Goal: Task Accomplishment & Management: Use online tool/utility

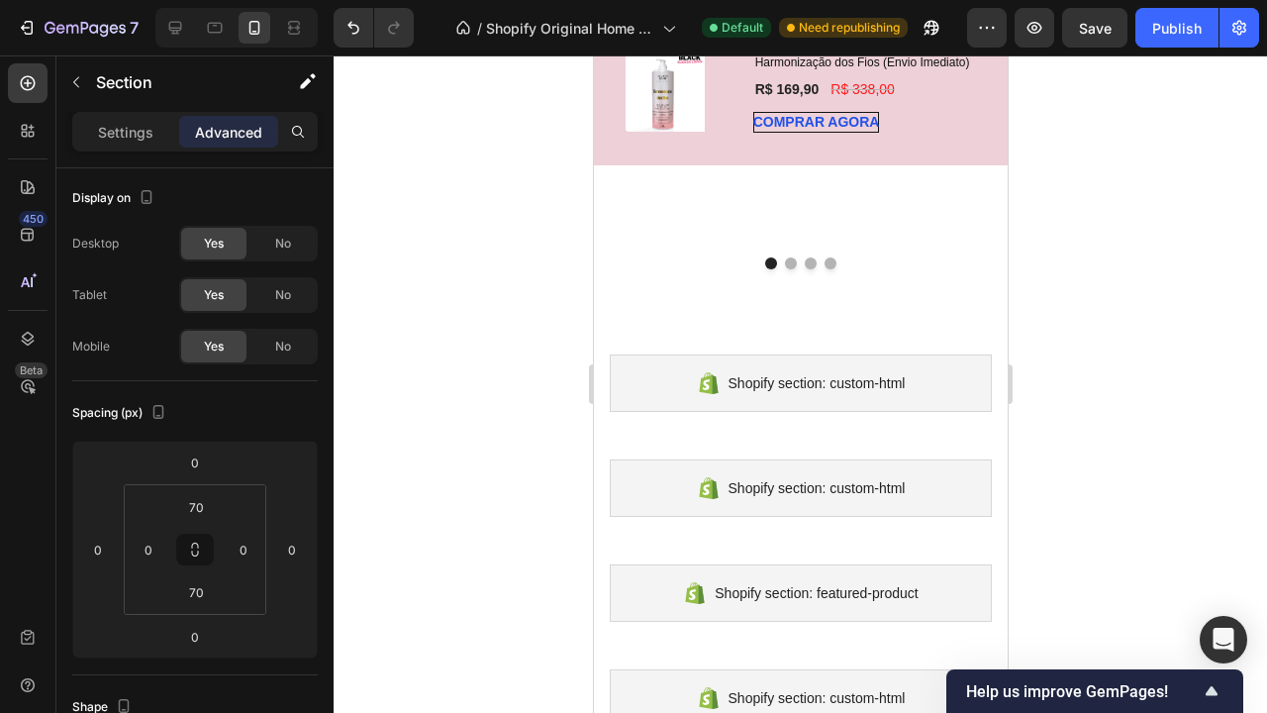
scroll to position [4844, 0]
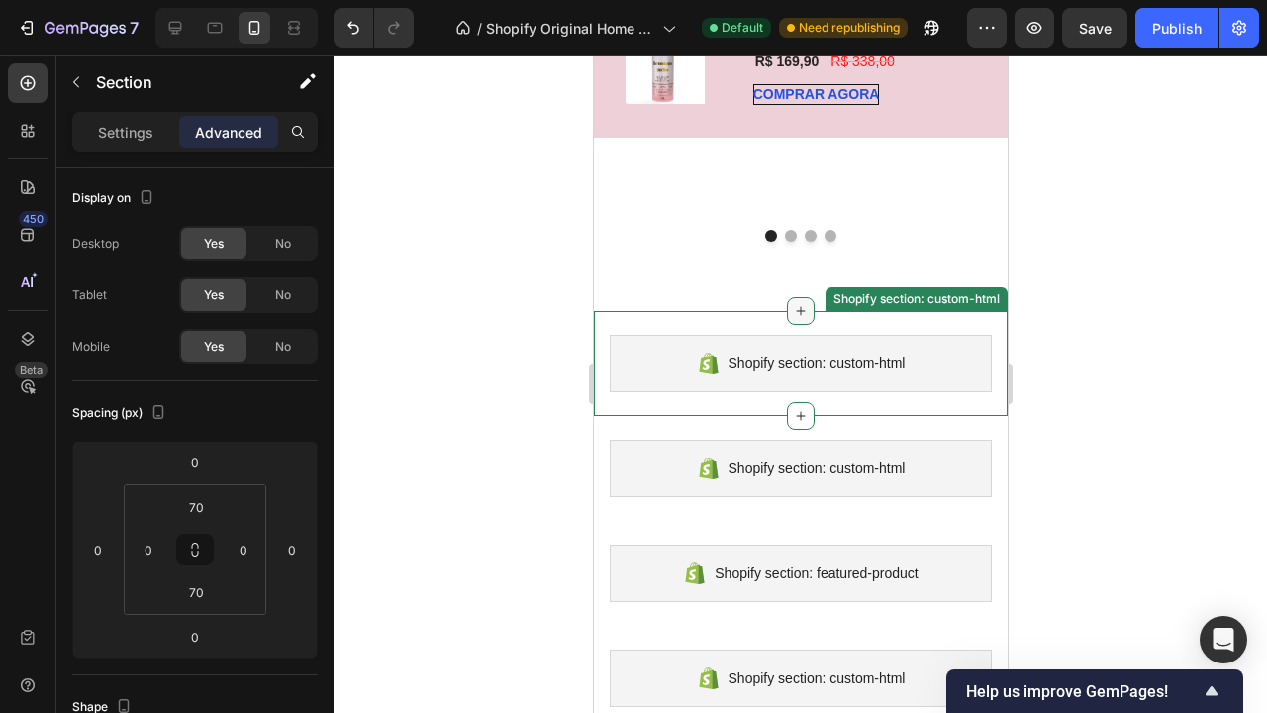
click at [806, 305] on icon at bounding box center [800, 311] width 16 height 16
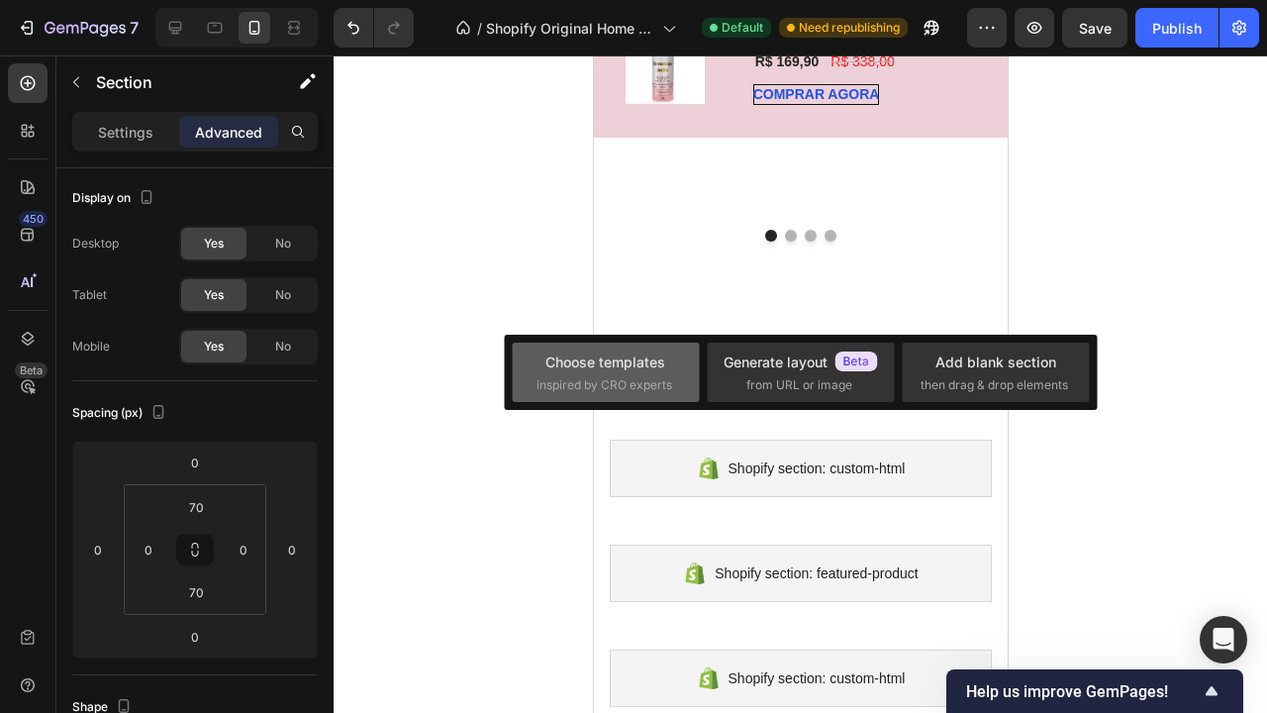
click at [622, 382] on span "inspired by CRO experts" at bounding box center [604, 385] width 136 height 18
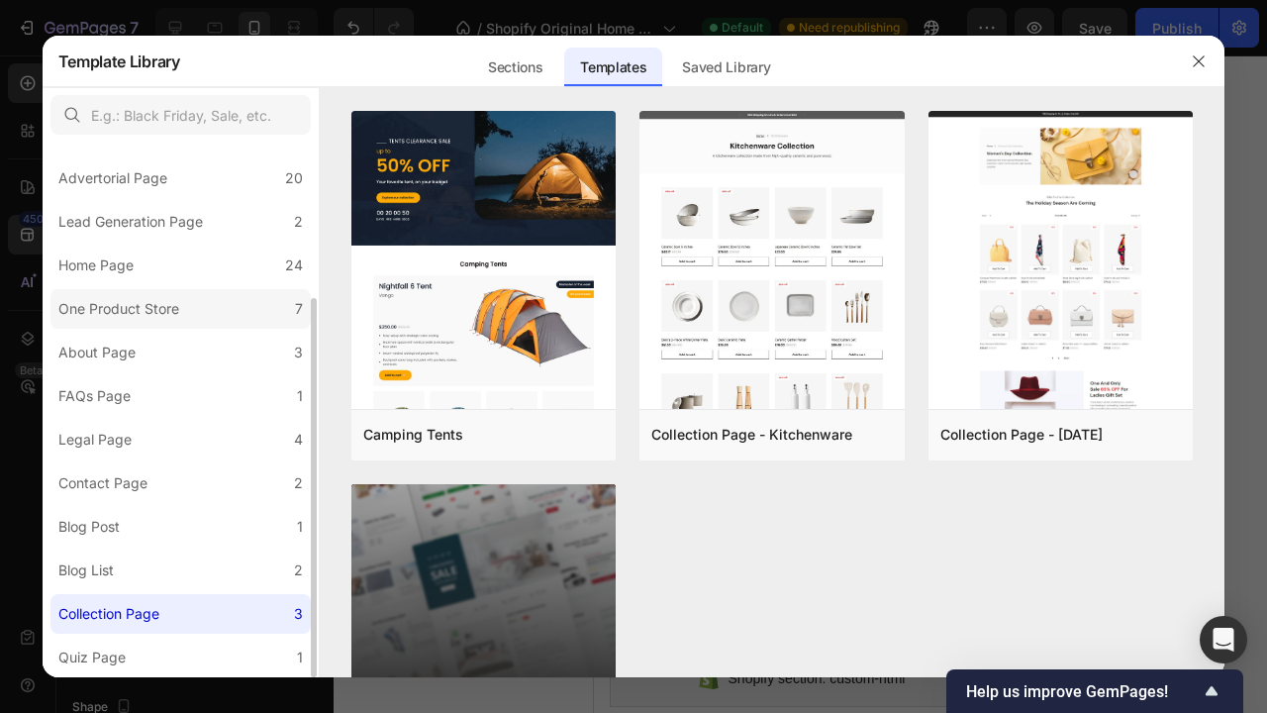
scroll to position [218, 0]
click at [1204, 63] on icon "button" at bounding box center [1199, 61] width 16 height 16
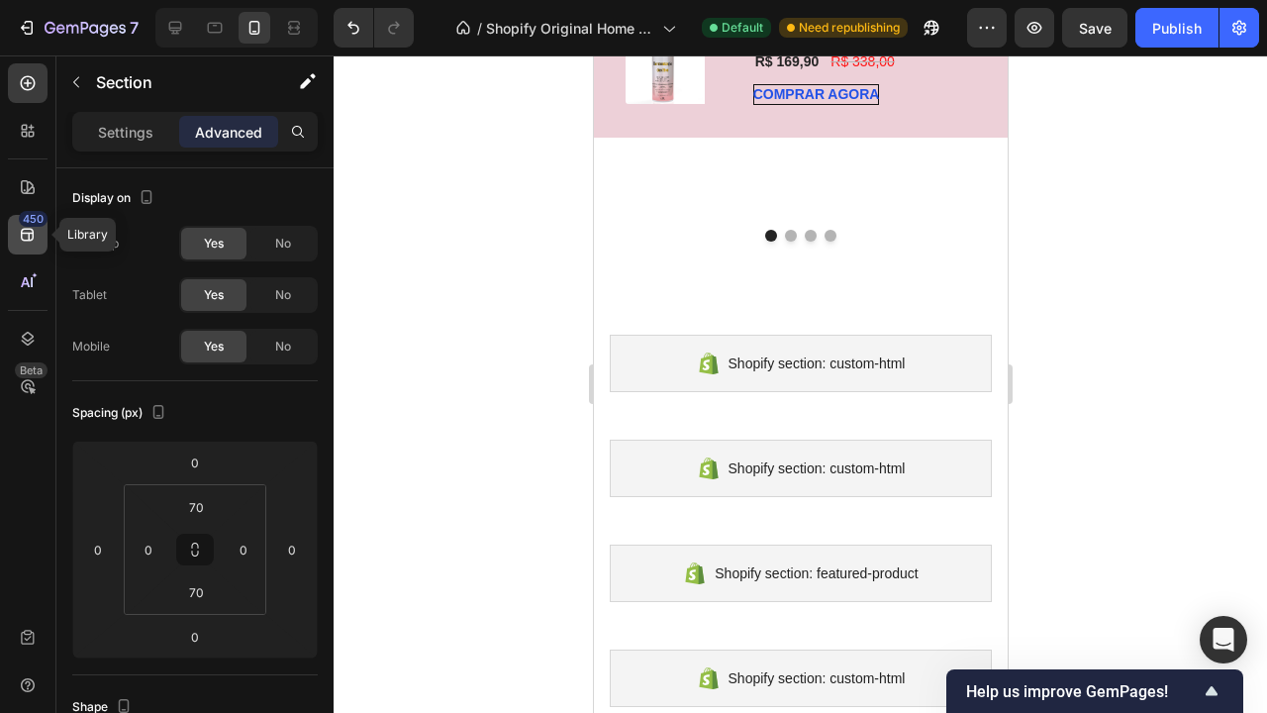
click at [30, 224] on div "450" at bounding box center [33, 219] width 29 height 16
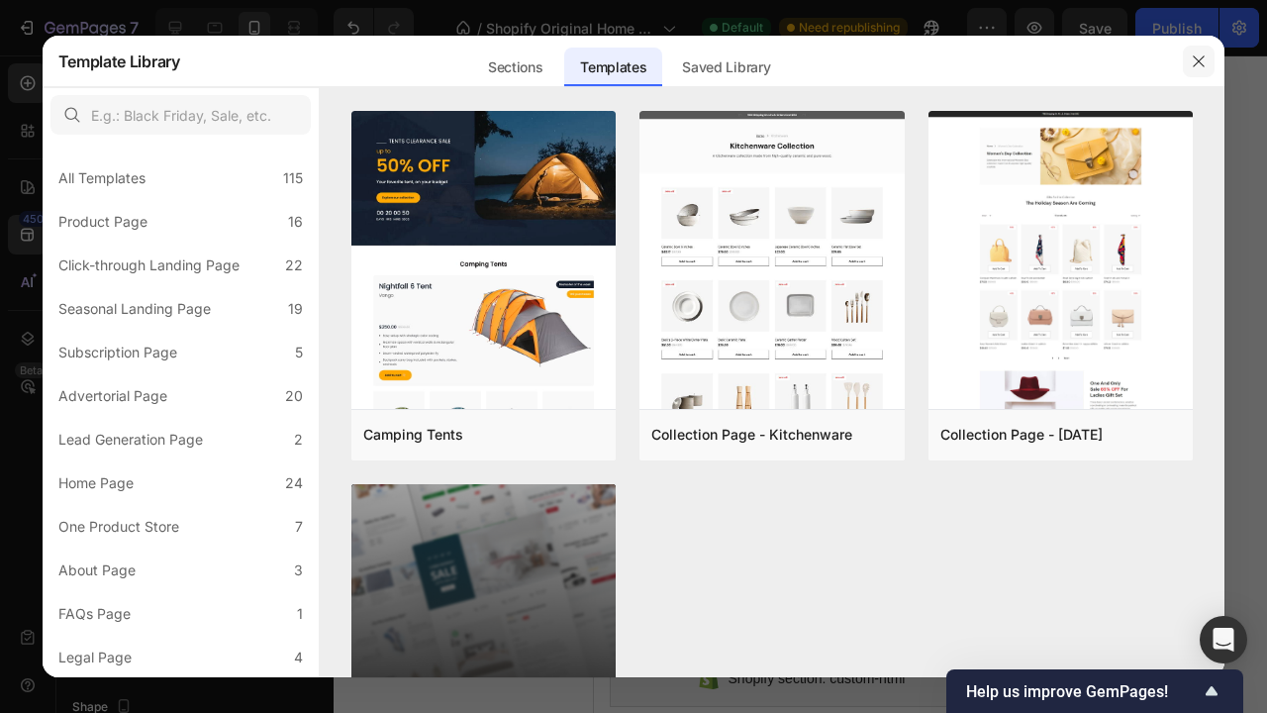
click at [1196, 55] on icon "button" at bounding box center [1199, 61] width 16 height 16
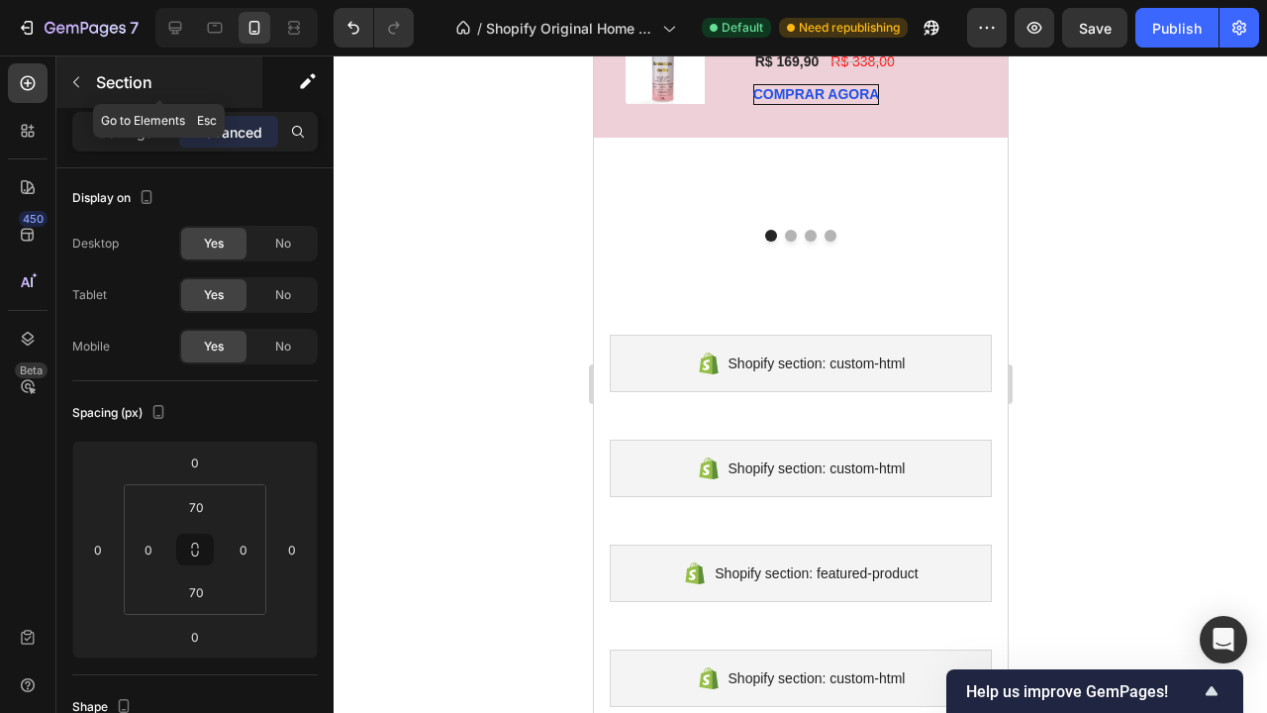
click at [73, 77] on icon "button" at bounding box center [76, 82] width 16 height 16
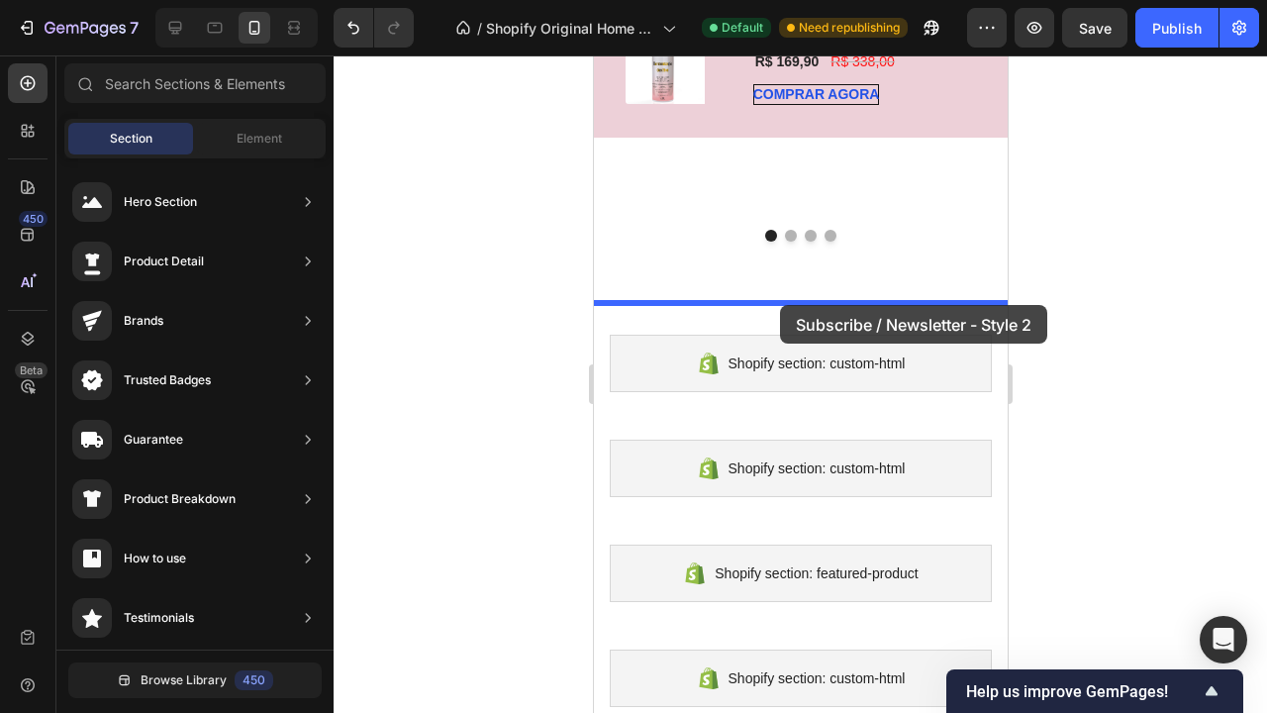
drag, startPoint x: 1008, startPoint y: 553, endPoint x: 779, endPoint y: 305, distance: 337.6
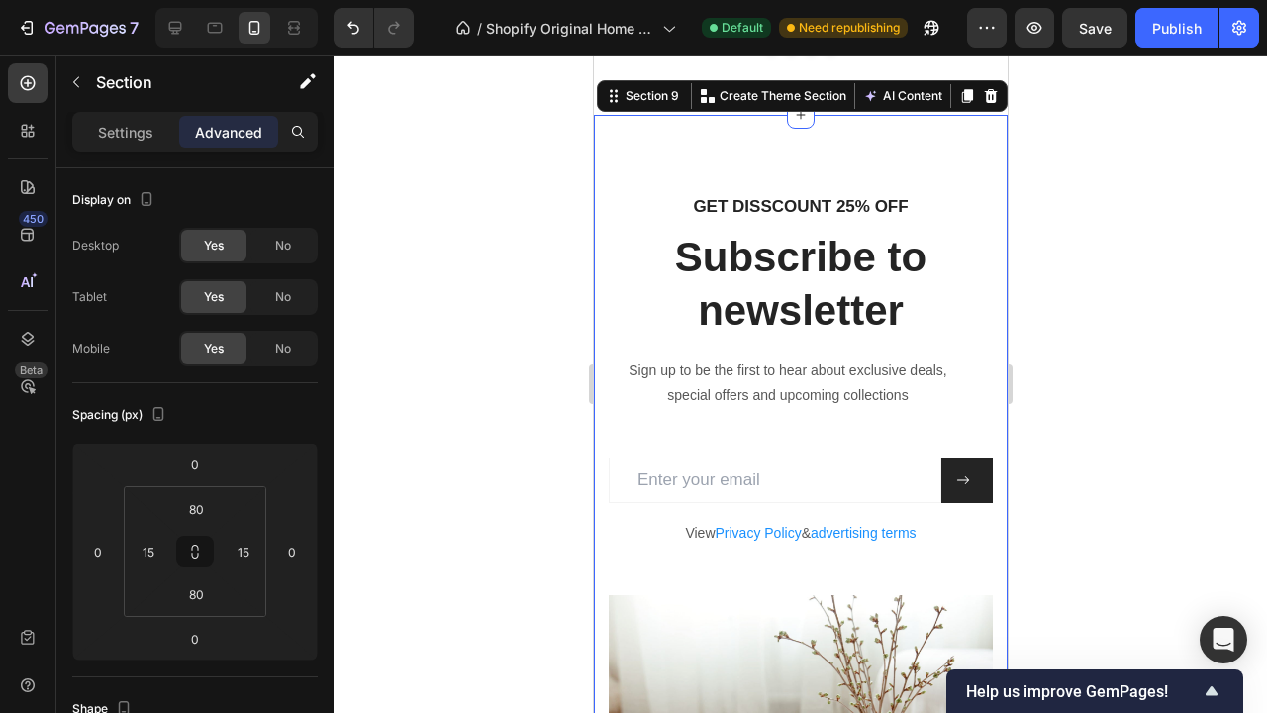
scroll to position [5043, 0]
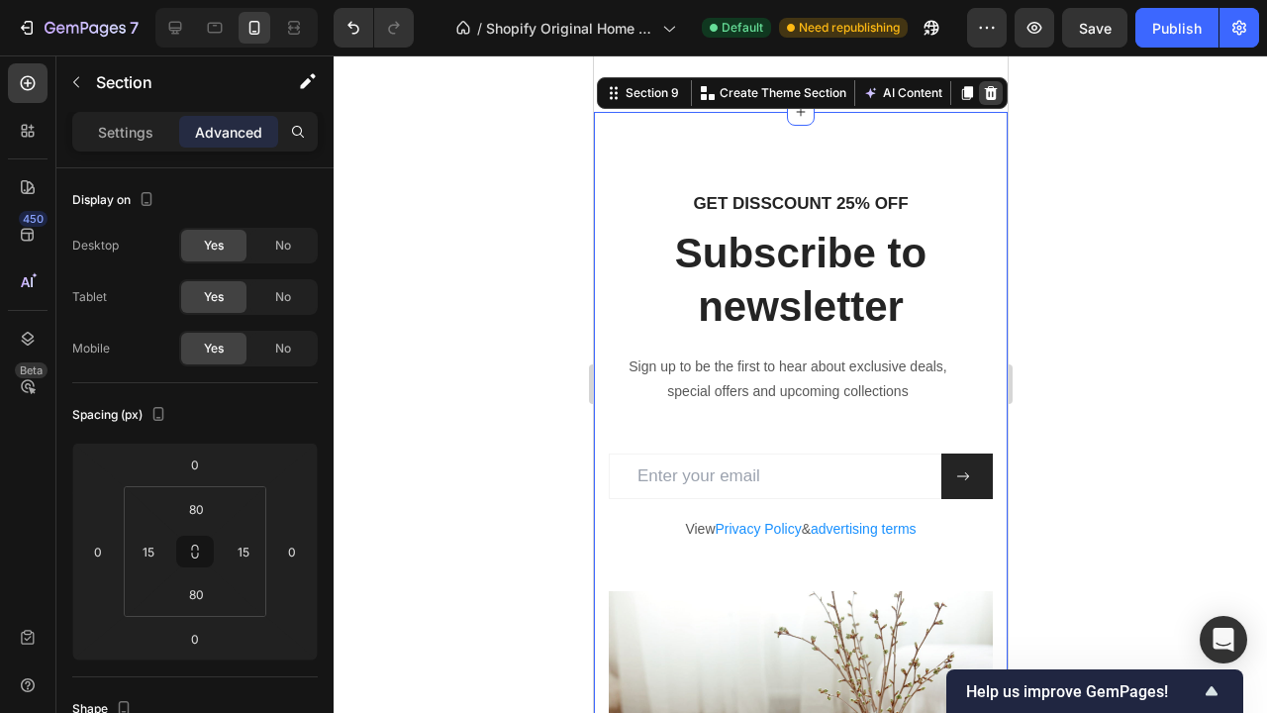
click at [988, 90] on icon at bounding box center [990, 92] width 13 height 14
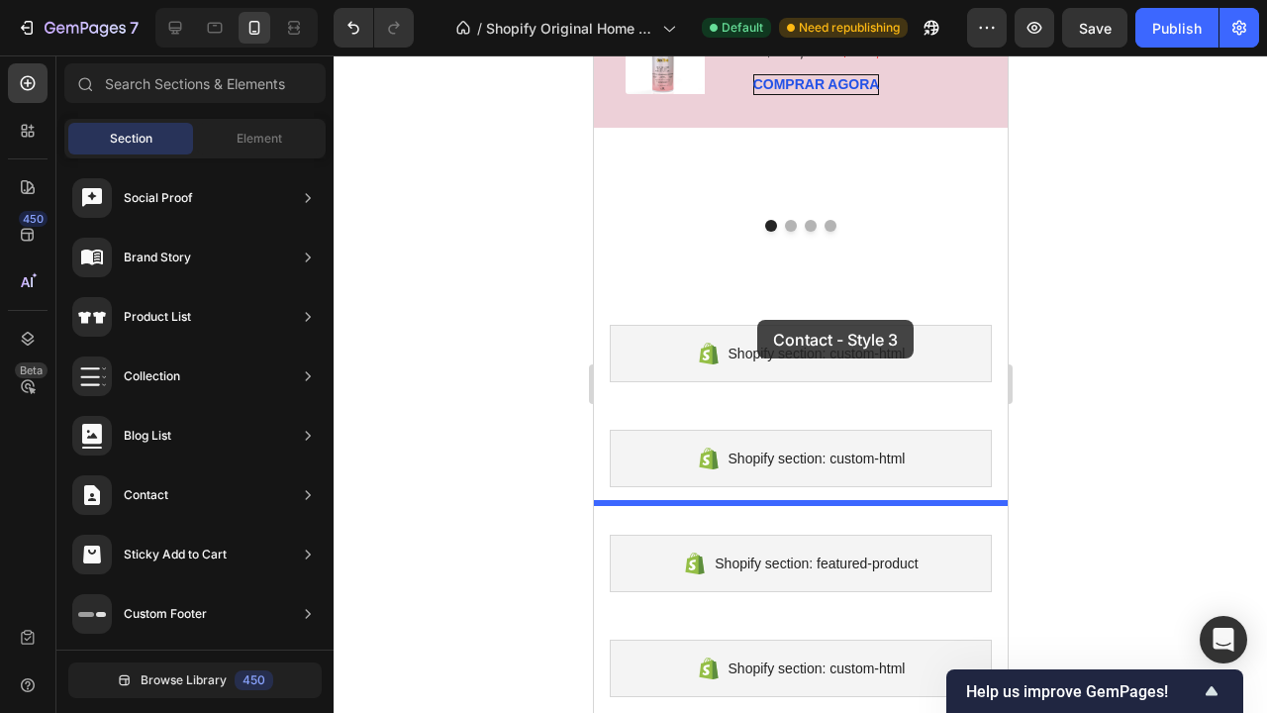
scroll to position [4837, 0]
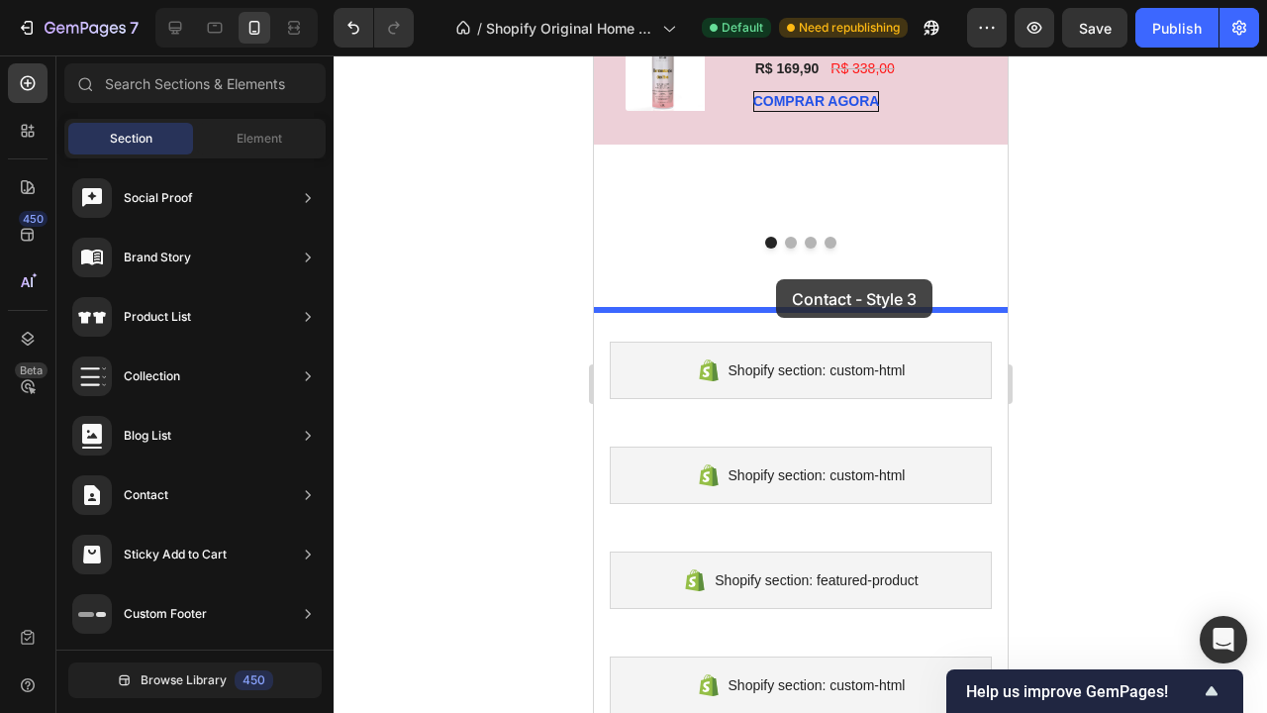
drag, startPoint x: 1080, startPoint y: 613, endPoint x: 775, endPoint y: 279, distance: 451.9
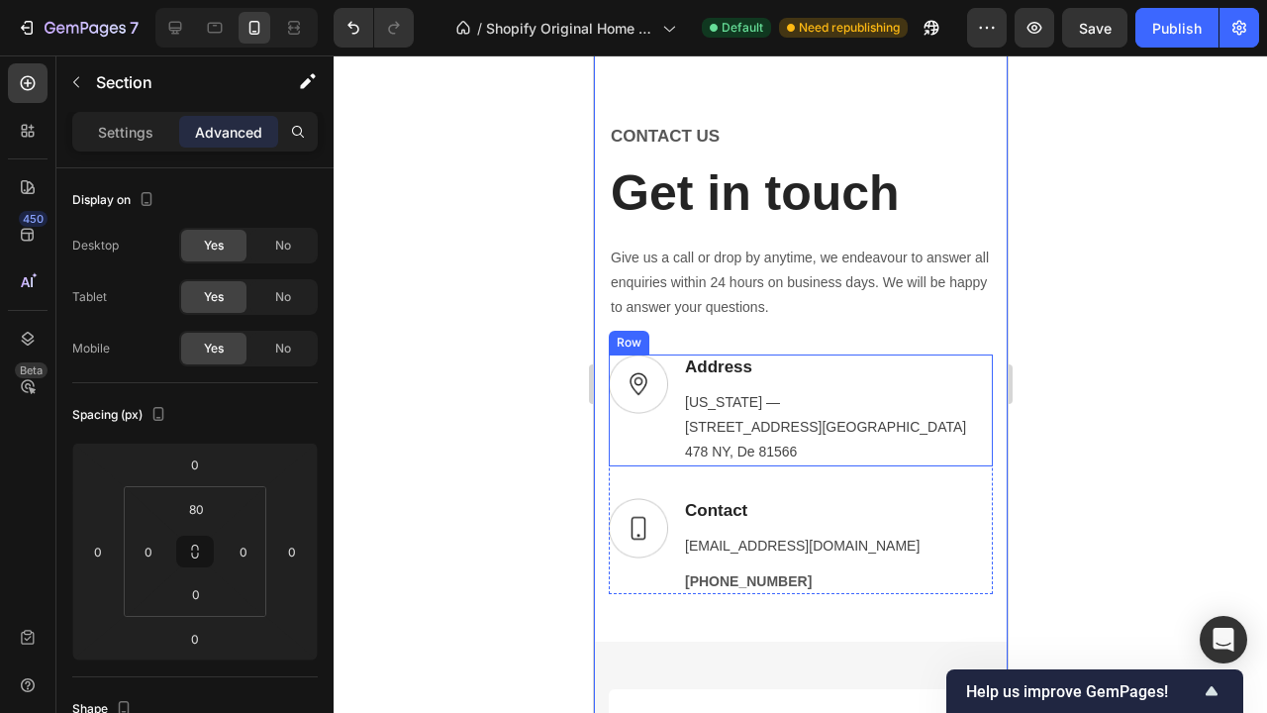
scroll to position [5053, 0]
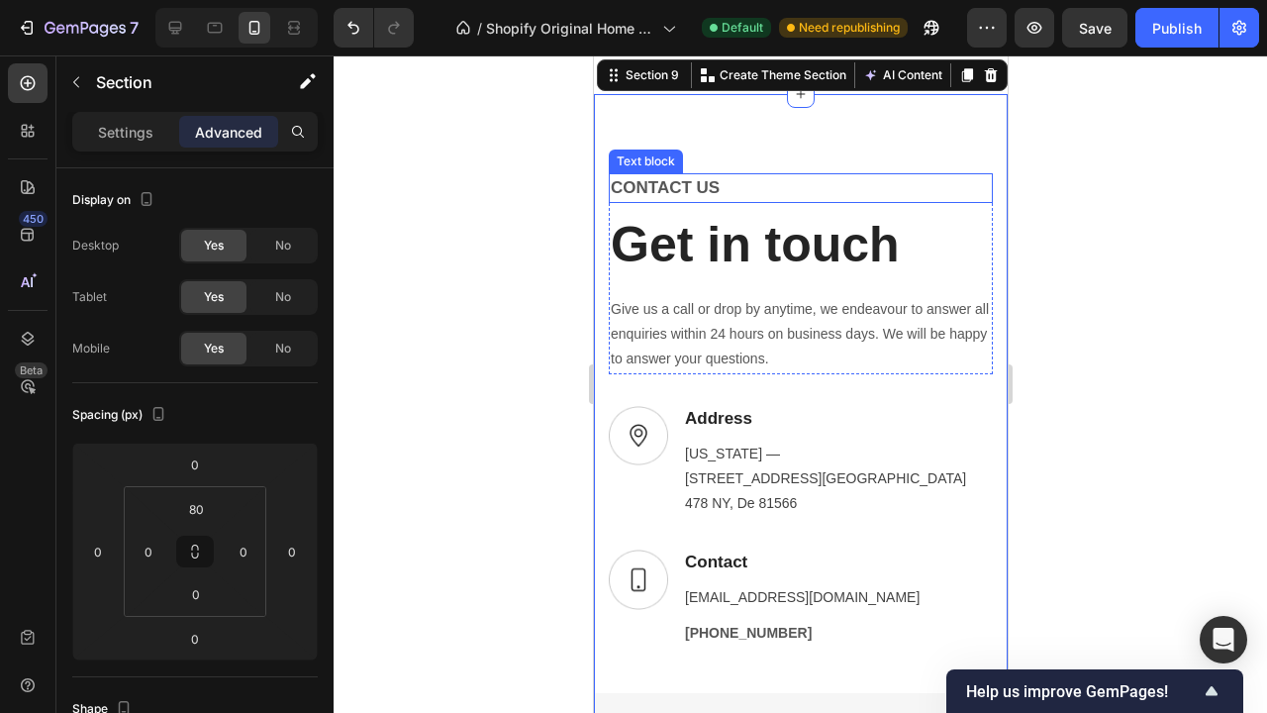
click at [709, 195] on p "CONTACT US" at bounding box center [800, 188] width 380 height 26
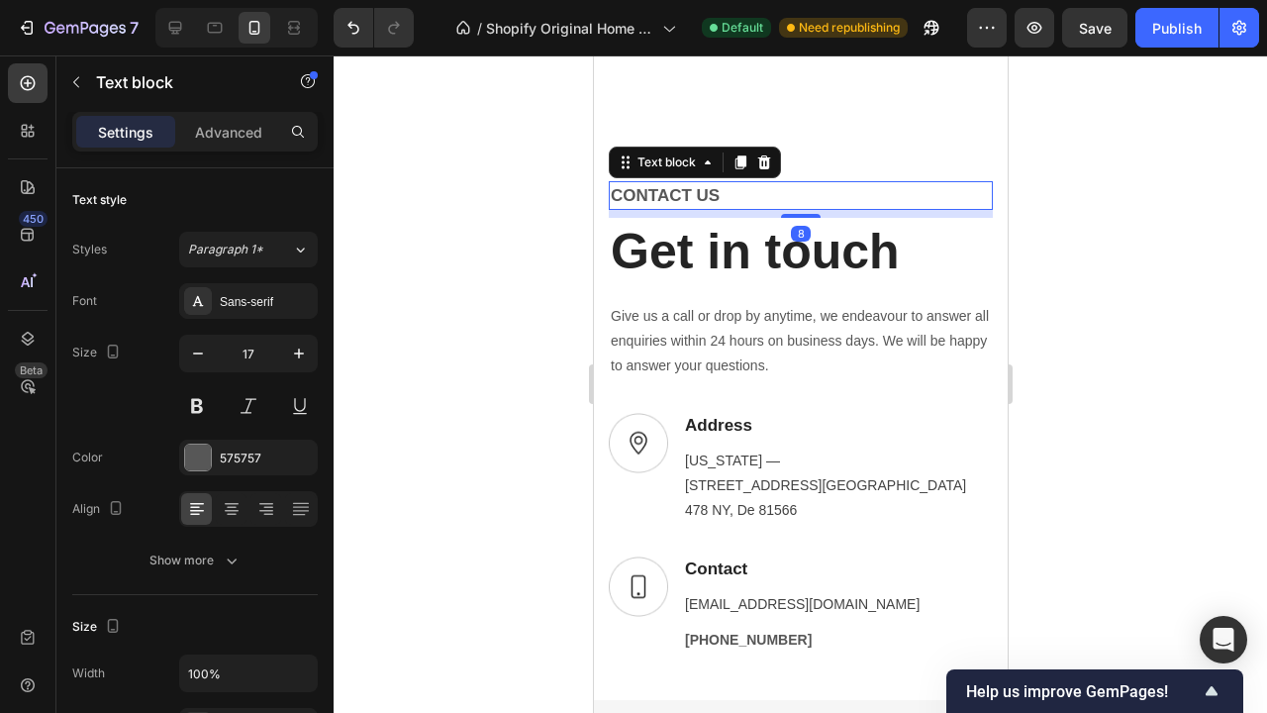
click at [709, 195] on p "CONTACT US" at bounding box center [800, 196] width 380 height 26
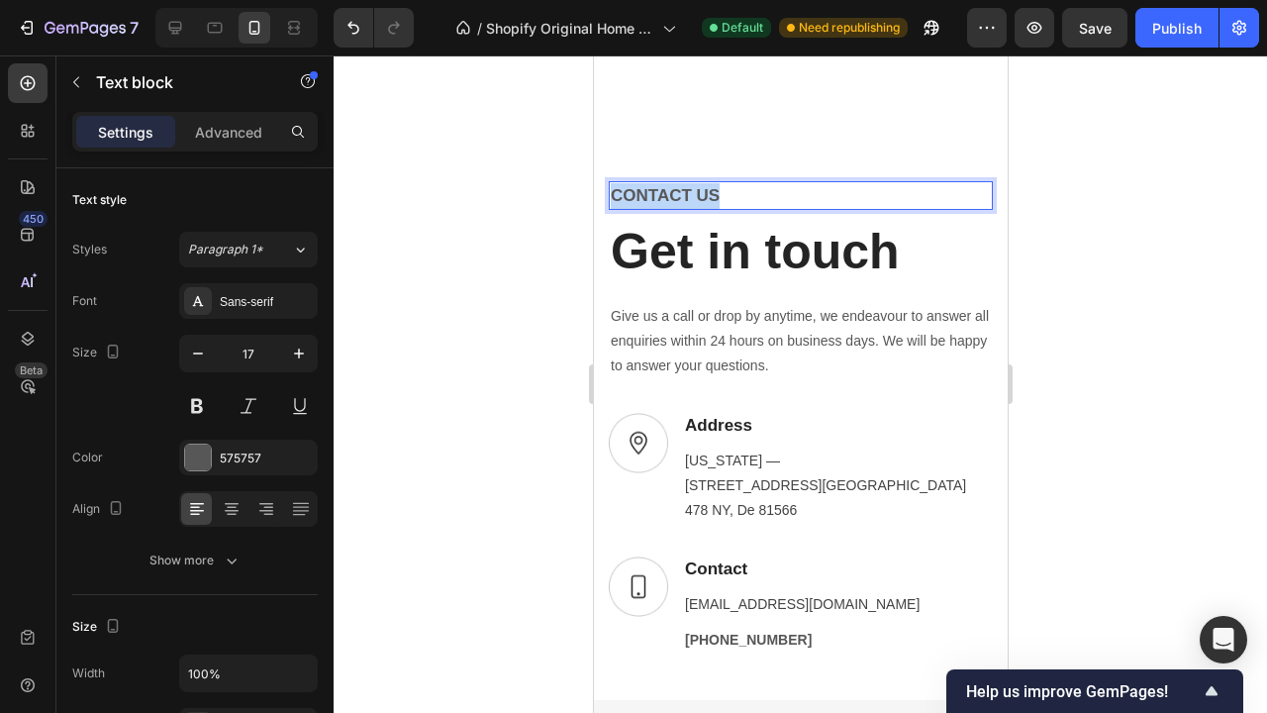
click at [709, 195] on p "CONTACT US" at bounding box center [800, 196] width 380 height 26
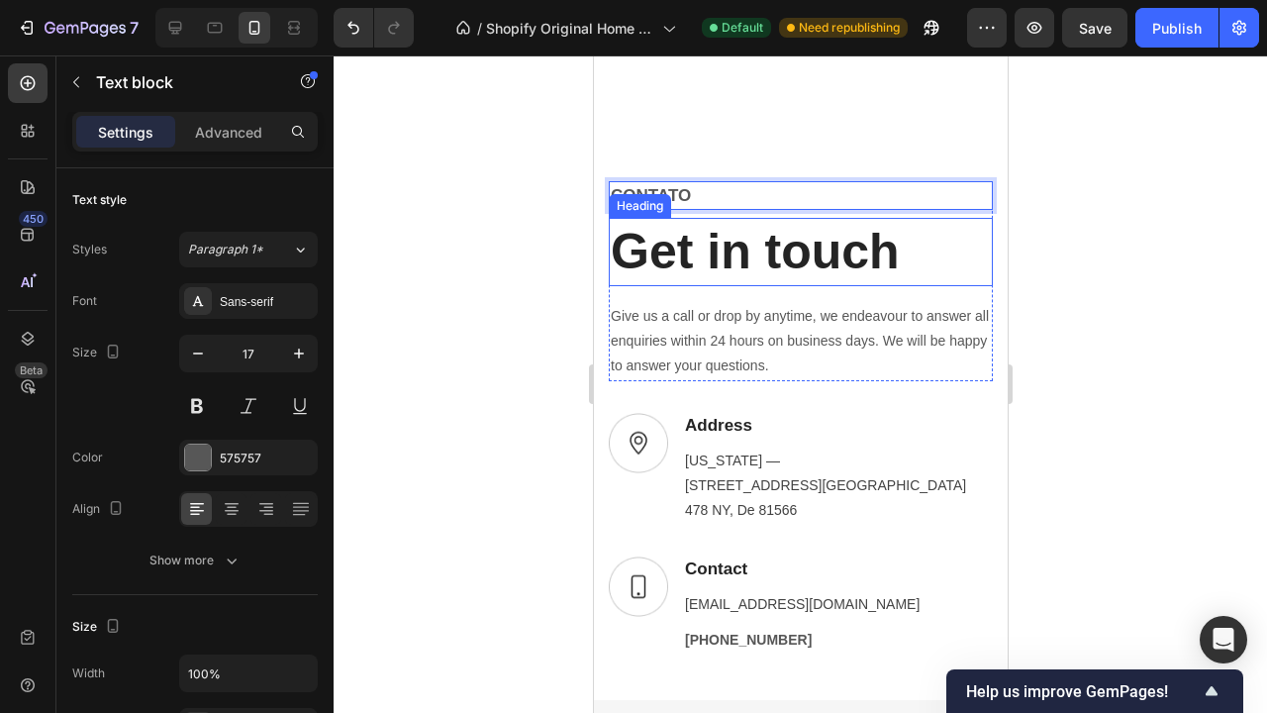
click at [789, 242] on p "Get in touch" at bounding box center [800, 252] width 380 height 64
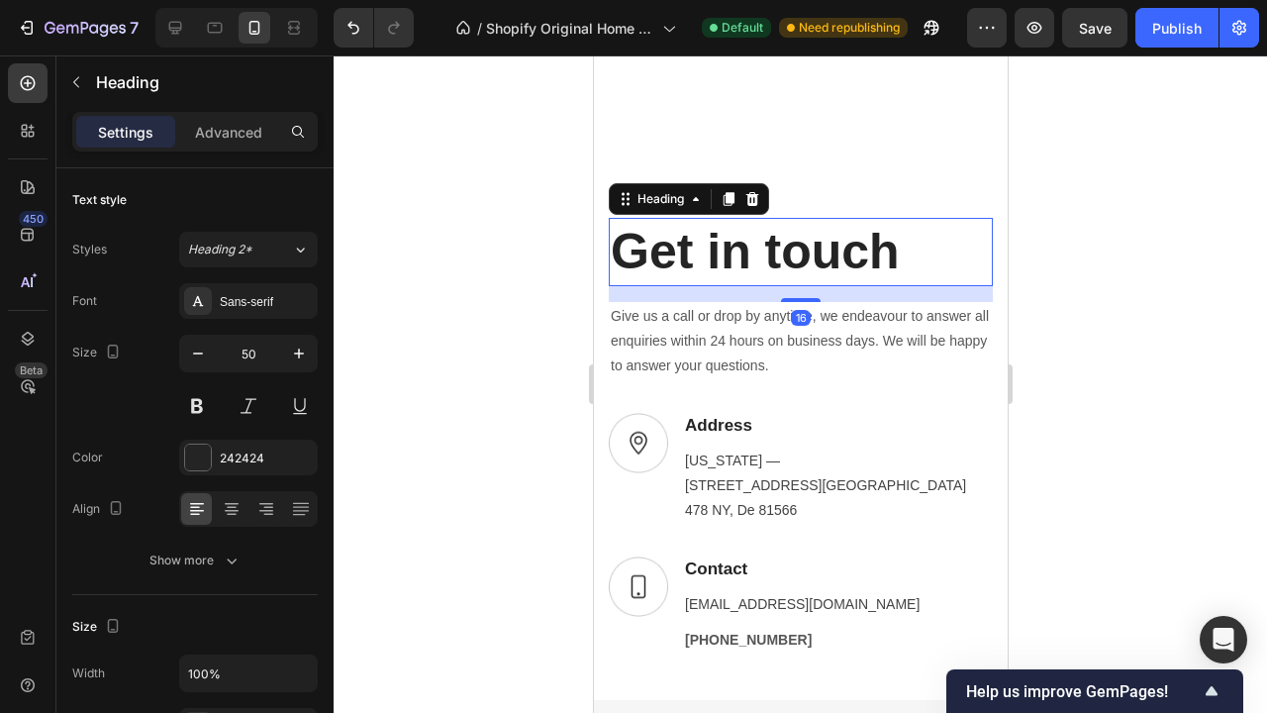
click at [789, 242] on p "Get in touch" at bounding box center [800, 252] width 380 height 64
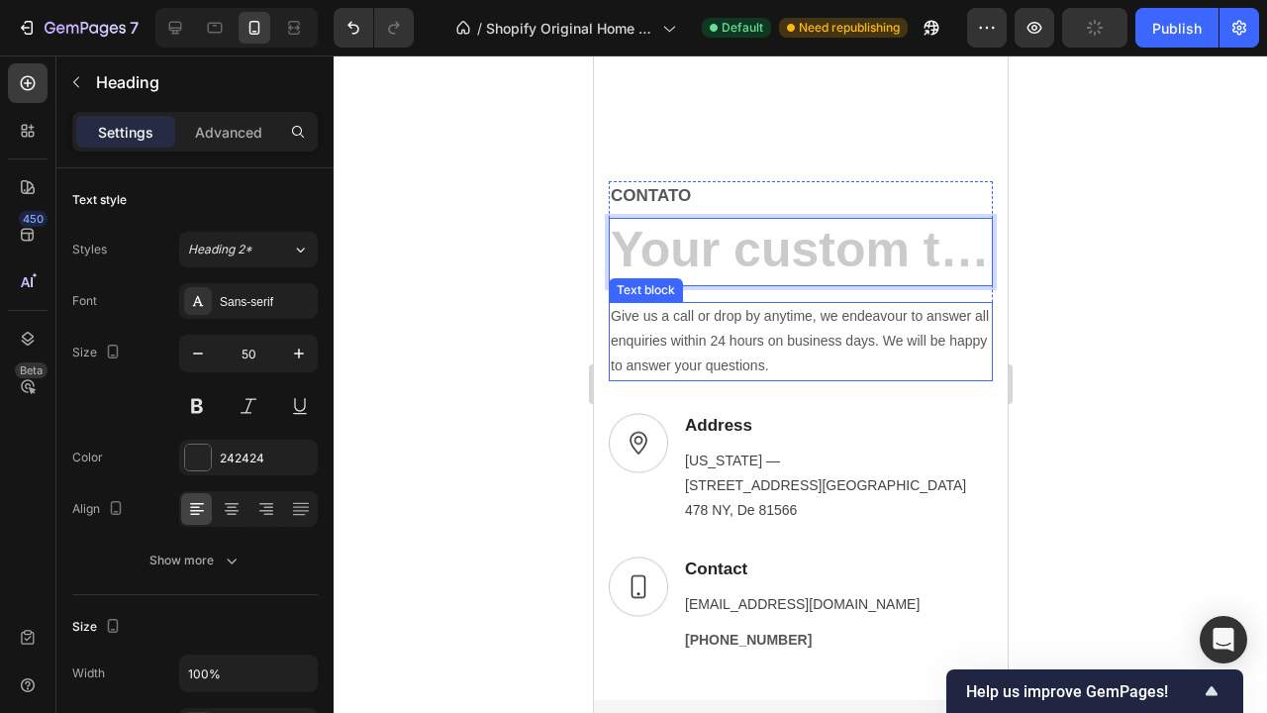
click at [770, 343] on p "Give us a call or drop by anytime, we endeavour to answer all enquiries within …" at bounding box center [800, 341] width 380 height 75
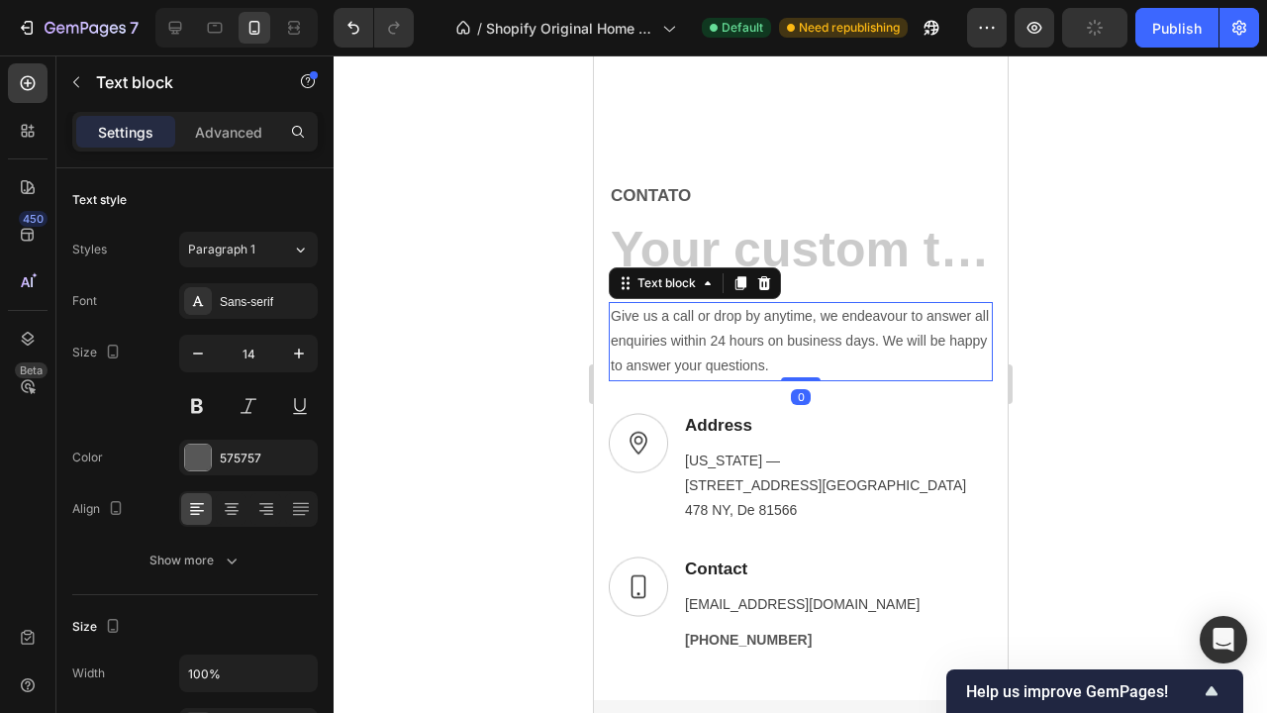
click at [770, 343] on p "Give us a call or drop by anytime, we endeavour to answer all enquiries within …" at bounding box center [800, 341] width 380 height 75
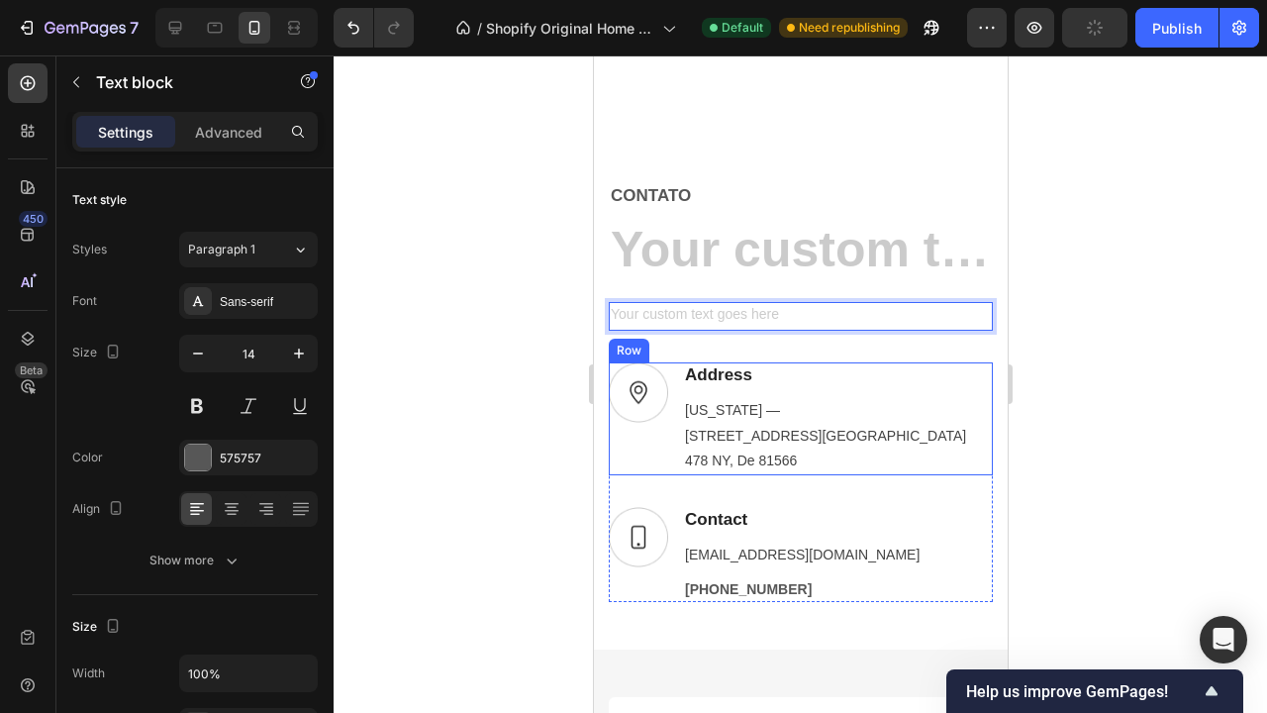
click at [890, 384] on div "Image Address Text block [US_STATE] — [STREET_ADDRESS] Text block Row" at bounding box center [800, 418] width 384 height 113
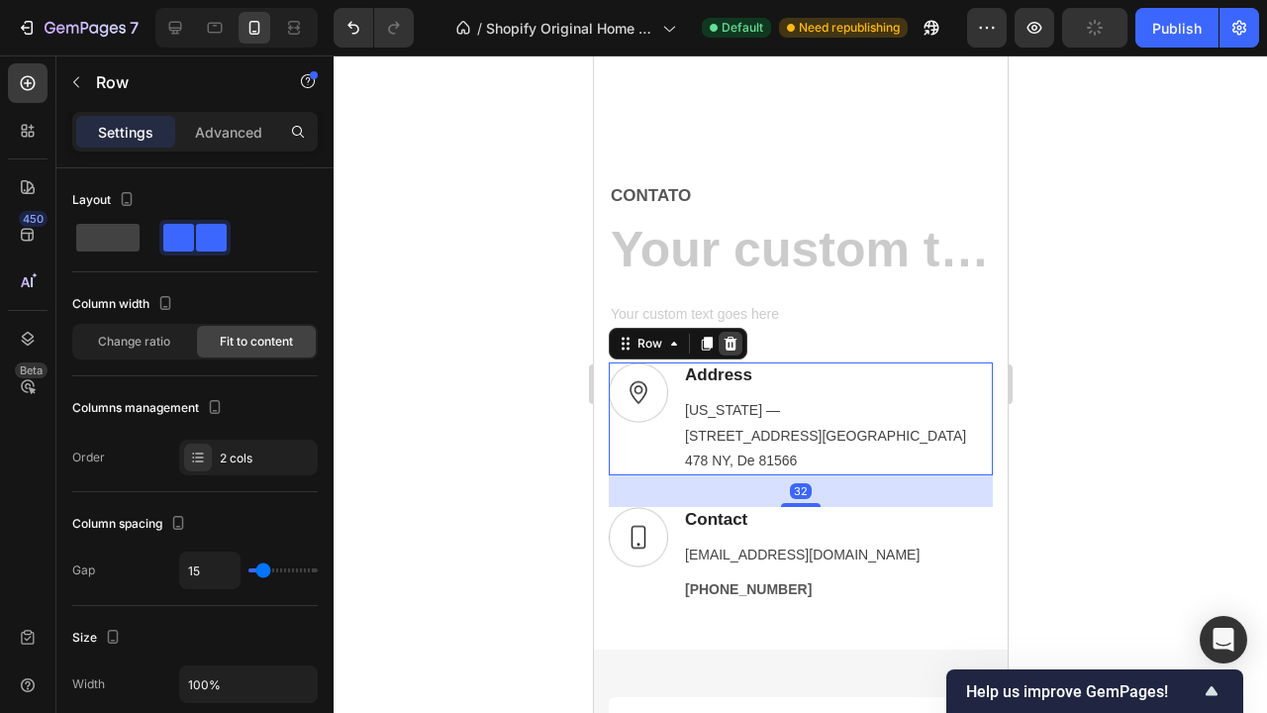
click at [736, 336] on icon at bounding box center [730, 344] width 16 height 16
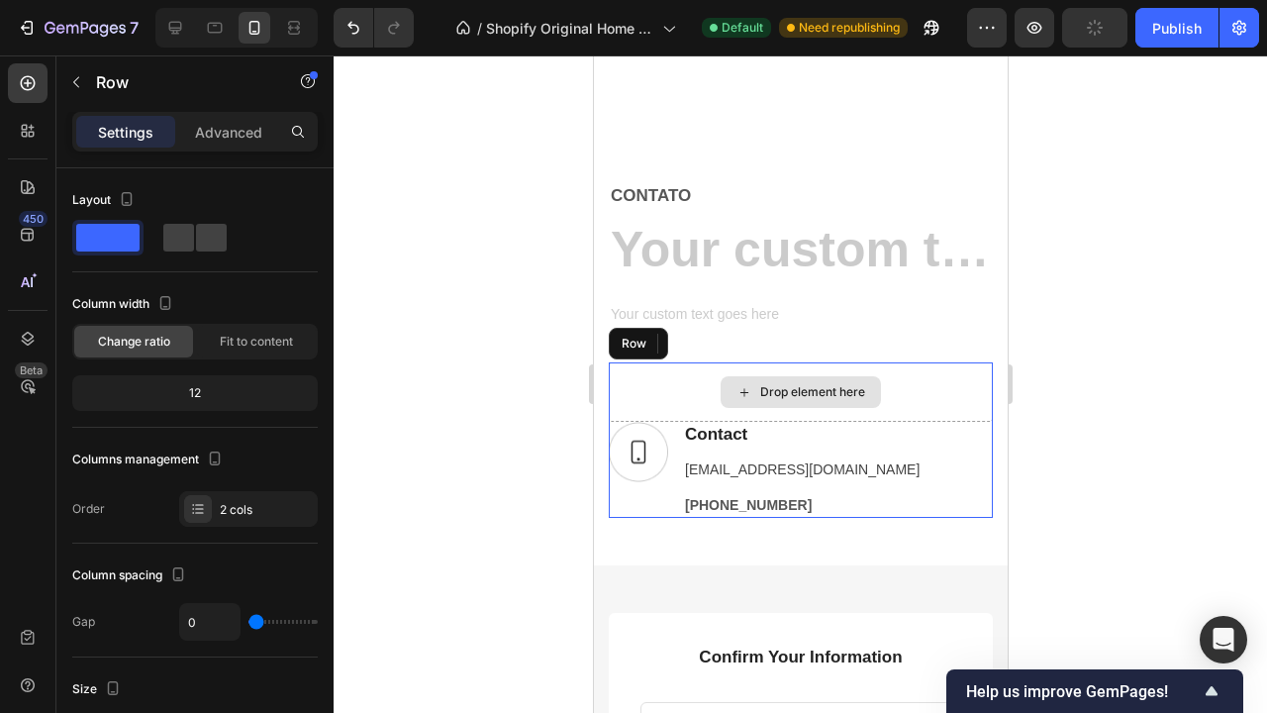
click at [692, 382] on div "Drop element here" at bounding box center [800, 391] width 384 height 59
click at [728, 341] on icon at bounding box center [730, 344] width 13 height 14
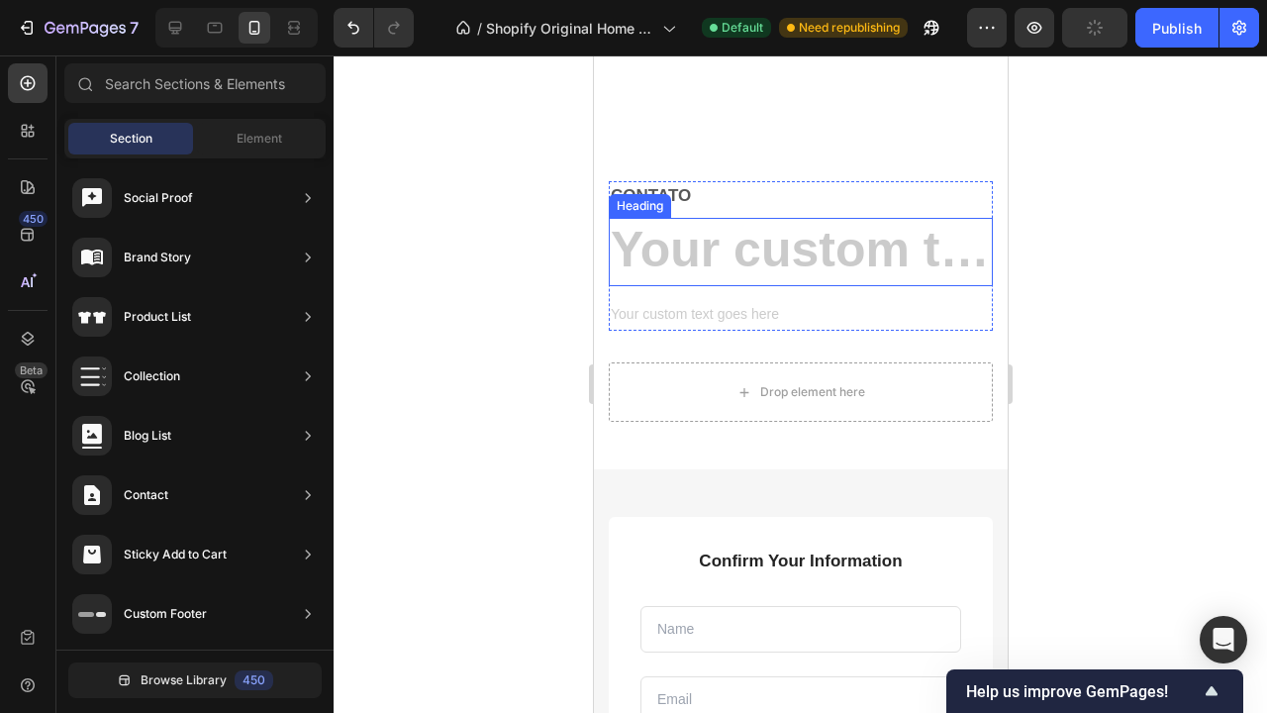
click at [748, 255] on h2 "Rich Text Editor. Editing area: main" at bounding box center [800, 252] width 384 height 68
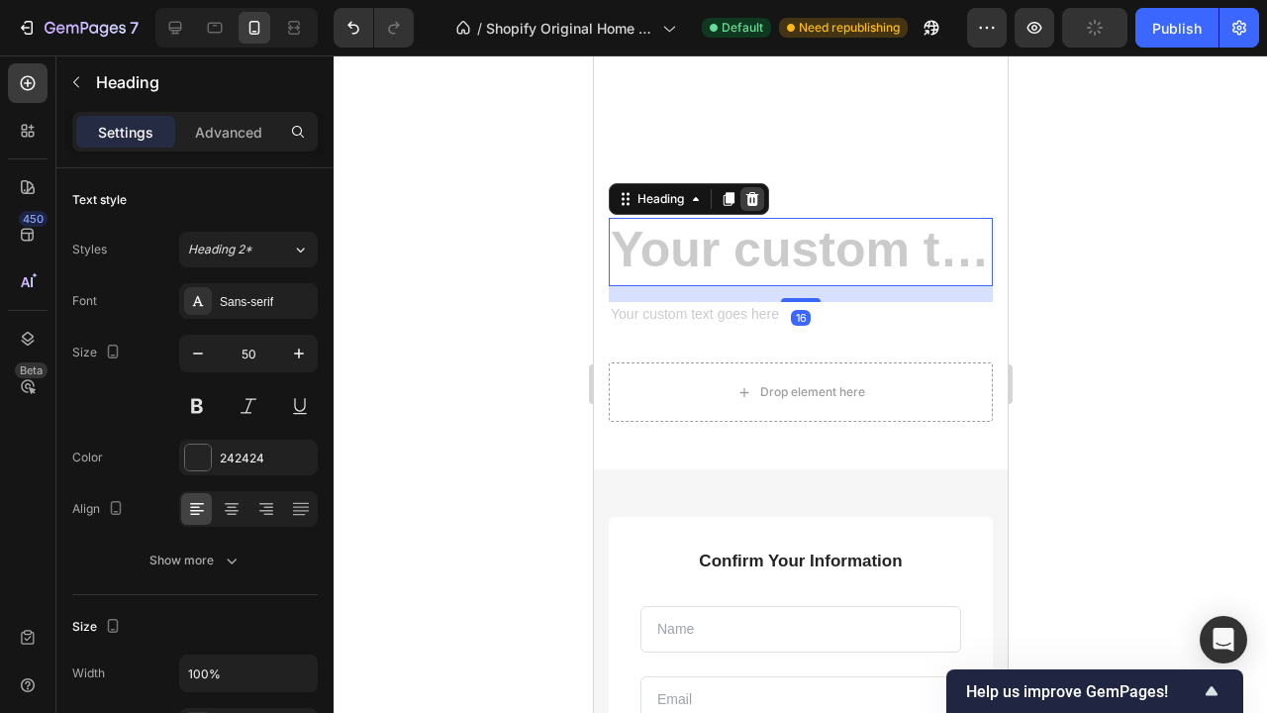
click at [755, 192] on icon at bounding box center [751, 199] width 13 height 14
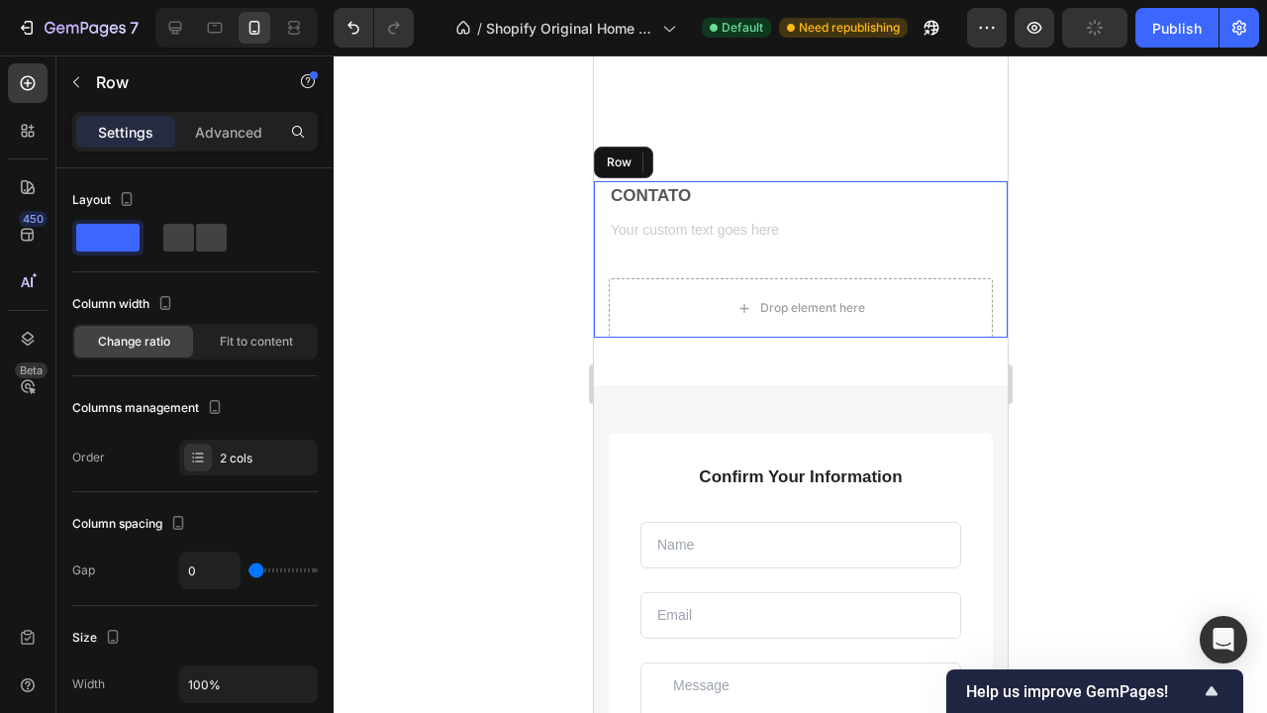
click at [759, 250] on div "CONTATO Text block Text block Row" at bounding box center [800, 230] width 384 height 98
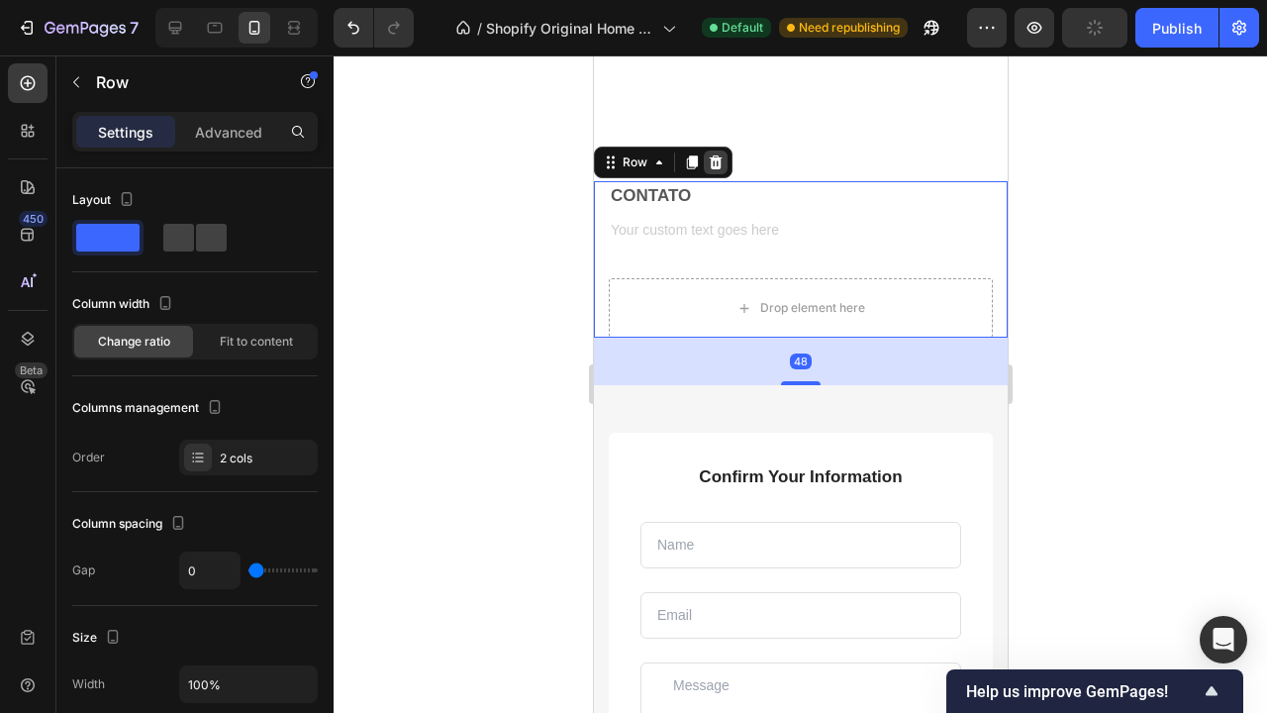
click at [715, 156] on icon at bounding box center [715, 161] width 13 height 14
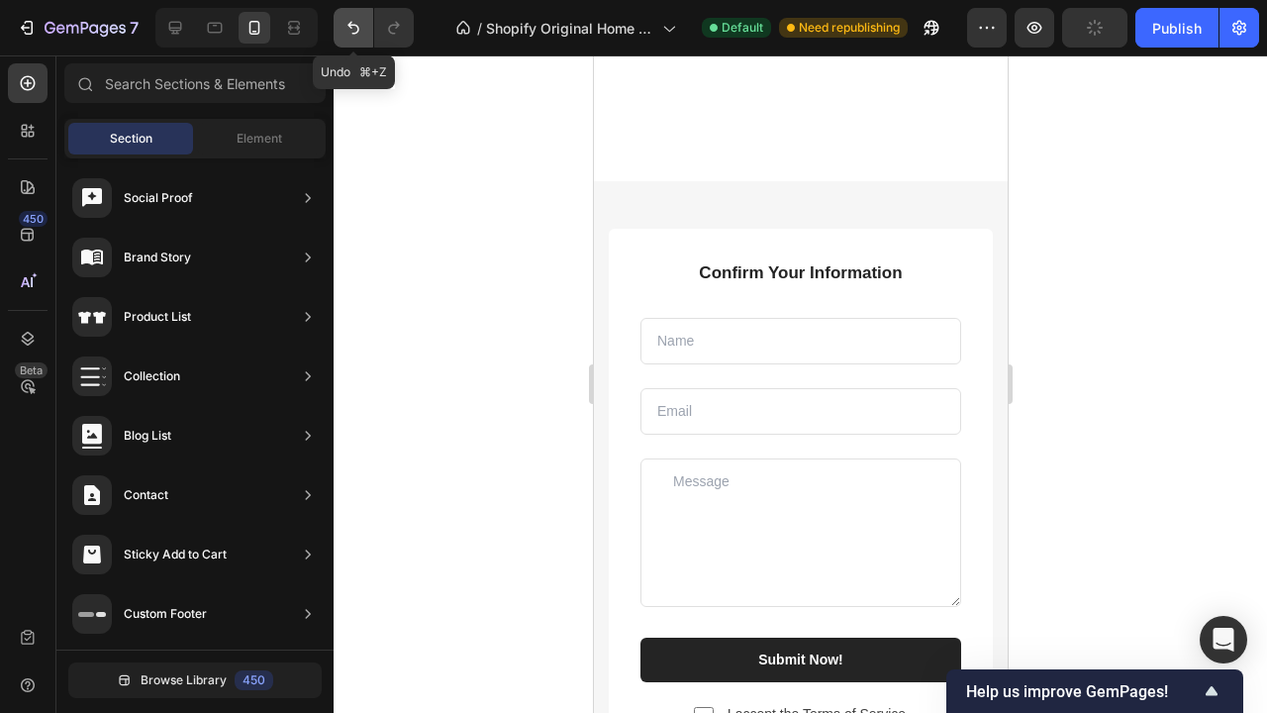
click at [355, 20] on icon "Undo/Redo" at bounding box center [353, 28] width 20 height 20
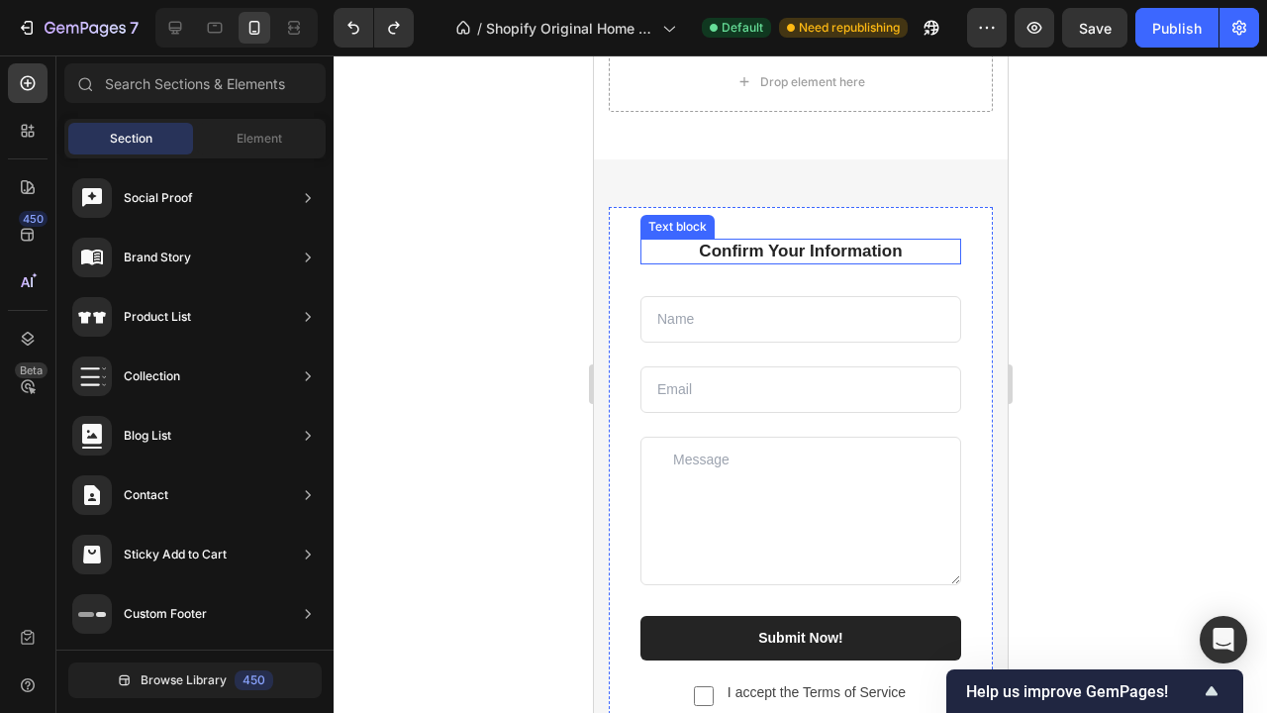
scroll to position [5253, 0]
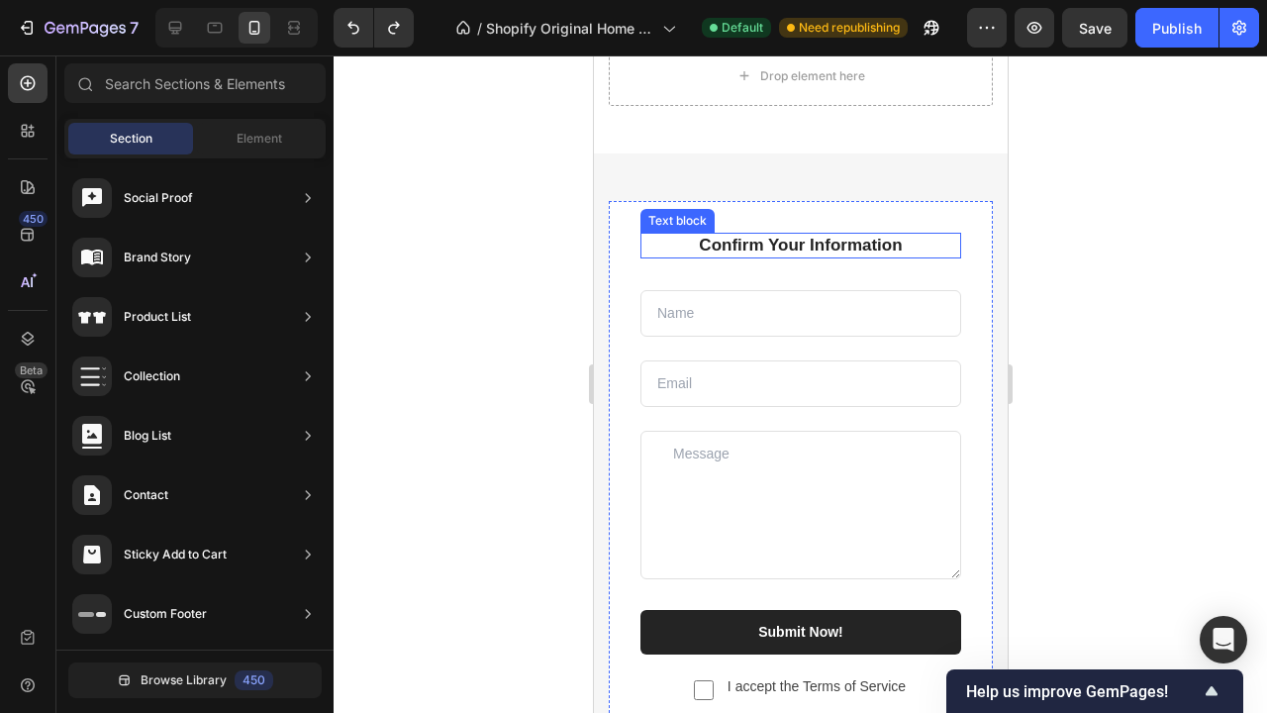
click at [873, 251] on p "Confirm Your Information" at bounding box center [799, 246] width 317 height 22
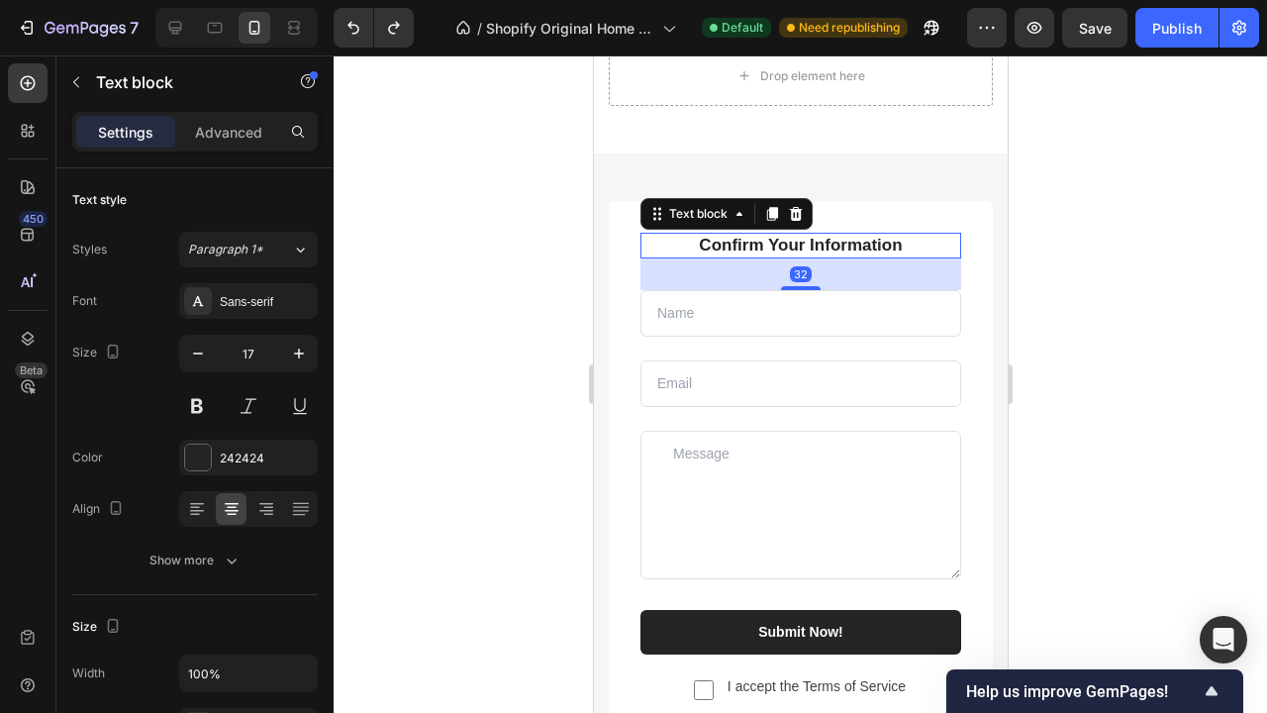
click at [873, 251] on p "Confirm Your Information" at bounding box center [799, 246] width 317 height 22
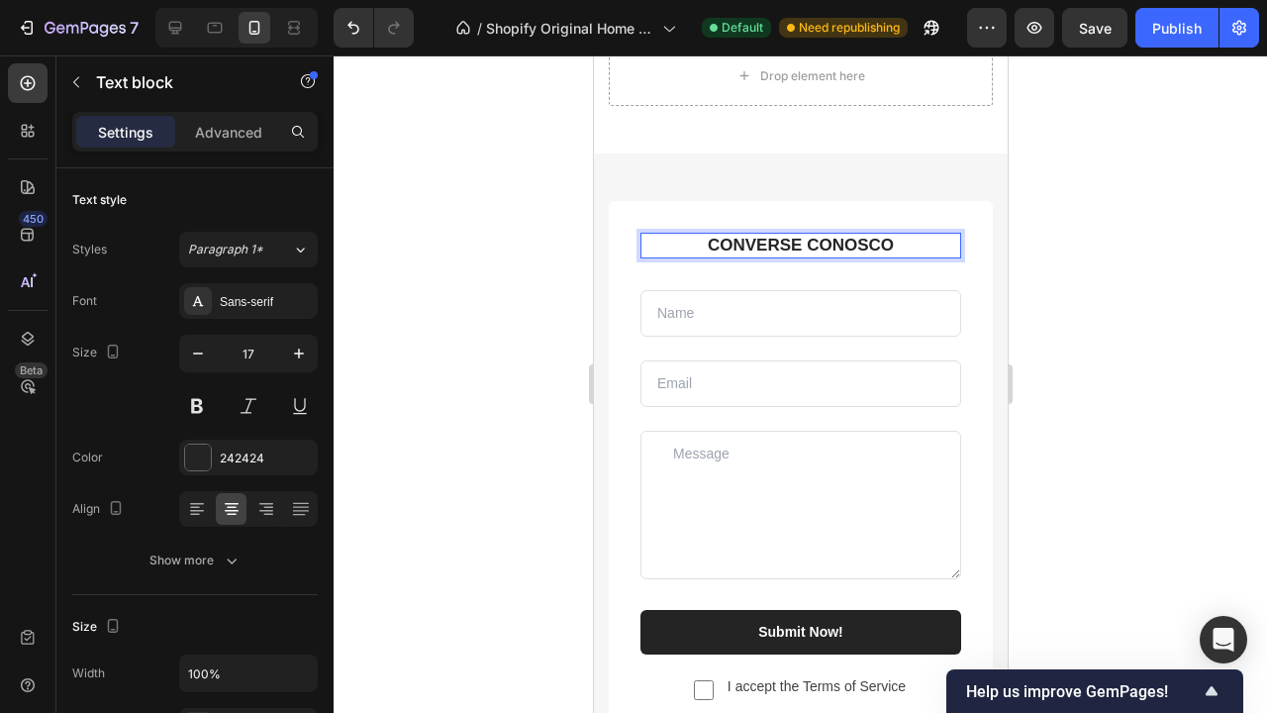
click at [892, 238] on p "CONVERSE CONOSCO" at bounding box center [799, 246] width 317 height 22
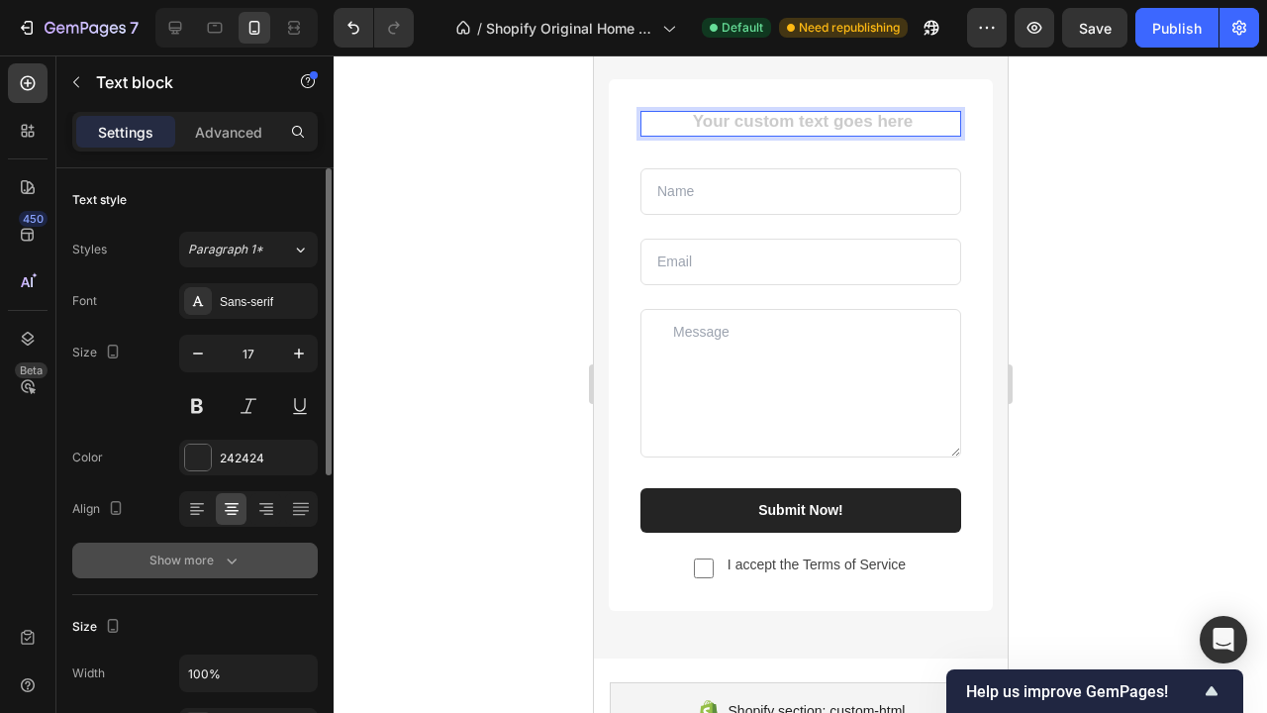
scroll to position [572, 0]
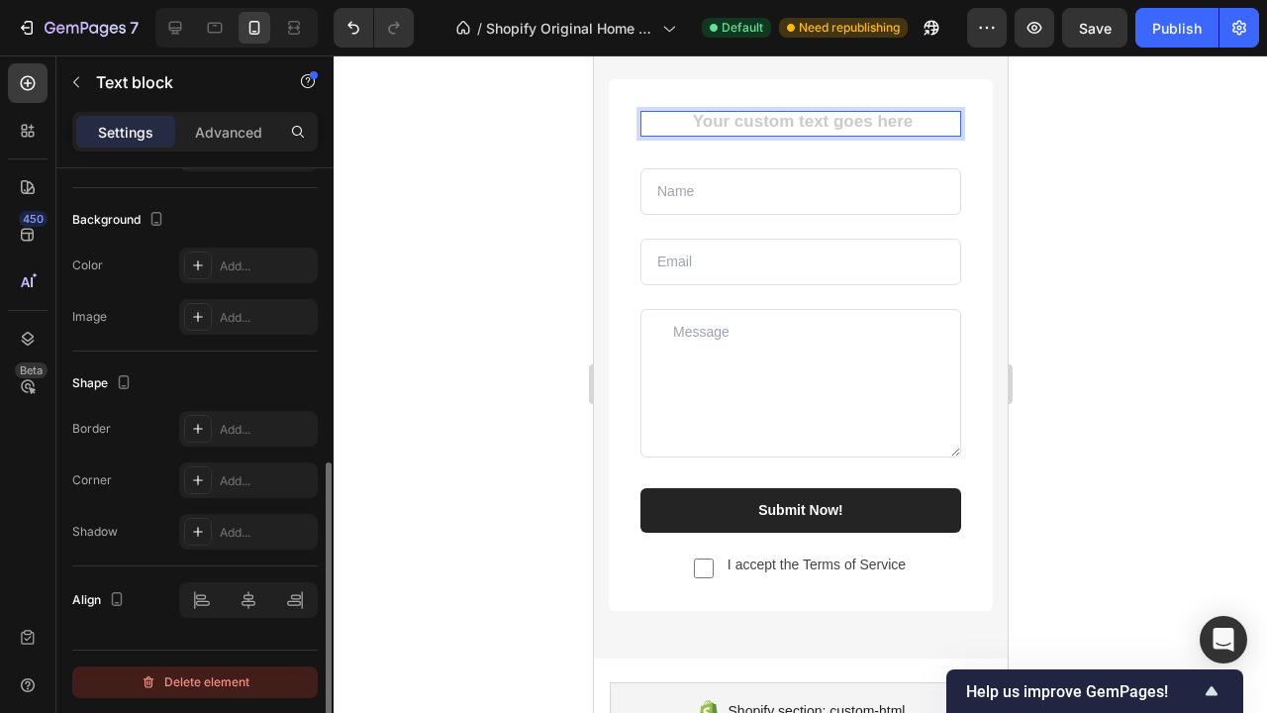
click at [213, 680] on div "Delete element" at bounding box center [195, 682] width 109 height 24
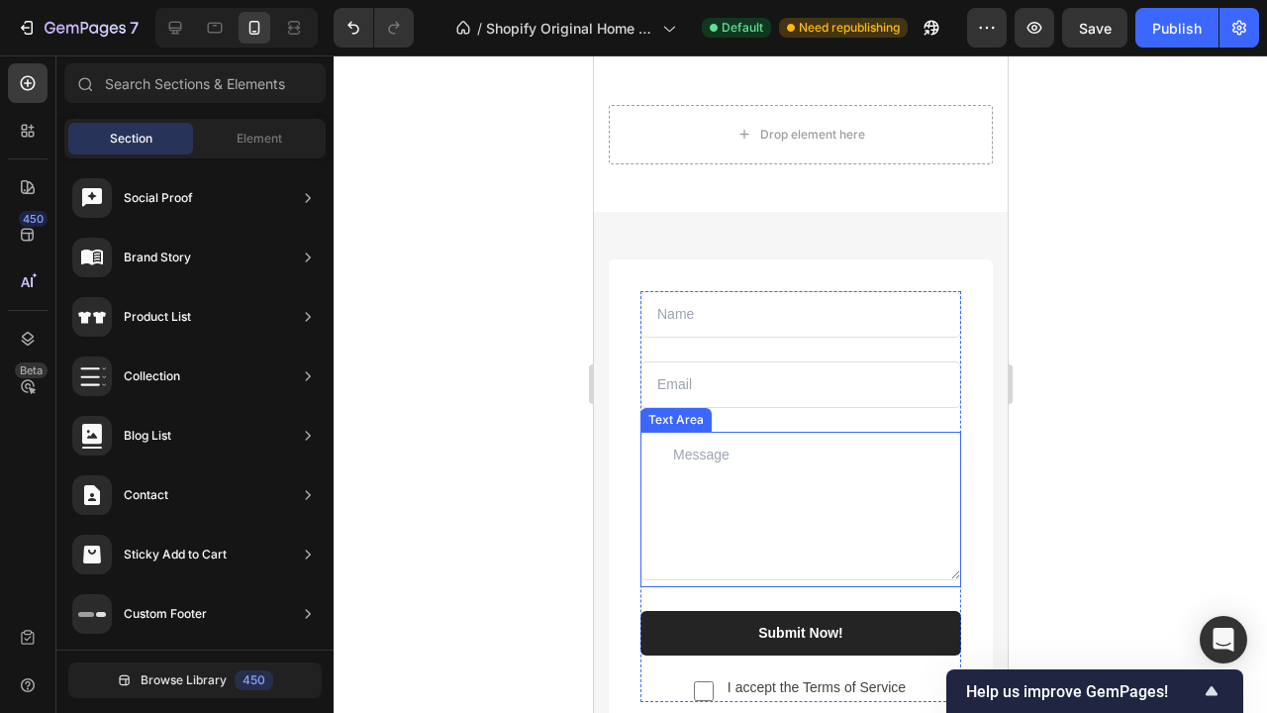
scroll to position [5135, 0]
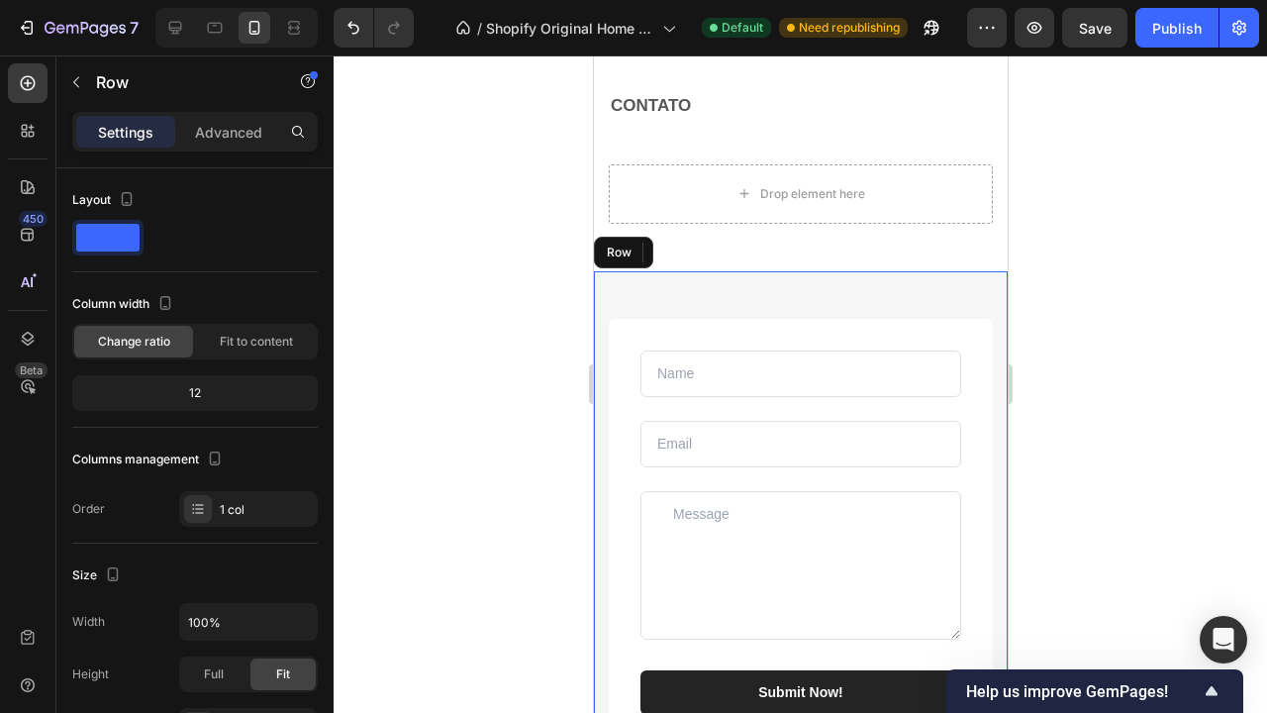
click at [882, 301] on div "Image Text Field Email Field Row Text Area Submit Now! Submit Button Checkbox I…" at bounding box center [800, 555] width 414 height 569
click at [719, 260] on div at bounding box center [715, 253] width 24 height 24
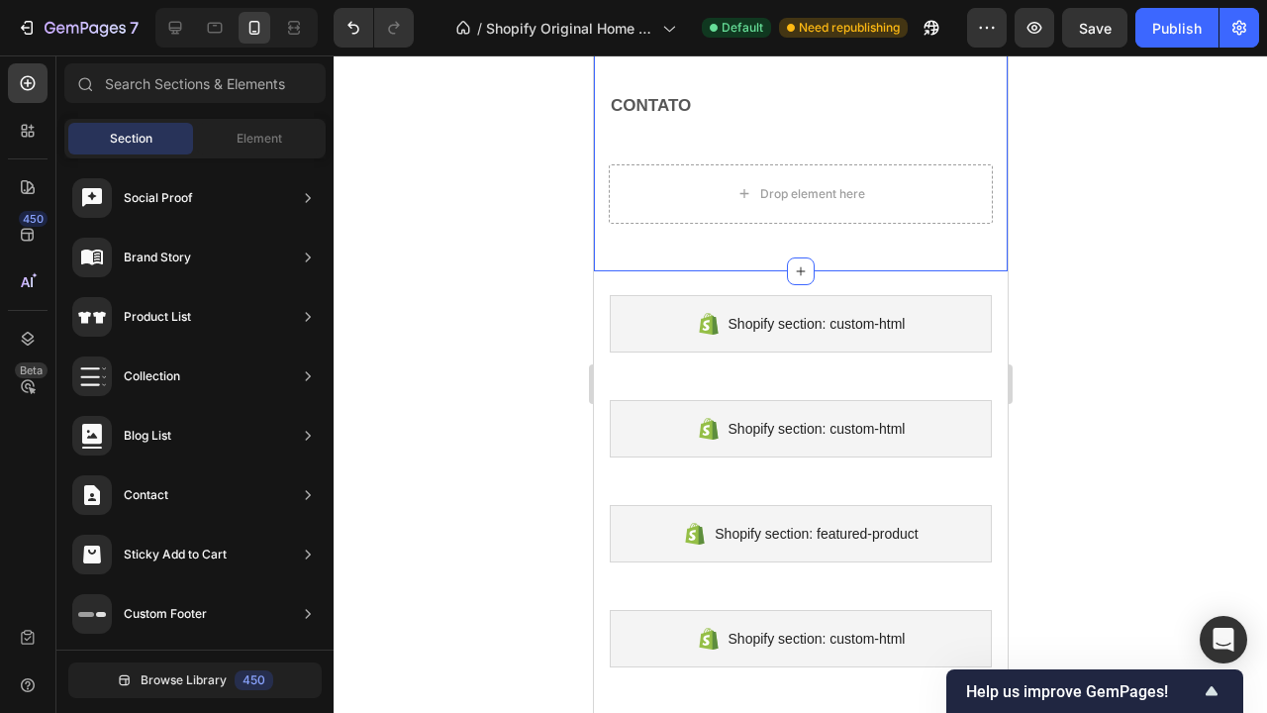
scroll to position [5057, 0]
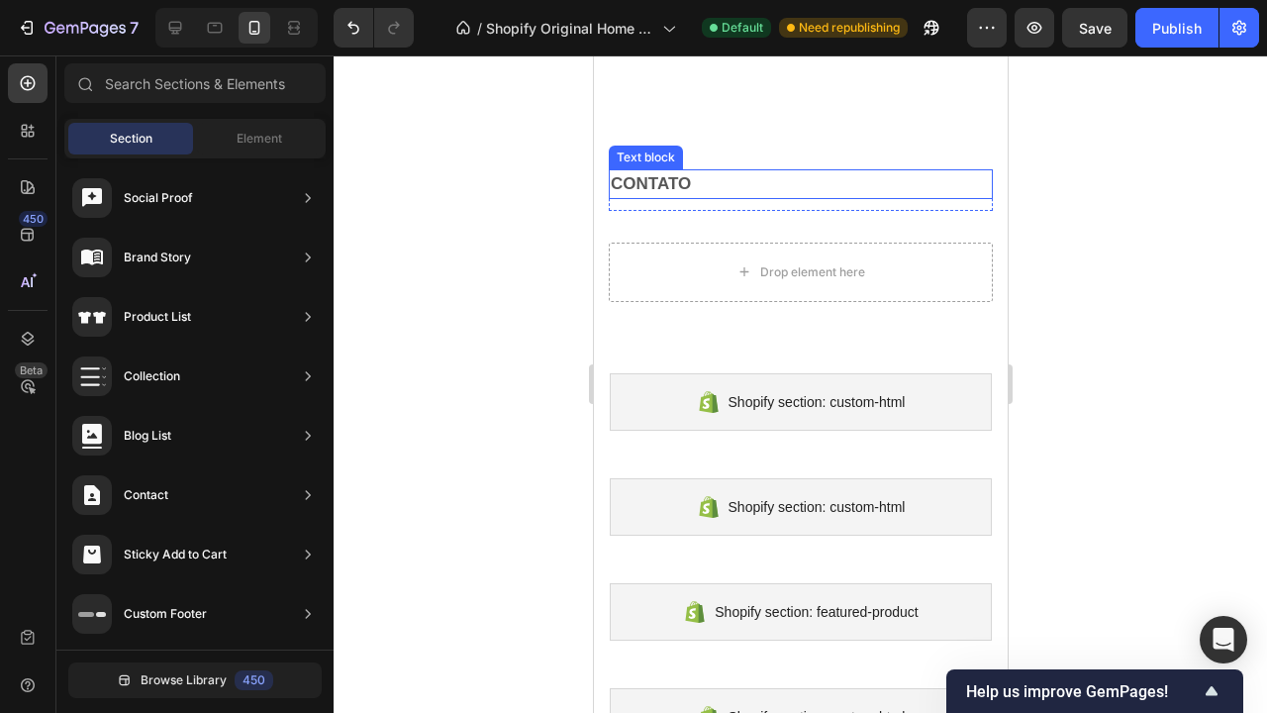
click at [819, 187] on p "CONTATO" at bounding box center [800, 184] width 380 height 26
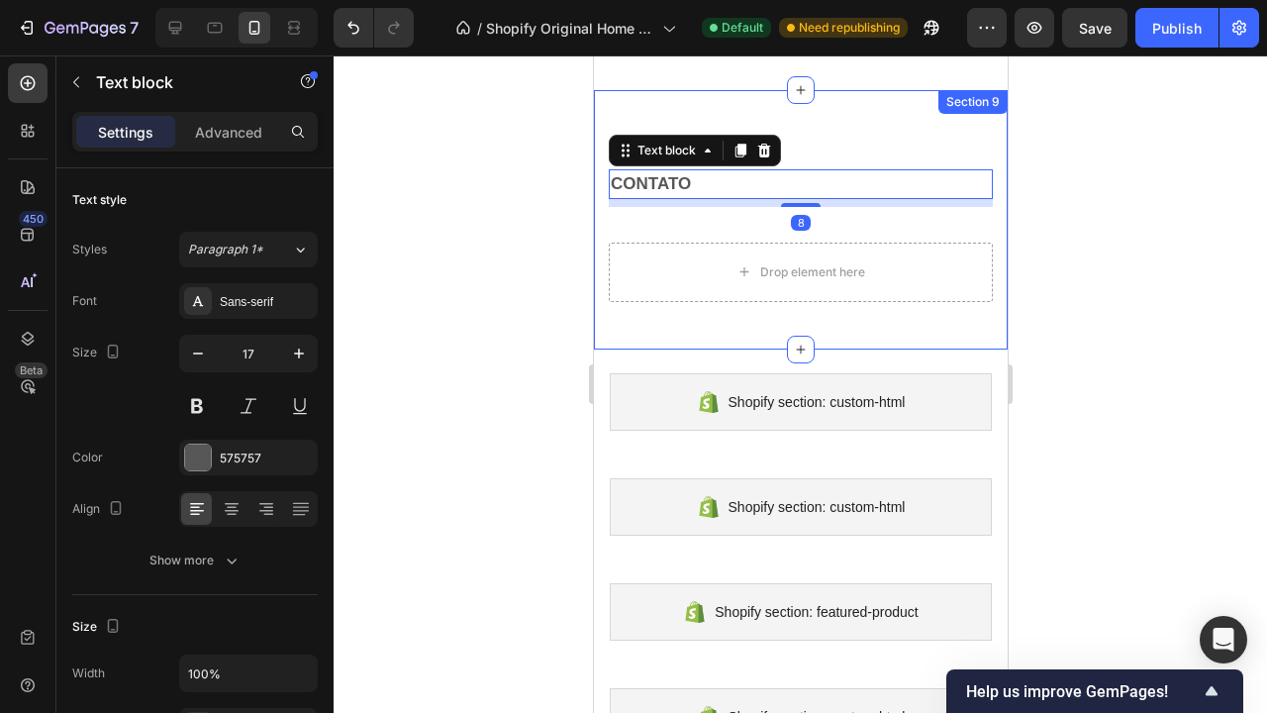
scroll to position [4943, 0]
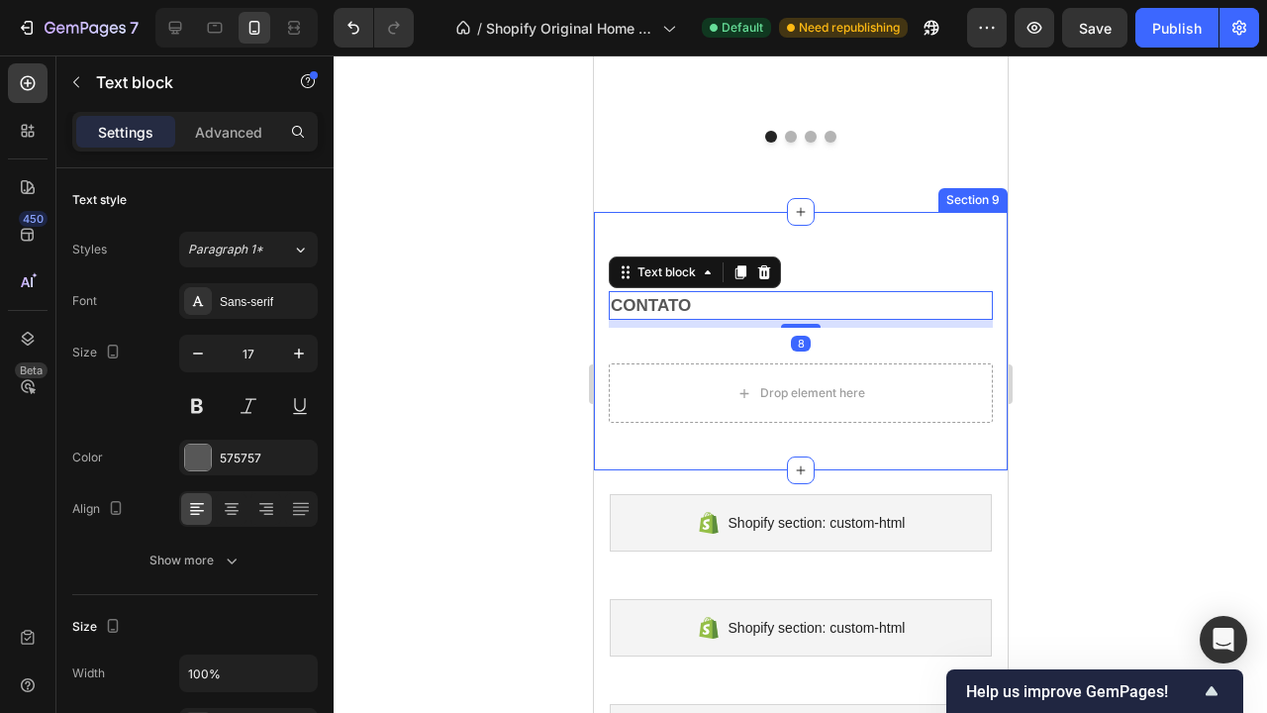
click at [832, 240] on div "CONTATO Text block 8 Text block Row Drop element here Row Section 9" at bounding box center [800, 341] width 414 height 259
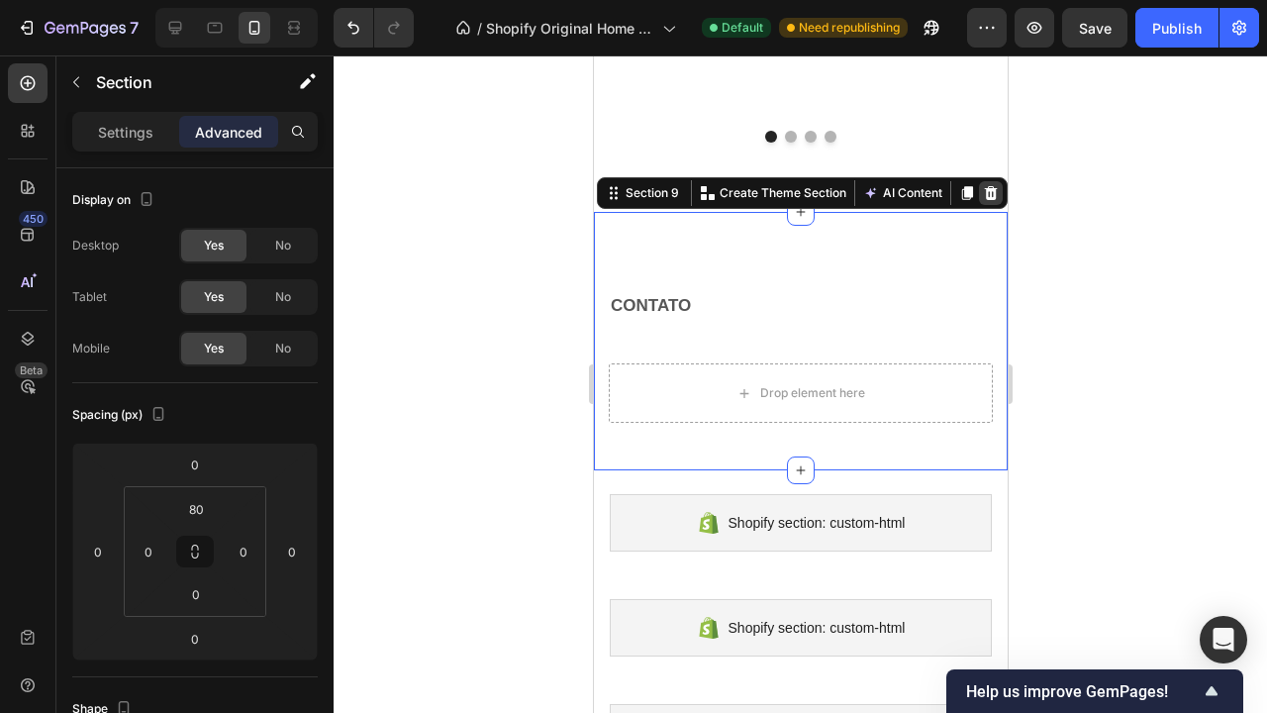
click at [988, 190] on icon at bounding box center [990, 192] width 13 height 14
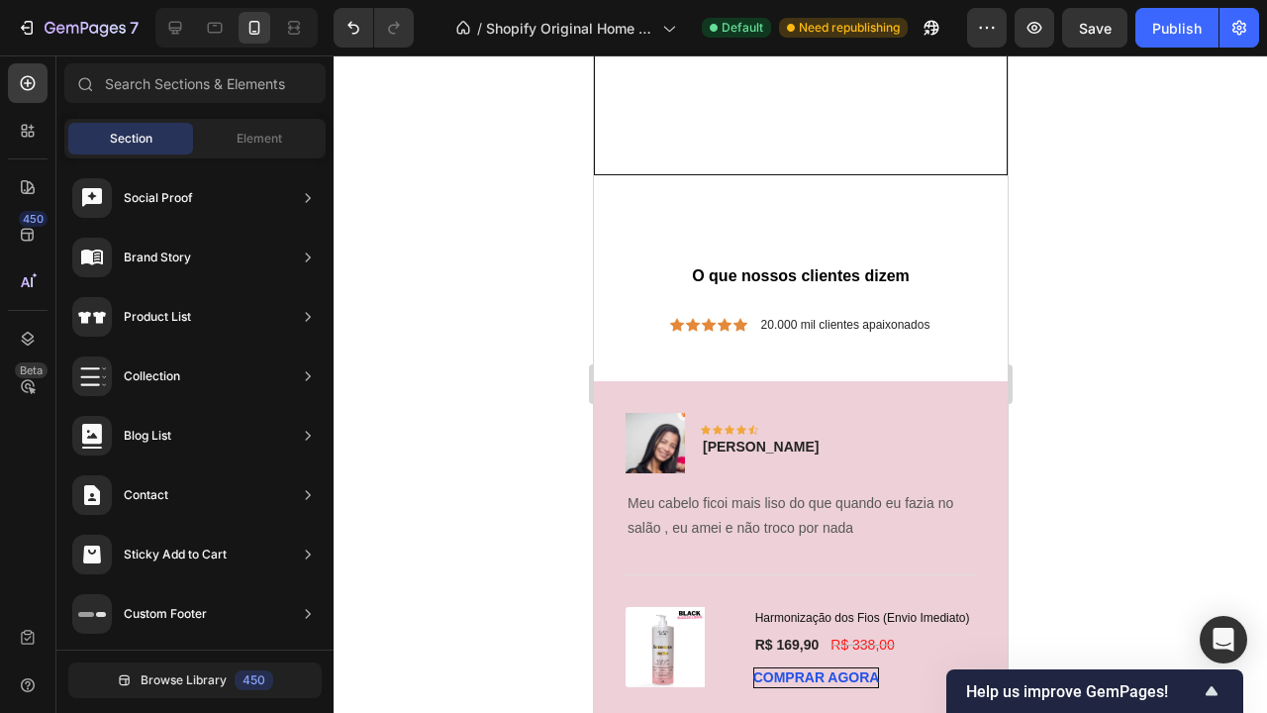
scroll to position [4730, 0]
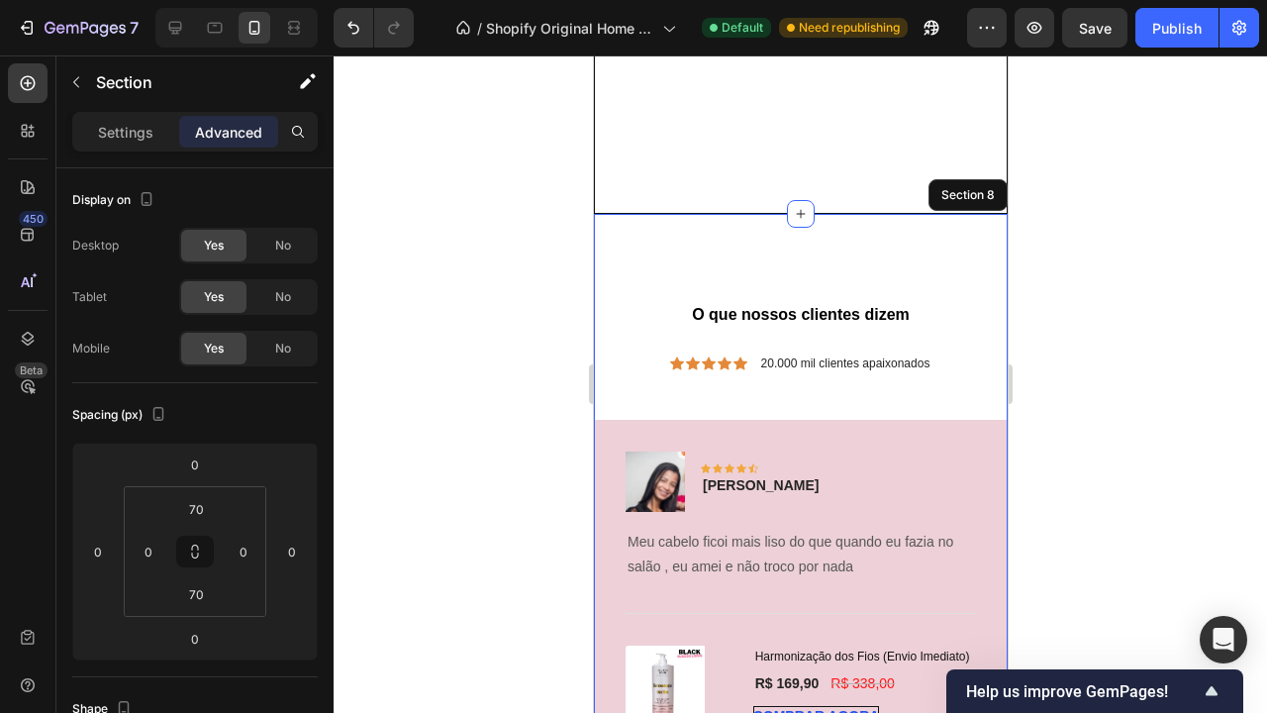
click at [874, 251] on div "O que nossos clientes dizem Heading Icon Icon Icon Icon Icon Icon List 20.000 m…" at bounding box center [800, 573] width 414 height 719
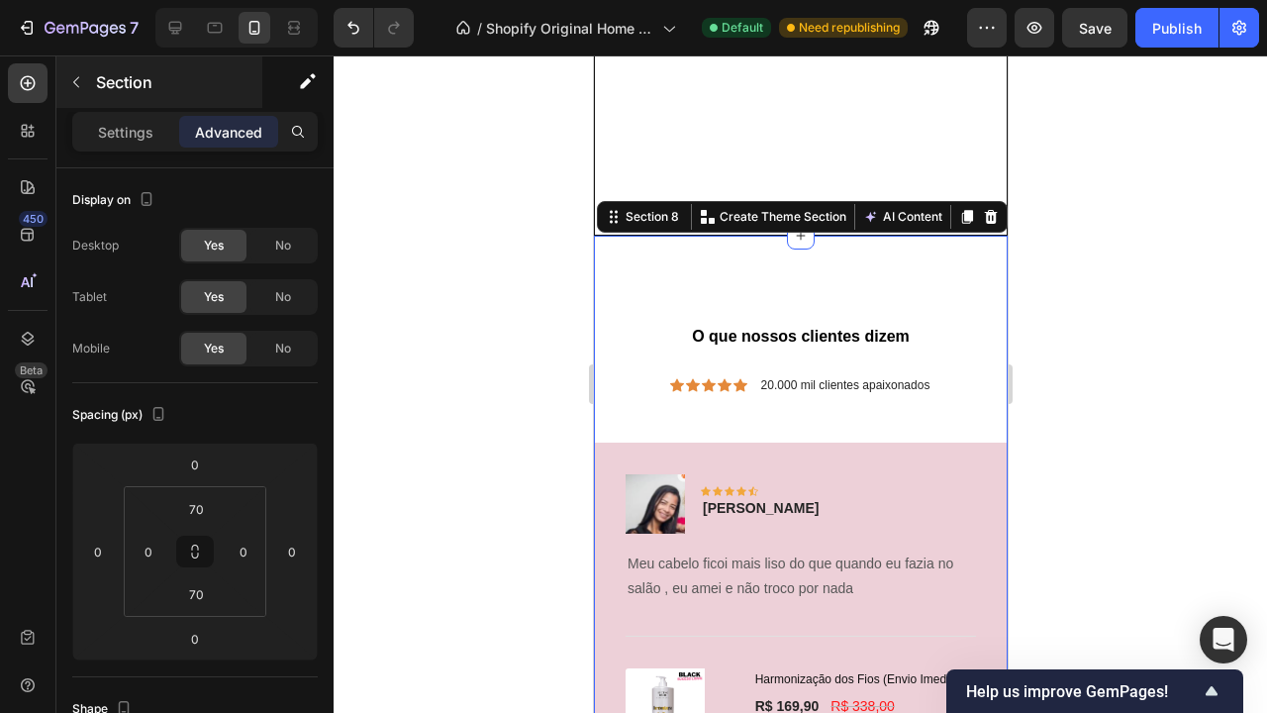
click at [82, 90] on button "button" at bounding box center [76, 82] width 32 height 32
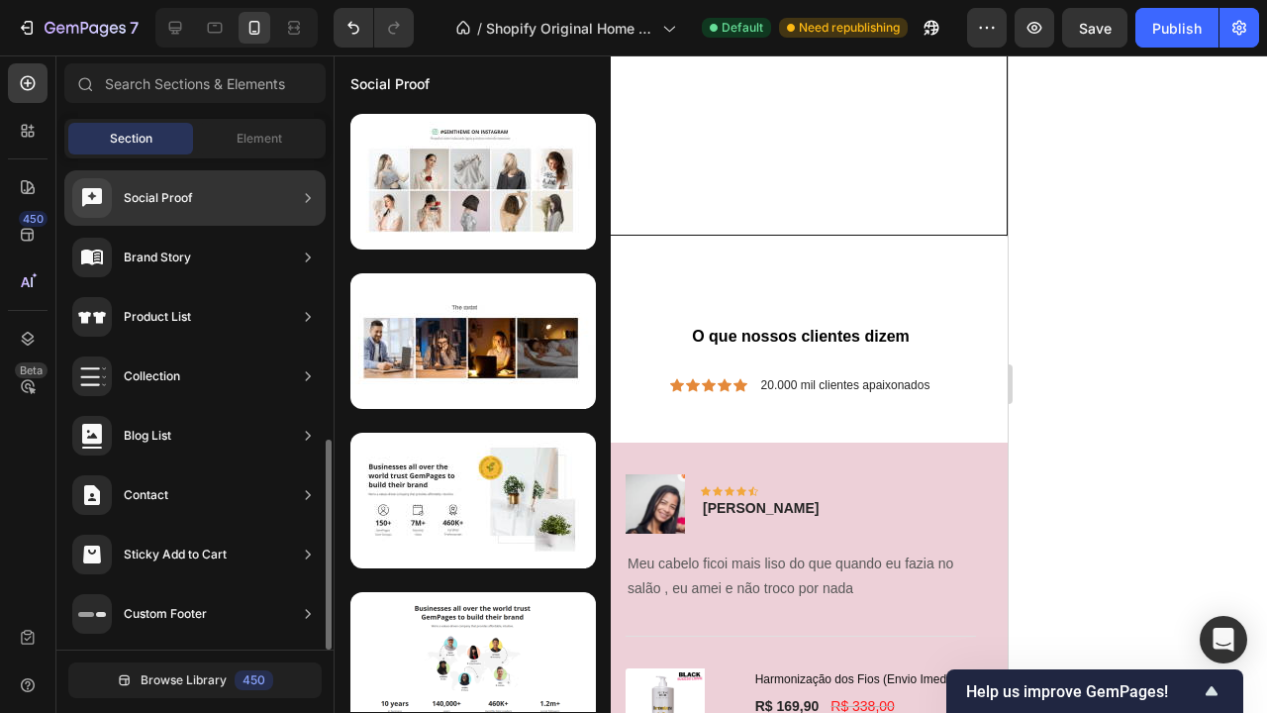
click at [162, 220] on div "Social Proof" at bounding box center [194, 197] width 261 height 55
click at [185, 270] on div "Brand Story" at bounding box center [131, 258] width 119 height 40
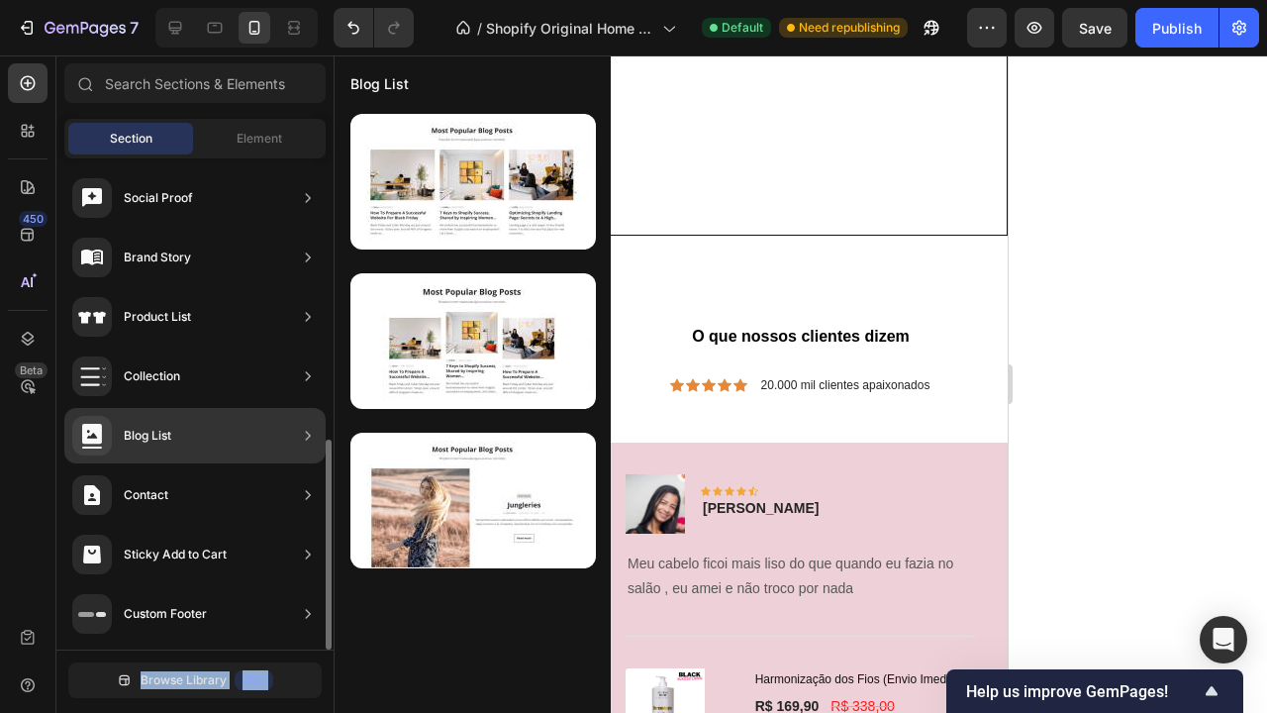
drag, startPoint x: 219, startPoint y: 609, endPoint x: 279, endPoint y: 462, distance: 158.4
click at [295, 452] on div "Hero Section Product Detail Brands Trusted Badges Guarantee Product Breakdown H…" at bounding box center [194, 75] width 277 height 1148
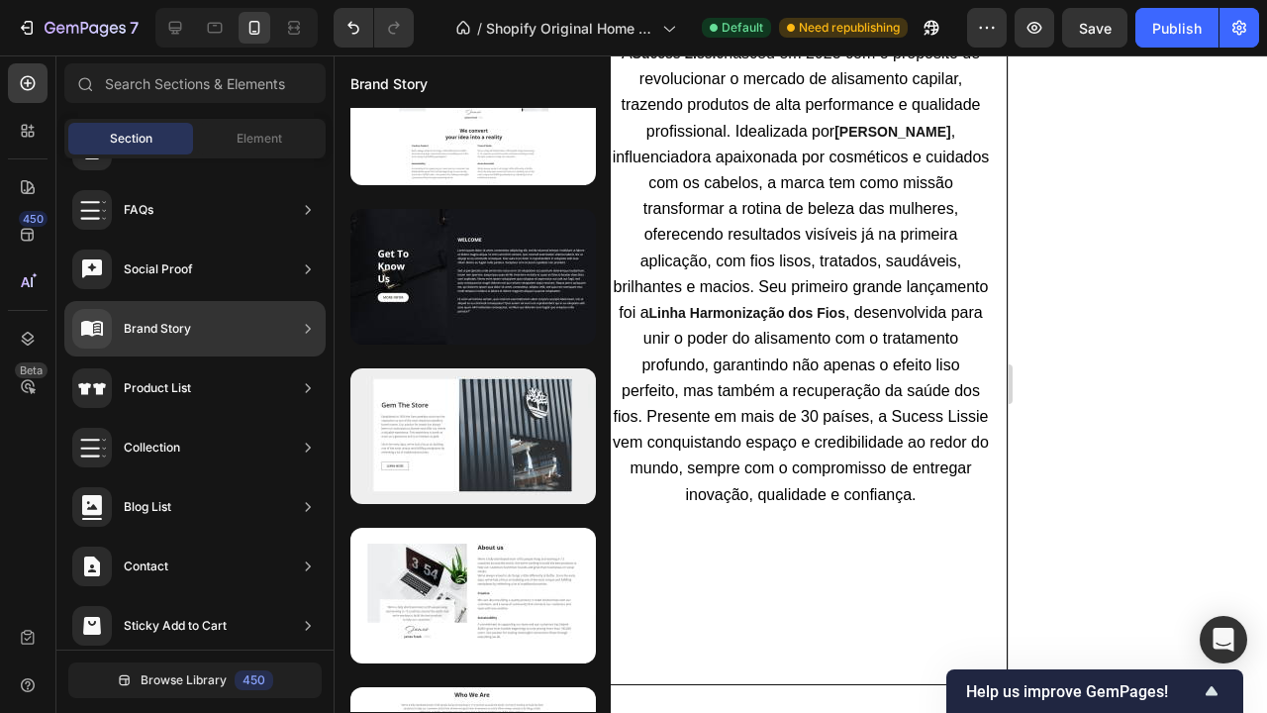
scroll to position [2253, 0]
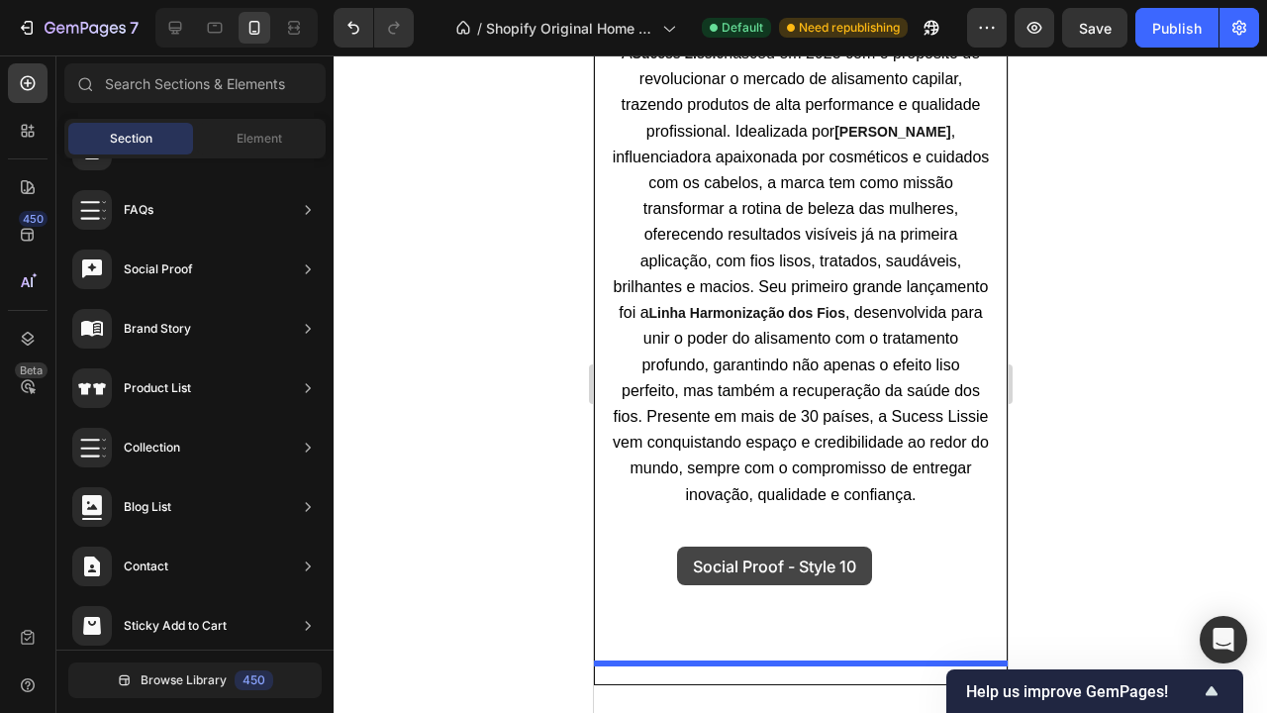
drag, startPoint x: 1099, startPoint y: 540, endPoint x: 676, endPoint y: 546, distance: 422.7
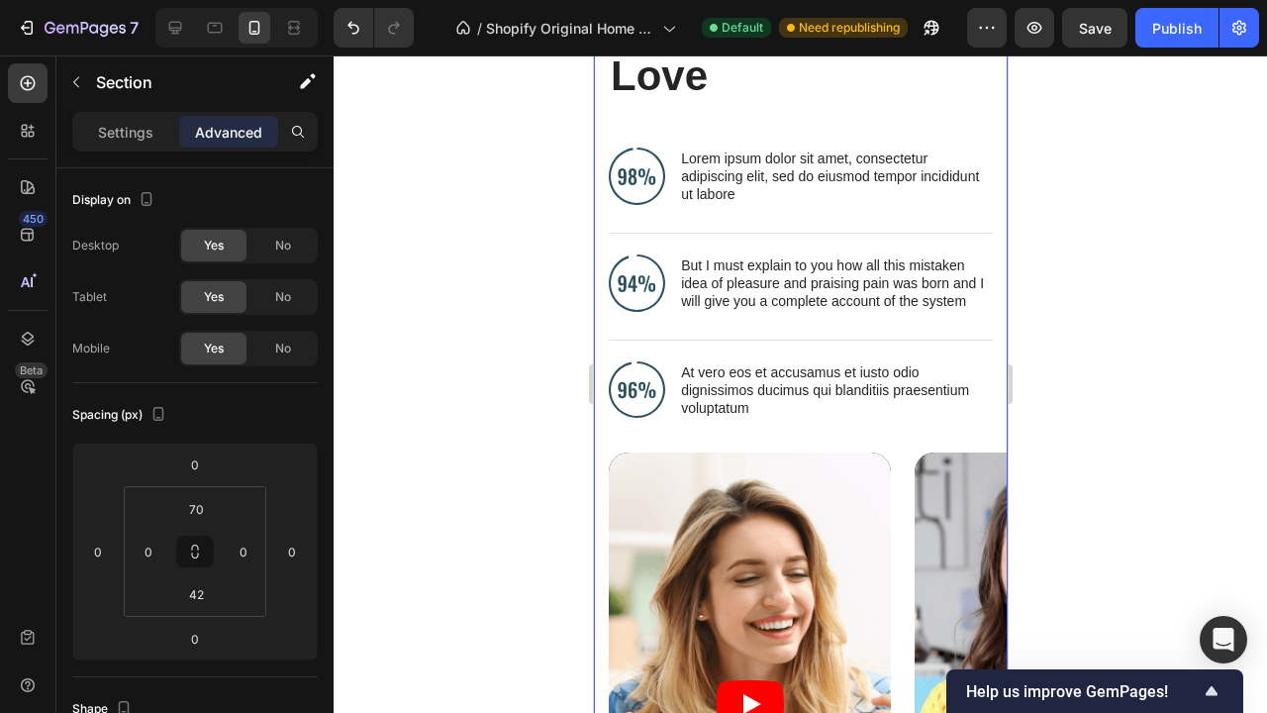
scroll to position [4849, 0]
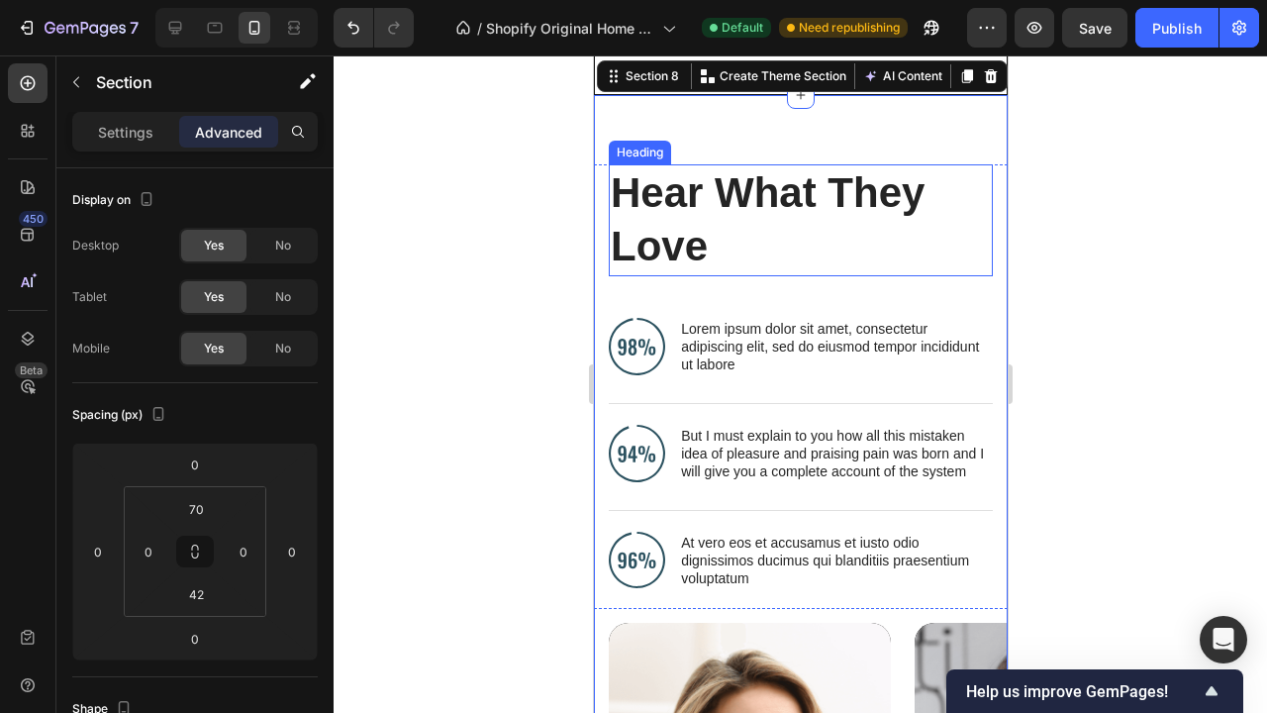
click at [710, 212] on div "Hear What They Love Heading Image Lorem ipsum dolor sit amet, consectetur adipi…" at bounding box center [800, 665] width 414 height 1002
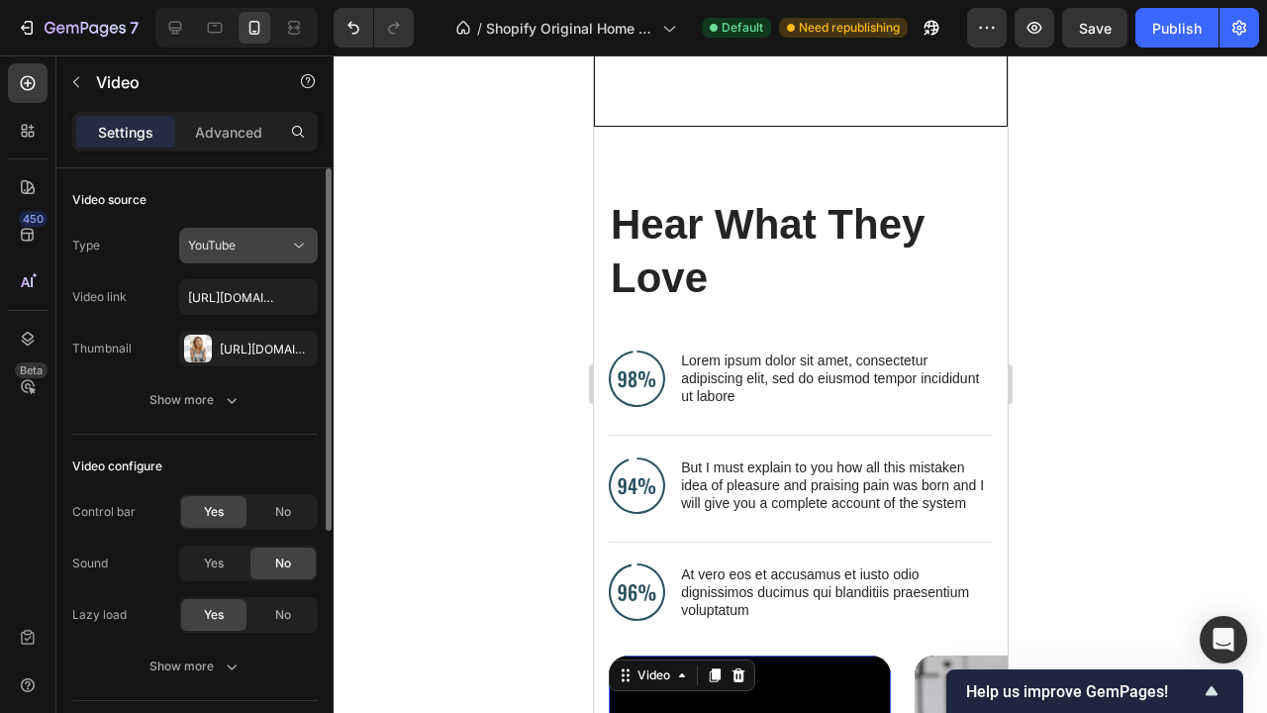
click at [268, 242] on div "YouTube" at bounding box center [238, 246] width 101 height 18
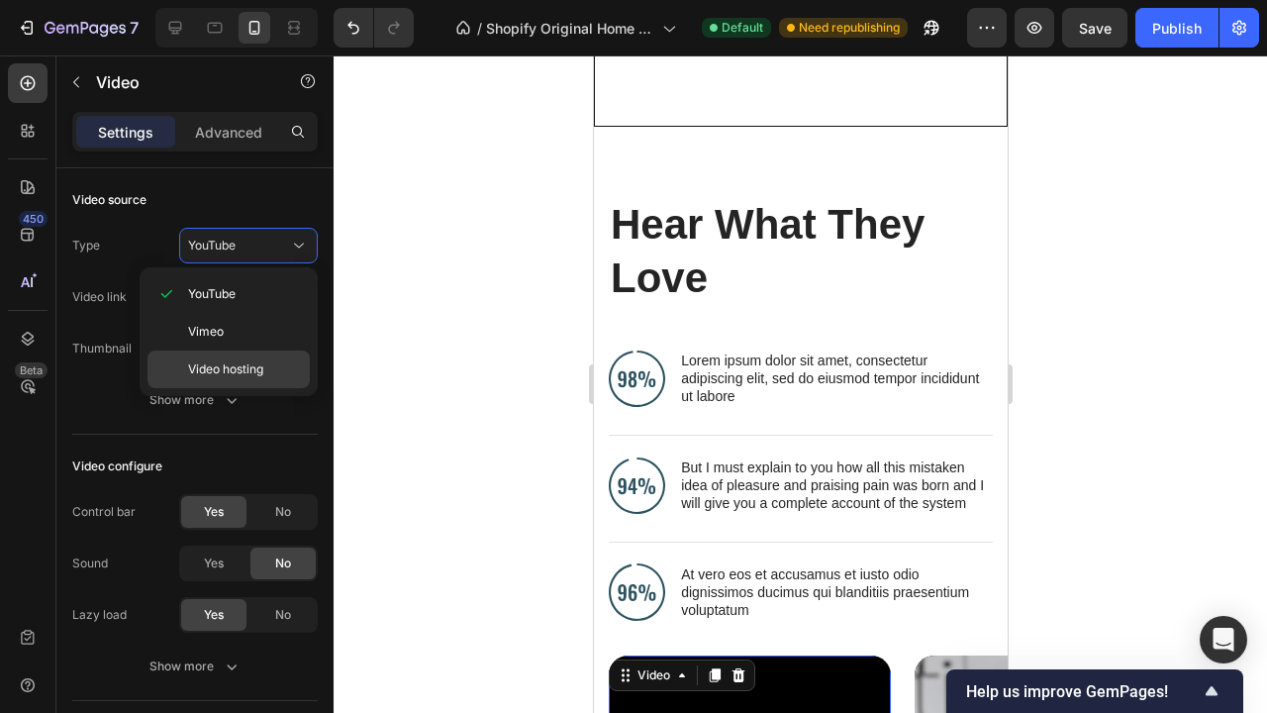
click at [261, 375] on span "Video hosting" at bounding box center [225, 369] width 75 height 18
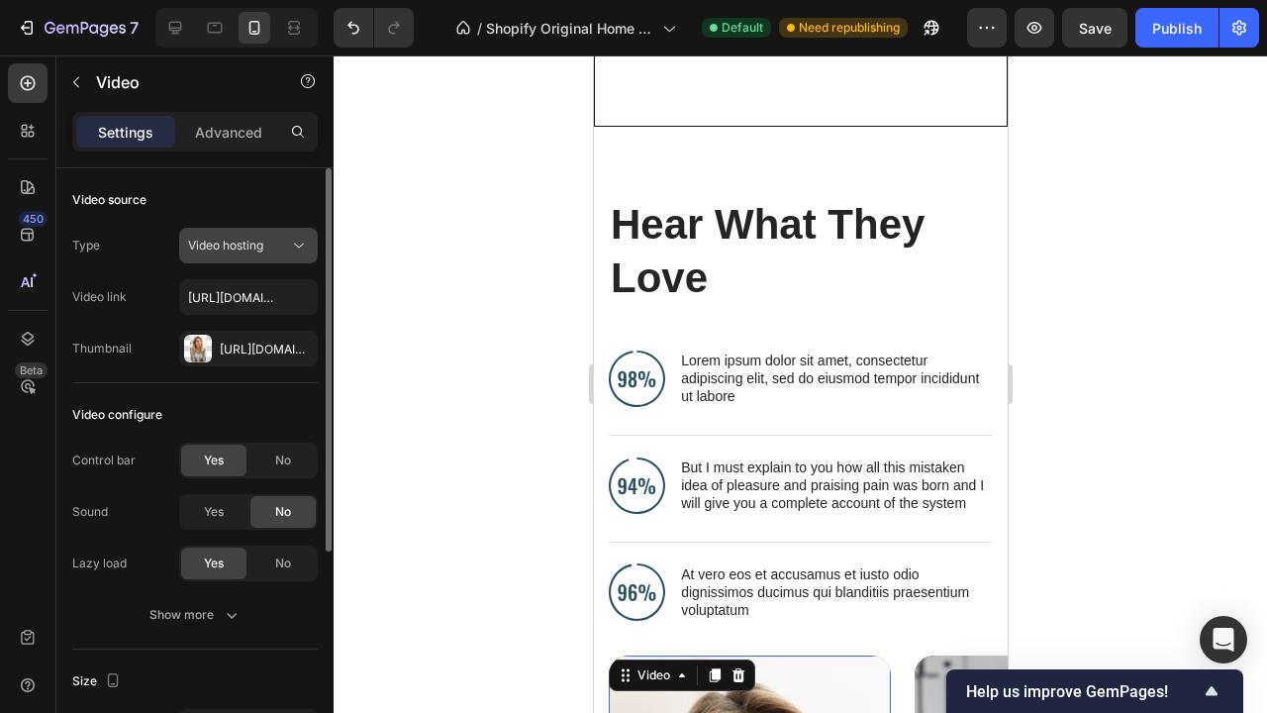
click at [249, 257] on button "Video hosting" at bounding box center [248, 246] width 139 height 36
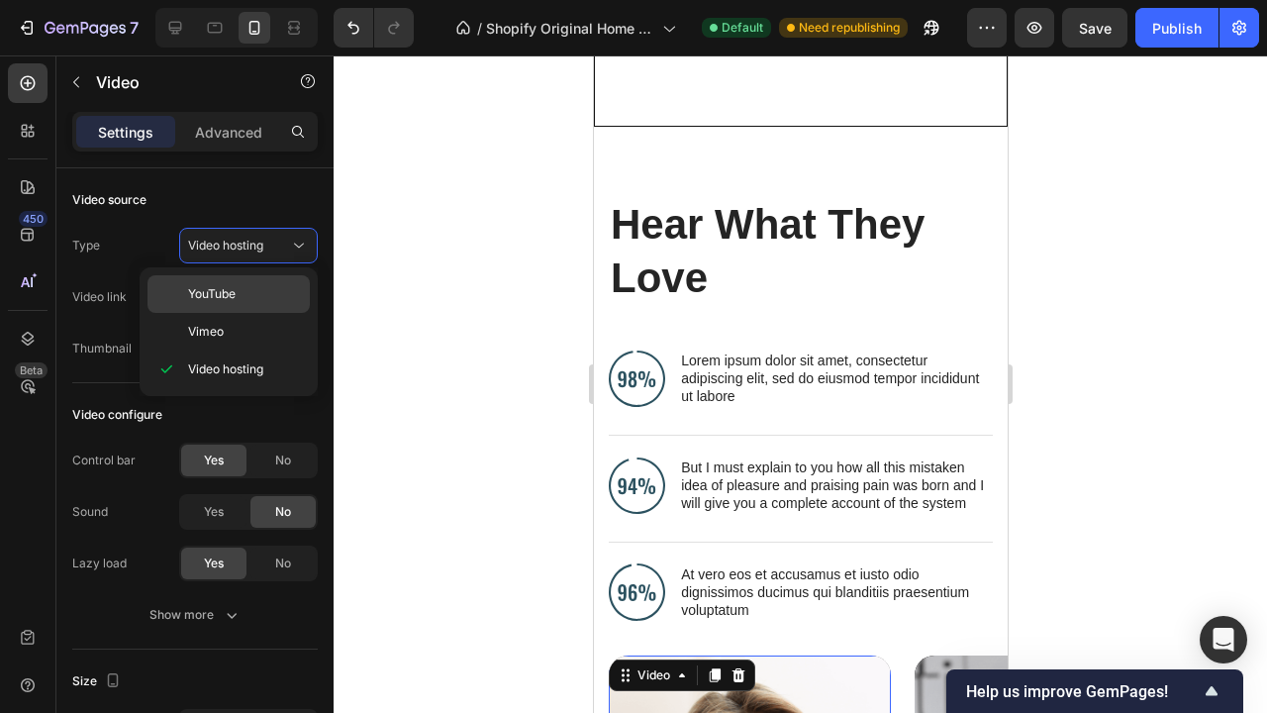
click at [261, 291] on p "YouTube" at bounding box center [244, 294] width 113 height 18
type input "[URL][DOMAIN_NAME]"
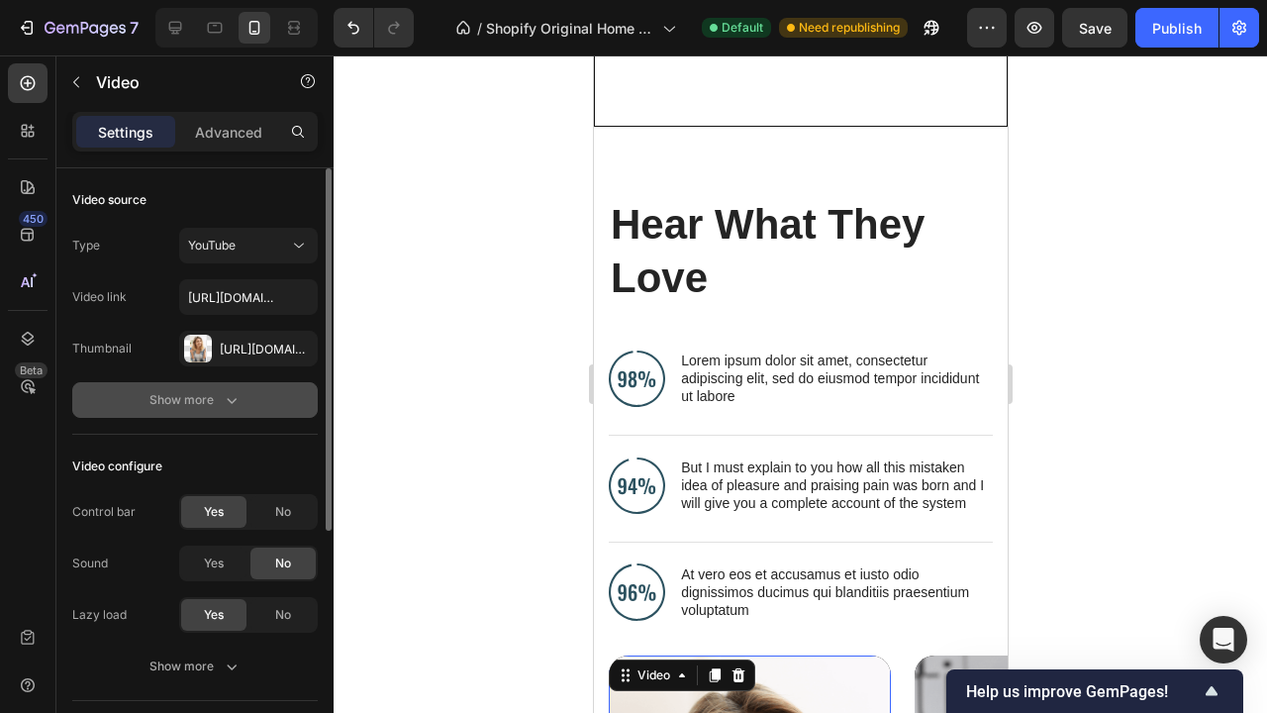
click at [231, 395] on icon "button" at bounding box center [232, 400] width 20 height 20
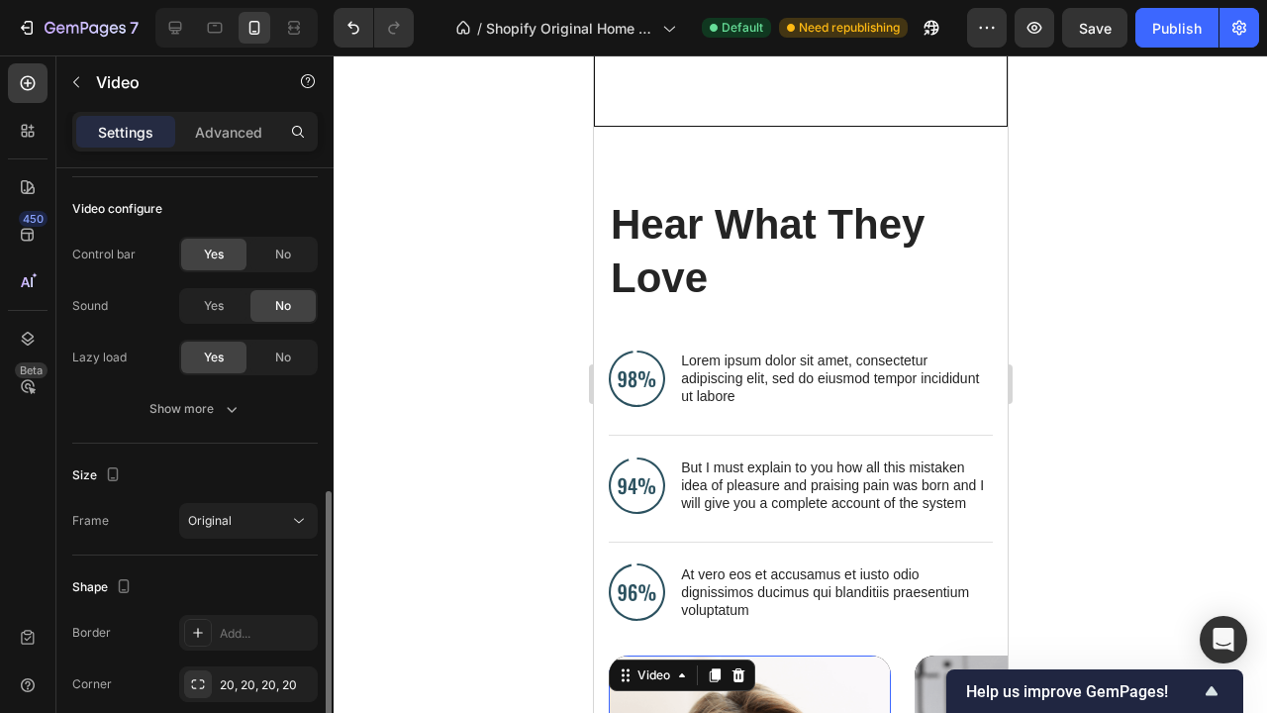
scroll to position [496, 0]
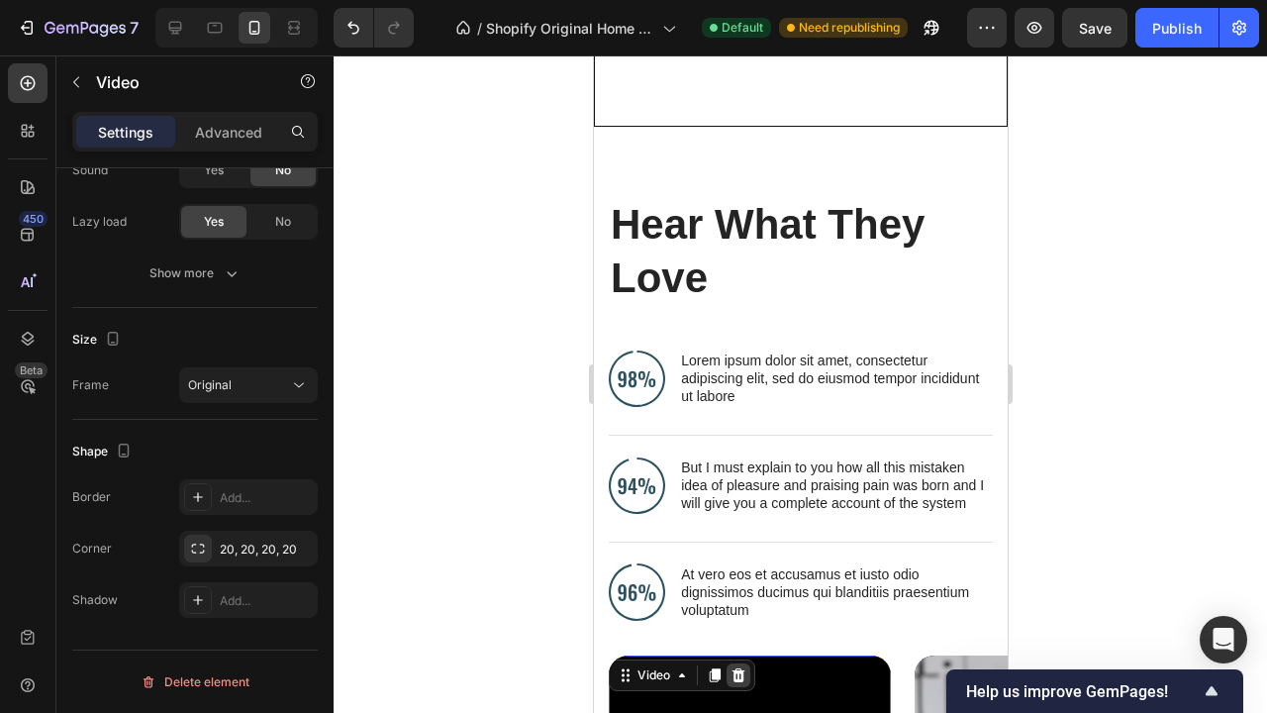
click at [736, 667] on icon at bounding box center [737, 674] width 13 height 14
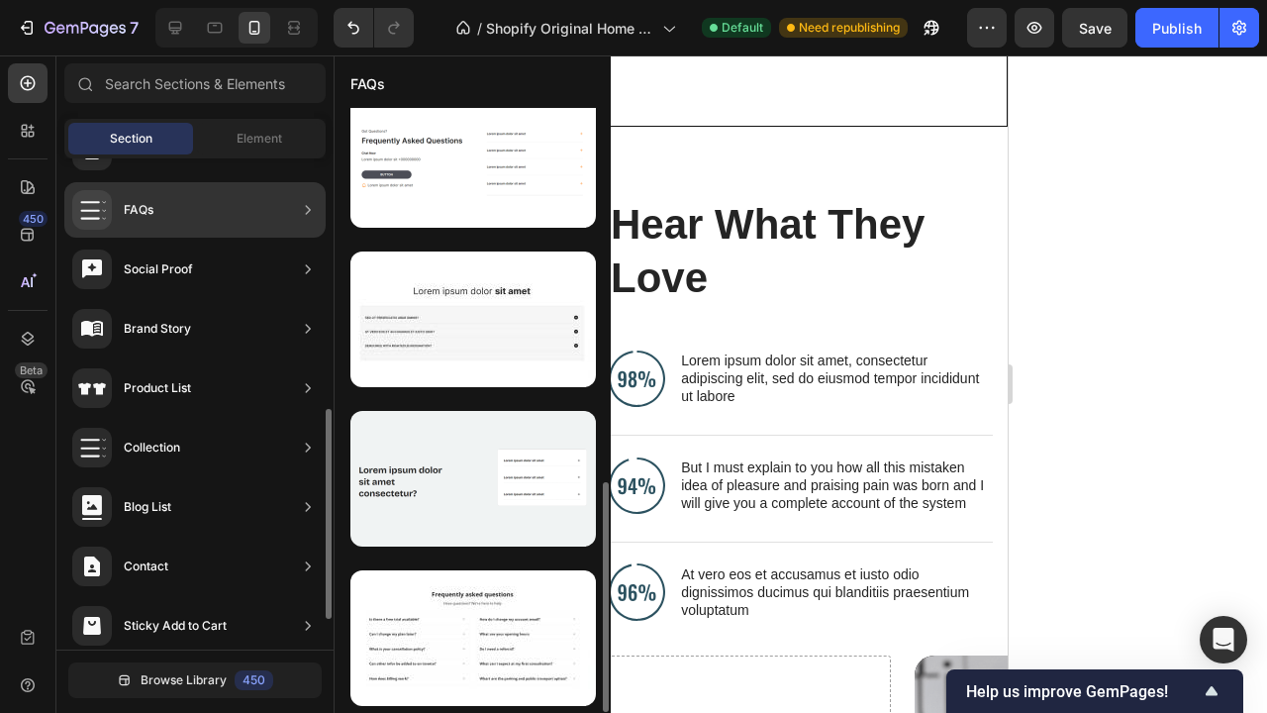
scroll to position [978, 0]
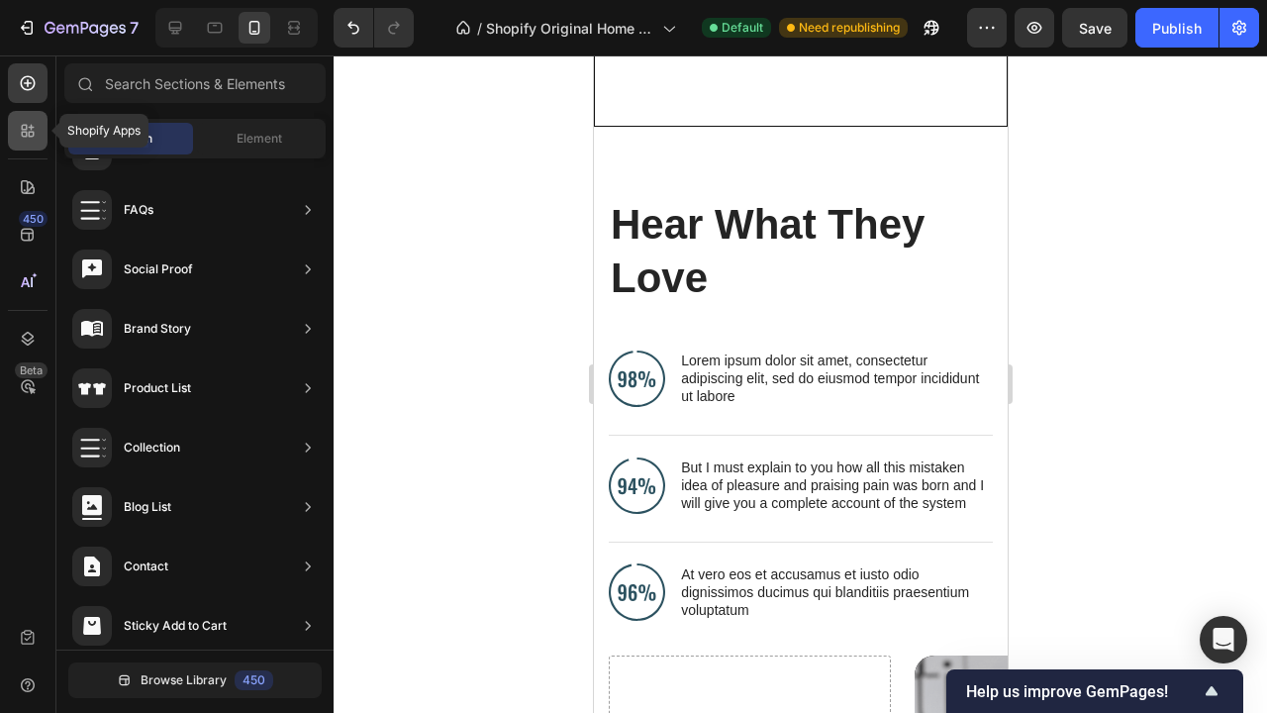
click at [32, 128] on icon at bounding box center [32, 128] width 6 height 6
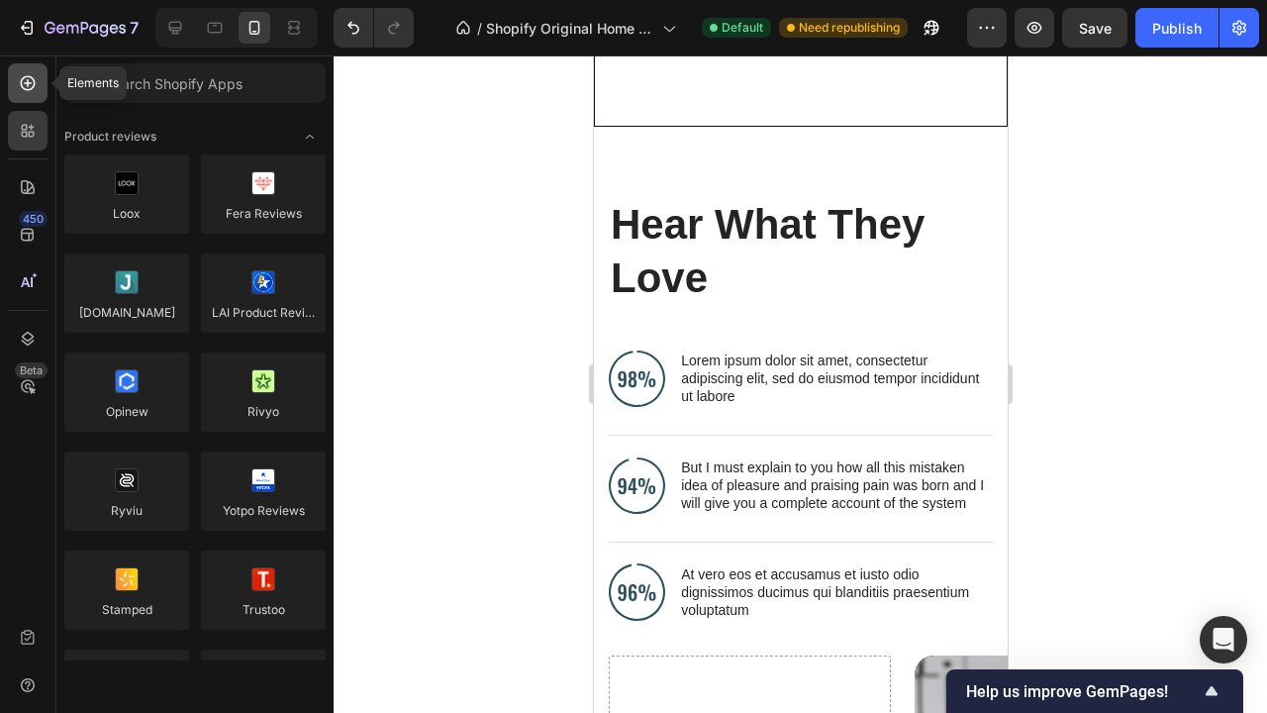
click at [34, 92] on icon at bounding box center [28, 83] width 20 height 20
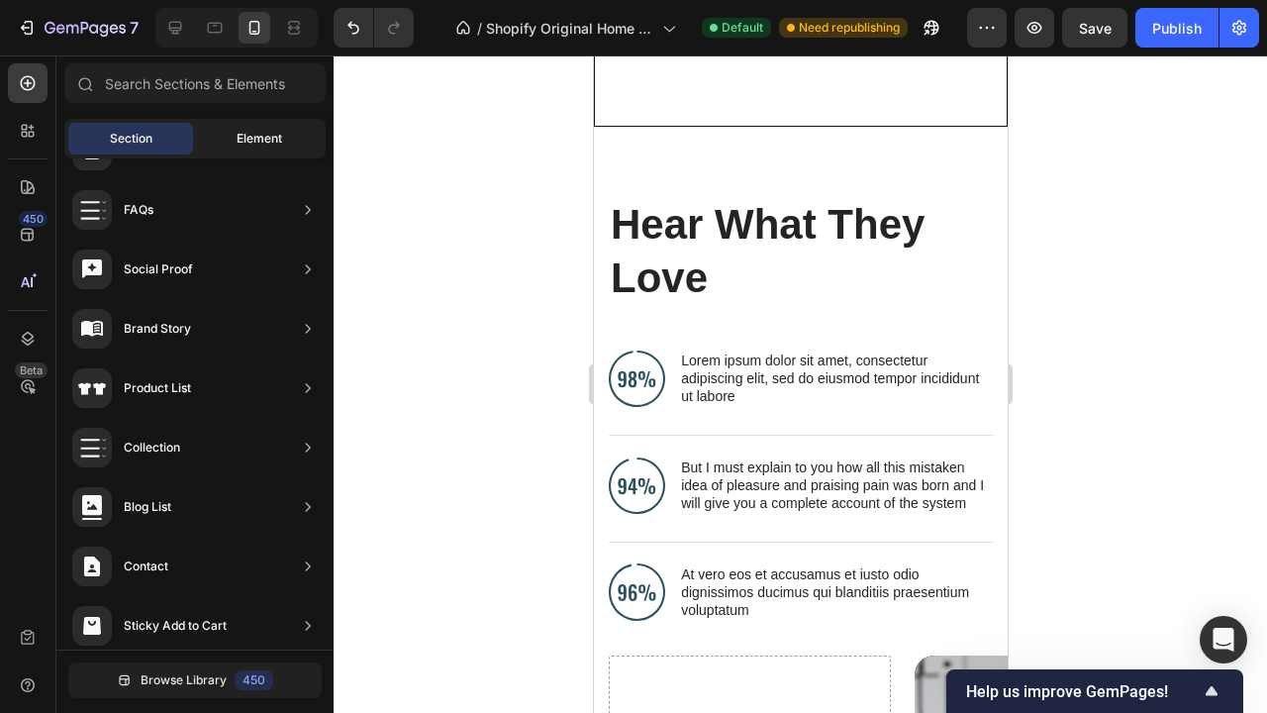
click at [266, 142] on span "Element" at bounding box center [260, 139] width 46 height 18
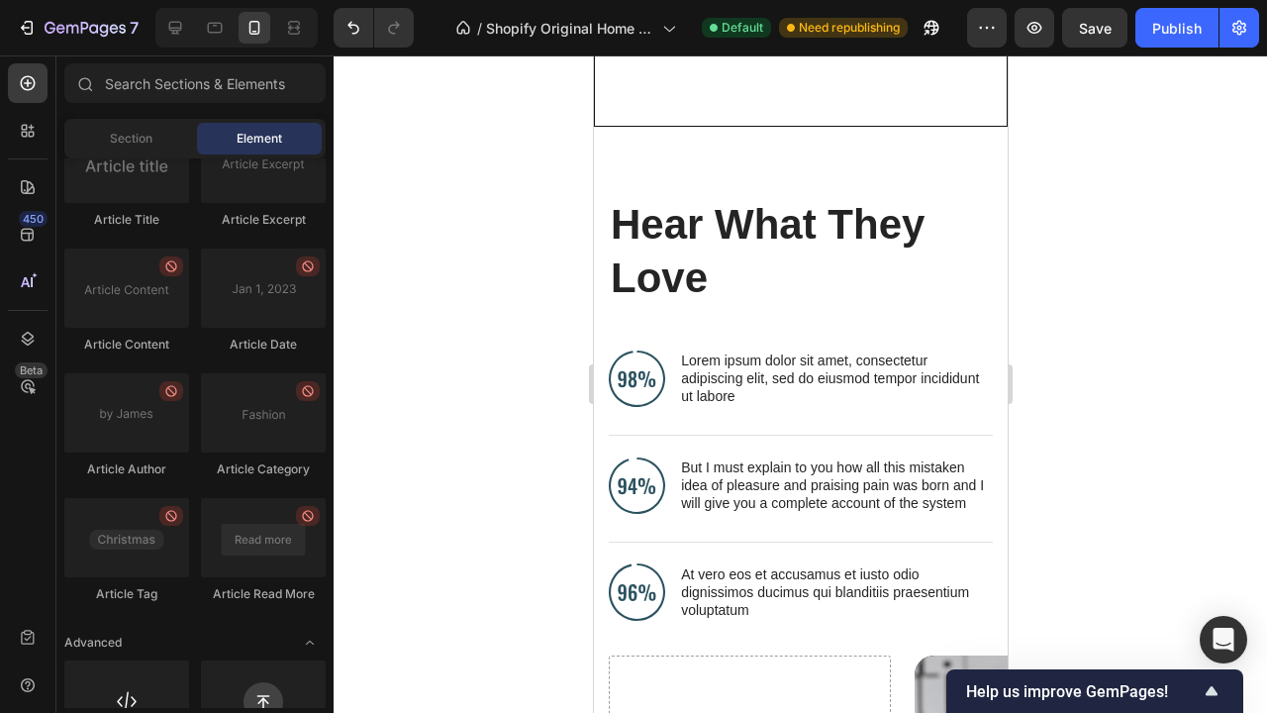
scroll to position [5320, 0]
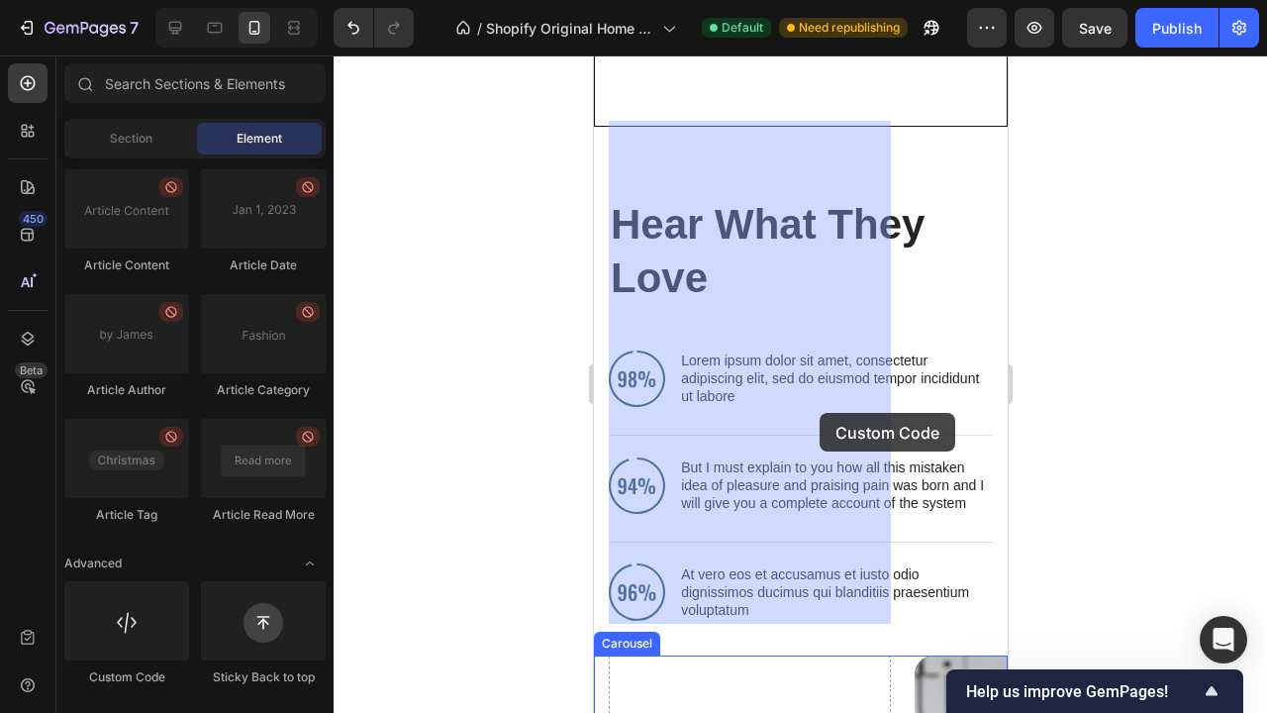
drag, startPoint x: 727, startPoint y: 674, endPoint x: 813, endPoint y: 409, distance: 278.6
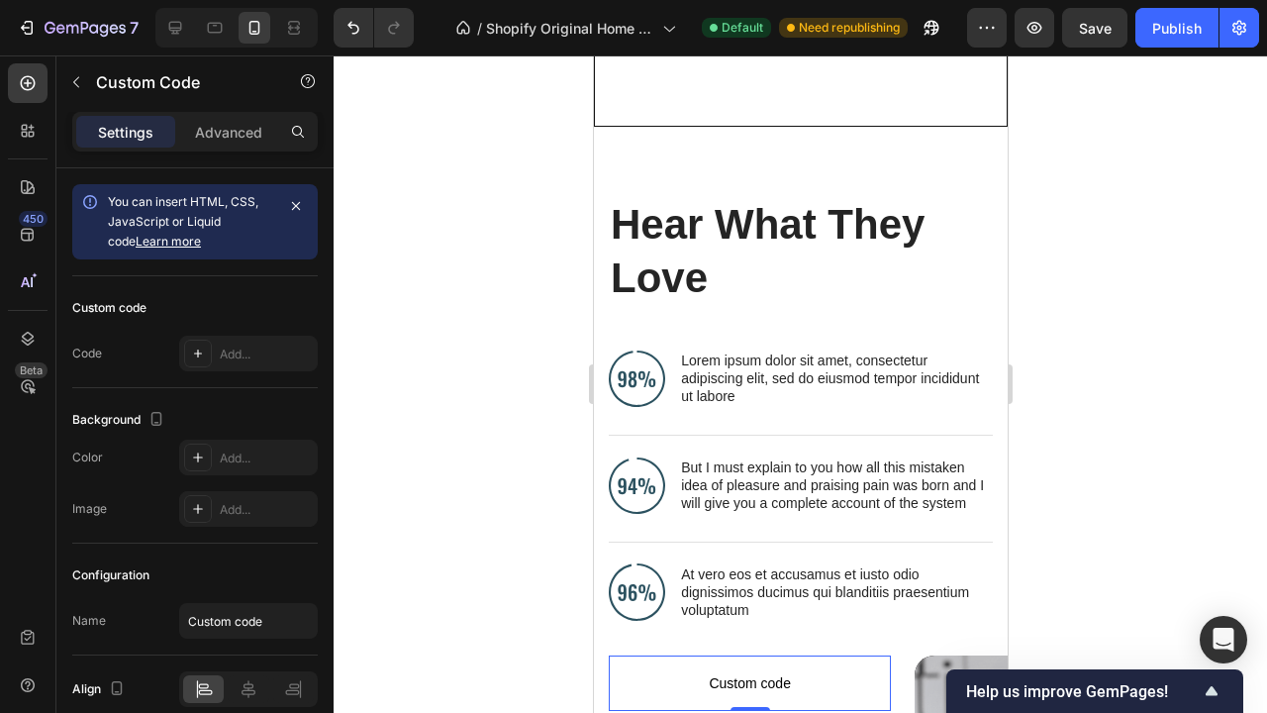
click at [226, 388] on div "Background The changes might be hidden by the video. Color Add... Image Add..." at bounding box center [194, 465] width 245 height 155
click at [235, 365] on div "Add..." at bounding box center [248, 354] width 139 height 36
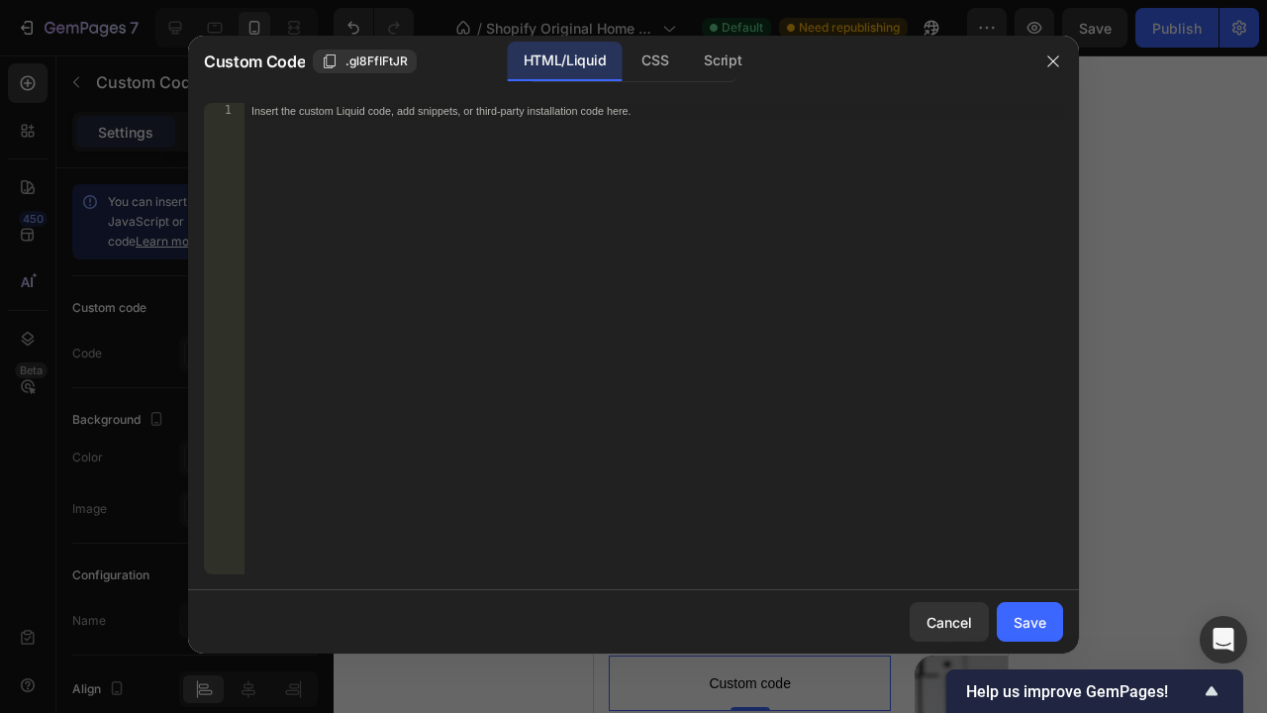
click at [373, 191] on div "Insert the custom Liquid code, add snippets, or third-party installation code h…" at bounding box center [653, 354] width 820 height 503
paste textarea "<iframe id="panda-0a86e1db-6747-4415-b572-378968620bd9" src="[URL][DOMAIN_NAME]…"
type textarea "<iframe id="panda-0a86e1db-6747-4415-b572-378968620bd9" src="[URL][DOMAIN_NAME]…"
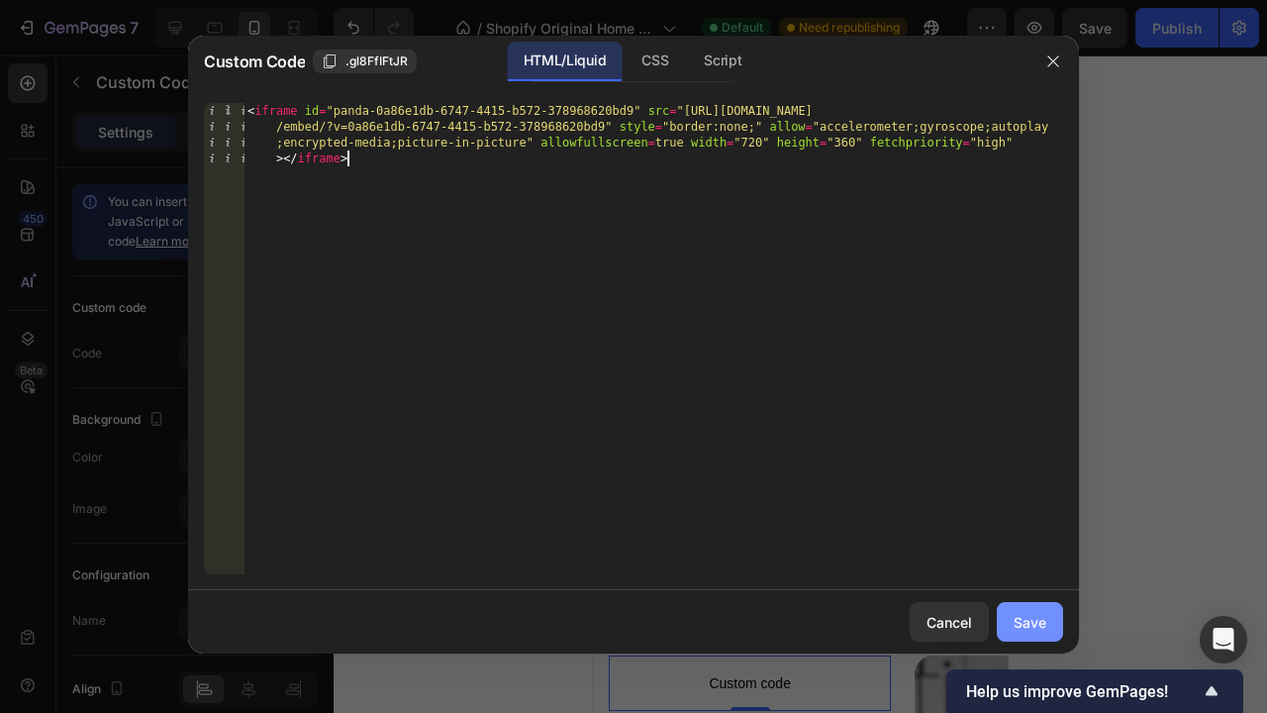
click at [1019, 619] on div "Save" at bounding box center [1030, 622] width 33 height 21
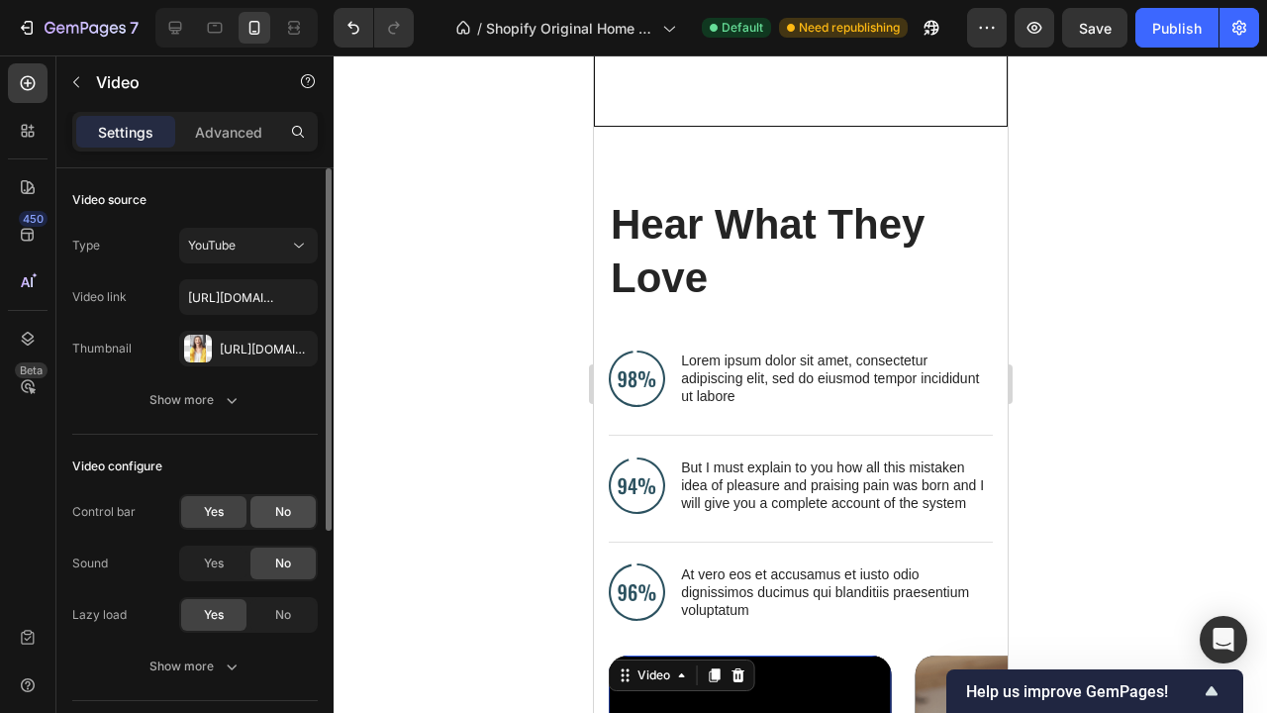
scroll to position [393, 0]
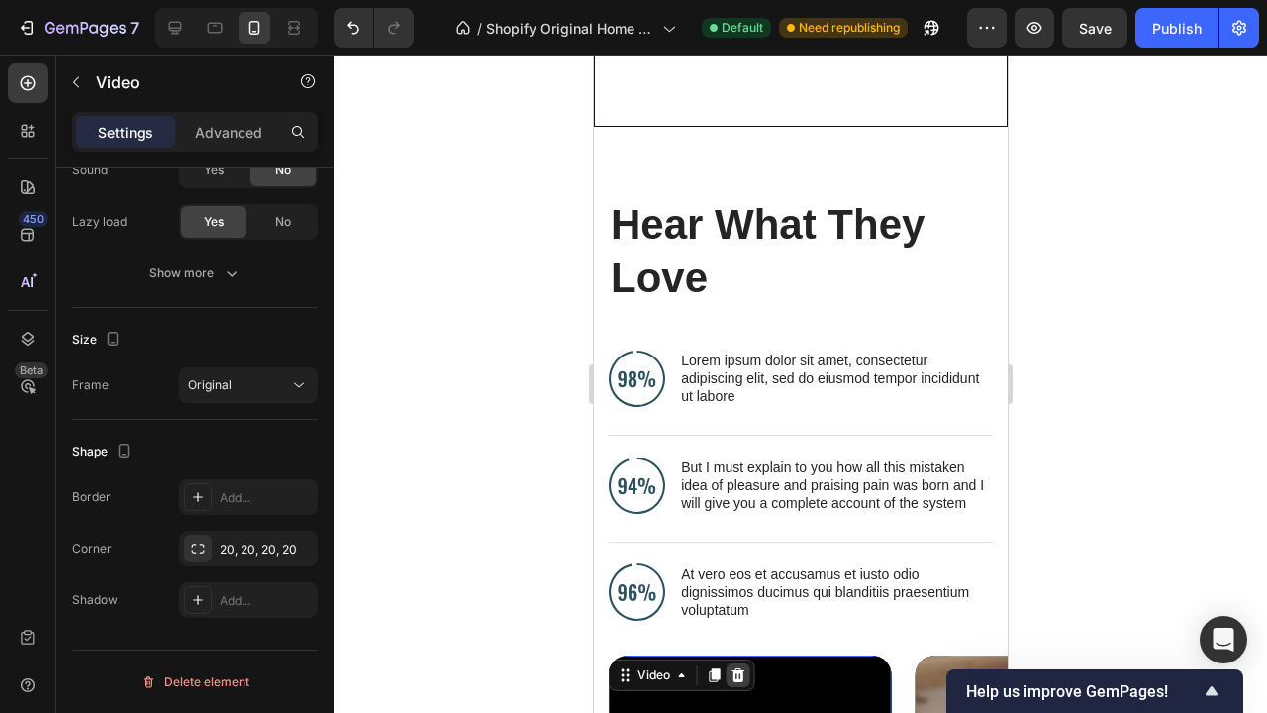
click at [747, 663] on div at bounding box center [737, 675] width 24 height 24
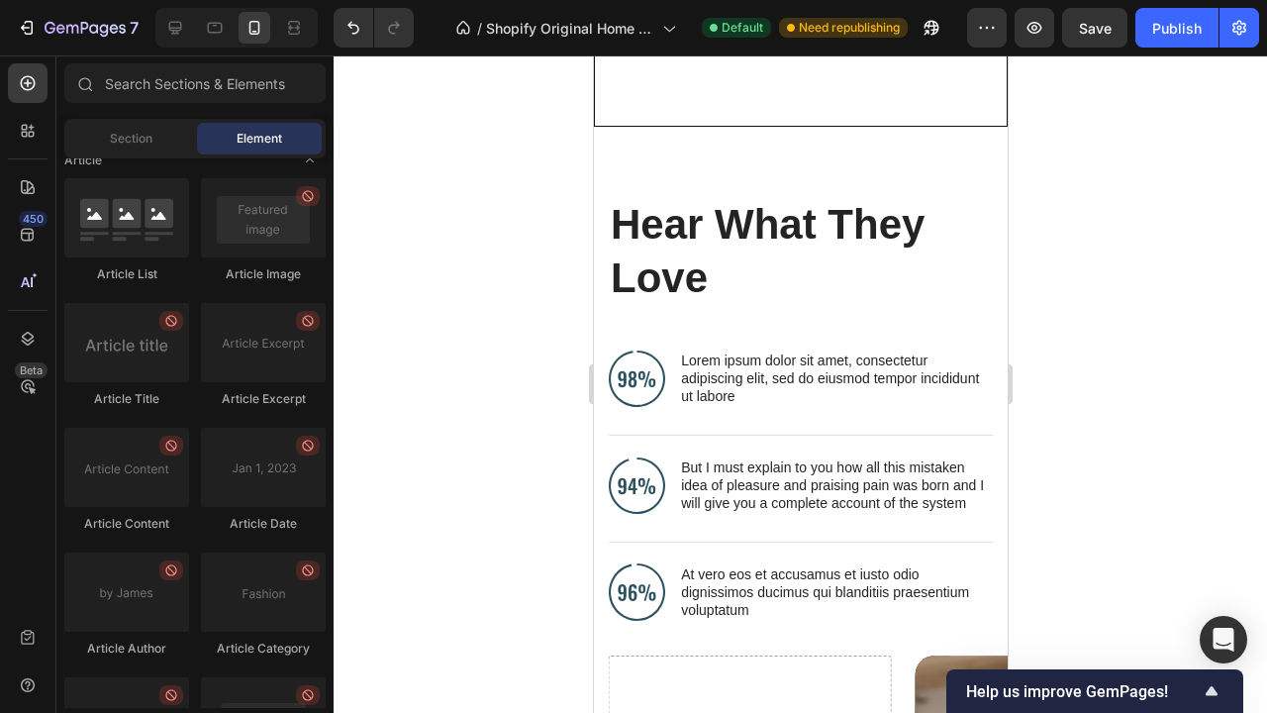
scroll to position [5320, 0]
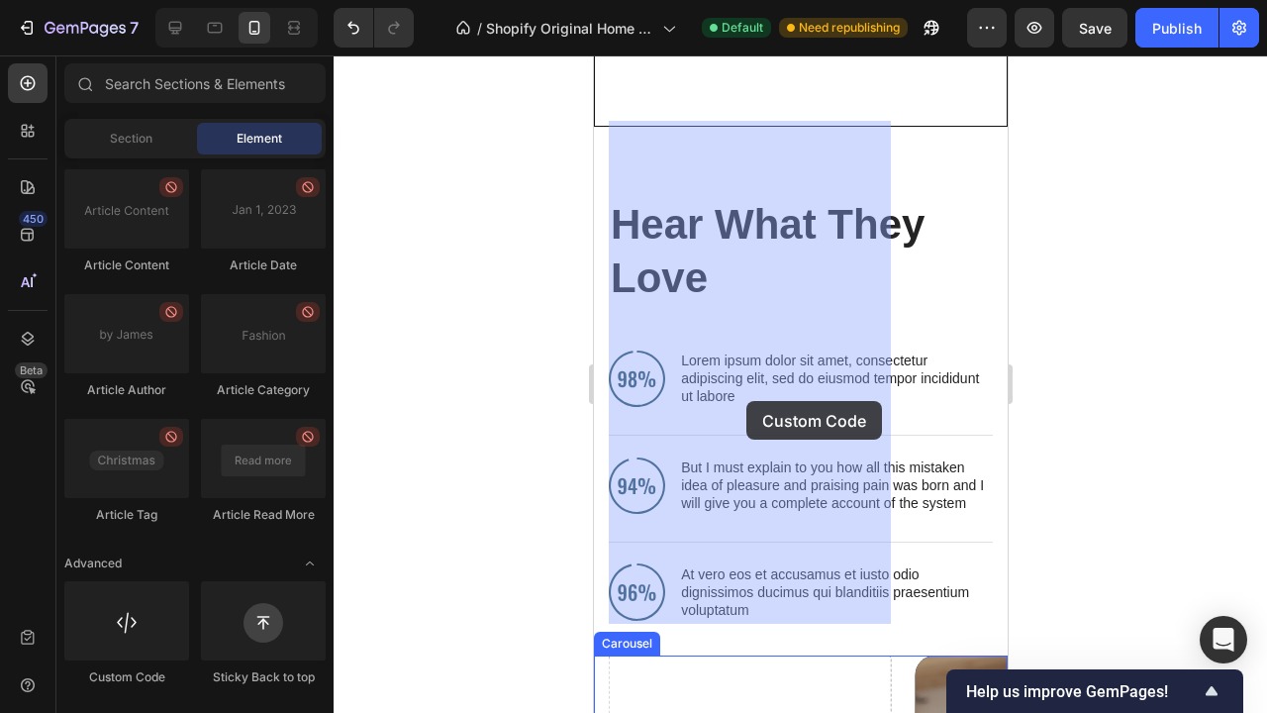
drag, startPoint x: 725, startPoint y: 682, endPoint x: 745, endPoint y: 399, distance: 283.8
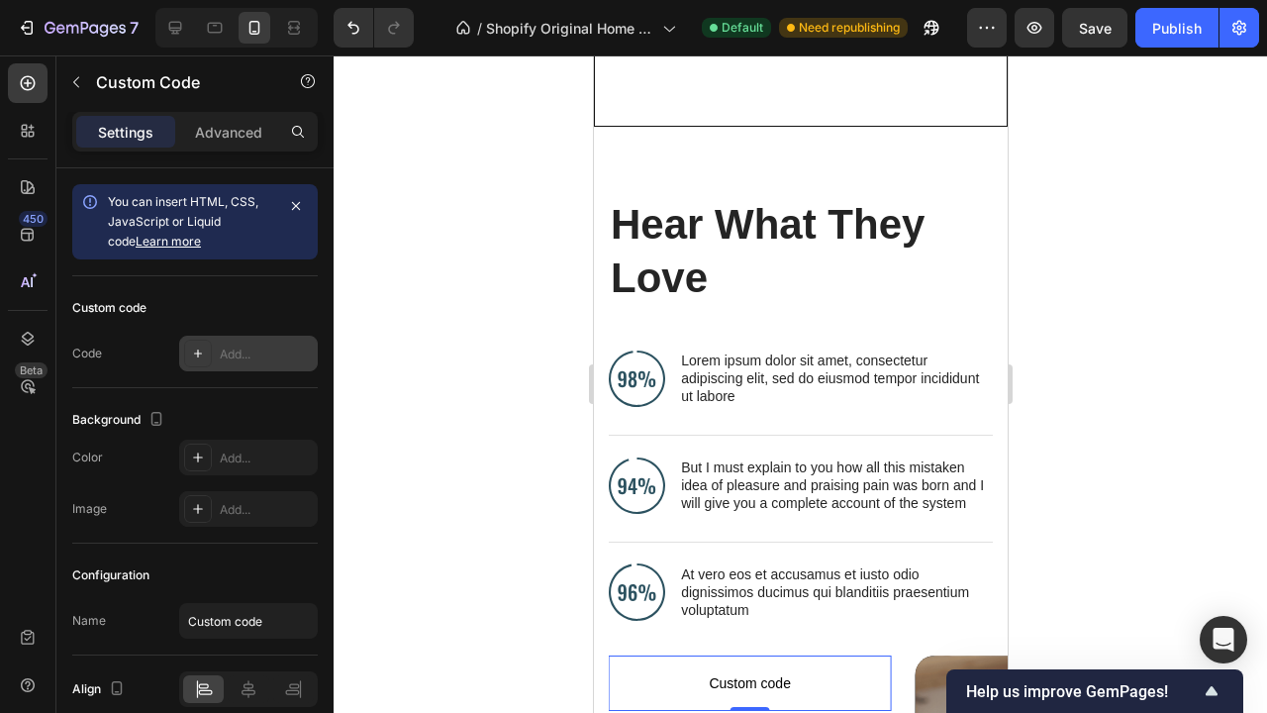
click at [257, 345] on div "Add..." at bounding box center [266, 354] width 93 height 18
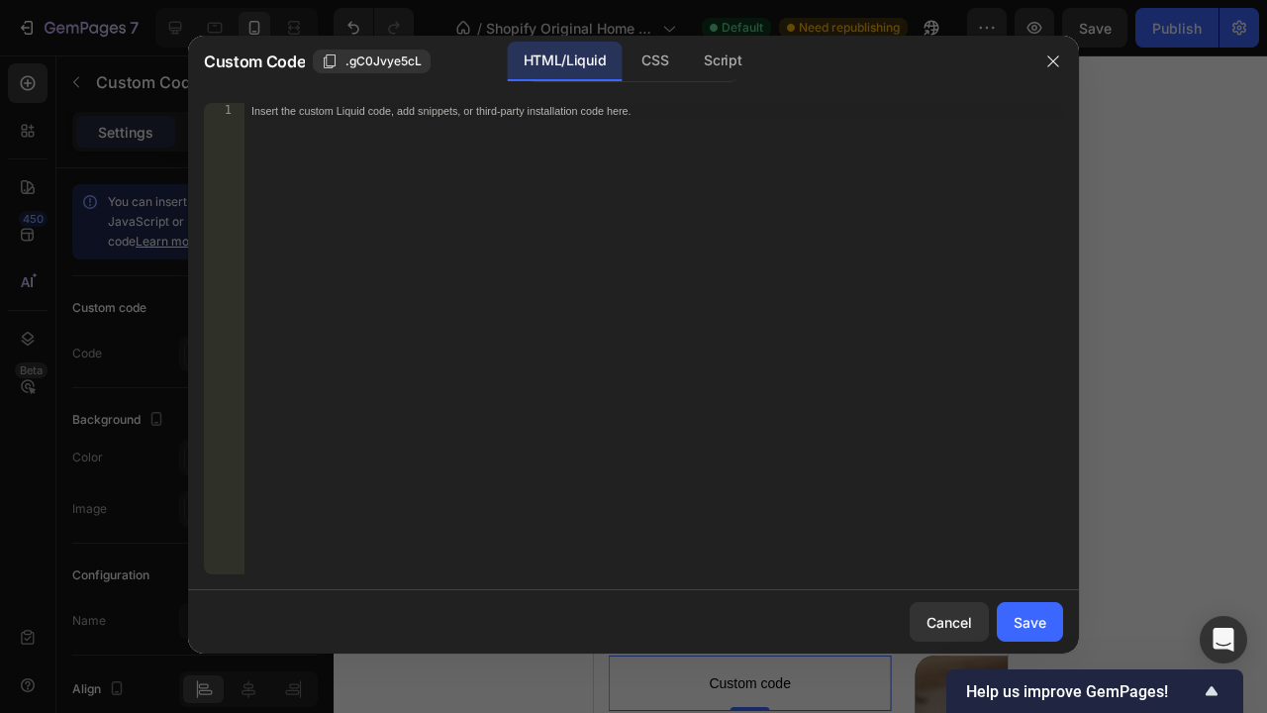
click at [279, 193] on div "Insert the custom Liquid code, add snippets, or third-party installation code h…" at bounding box center [653, 354] width 820 height 503
paste textarea "<iframe id="panda-489231d3-ea64-40c8-b6c2-7da850f5cac1" src="[URL][DOMAIN_NAME]…"
type textarea "<iframe id="panda-489231d3-ea64-40c8-b6c2-7da850f5cac1" src="[URL][DOMAIN_NAME]…"
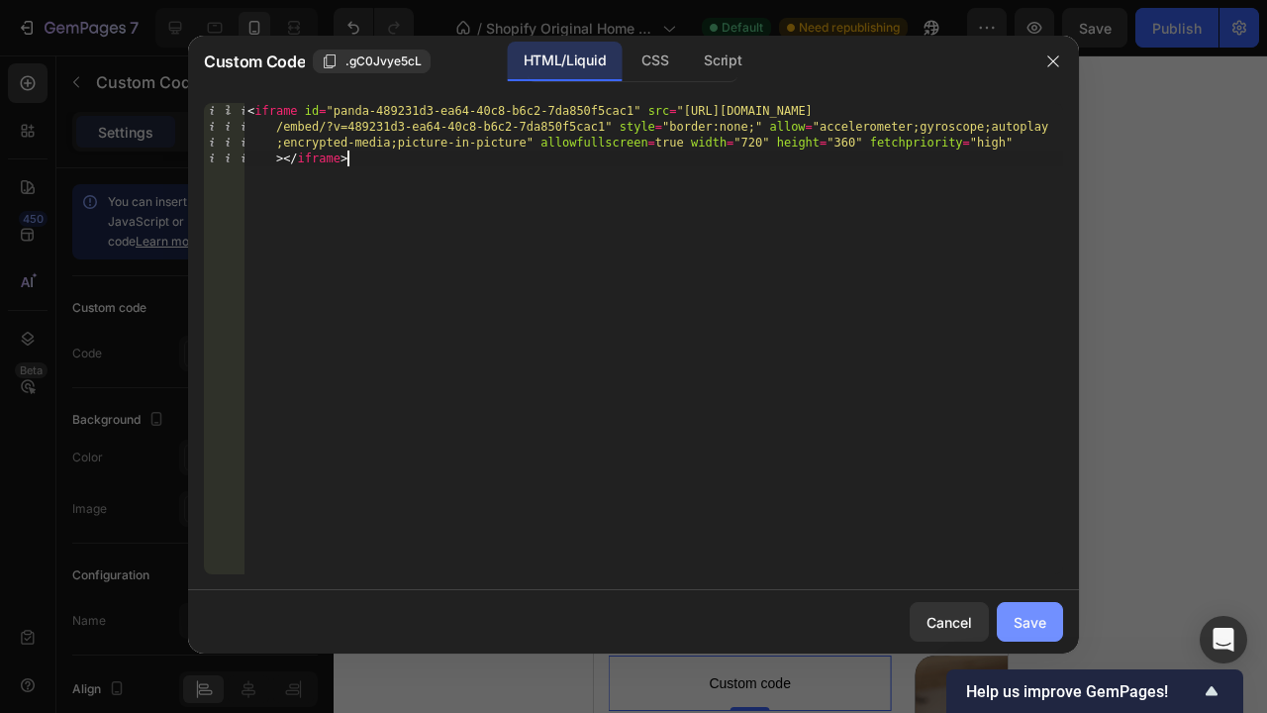
click at [1027, 617] on div "Save" at bounding box center [1030, 622] width 33 height 21
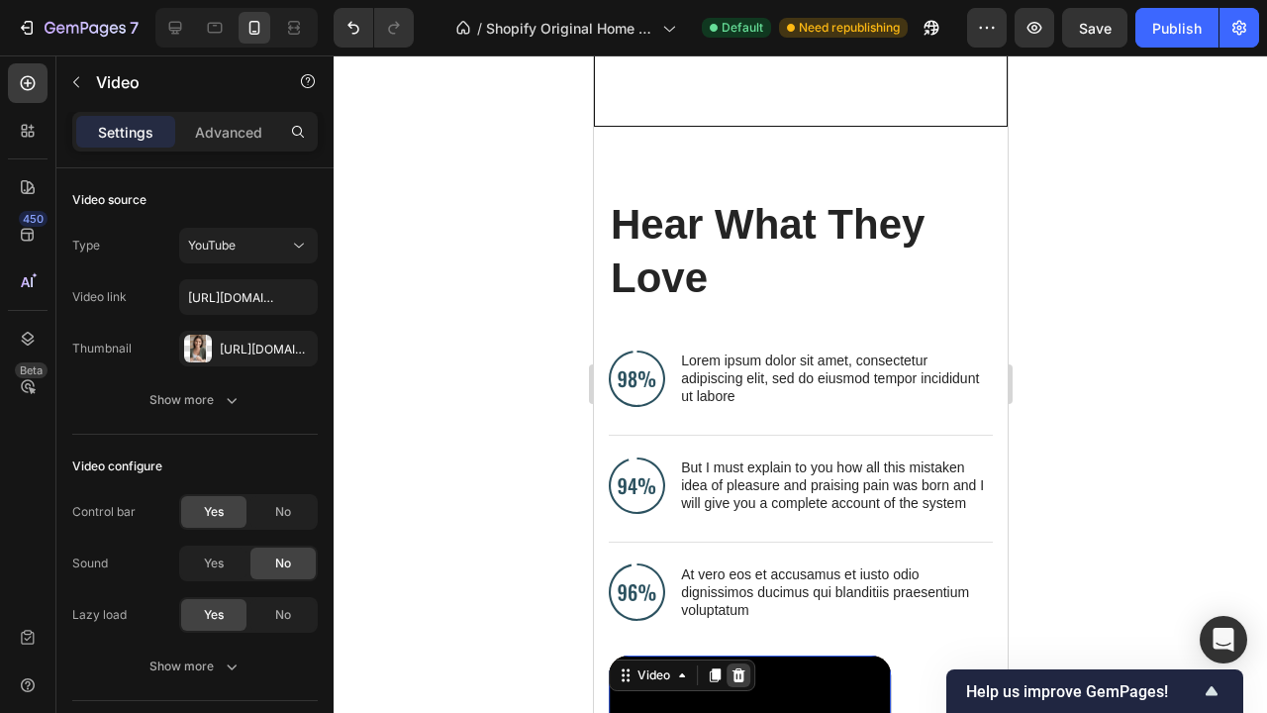
click at [740, 667] on icon at bounding box center [736, 674] width 13 height 14
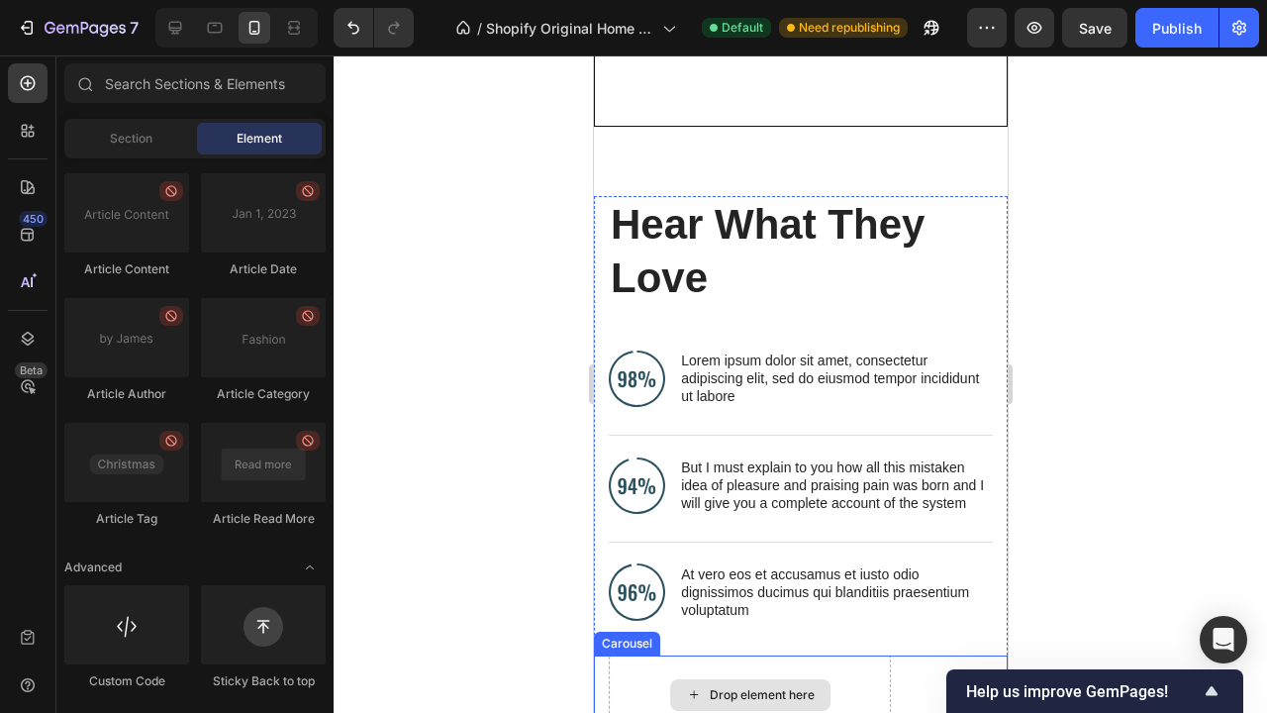
click at [759, 687] on div "Drop element here" at bounding box center [761, 695] width 105 height 16
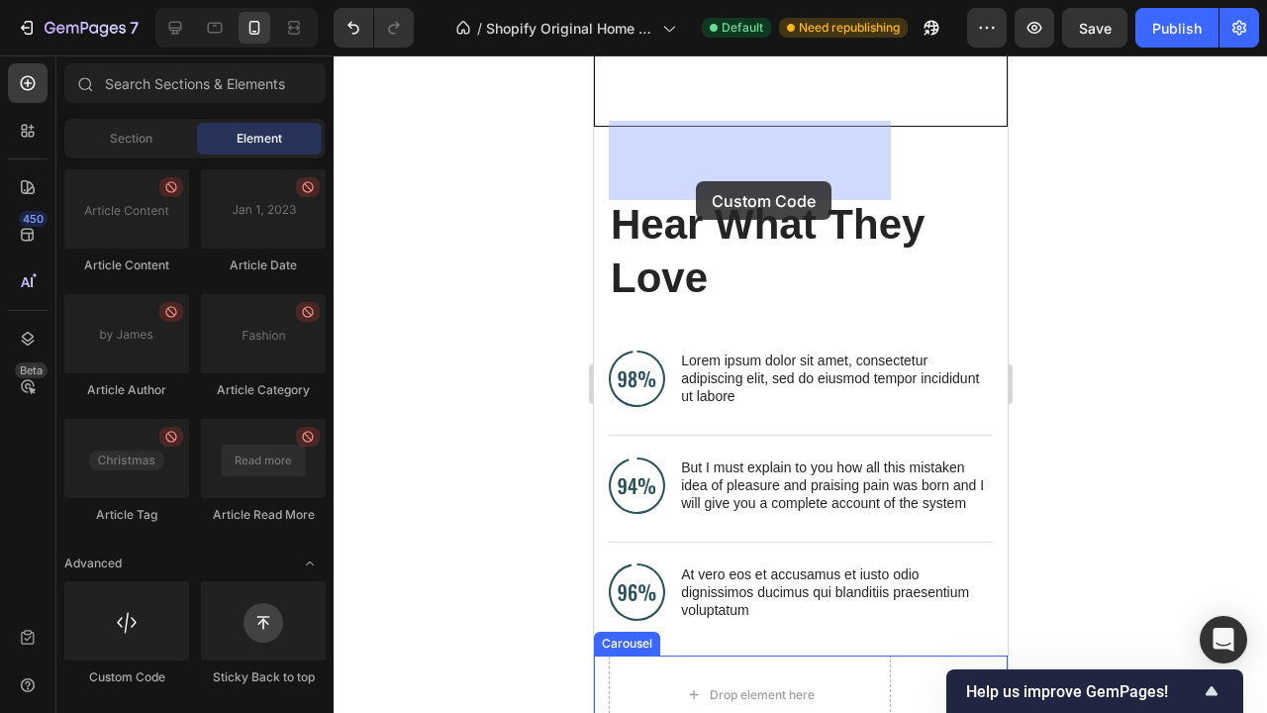
drag, startPoint x: 734, startPoint y: 668, endPoint x: 695, endPoint y: 181, distance: 488.6
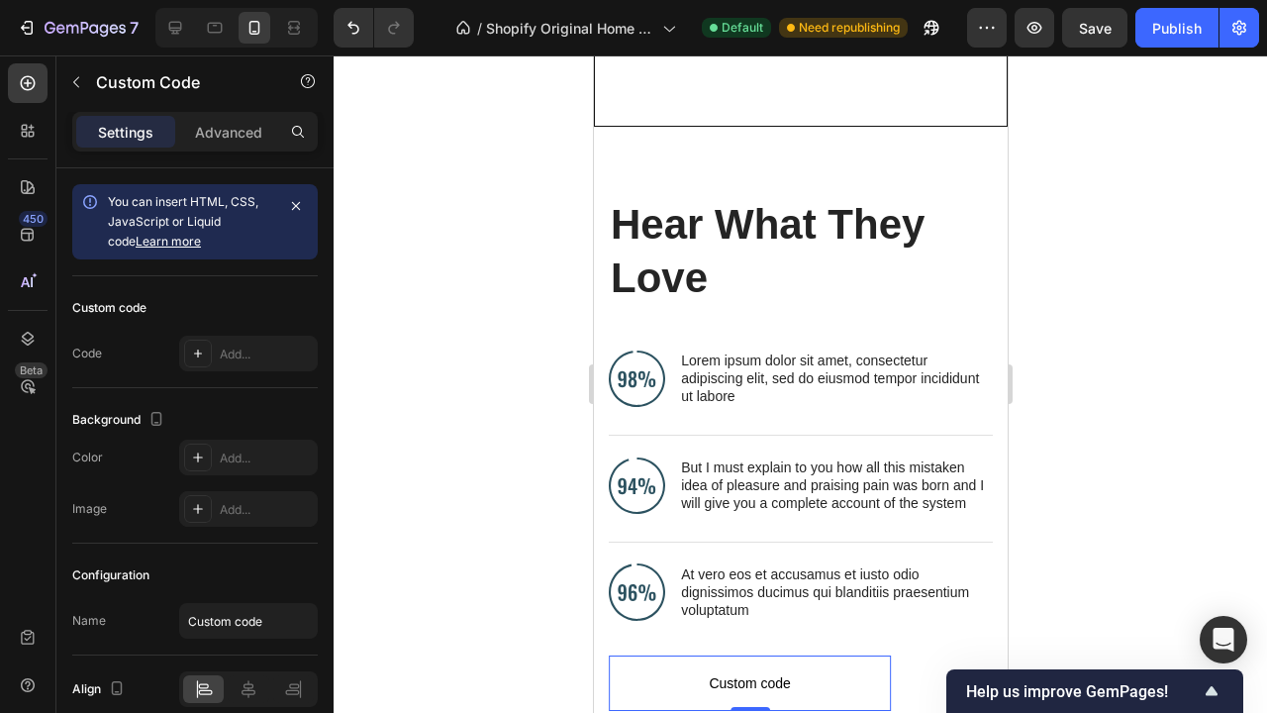
click at [745, 671] on span "Custom code" at bounding box center [749, 683] width 282 height 24
click at [224, 628] on input "Custom code" at bounding box center [248, 621] width 139 height 36
click at [244, 337] on div "Add..." at bounding box center [248, 354] width 139 height 36
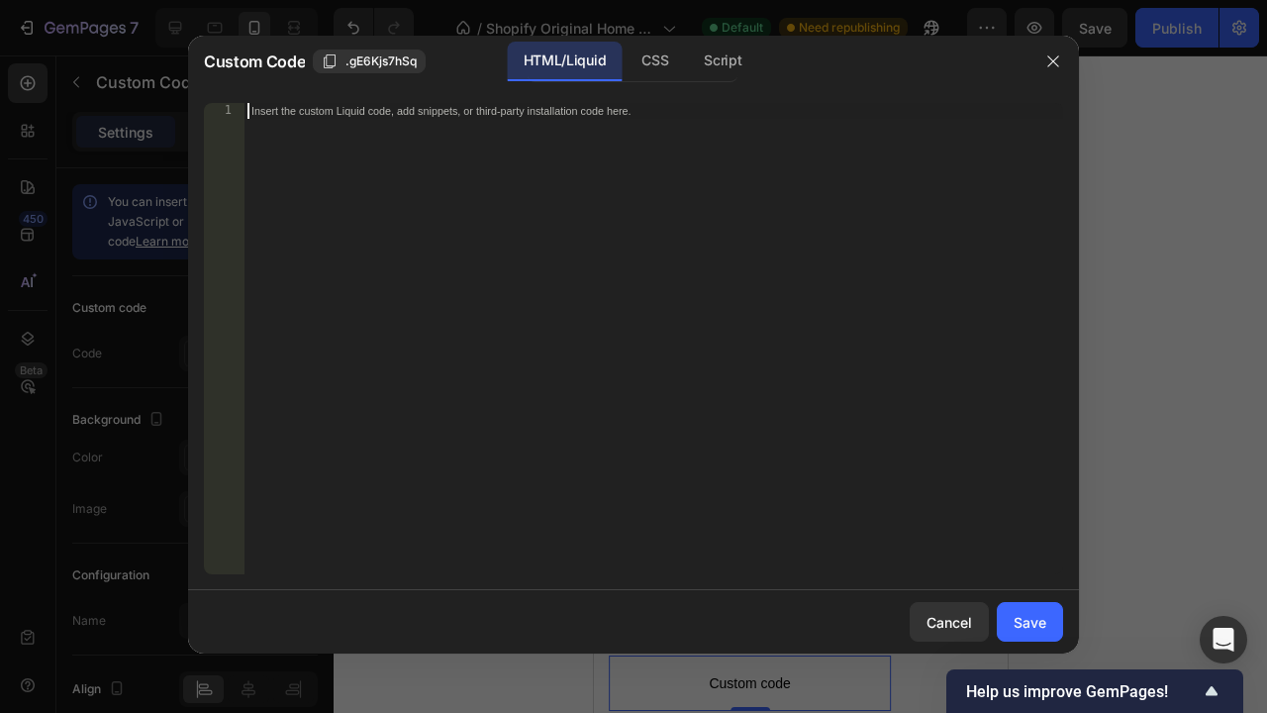
click at [381, 219] on div "Insert the custom Liquid code, add snippets, or third-party installation code h…" at bounding box center [653, 354] width 820 height 503
paste textarea "<iframe id="panda-c0acf1a3-bc21-4ed4-b786-f547fc5ddb56" src="[URL][DOMAIN_NAME]…"
type textarea "<iframe id="panda-c0acf1a3-bc21-4ed4-b786-f547fc5ddb56" src="[URL][DOMAIN_NAME]…"
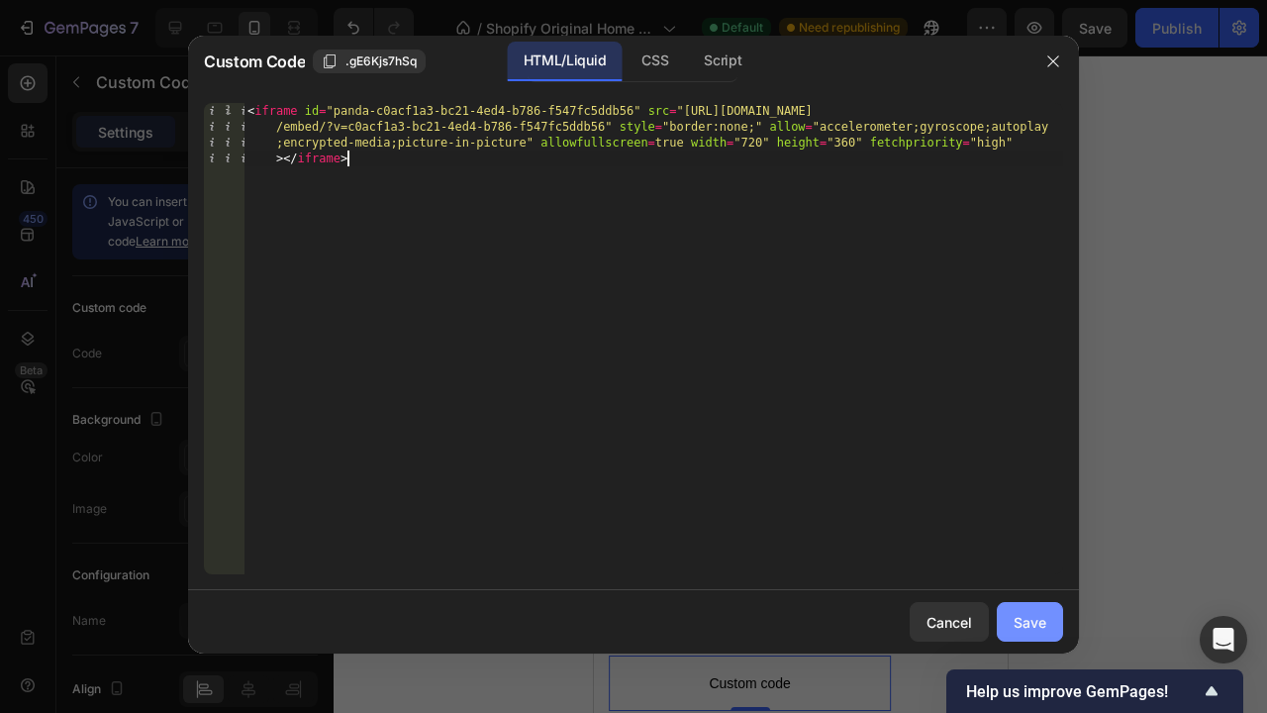
click at [1031, 613] on div "Save" at bounding box center [1030, 622] width 33 height 21
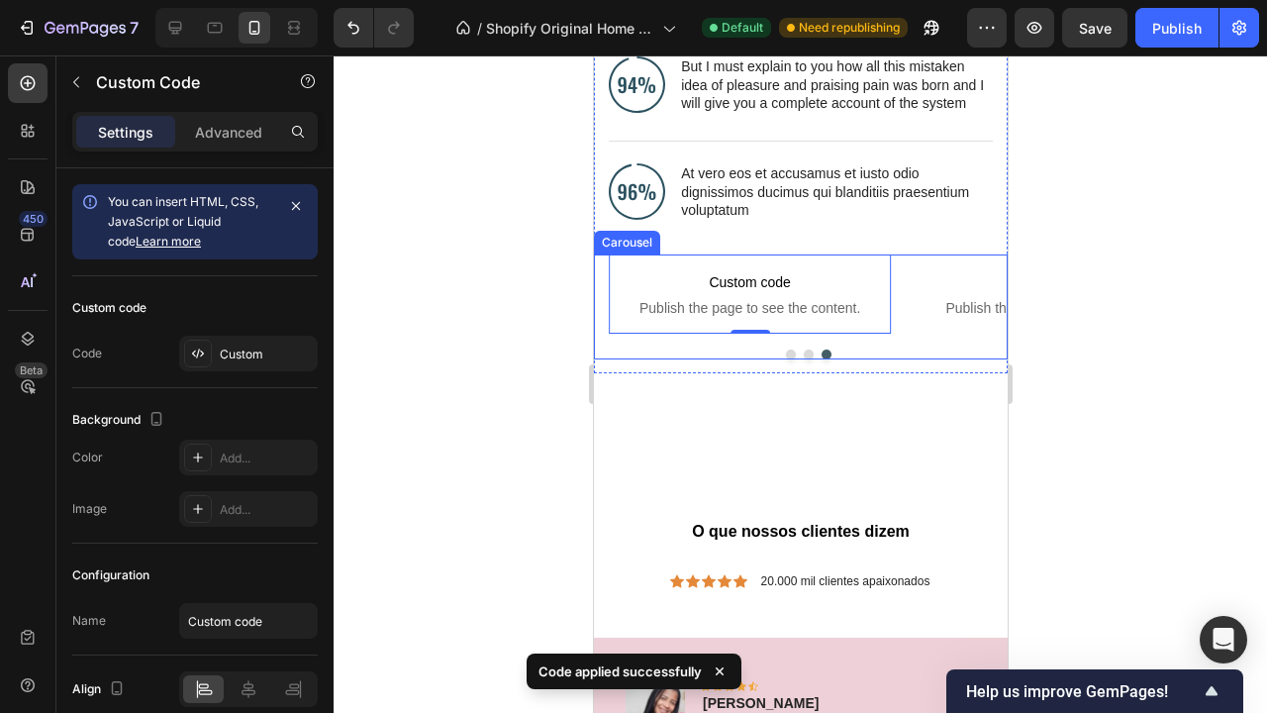
scroll to position [4708, 0]
click at [952, 284] on span "Custom code" at bounding box center [1055, 283] width 282 height 24
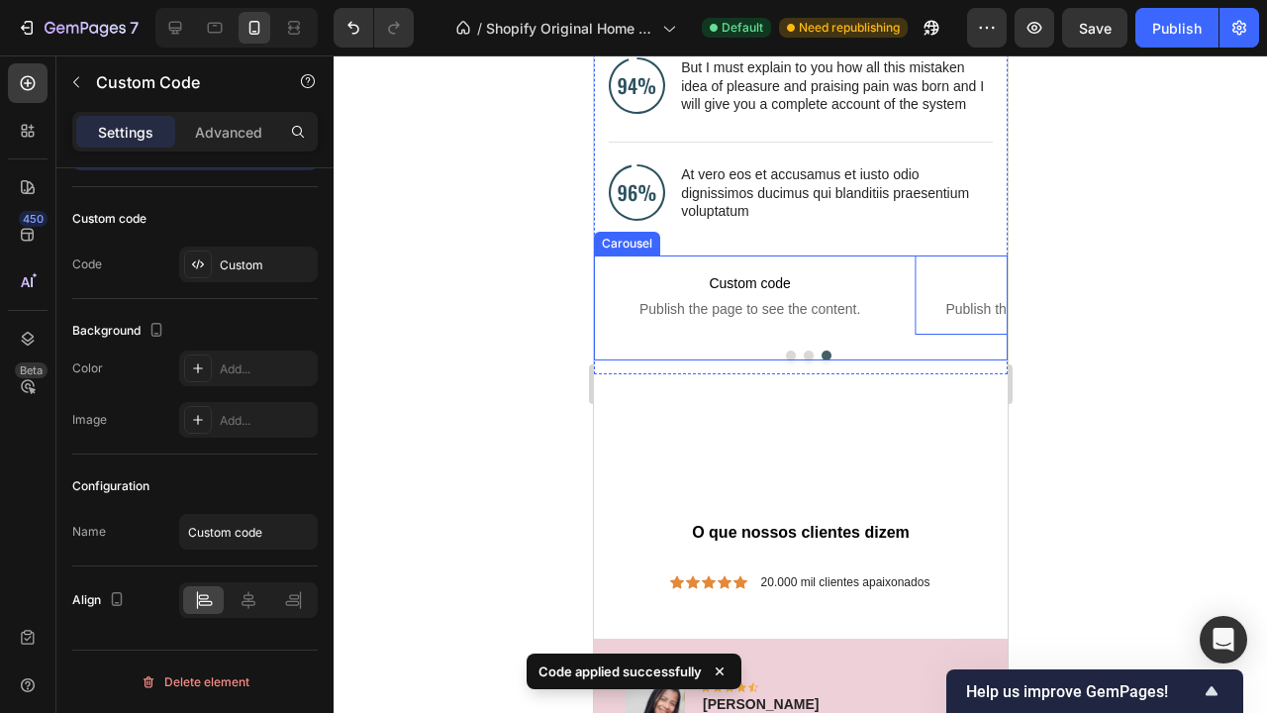
click at [811, 352] on button "Dot" at bounding box center [808, 355] width 10 height 10
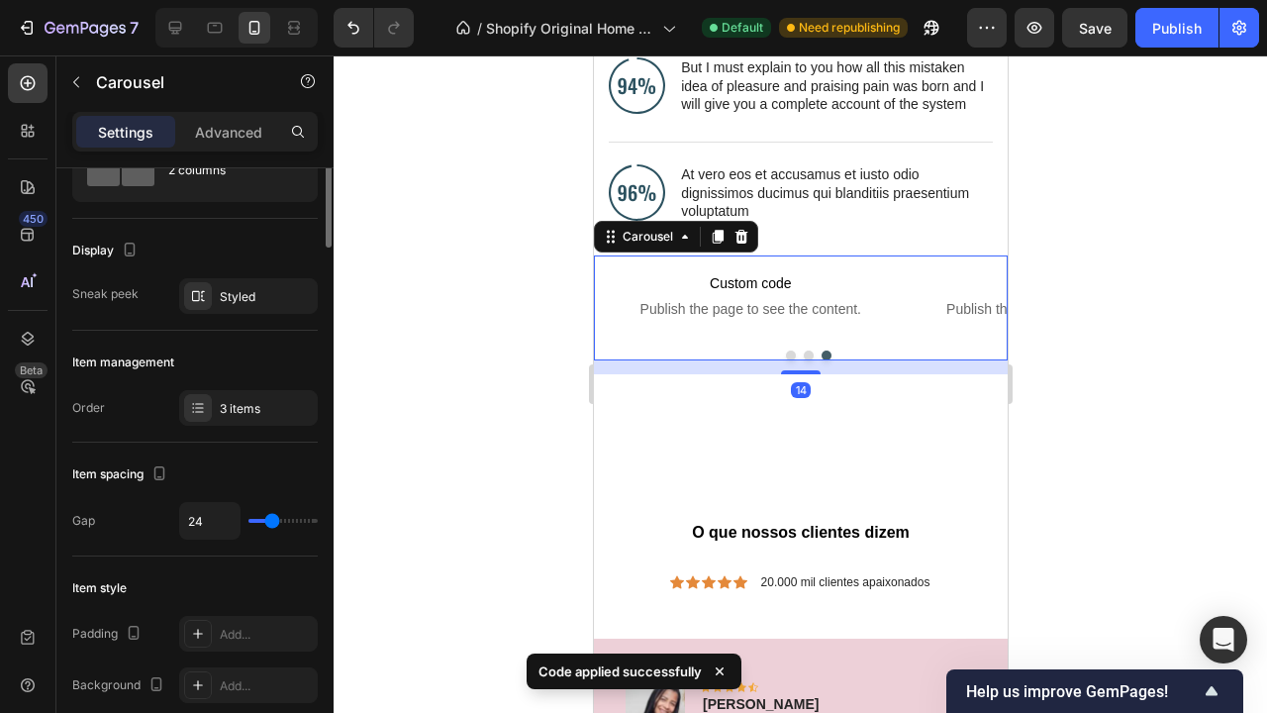
scroll to position [0, 0]
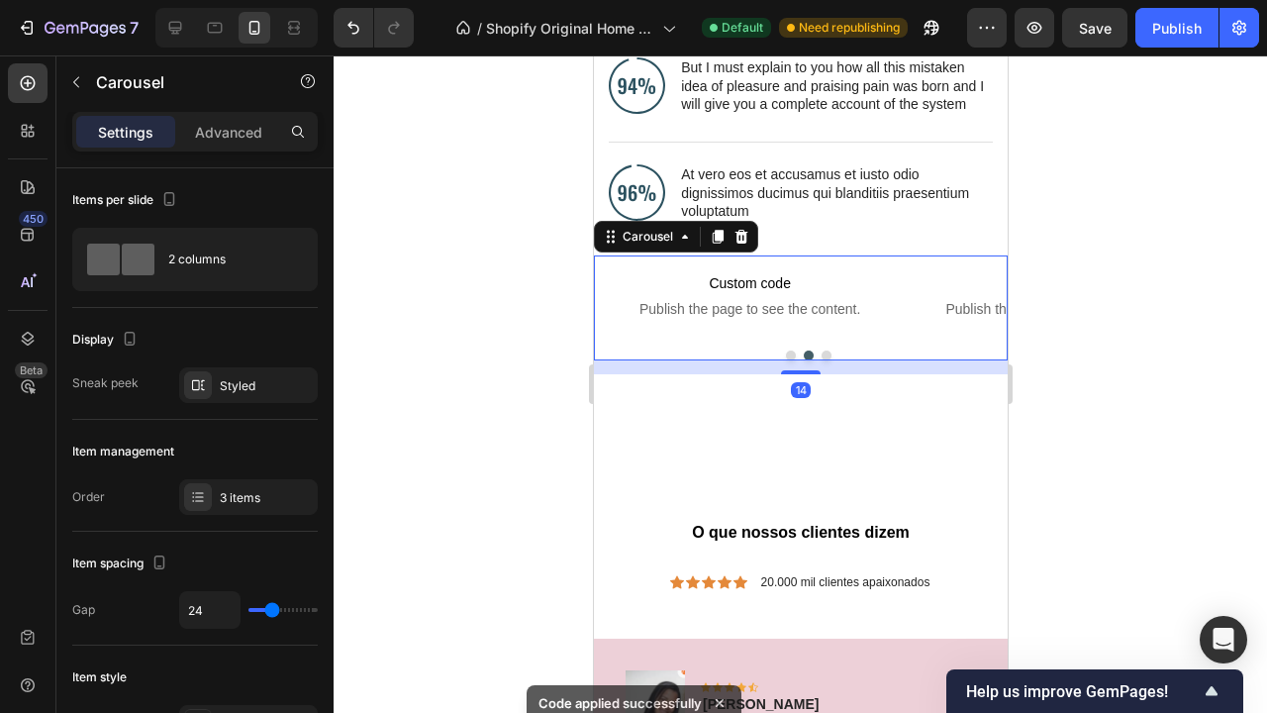
click at [787, 360] on div "14" at bounding box center [800, 367] width 414 height 14
click at [785, 352] on button "Dot" at bounding box center [790, 355] width 10 height 10
click at [825, 350] on button "Dot" at bounding box center [826, 355] width 10 height 10
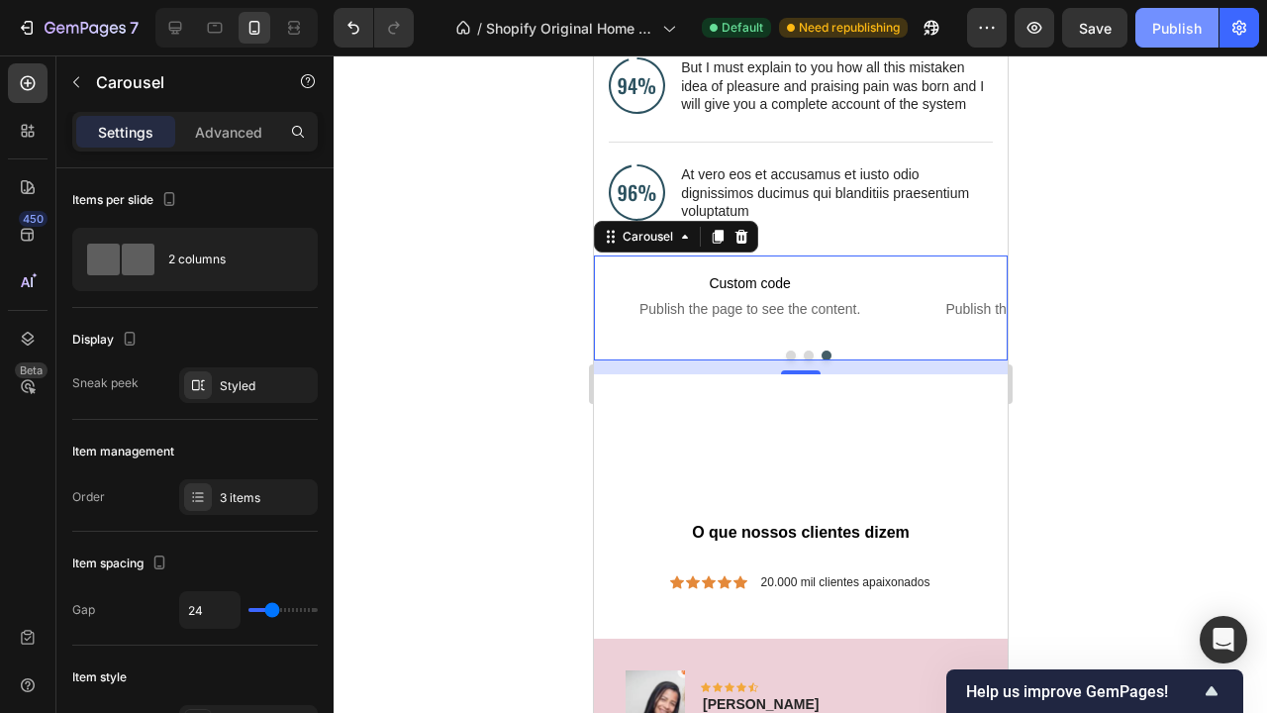
click at [1189, 32] on div "Publish" at bounding box center [1176, 28] width 49 height 21
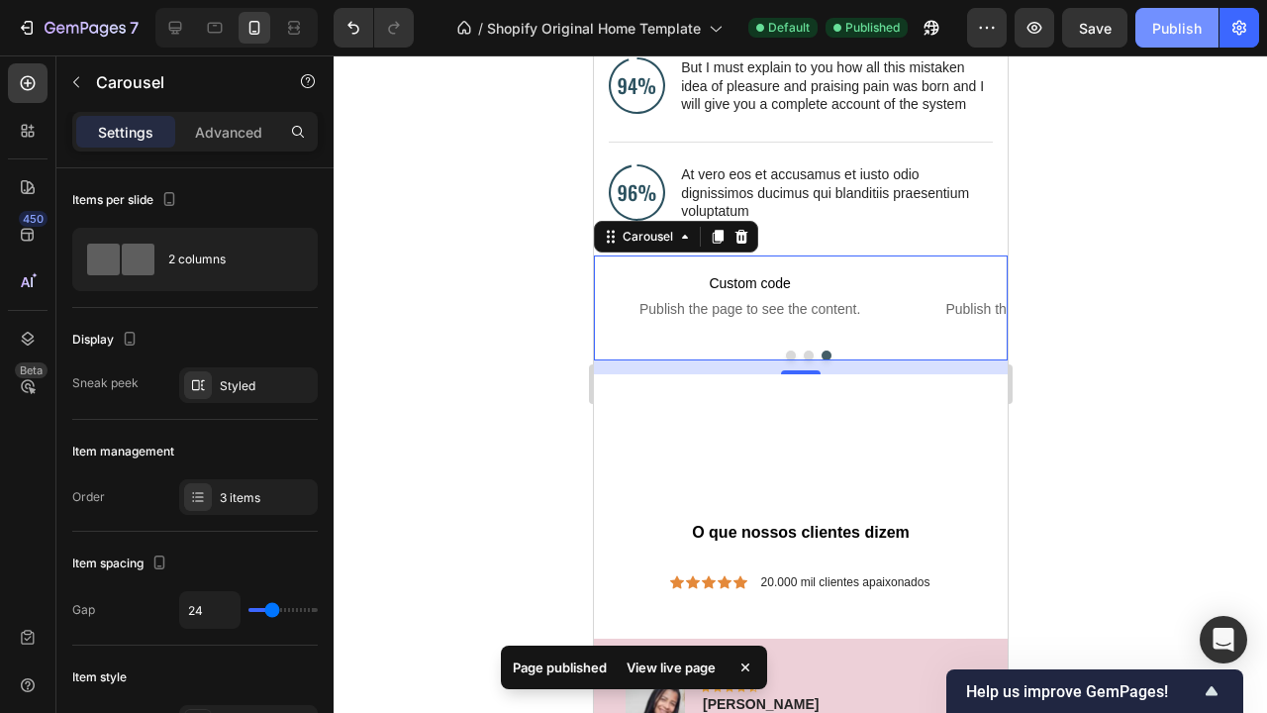
click at [1189, 32] on div "Publish" at bounding box center [1176, 28] width 49 height 21
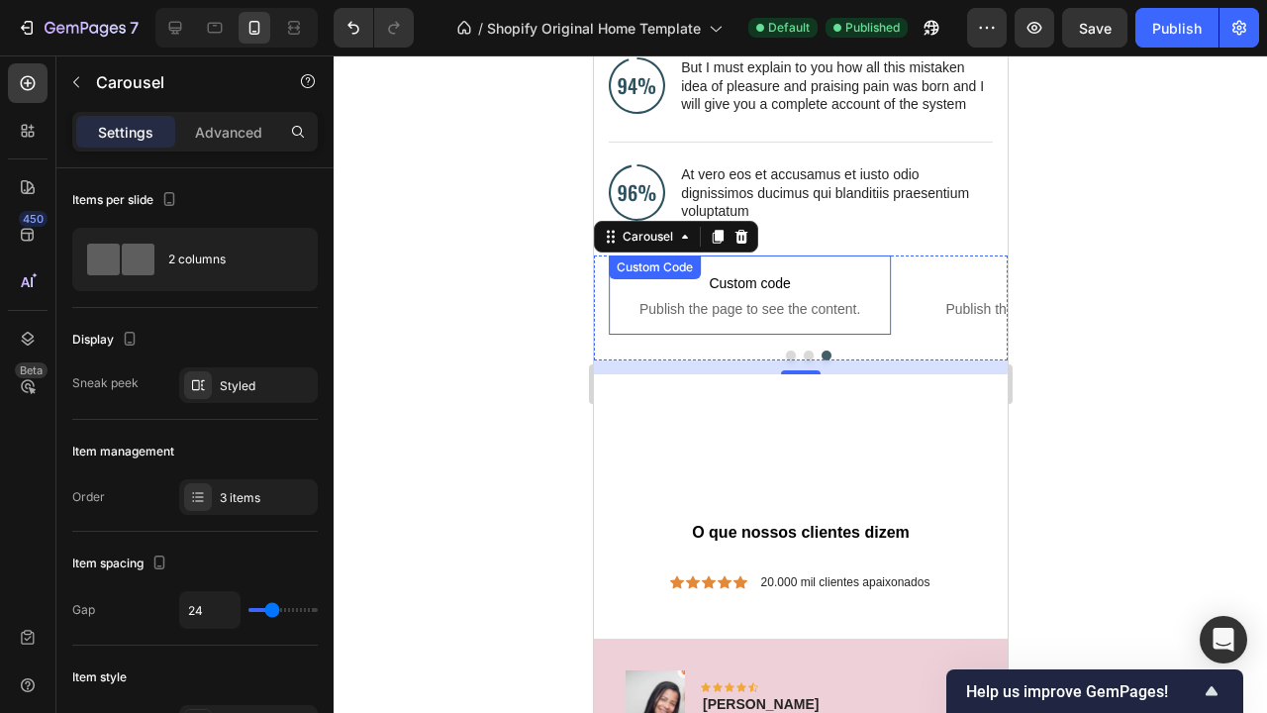
click at [763, 299] on span "Publish the page to see the content." at bounding box center [749, 309] width 282 height 20
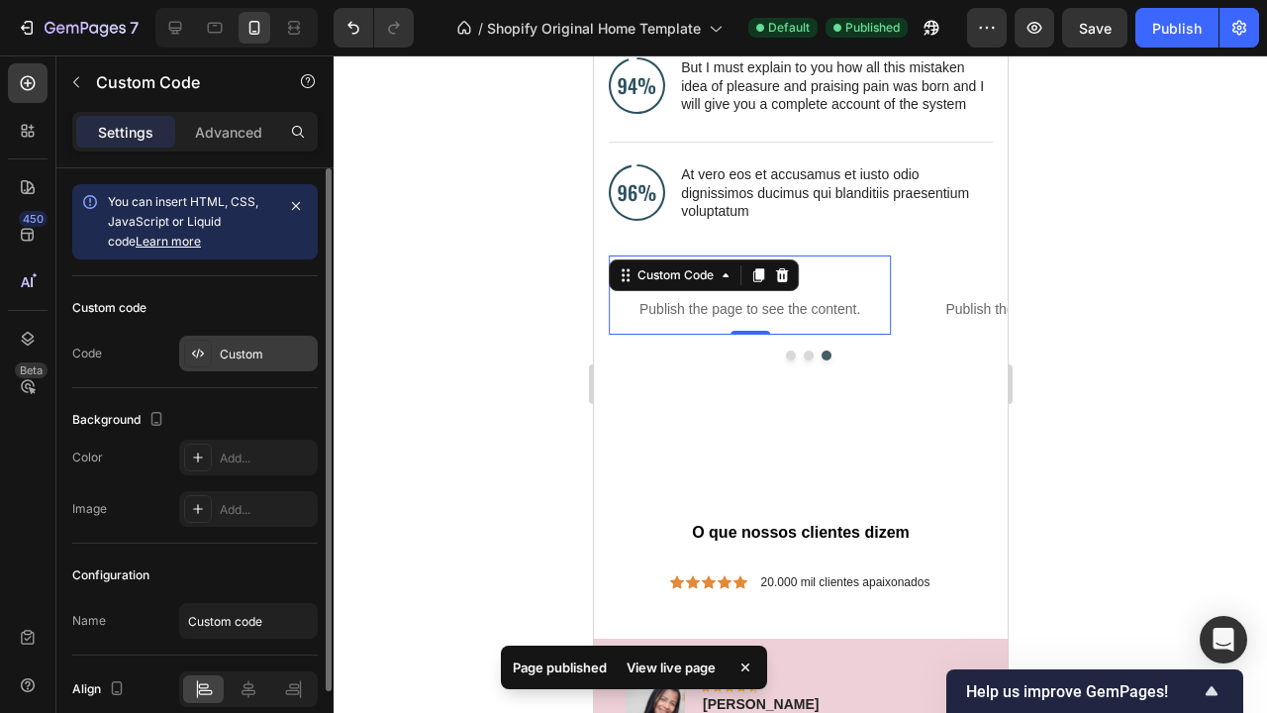
click at [235, 363] on div "Custom" at bounding box center [248, 354] width 139 height 36
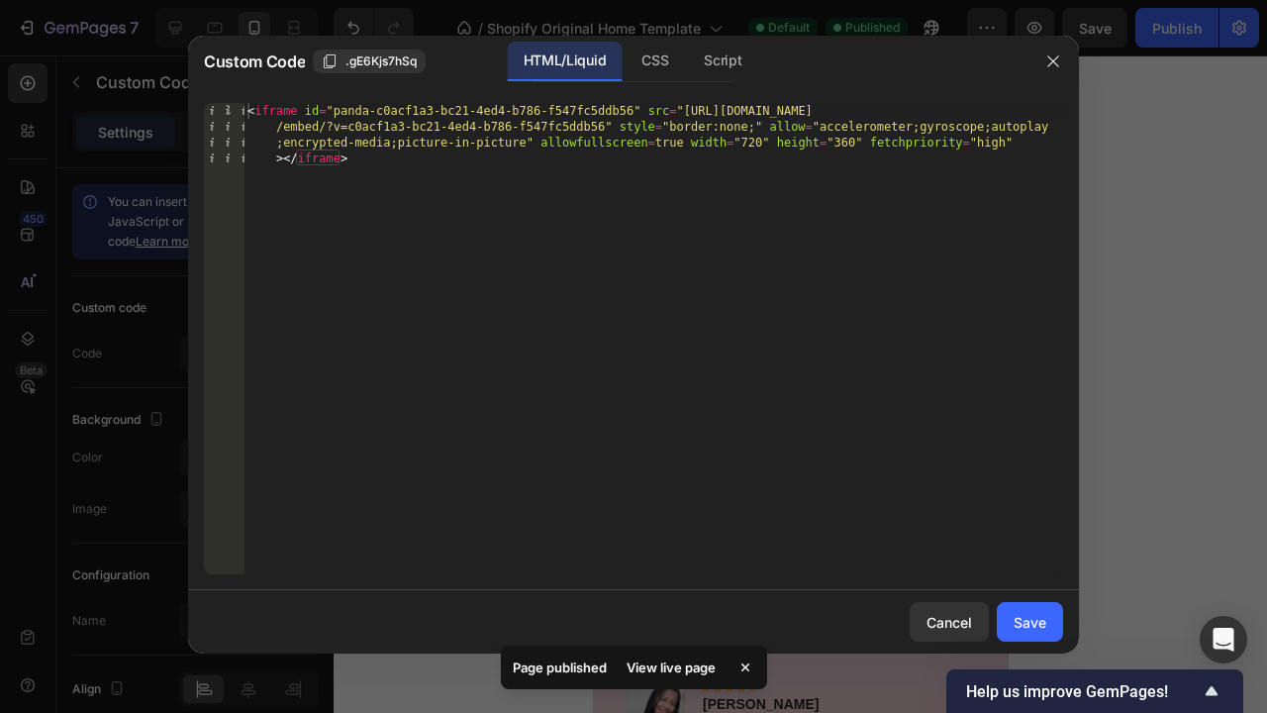
type textarea "<iframe id="panda-c0acf1a3-bc21-4ed4-b786-f547fc5ddb56" src="[URL][DOMAIN_NAME]…"
click at [357, 156] on div "< iframe id = "panda-c0acf1a3-bc21-4ed4-b786-f547fc5ddb56" src = "[URL][DOMAIN_…" at bounding box center [653, 402] width 820 height 598
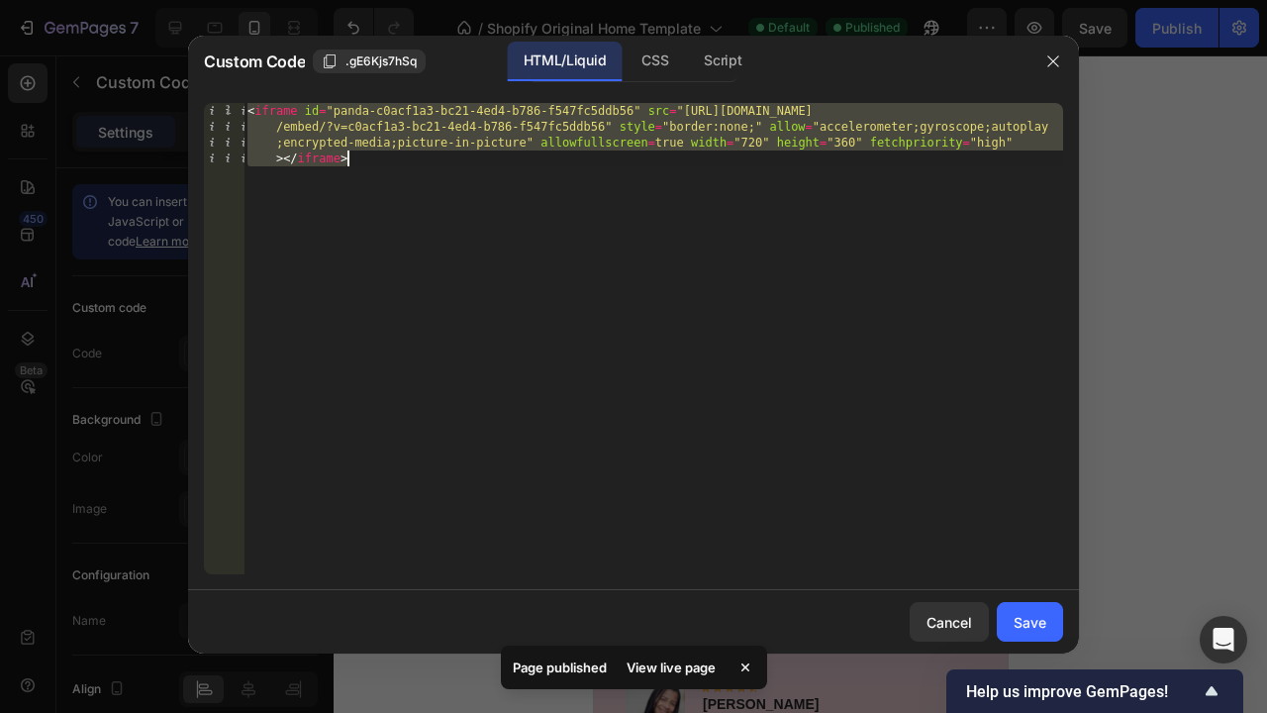
click at [357, 156] on div "< iframe id = "panda-c0acf1a3-bc21-4ed4-b786-f547fc5ddb56" src = "[URL][DOMAIN_…" at bounding box center [653, 402] width 820 height 598
paste textarea
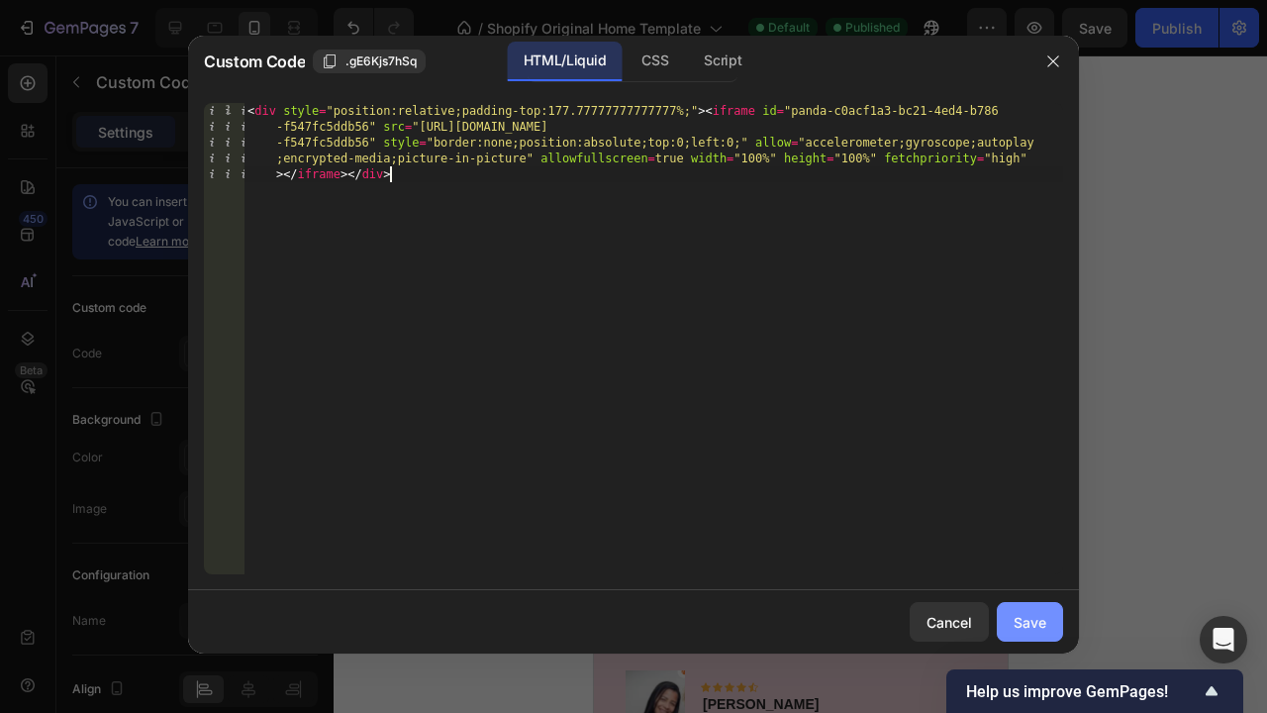
click at [1026, 629] on div "Save" at bounding box center [1030, 622] width 33 height 21
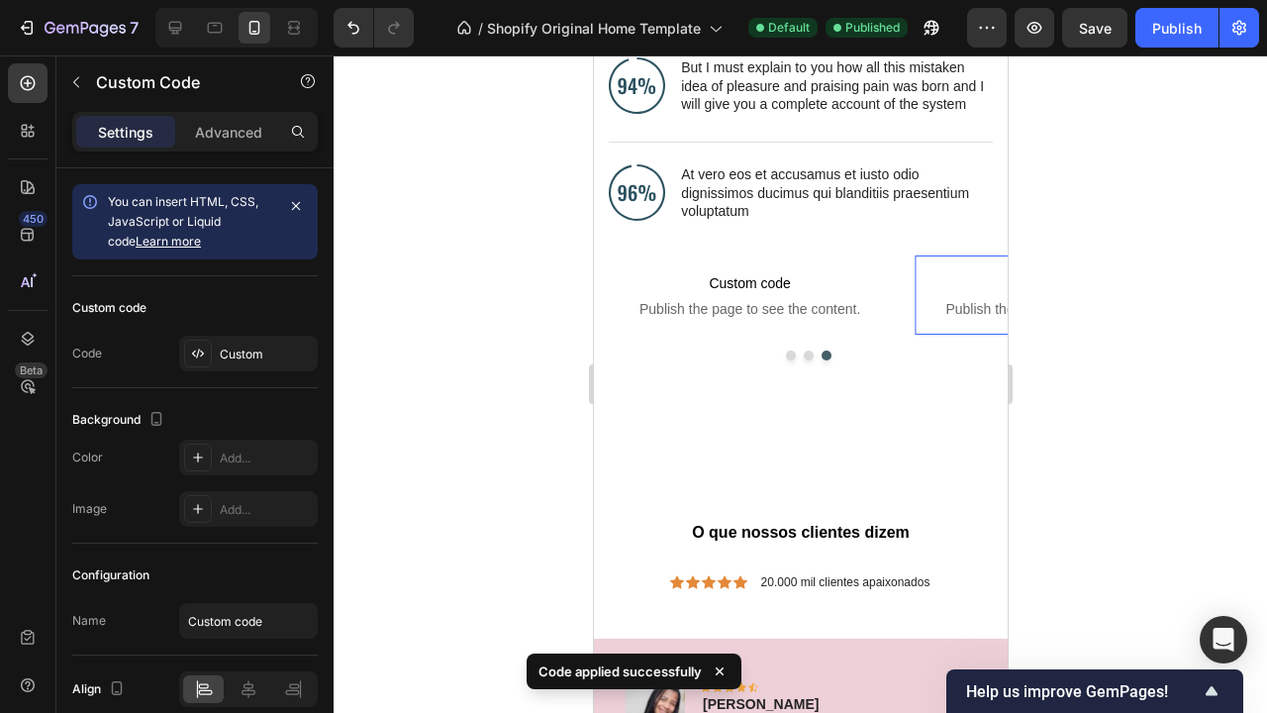
click at [941, 307] on span "Publish the page to see the content." at bounding box center [1055, 309] width 282 height 20
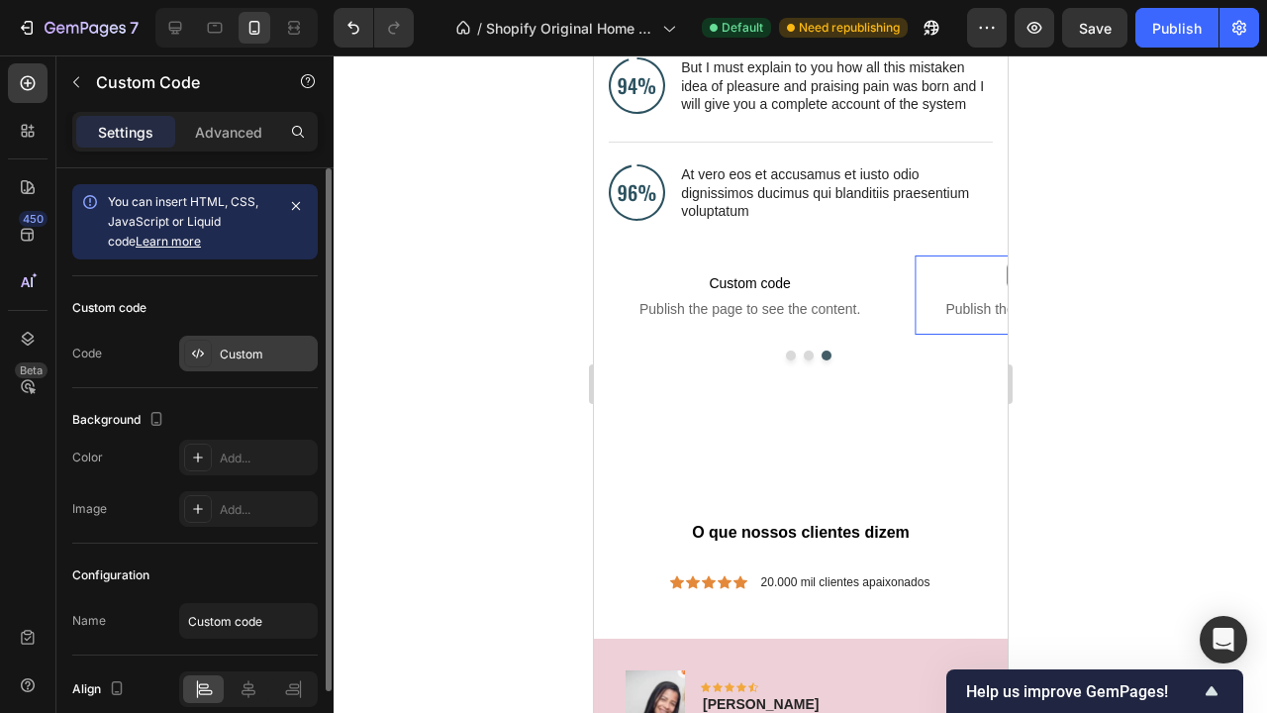
click at [243, 362] on div "Custom" at bounding box center [266, 354] width 93 height 18
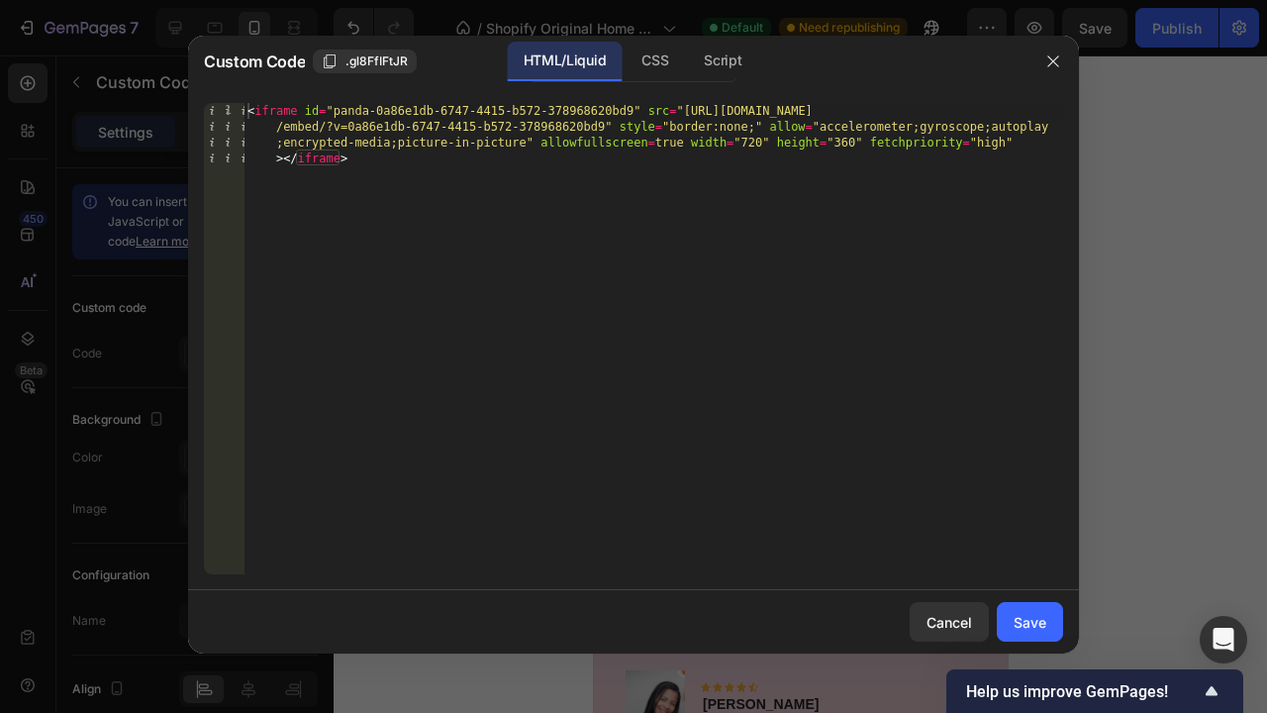
type textarea "<iframe id="panda-0a86e1db-6747-4415-b572-378968620bd9" src="[URL][DOMAIN_NAME]…"
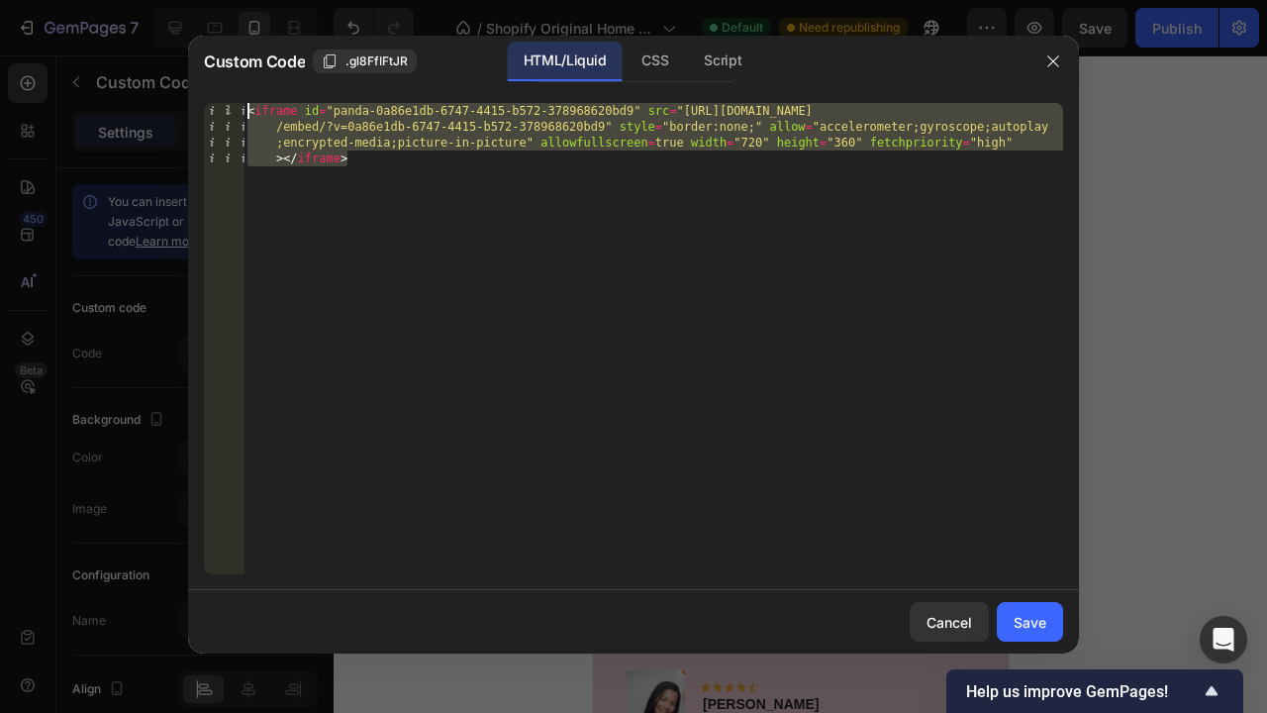
drag, startPoint x: 365, startPoint y: 170, endPoint x: 234, endPoint y: 101, distance: 148.8
click at [236, 99] on div "<iframe id="panda-0a86e1db-6747-4415-b572-378968620bd9" src="[URL][DOMAIN_NAME]…" at bounding box center [633, 338] width 891 height 503
paste textarea
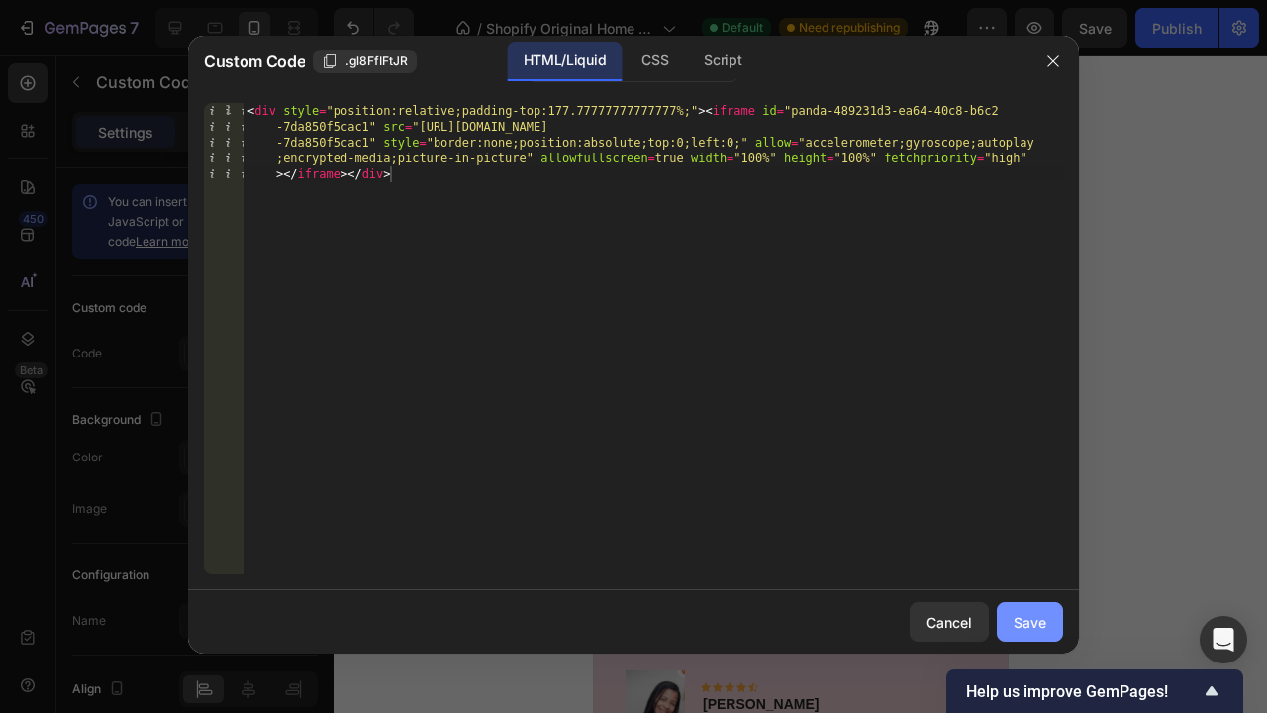
click at [1035, 622] on div "Save" at bounding box center [1030, 622] width 33 height 21
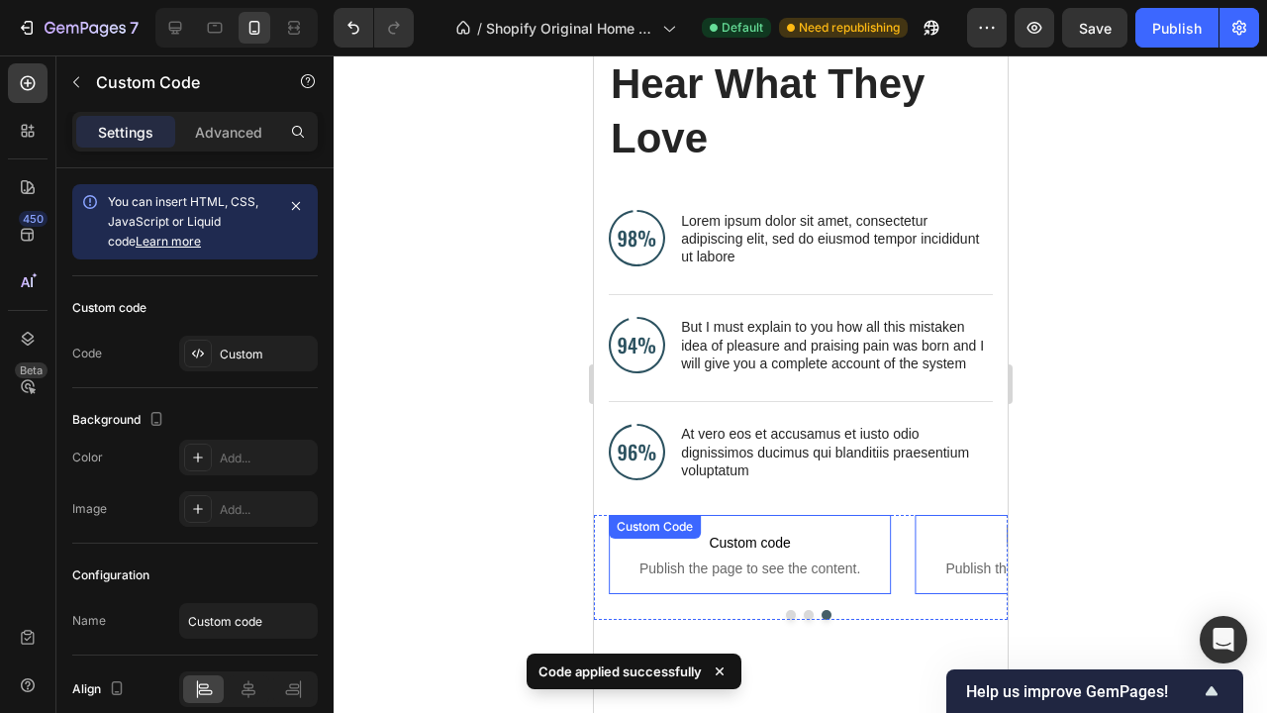
scroll to position [4422, 0]
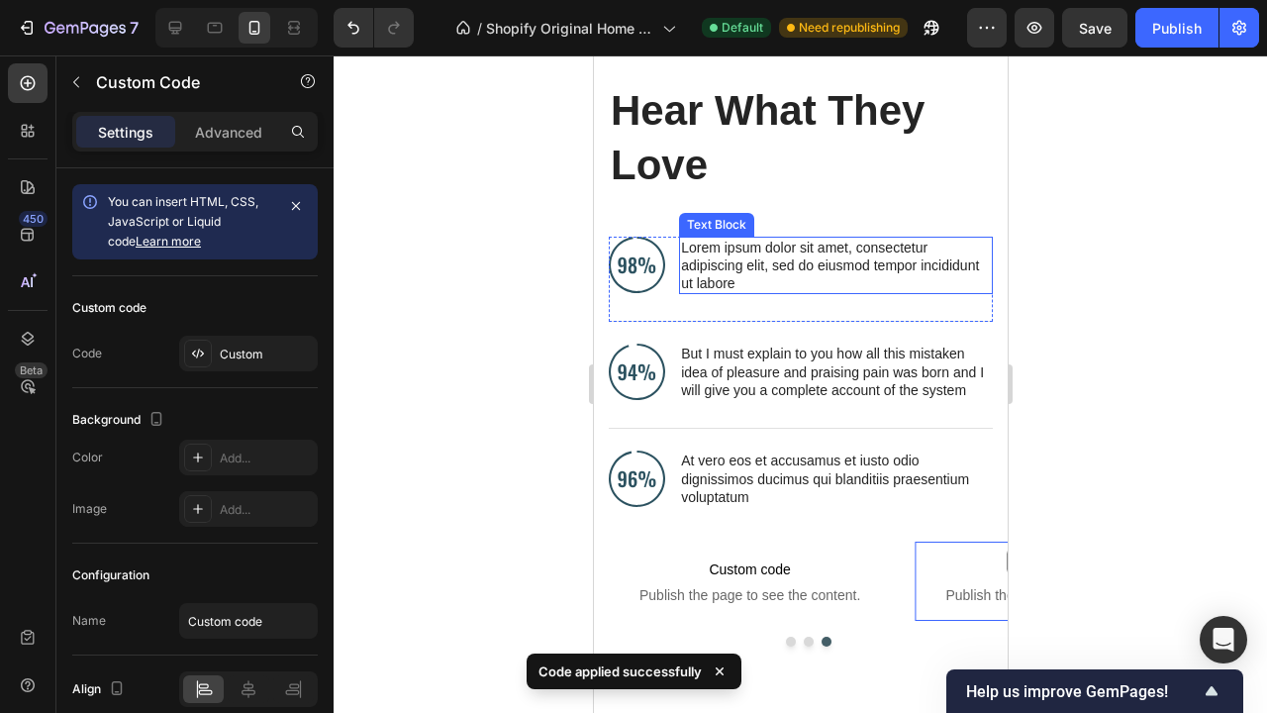
click at [840, 253] on p "Lorem ipsum dolor sit amet, consectetur adipiscing elit, sed do eiusmod tempor …" at bounding box center [835, 266] width 310 height 54
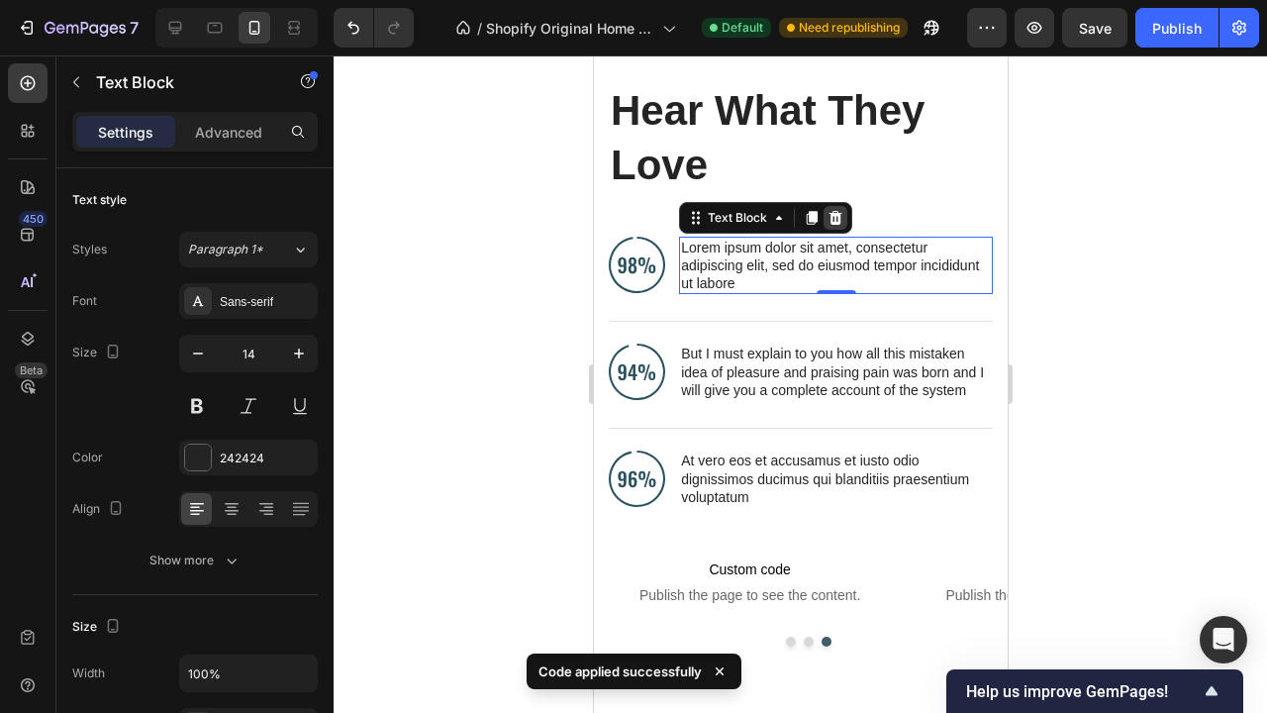
click at [838, 215] on icon at bounding box center [834, 217] width 13 height 14
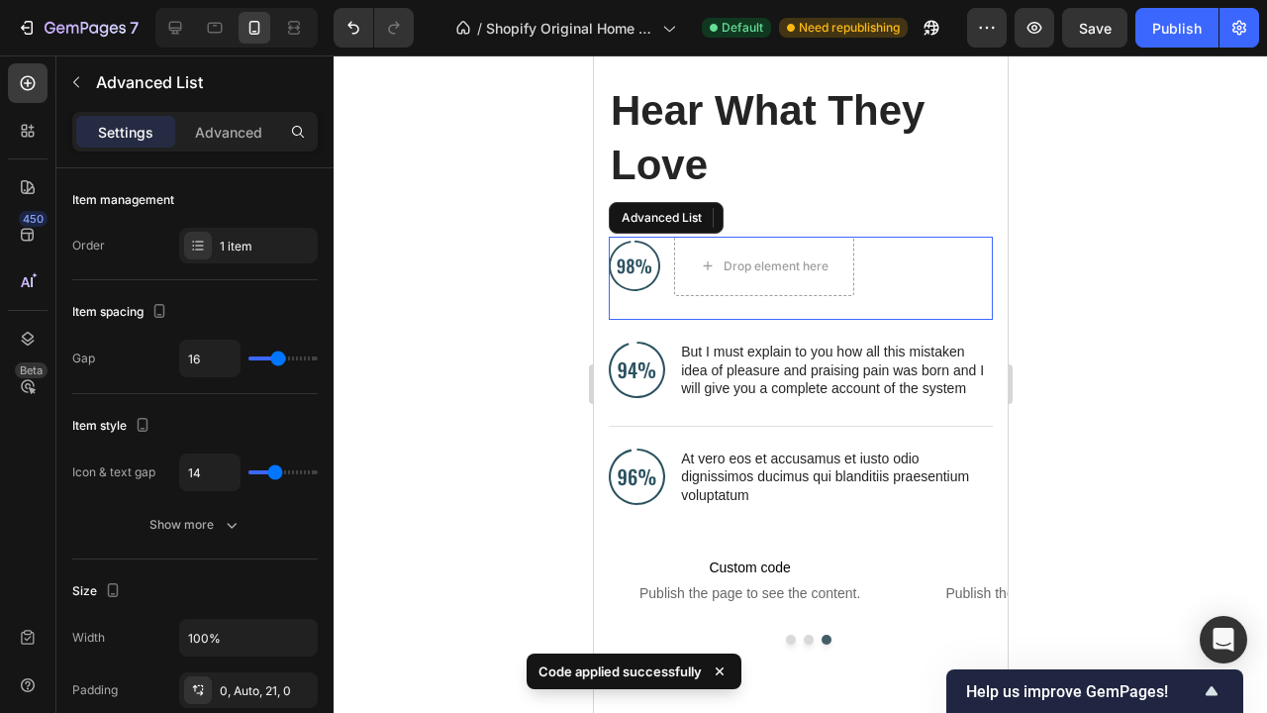
click at [947, 276] on div "Image Drop element here" at bounding box center [800, 279] width 384 height 84
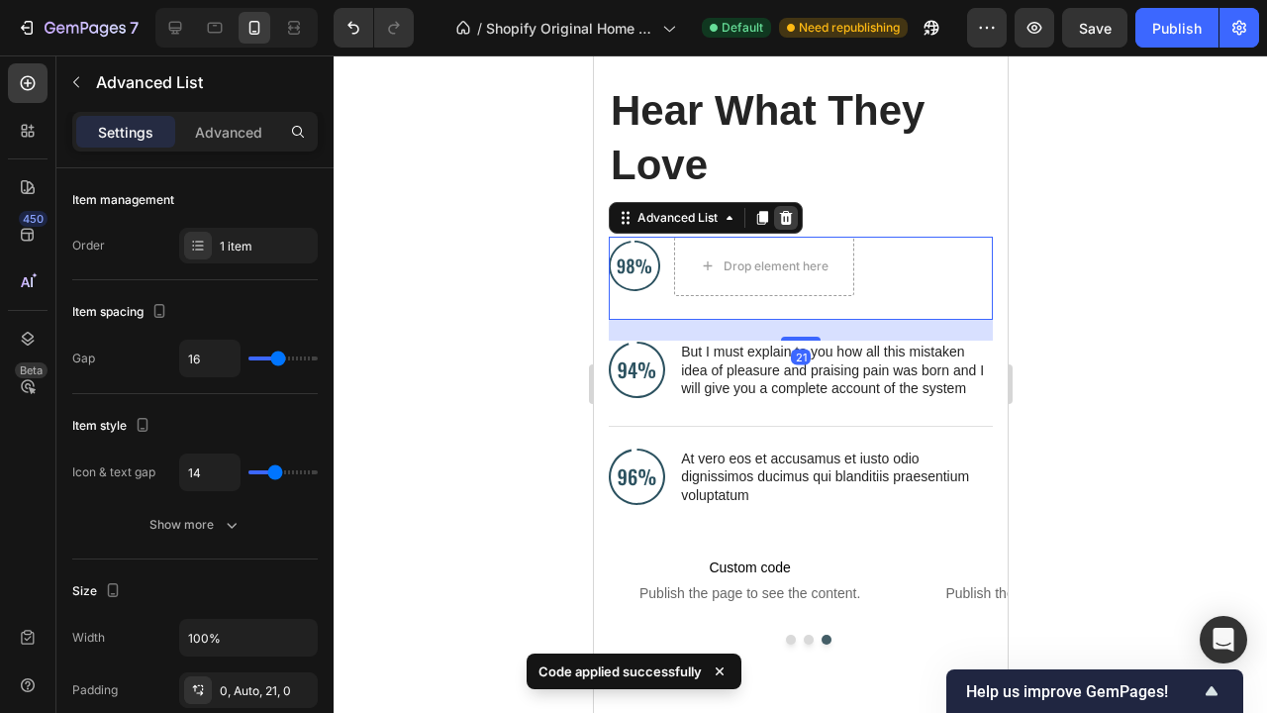
click at [792, 217] on icon at bounding box center [785, 218] width 16 height 16
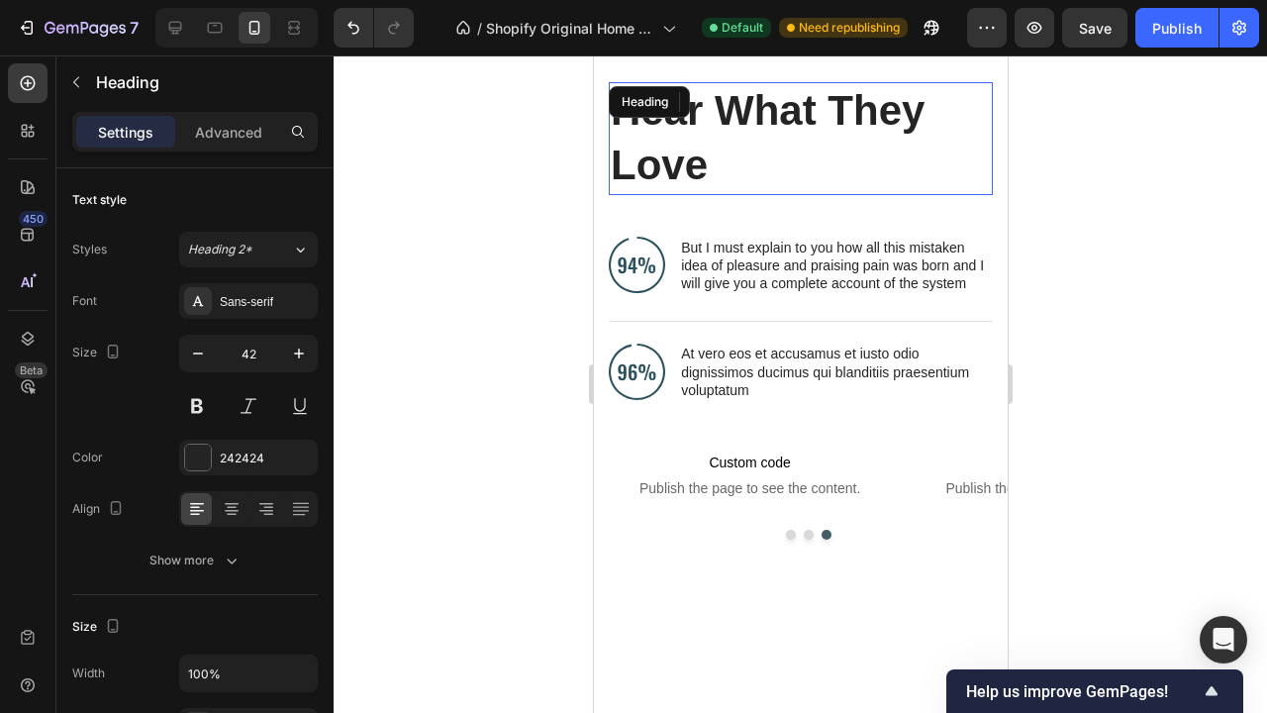
click at [834, 172] on h2 "Hear What They Love" at bounding box center [800, 138] width 384 height 112
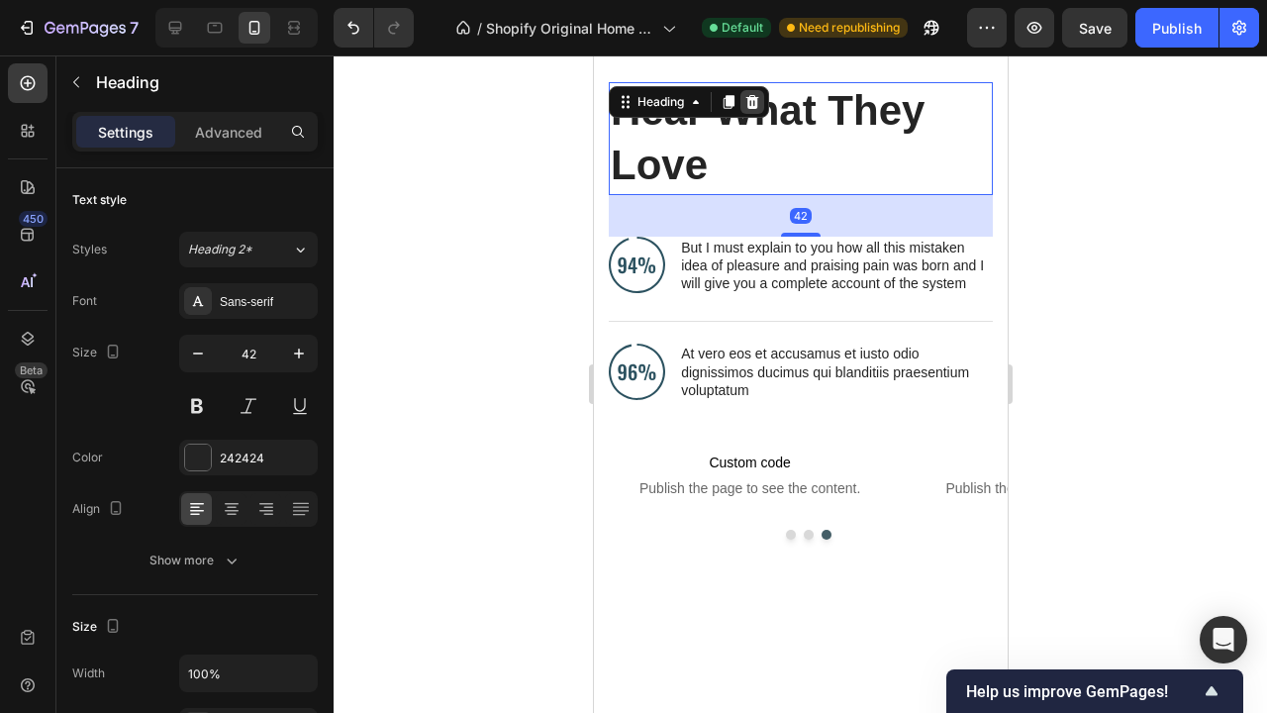
click at [752, 97] on icon at bounding box center [751, 102] width 16 height 16
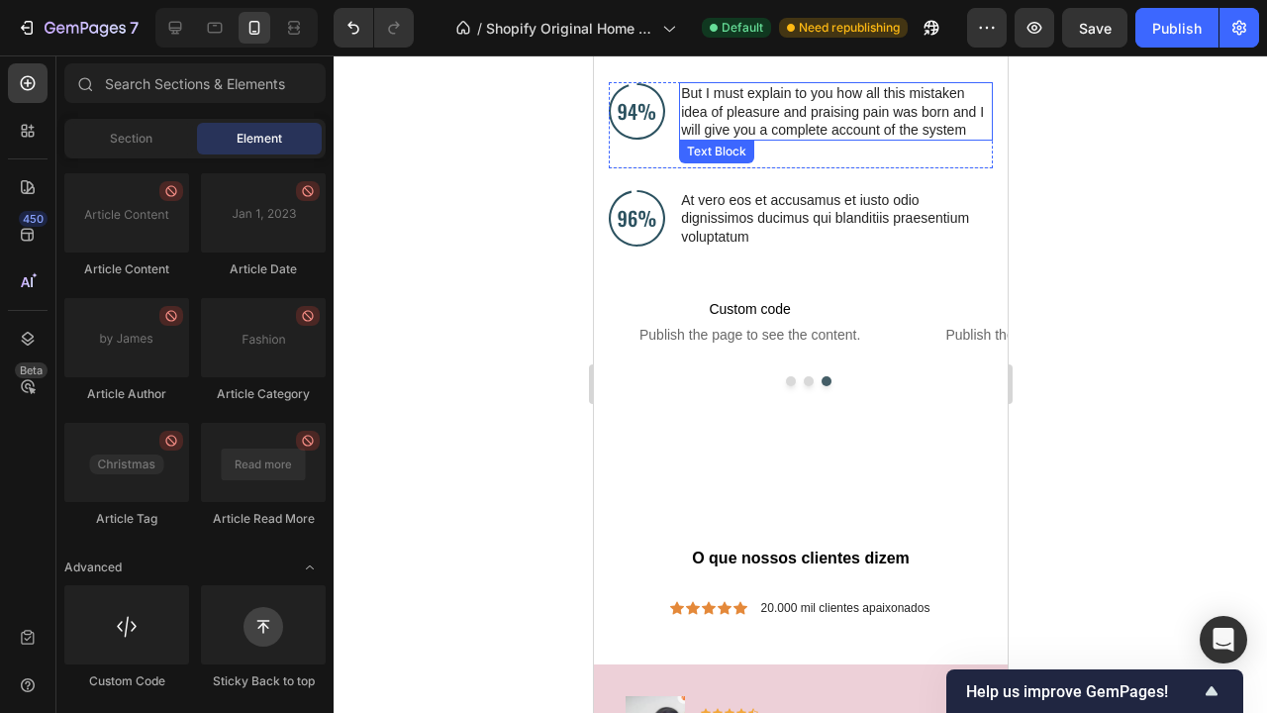
scroll to position [4272, 0]
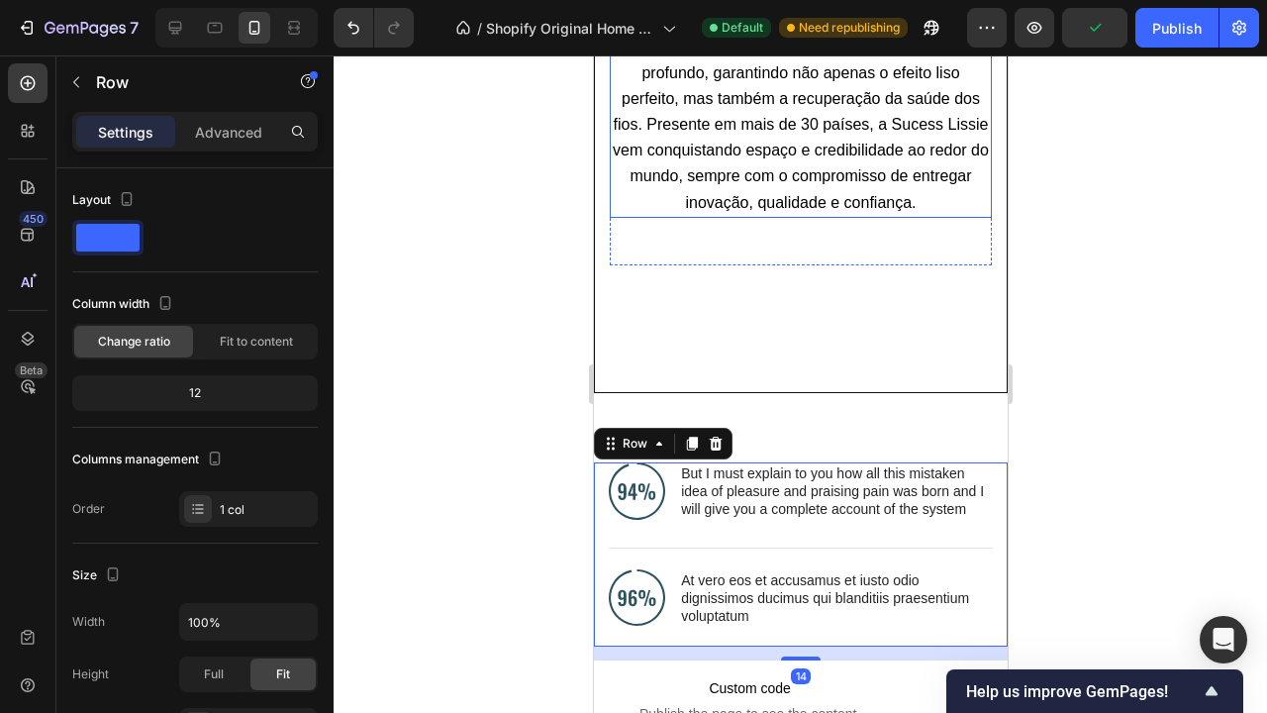
scroll to position [4580, 0]
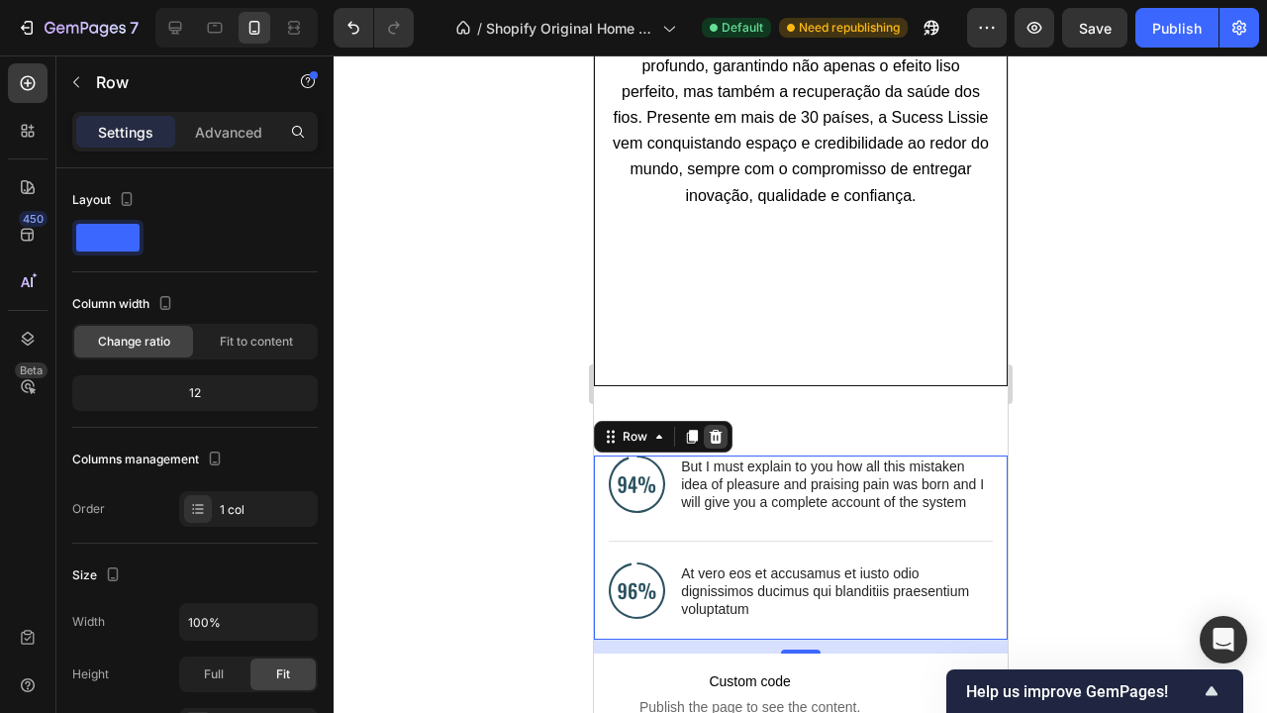
click at [721, 429] on icon at bounding box center [715, 437] width 16 height 16
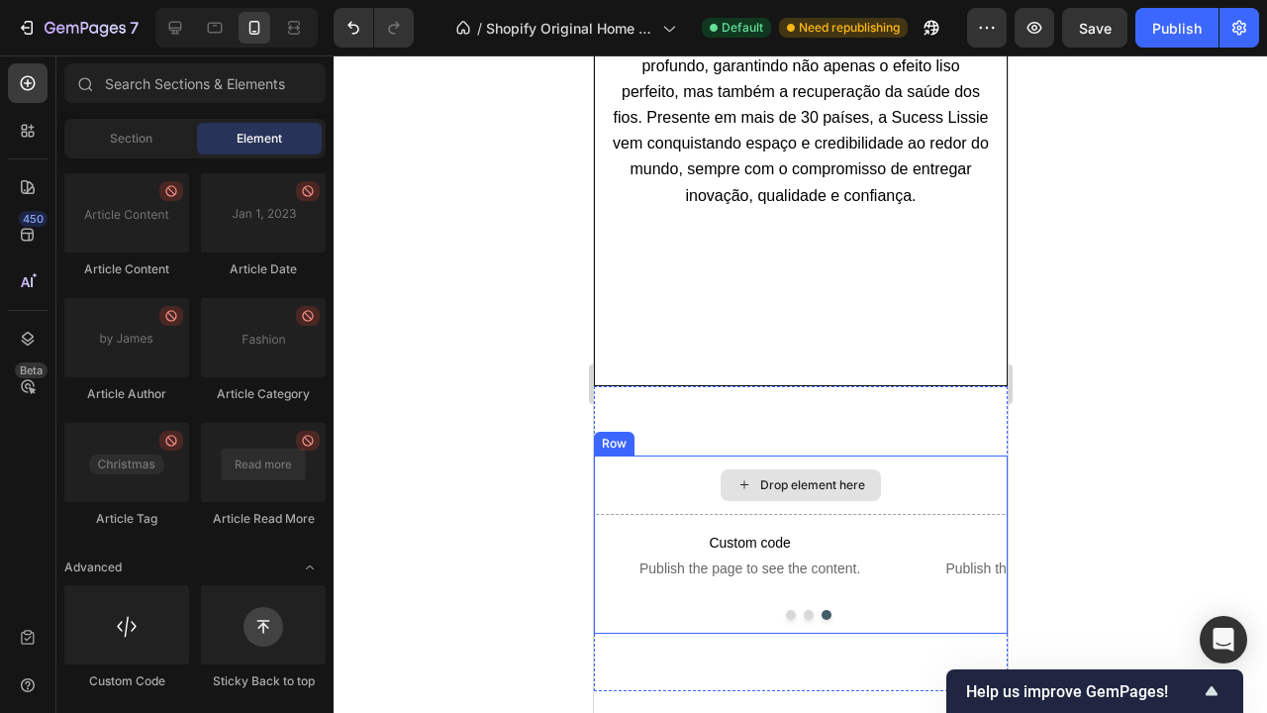
click at [699, 455] on div "Drop element here" at bounding box center [800, 484] width 414 height 59
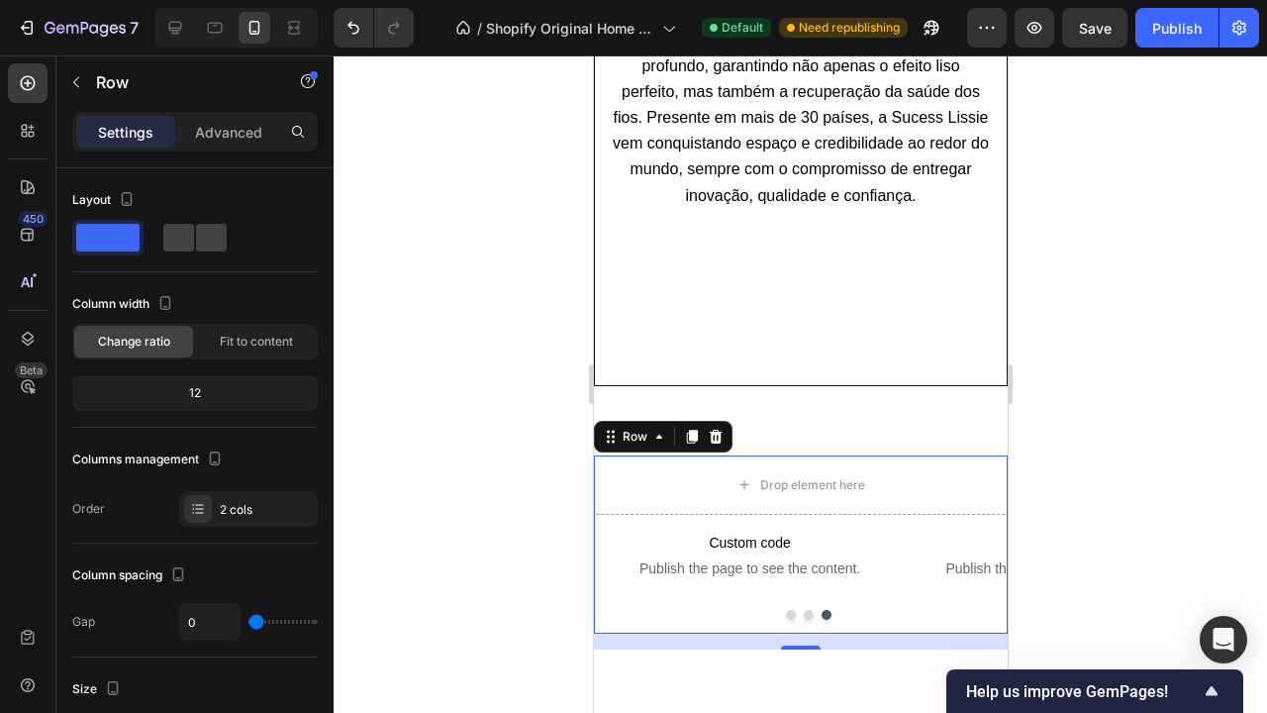
click at [1115, 461] on div at bounding box center [800, 383] width 933 height 657
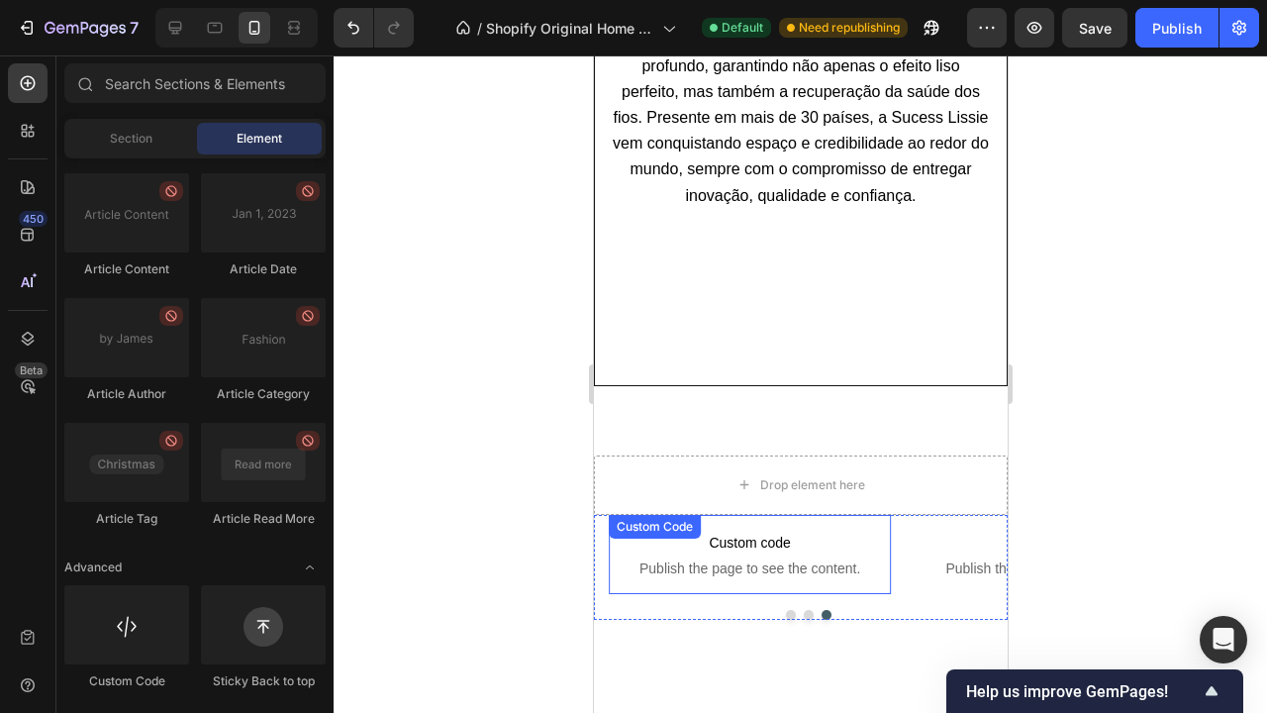
click at [794, 558] on span "Publish the page to see the content." at bounding box center [749, 568] width 282 height 20
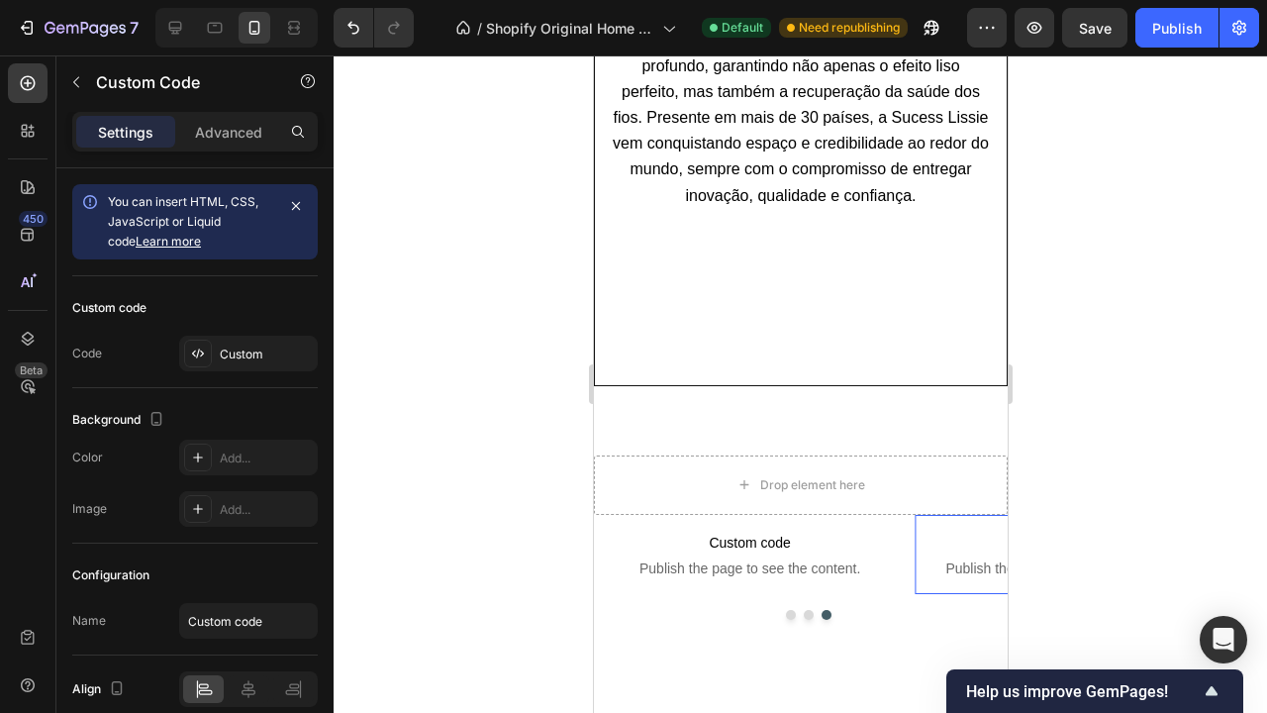
click at [964, 558] on span "Publish the page to see the content." at bounding box center [1055, 568] width 282 height 20
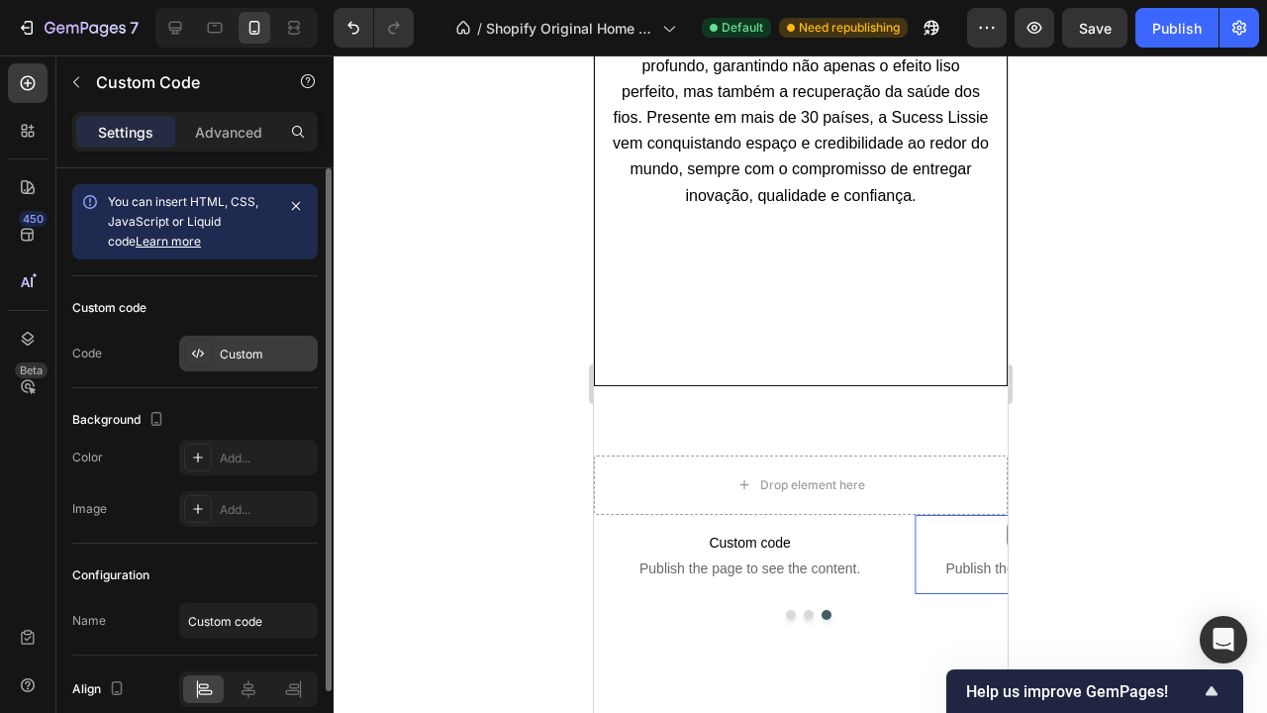
click at [248, 348] on div "Custom" at bounding box center [266, 354] width 93 height 18
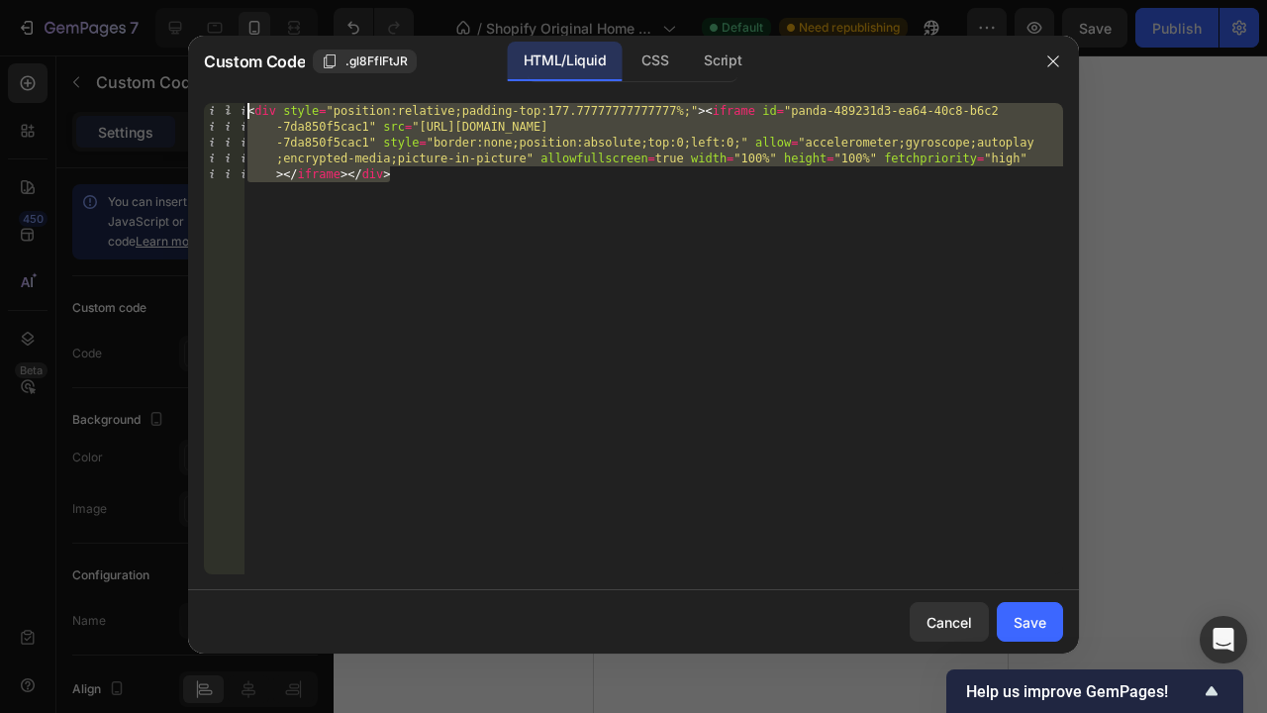
drag, startPoint x: 439, startPoint y: 206, endPoint x: 191, endPoint y: 106, distance: 267.8
click at [191, 106] on div "1 < div style = "position:relative;padding-top:177.77777777777777%;" > < iframe…" at bounding box center [633, 338] width 891 height 503
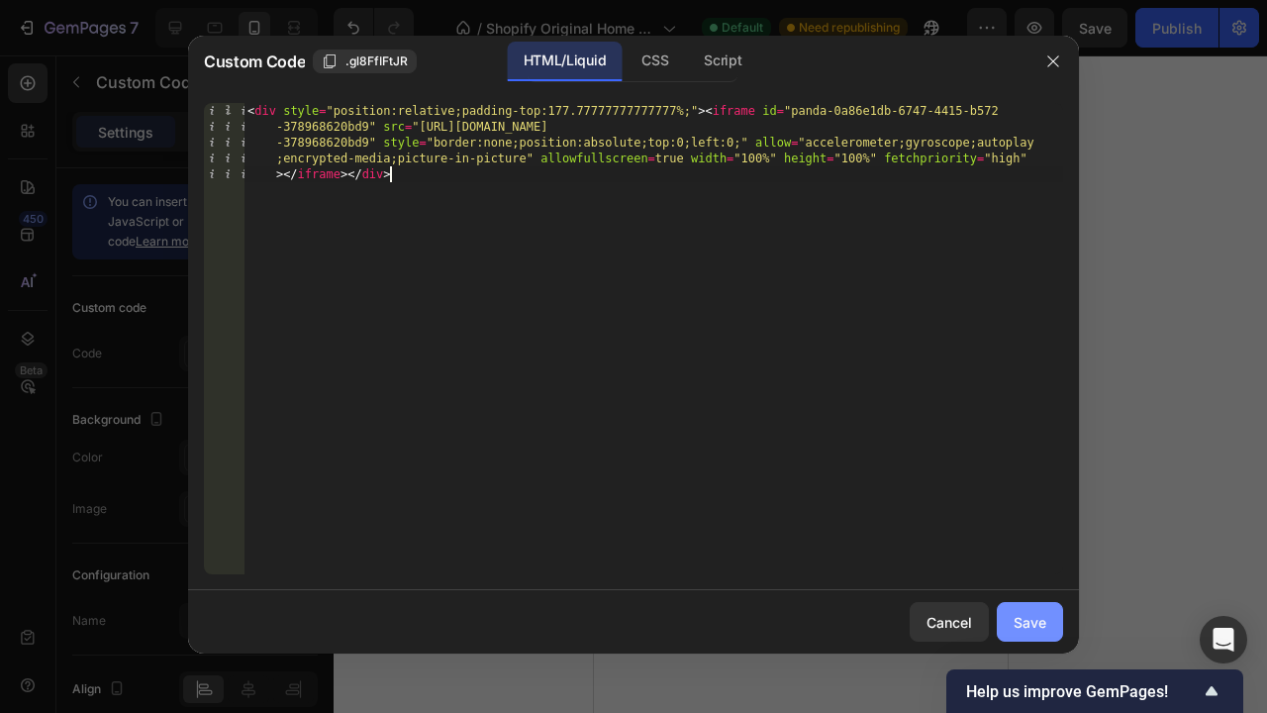
click at [1019, 619] on div "Save" at bounding box center [1030, 622] width 33 height 21
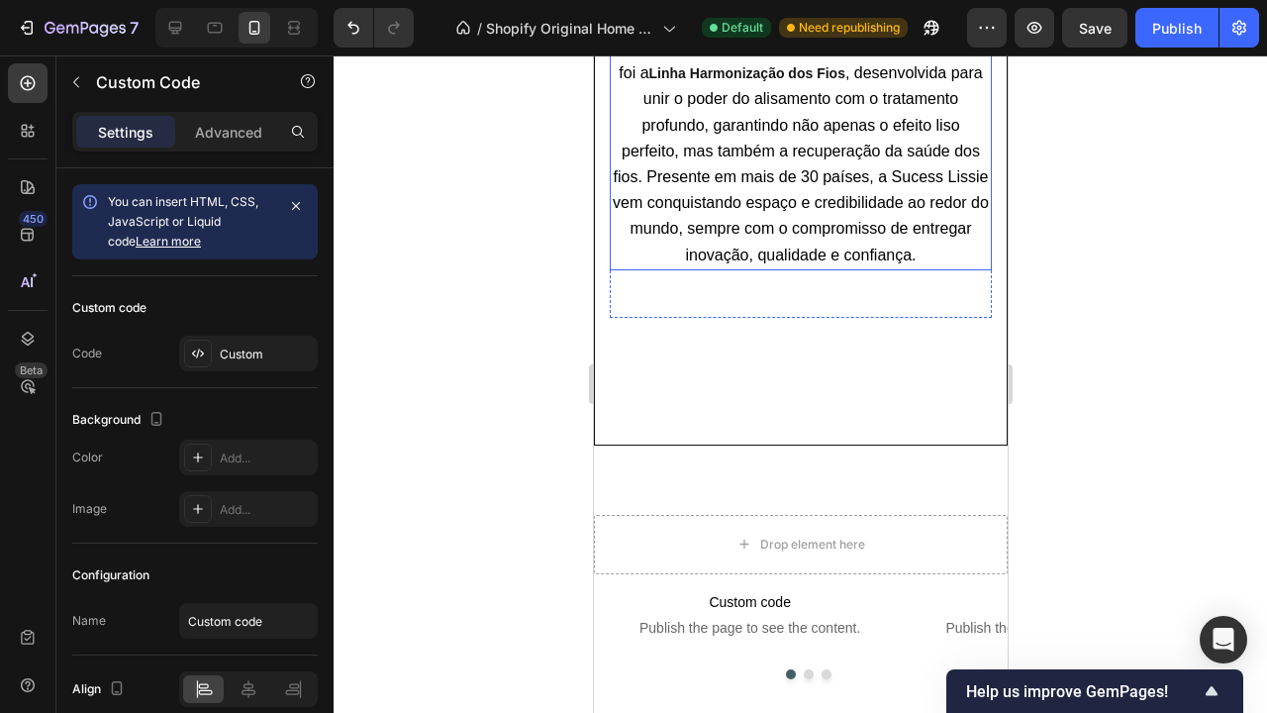
scroll to position [4521, 0]
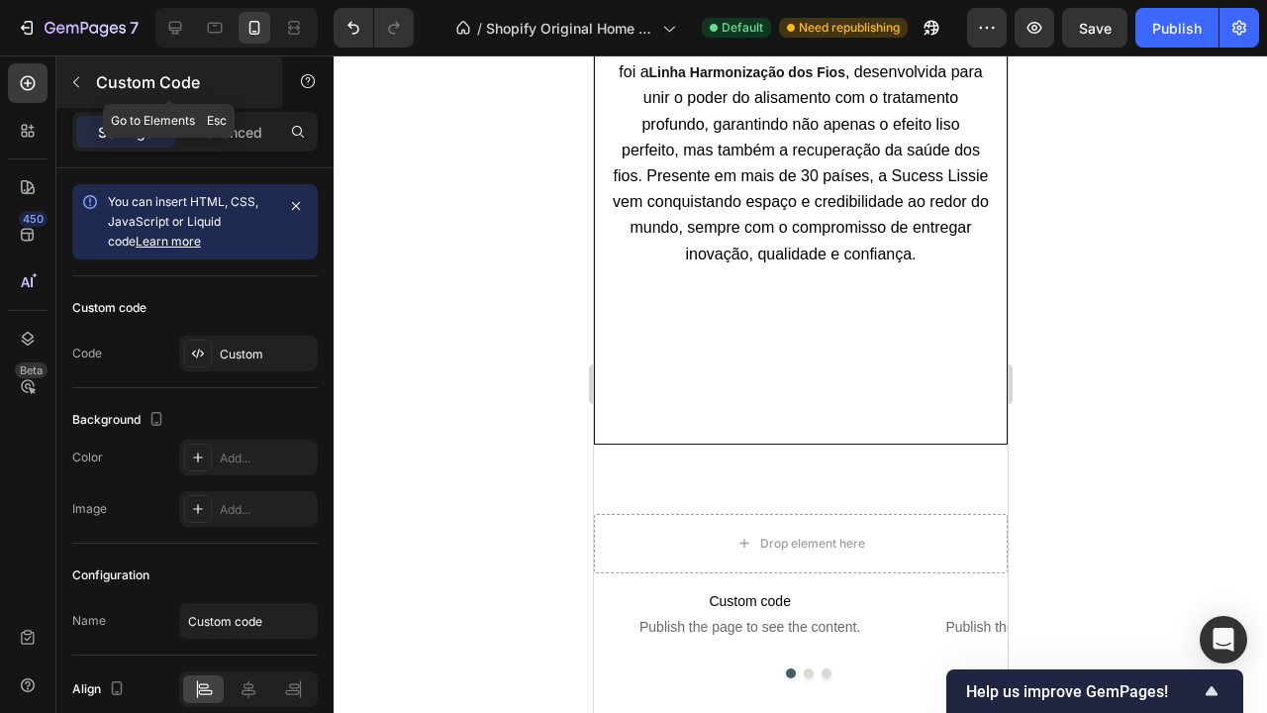
click at [81, 84] on icon "button" at bounding box center [76, 82] width 16 height 16
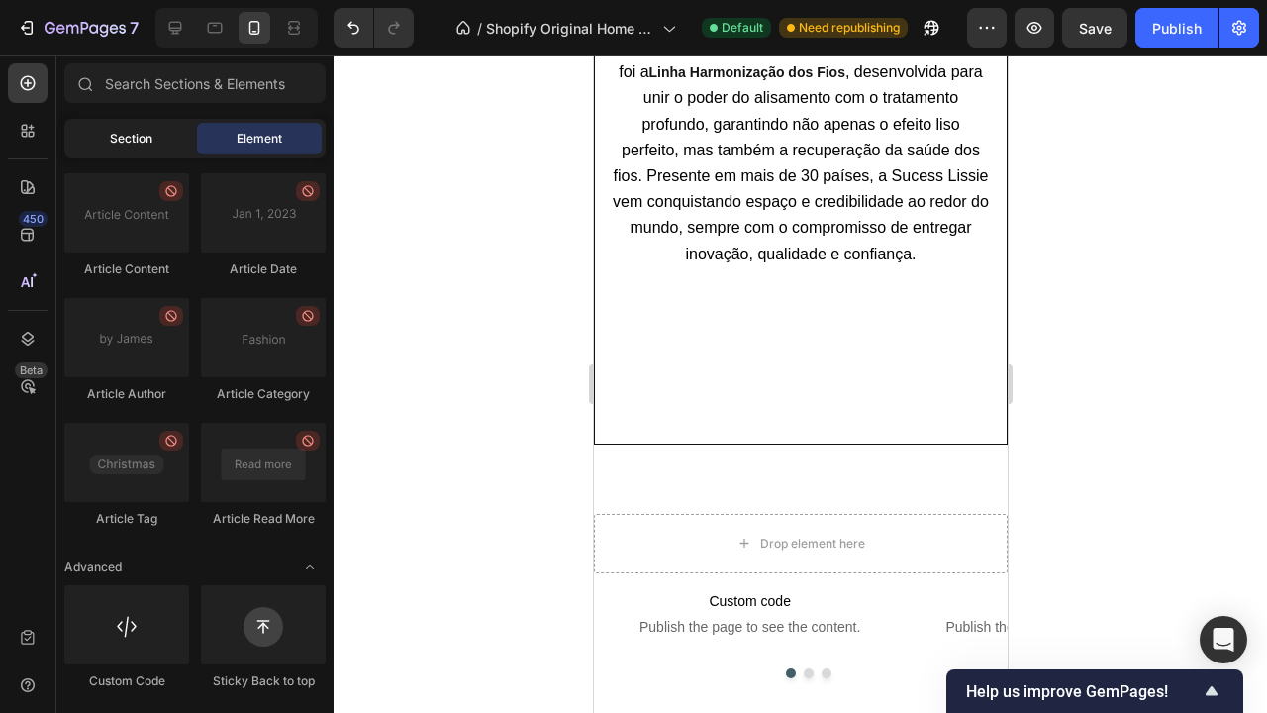
click at [164, 152] on div "Section" at bounding box center [130, 139] width 125 height 32
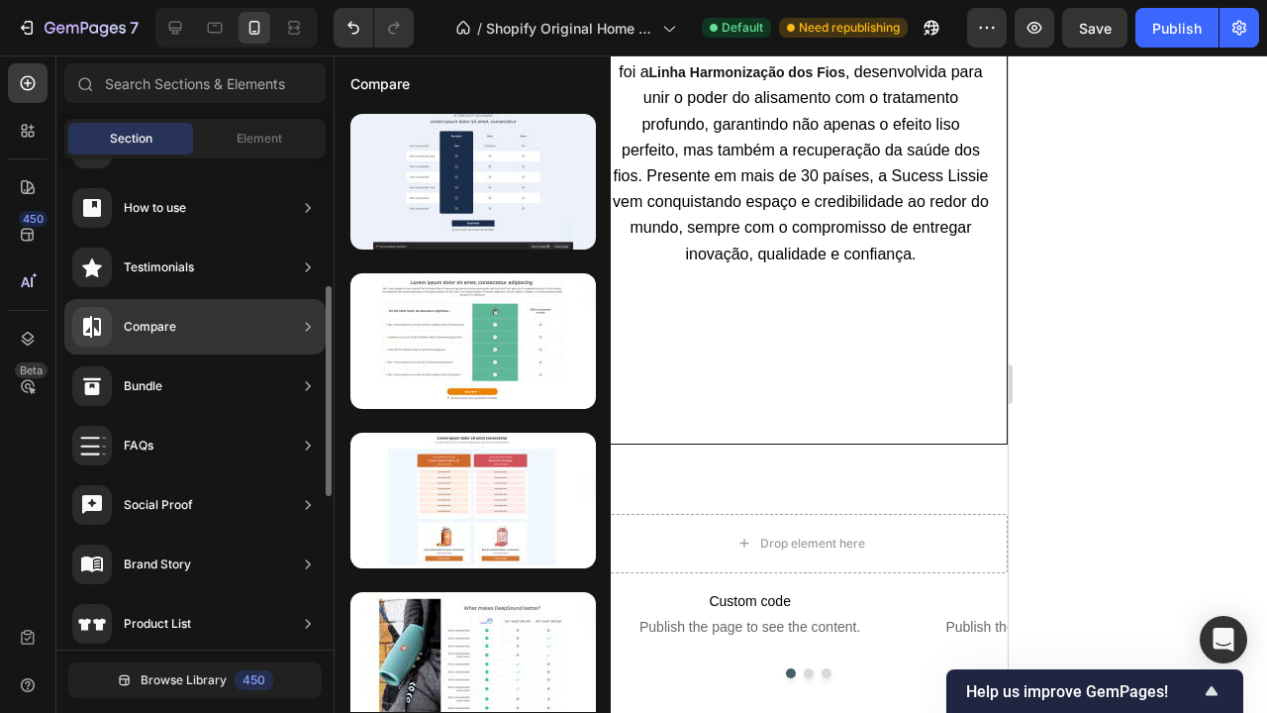
scroll to position [318, 0]
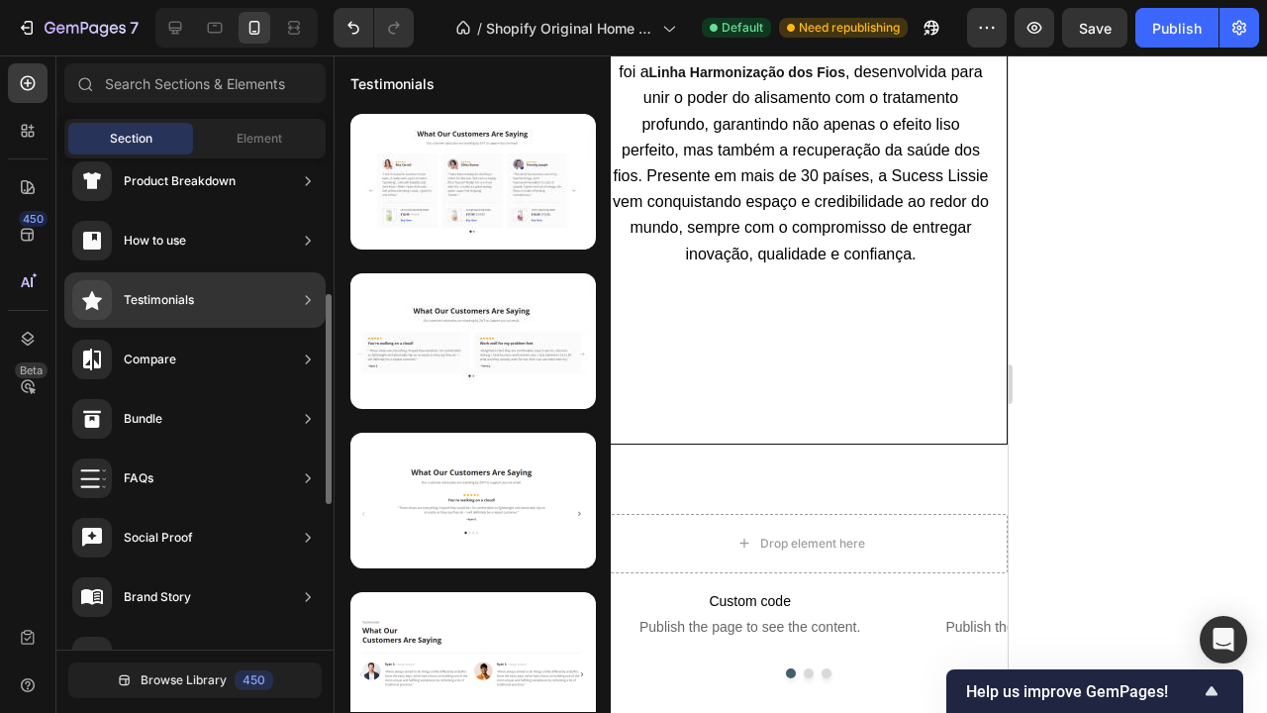
click at [224, 300] on div "Testimonials" at bounding box center [194, 299] width 261 height 55
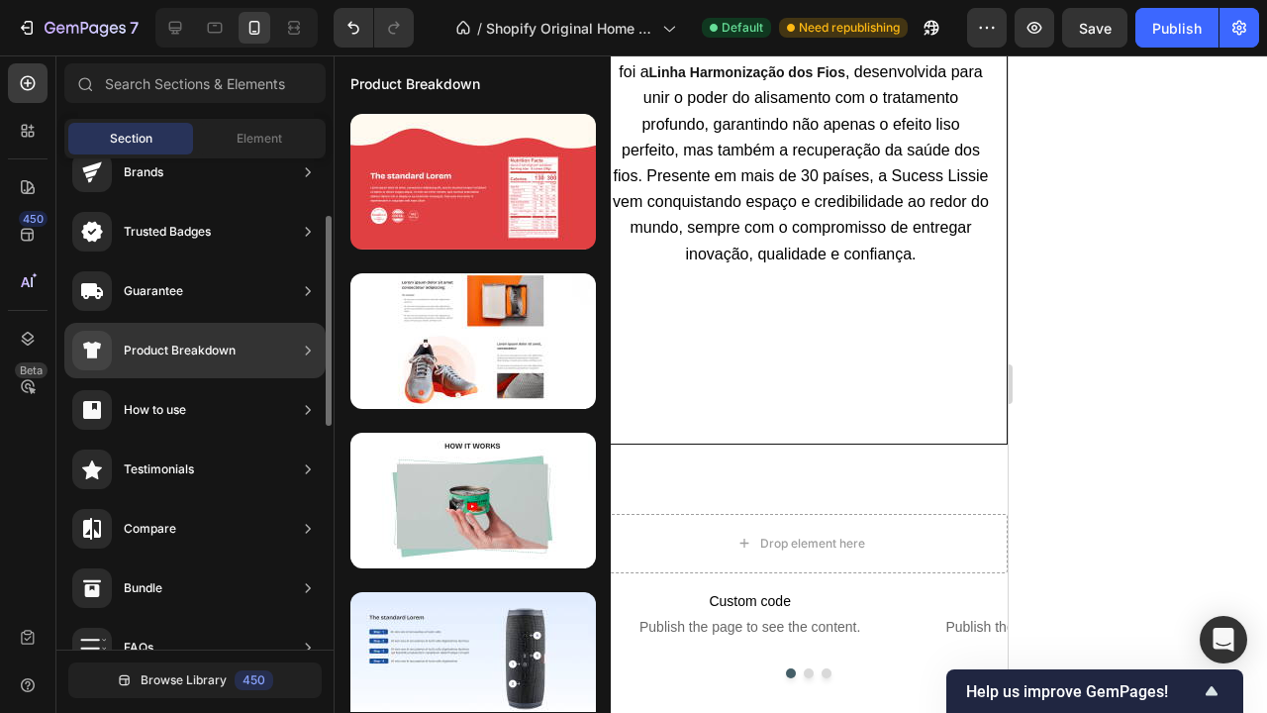
scroll to position [145, 0]
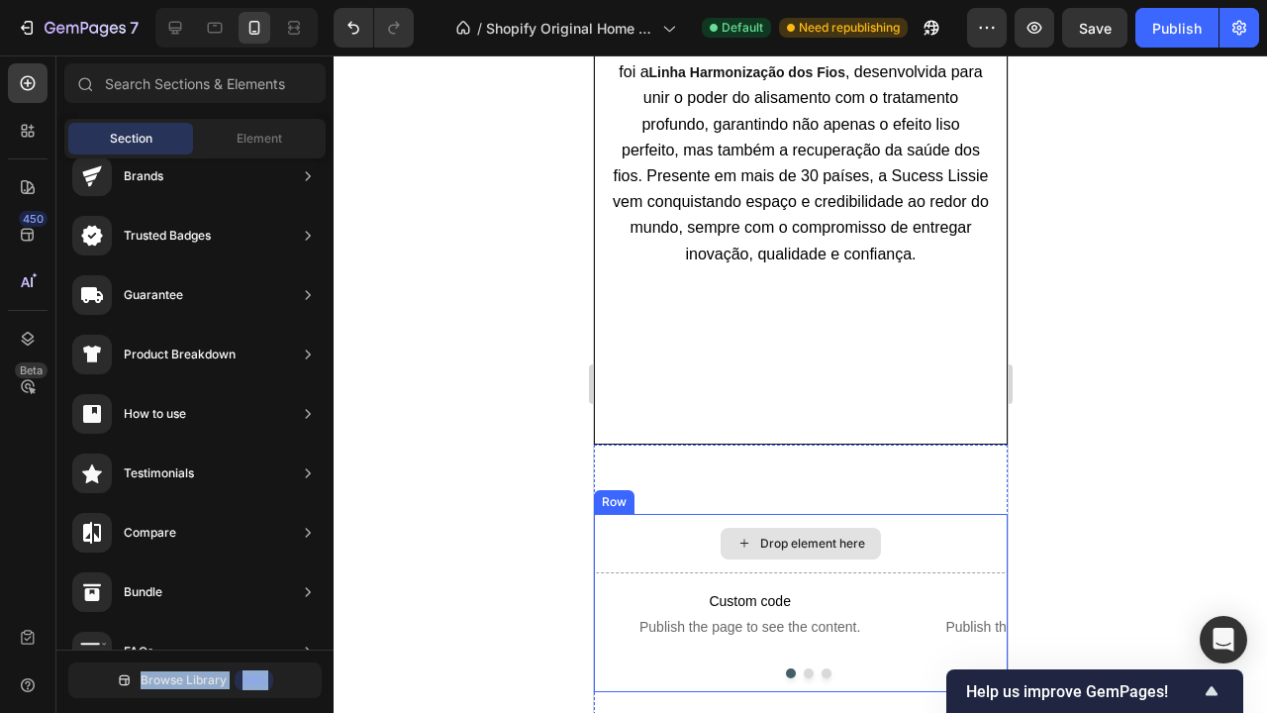
drag, startPoint x: 811, startPoint y: 354, endPoint x: 805, endPoint y: 516, distance: 161.4
click at [779, 535] on div "Drop element here" at bounding box center [811, 543] width 105 height 16
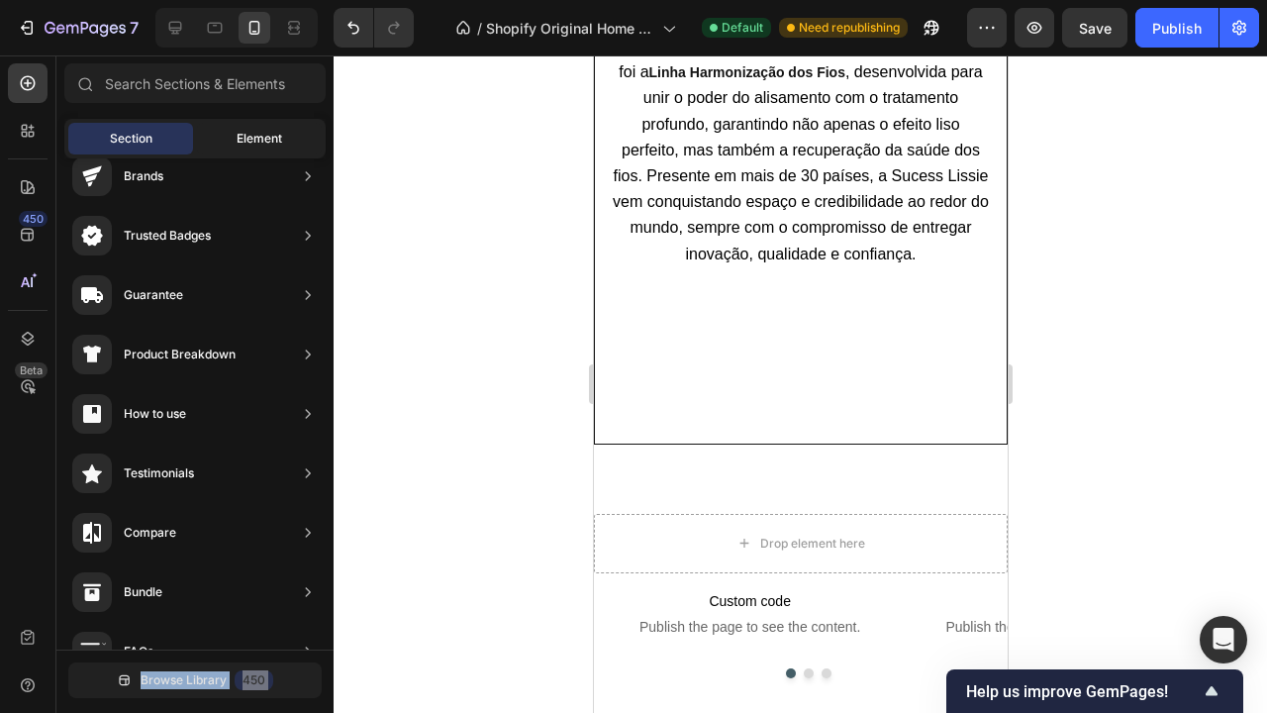
click at [268, 132] on span "Element" at bounding box center [260, 139] width 46 height 18
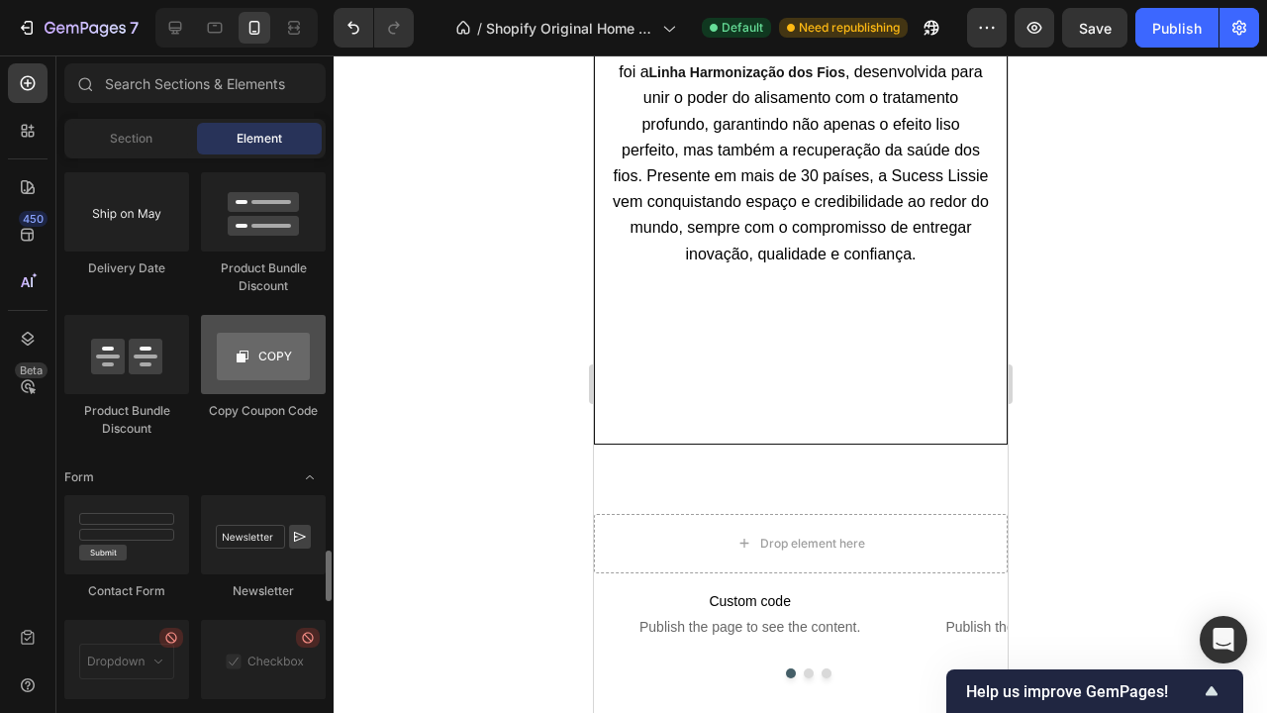
scroll to position [4207, 0]
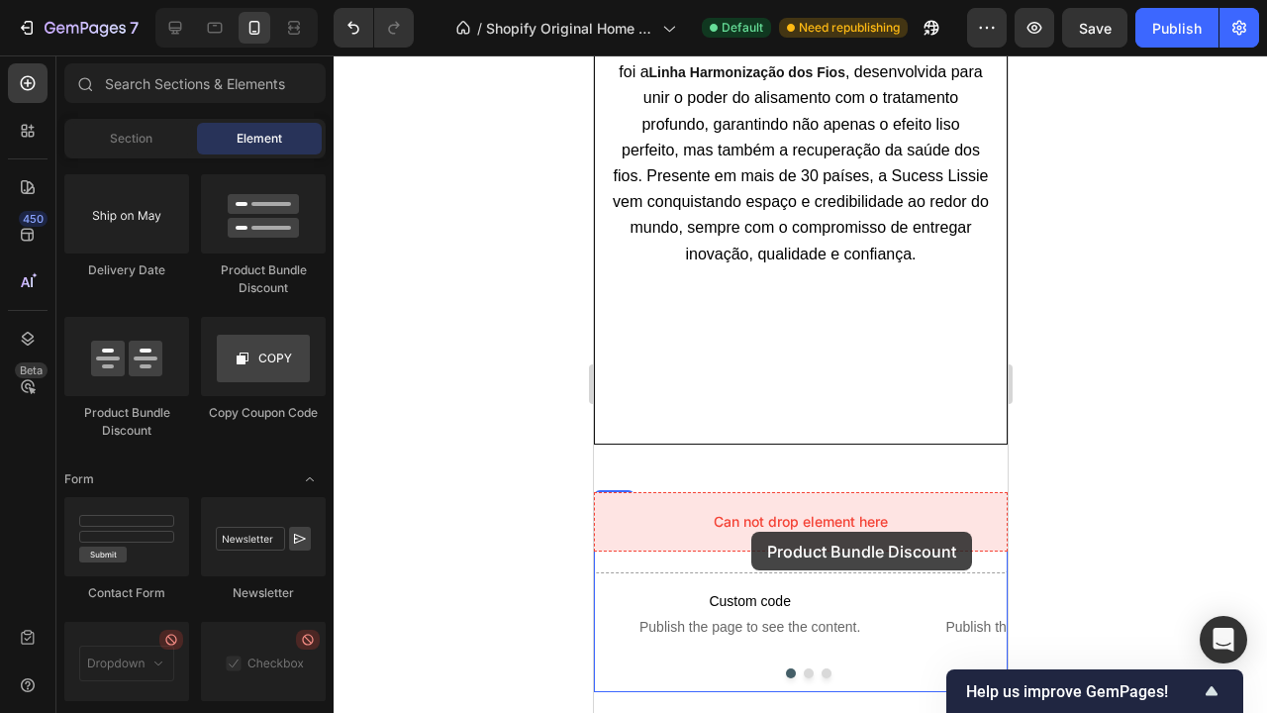
drag, startPoint x: 723, startPoint y: 421, endPoint x: 744, endPoint y: 529, distance: 110.1
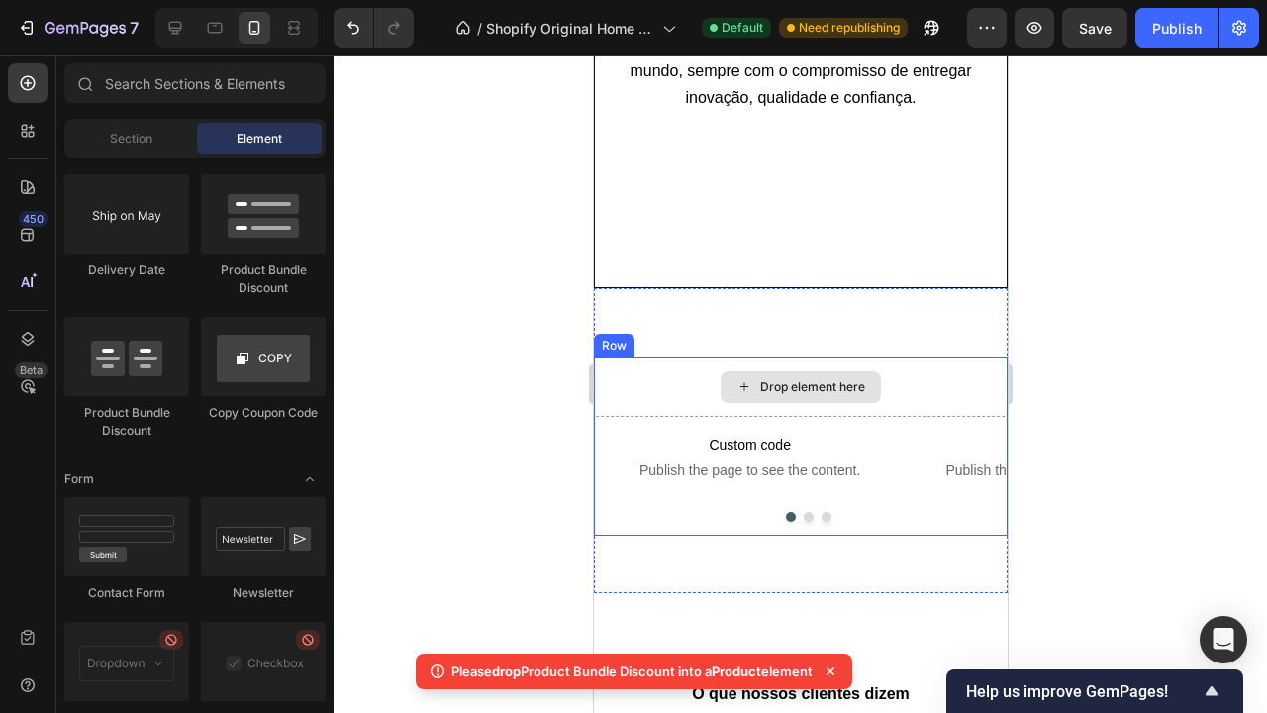
scroll to position [4694, 0]
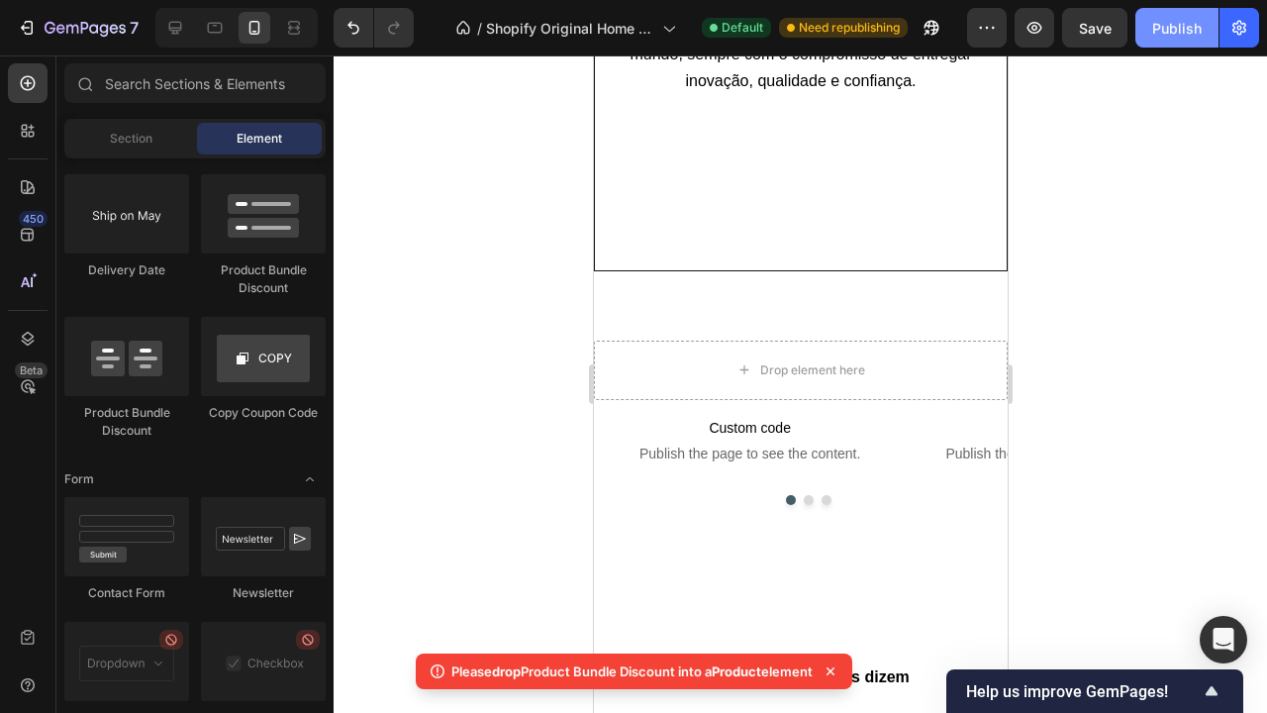
click at [1177, 35] on div "Publish" at bounding box center [1176, 28] width 49 height 21
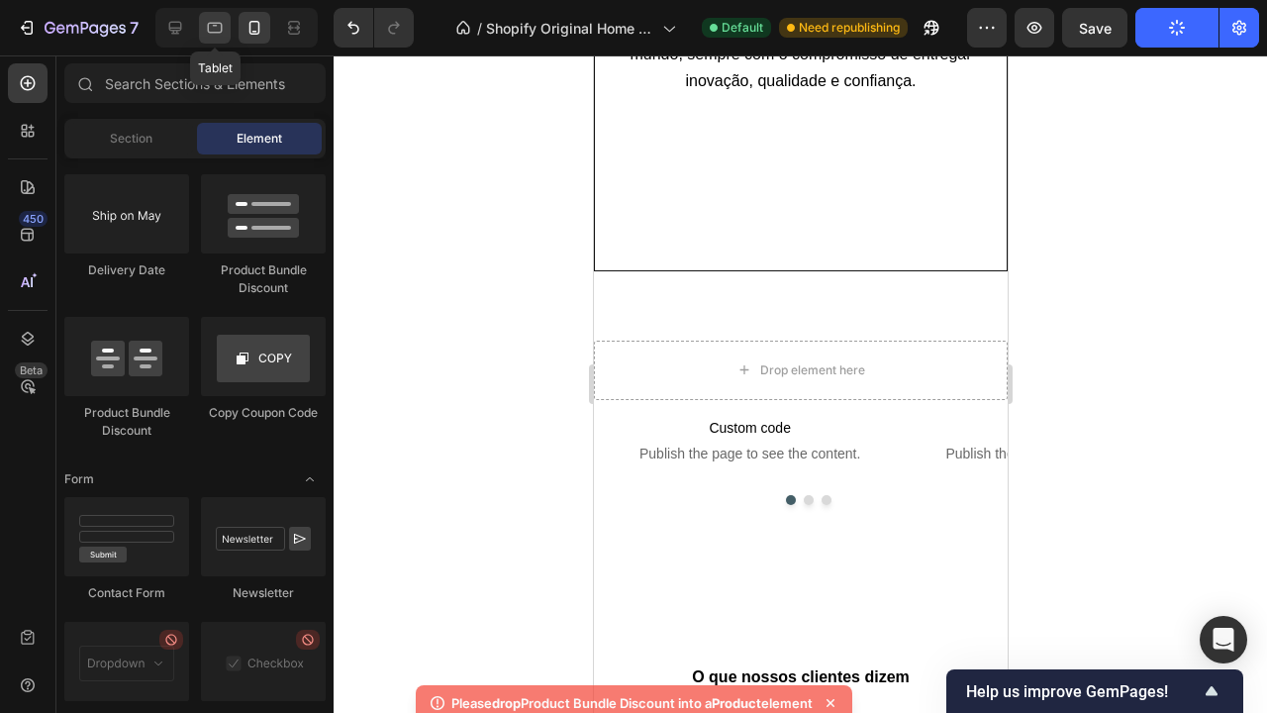
click at [218, 29] on icon at bounding box center [215, 28] width 20 height 20
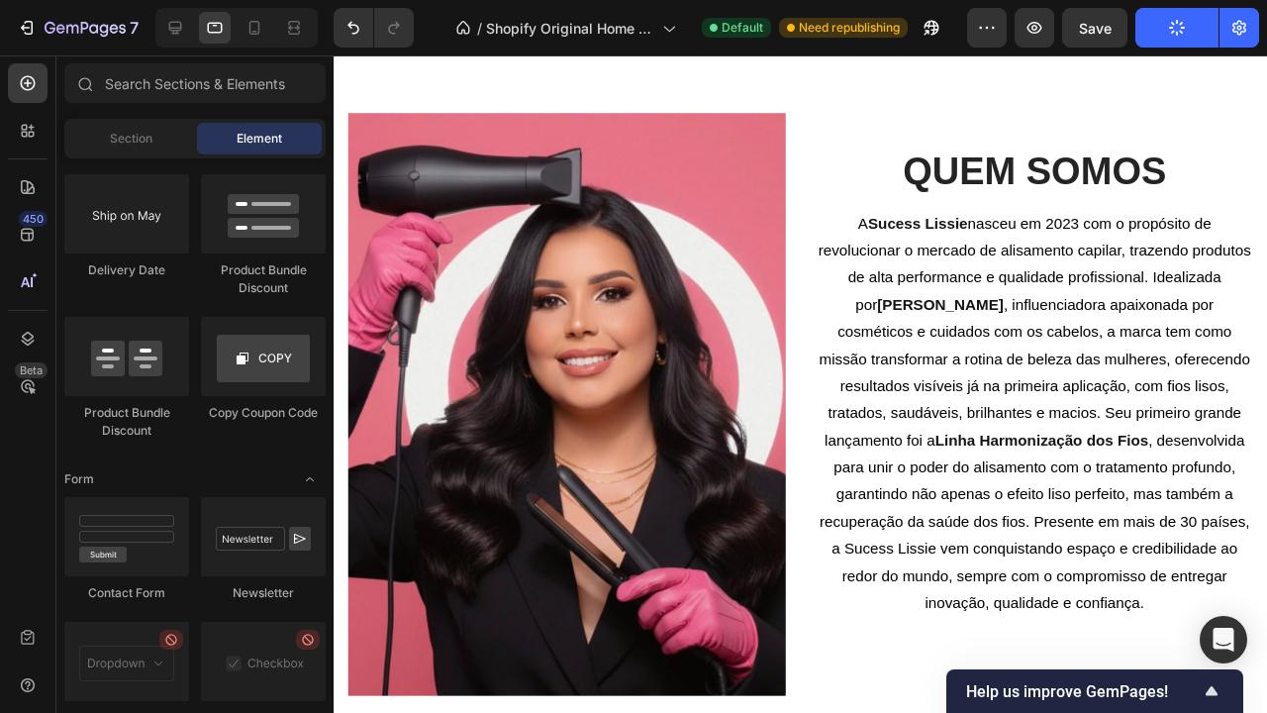
scroll to position [3559, 0]
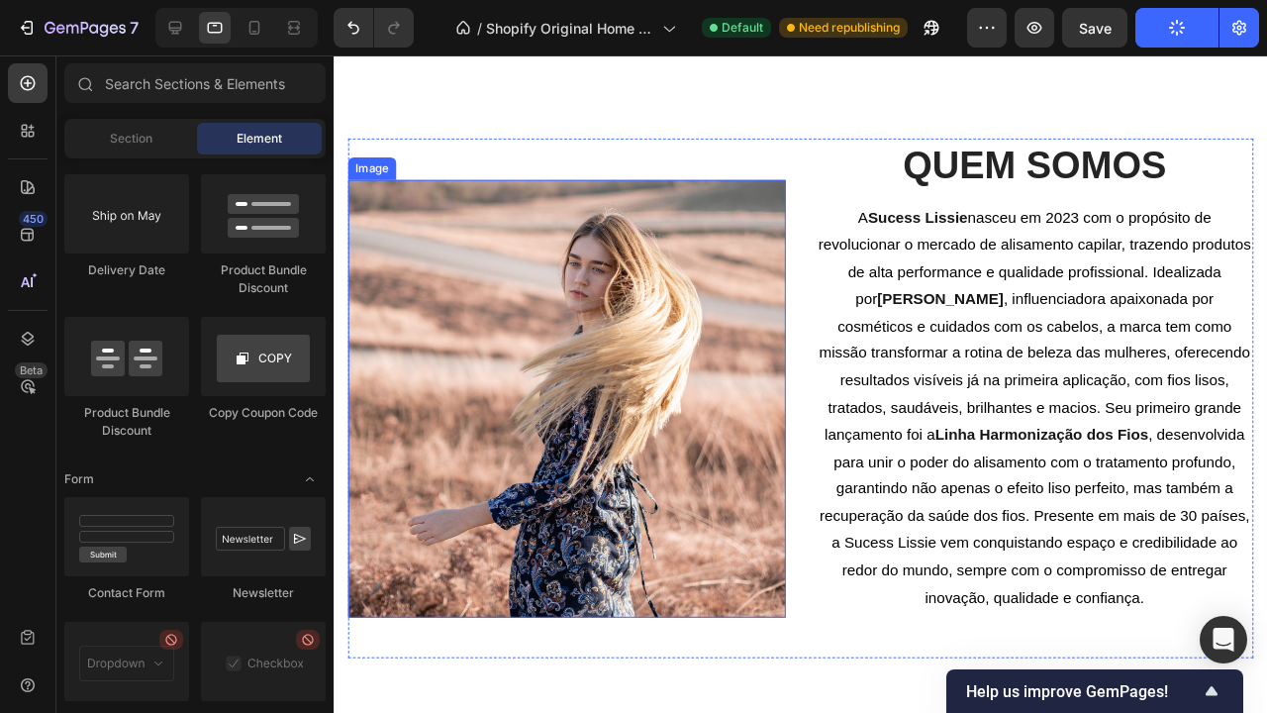
click at [734, 381] on img at bounding box center [578, 416] width 460 height 460
click at [433, 374] on img at bounding box center [578, 416] width 460 height 460
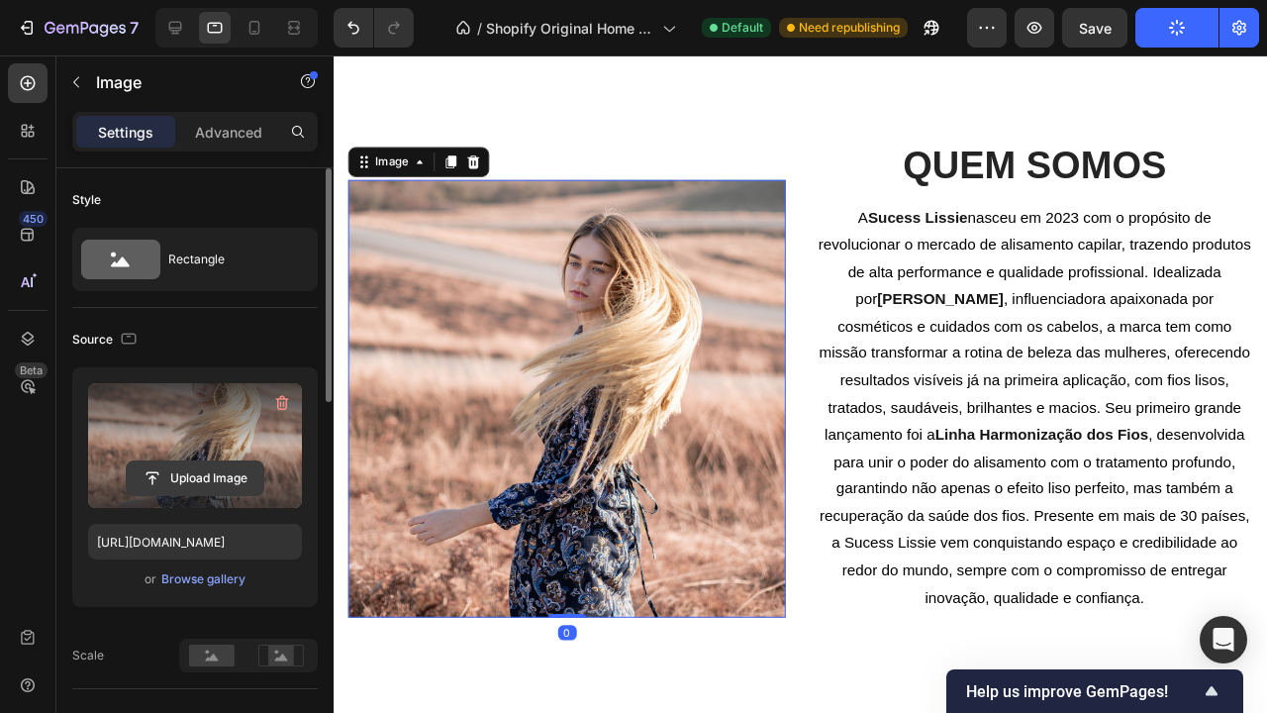
click at [222, 478] on input "file" at bounding box center [195, 478] width 137 height 34
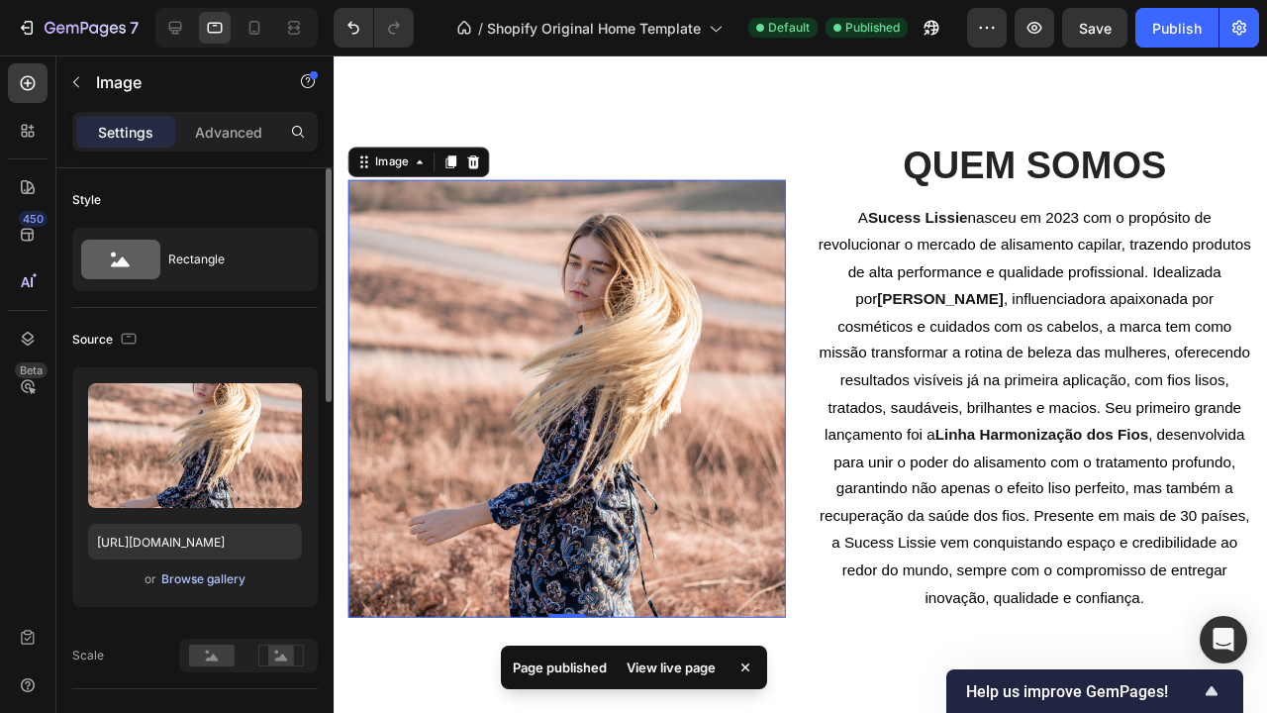
click at [208, 579] on div "Browse gallery" at bounding box center [203, 579] width 84 height 18
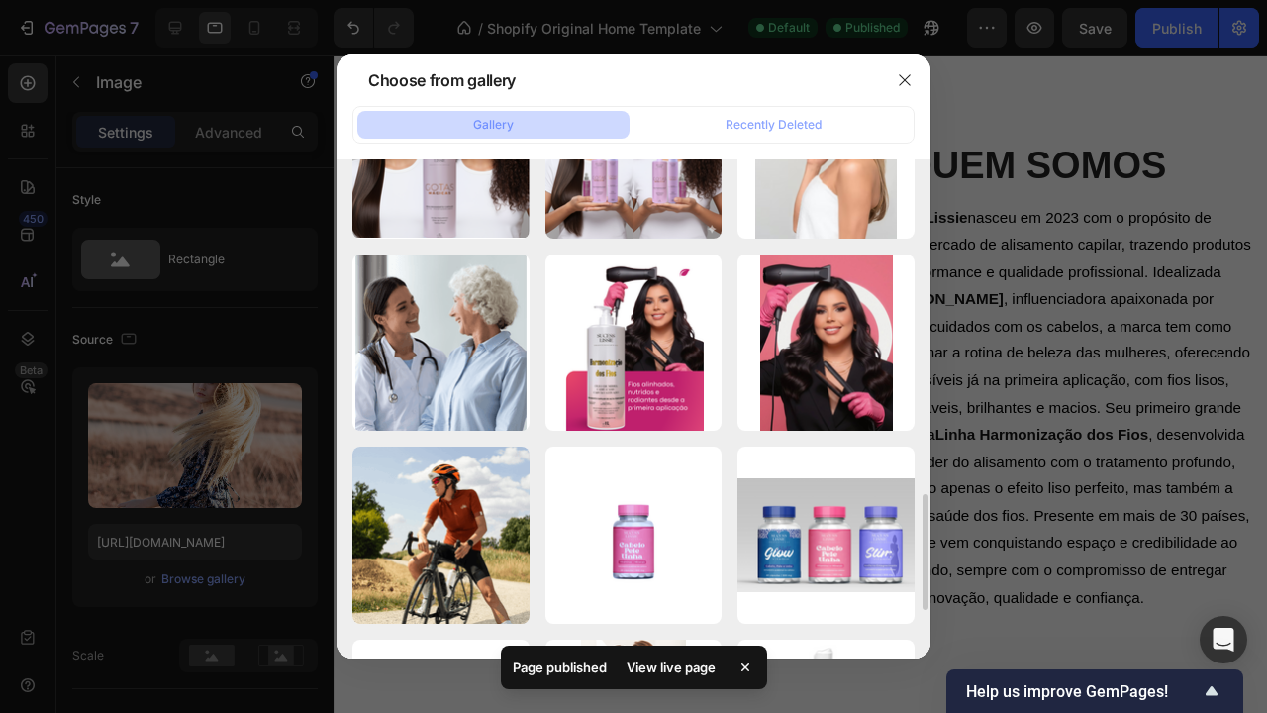
scroll to position [1302, 0]
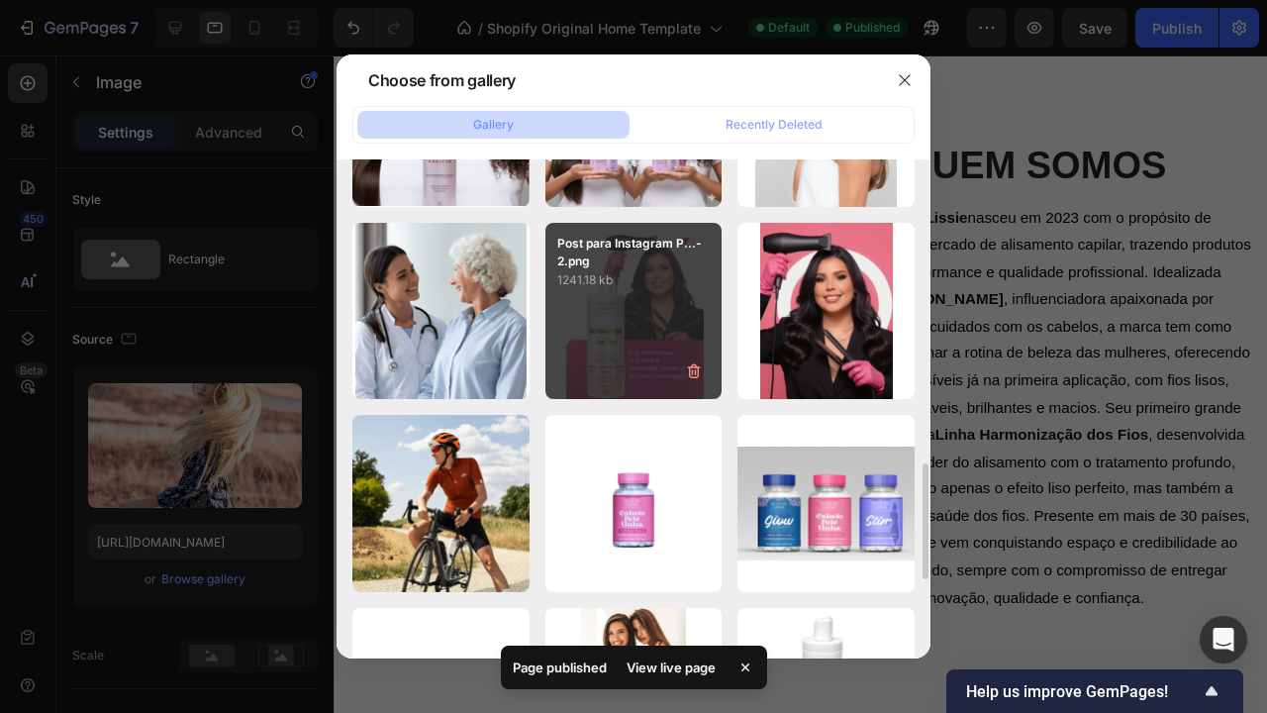
click at [659, 331] on div "Post para Instagram P...-2.png 1241.18 kb" at bounding box center [633, 311] width 177 height 177
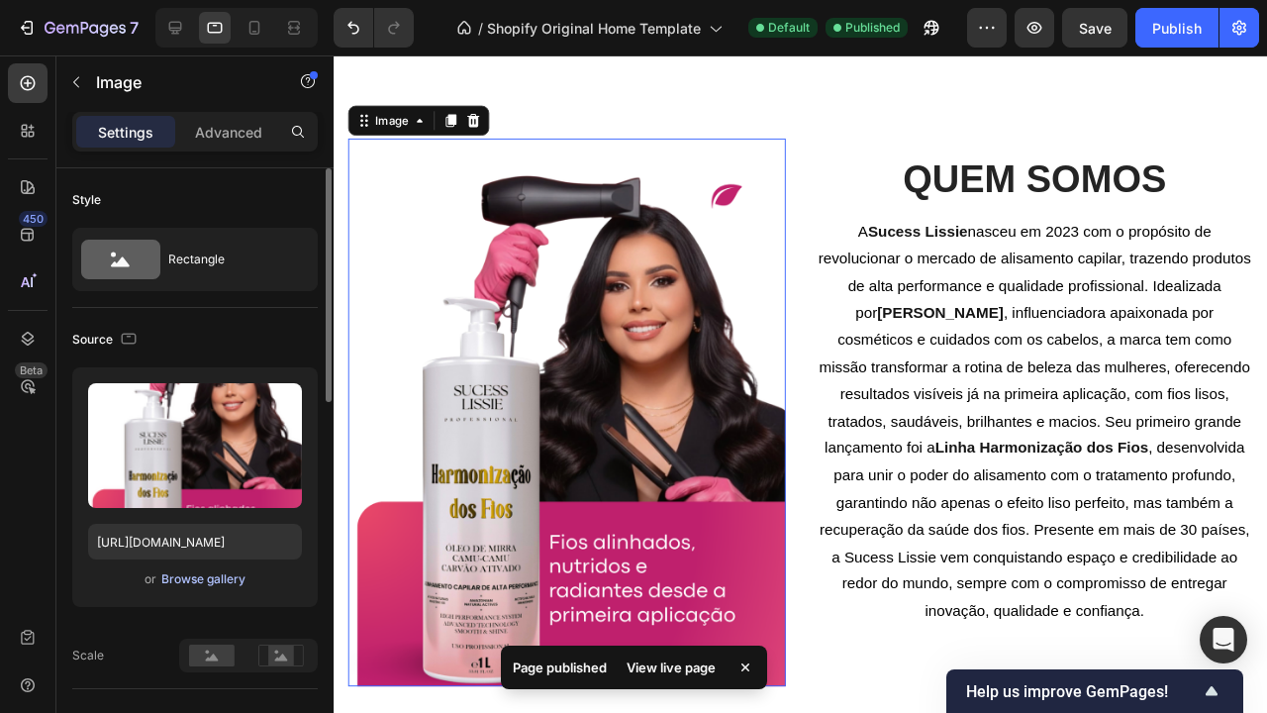
click at [207, 580] on div "Browse gallery" at bounding box center [203, 579] width 84 height 18
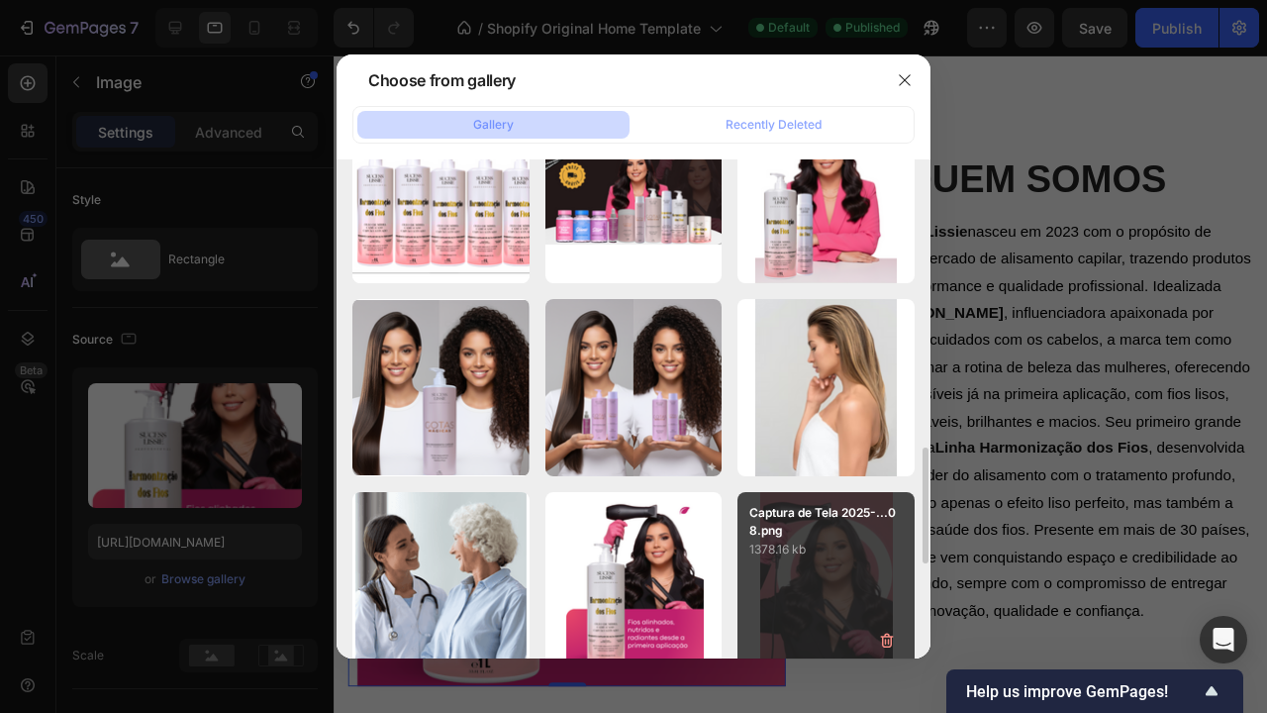
scroll to position [1070, 0]
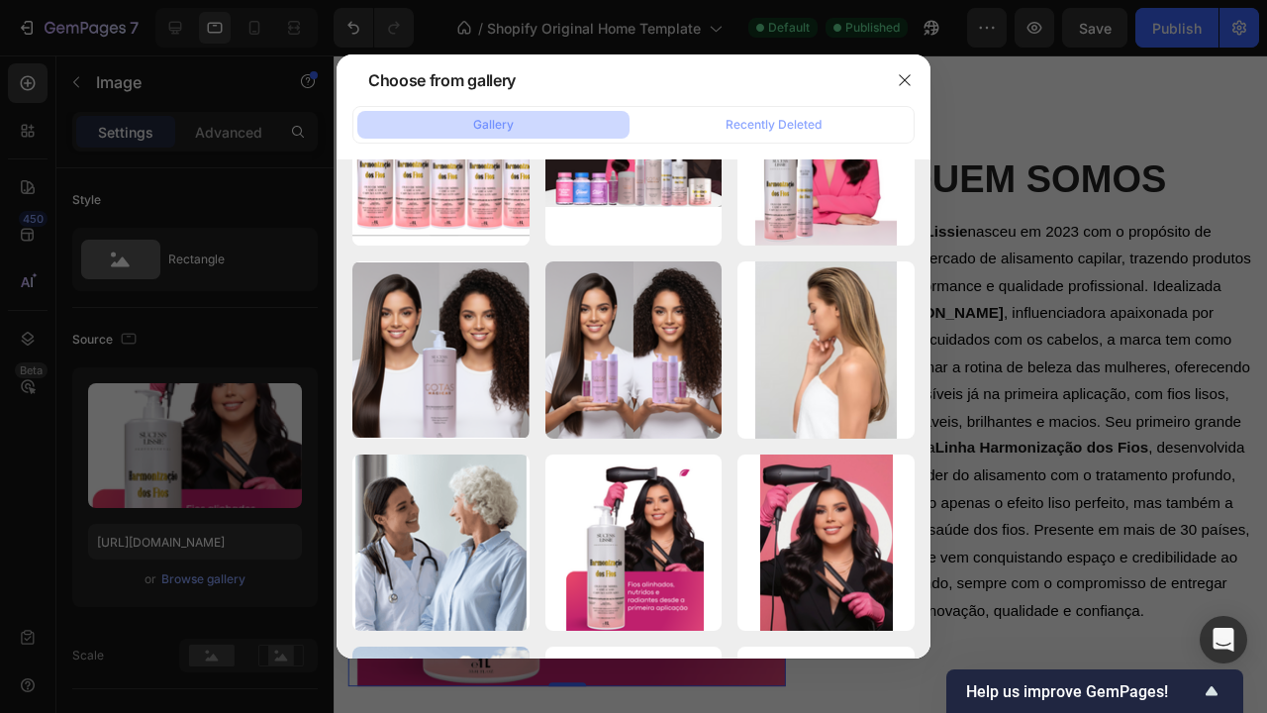
click at [1130, 154] on div at bounding box center [633, 356] width 1267 height 713
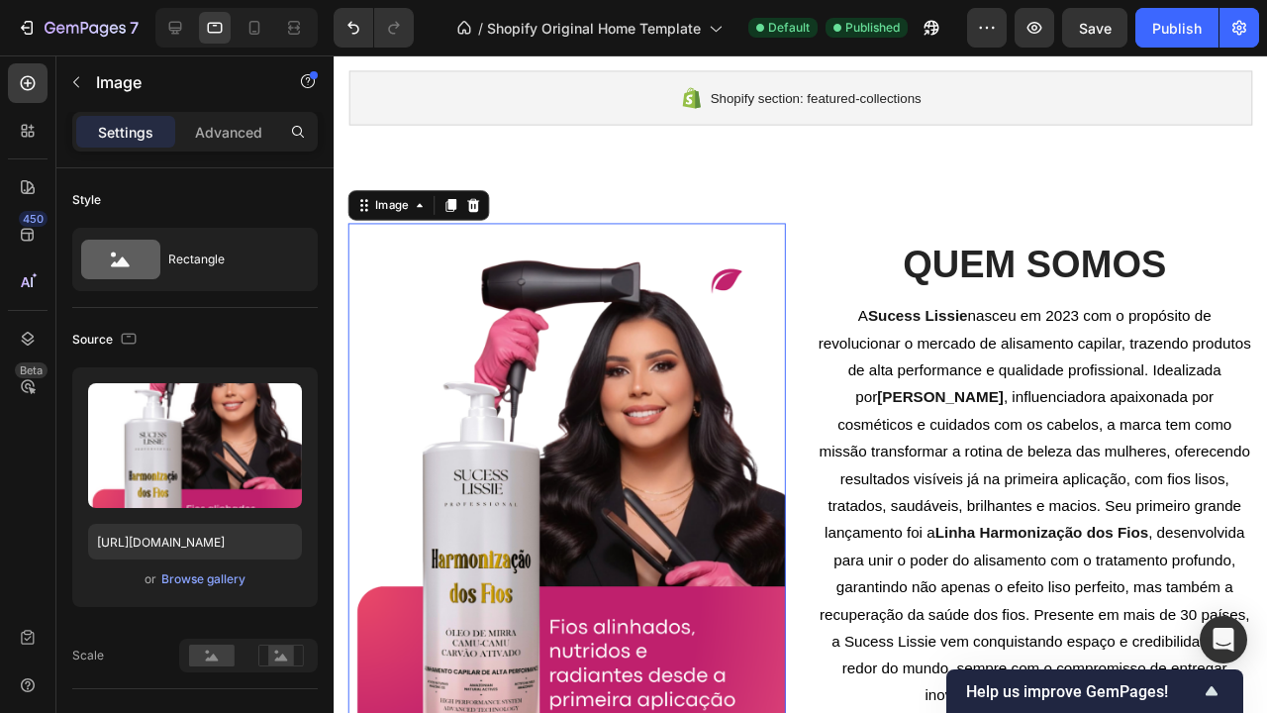
scroll to position [3471, 0]
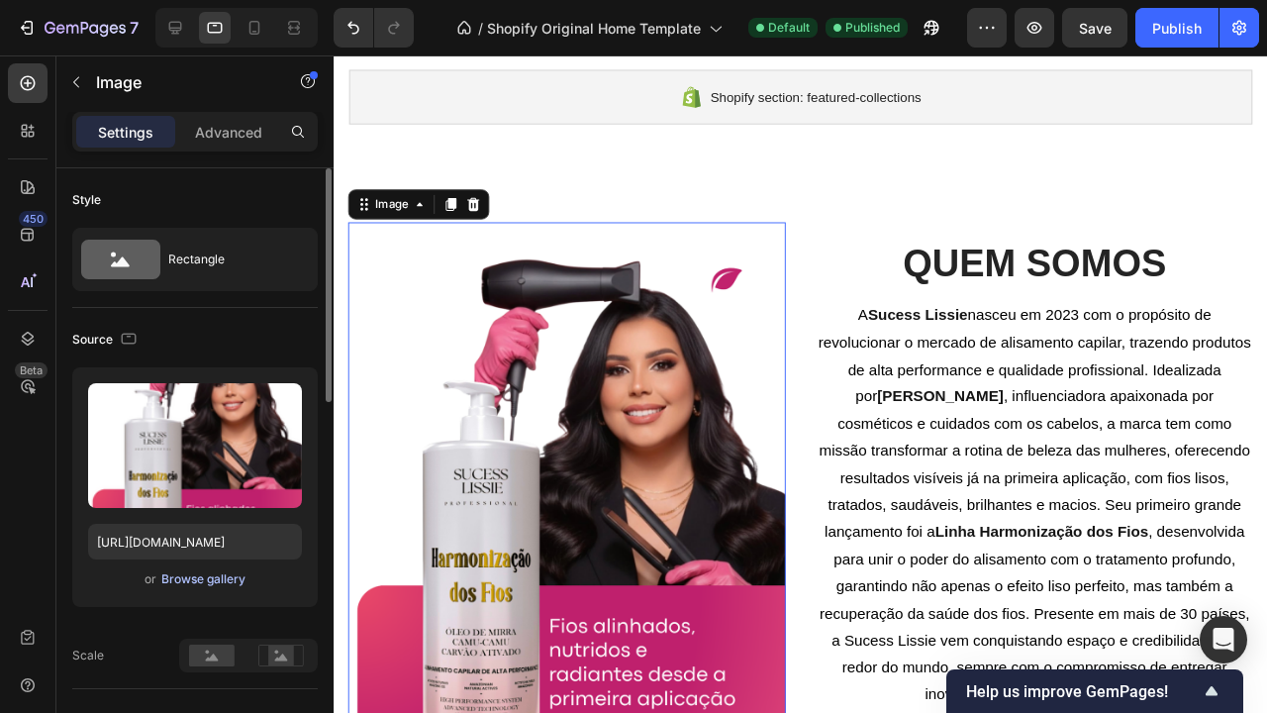
click at [217, 580] on div "Browse gallery" at bounding box center [203, 579] width 84 height 18
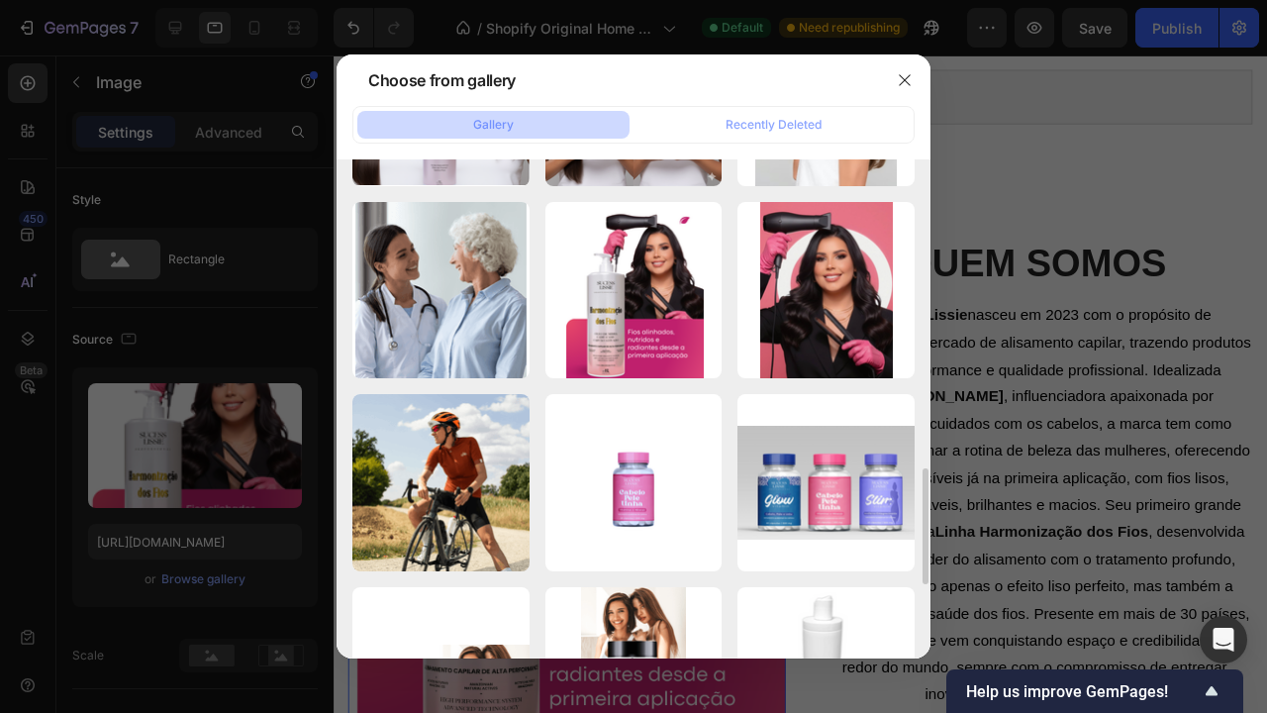
scroll to position [1394, 0]
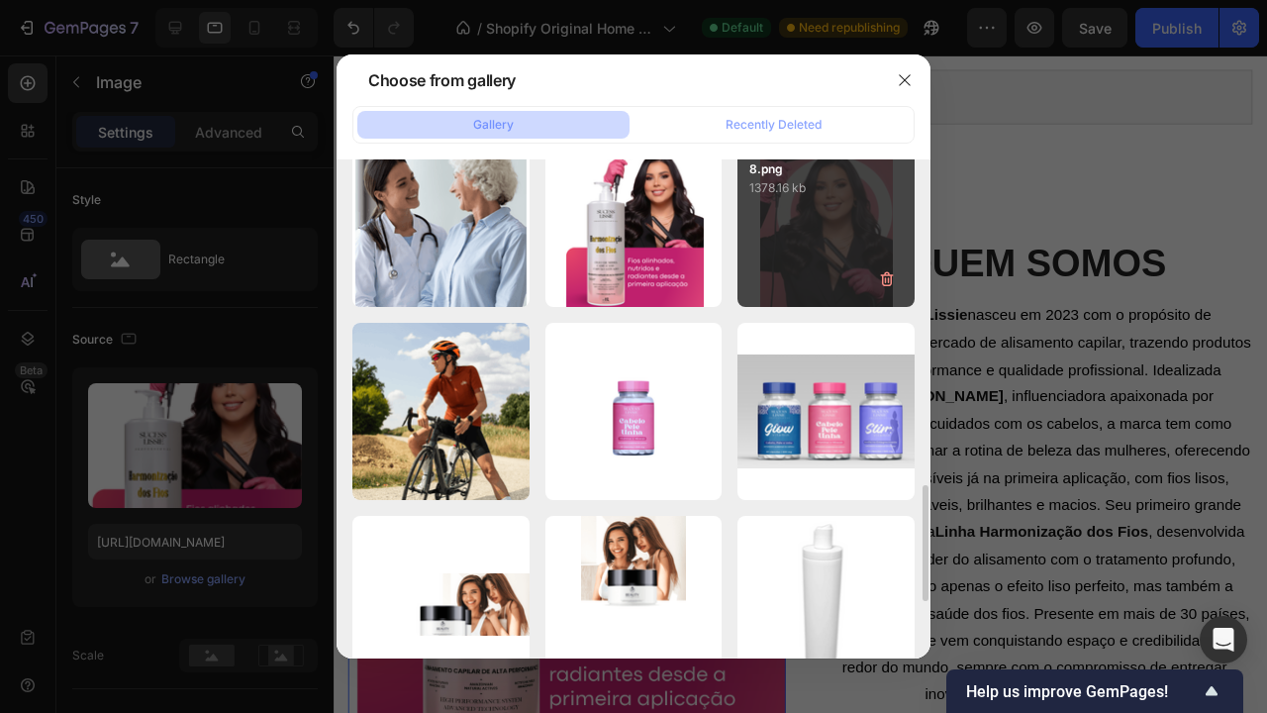
click at [827, 250] on div "Captura de Tela 2025-...08.png 1378.16 kb" at bounding box center [825, 219] width 177 height 177
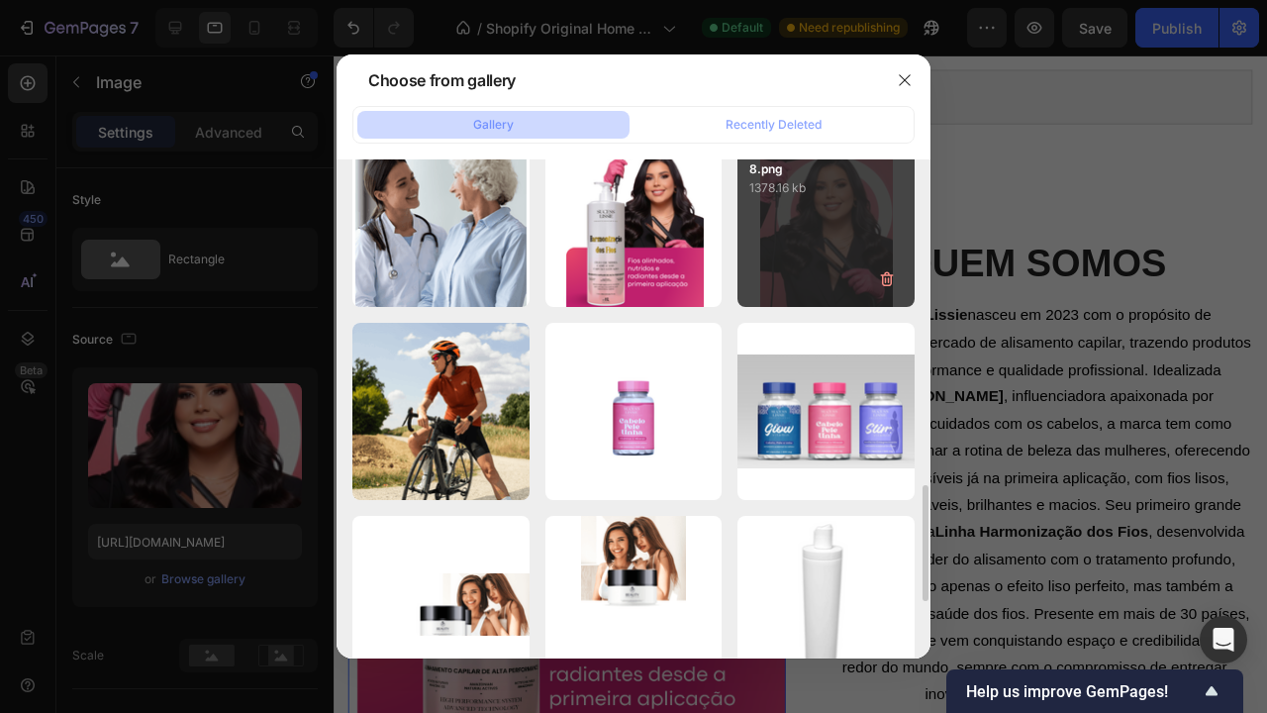
type input "[URL][DOMAIN_NAME]"
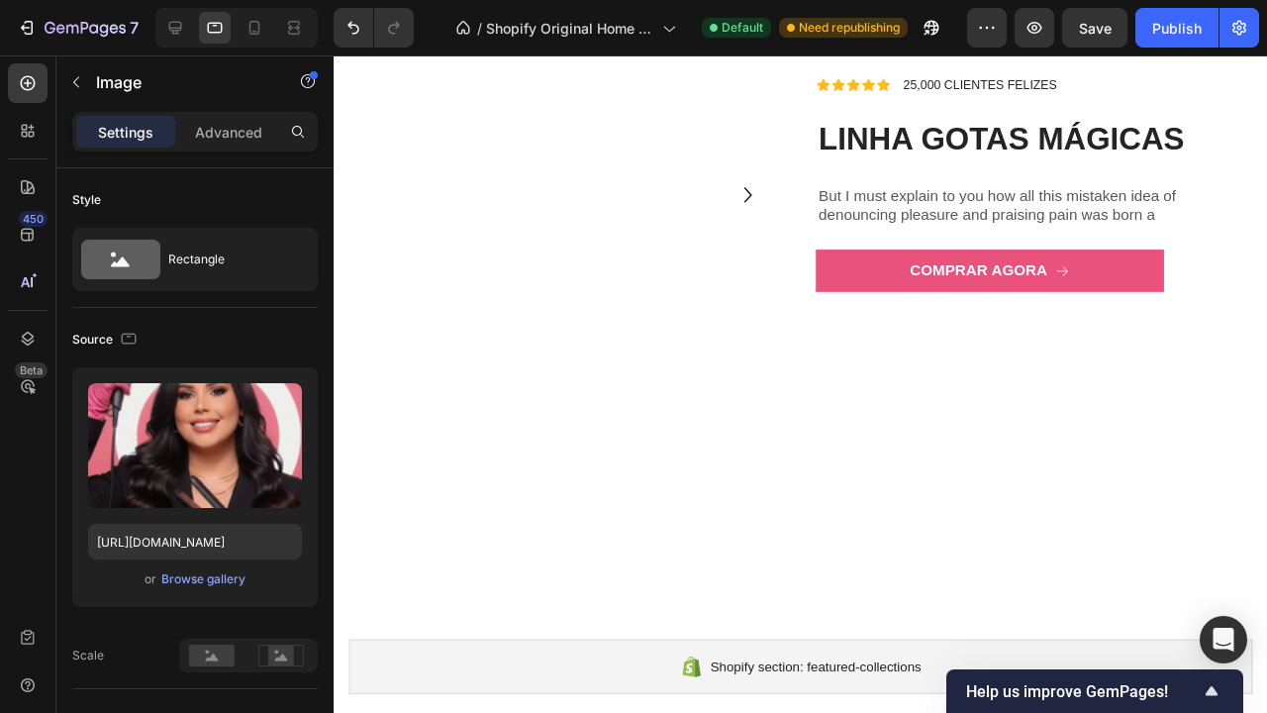
scroll to position [2822, 0]
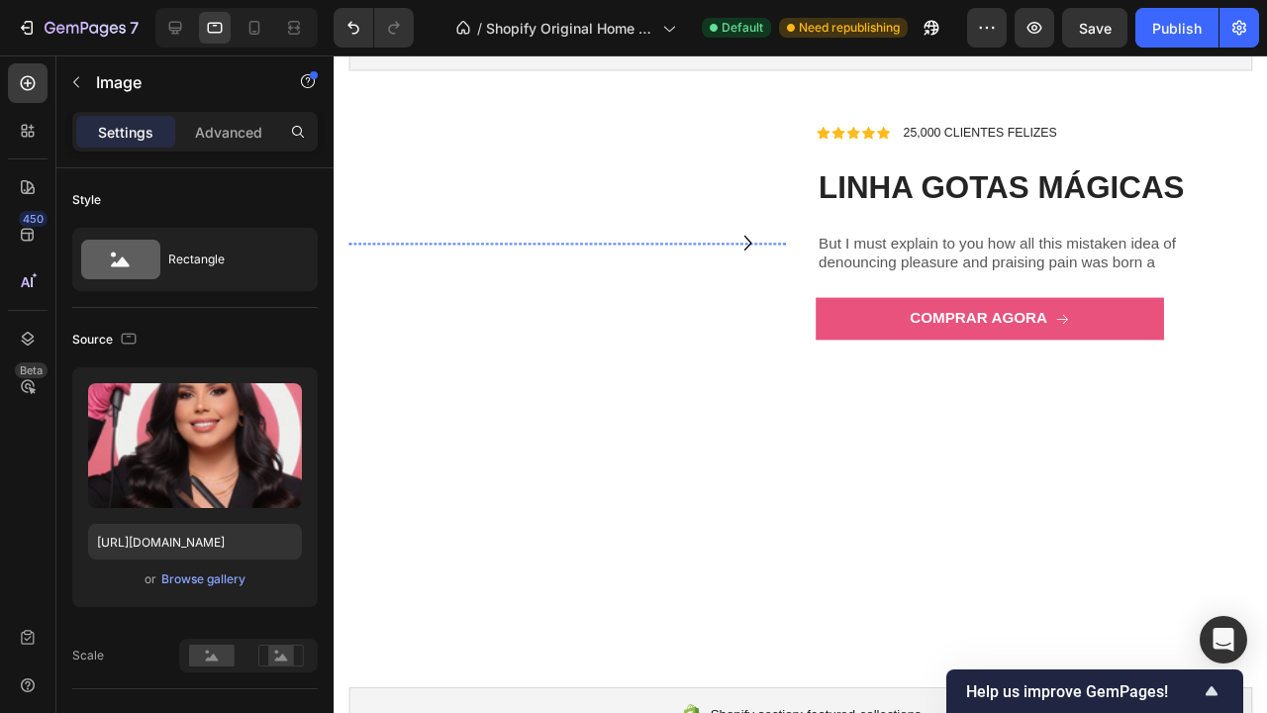
click at [690, 252] on img at bounding box center [578, 252] width 459 height 0
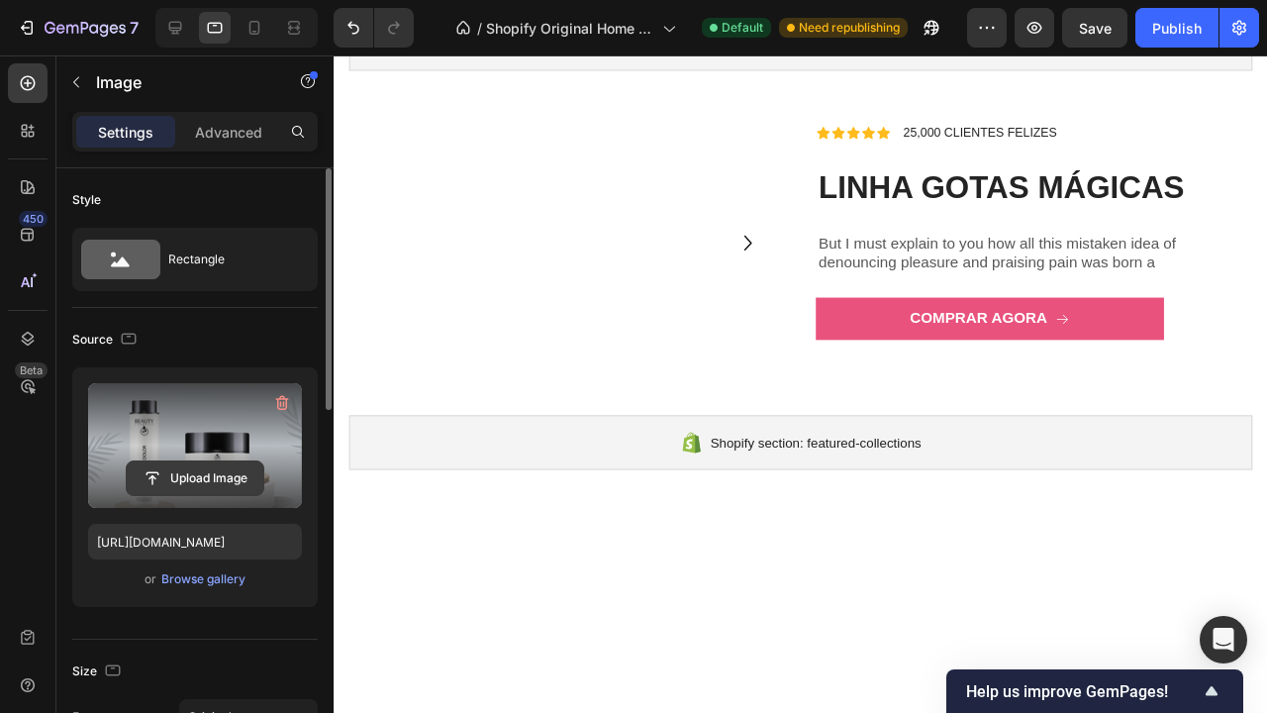
click at [207, 482] on input "file" at bounding box center [195, 478] width 137 height 34
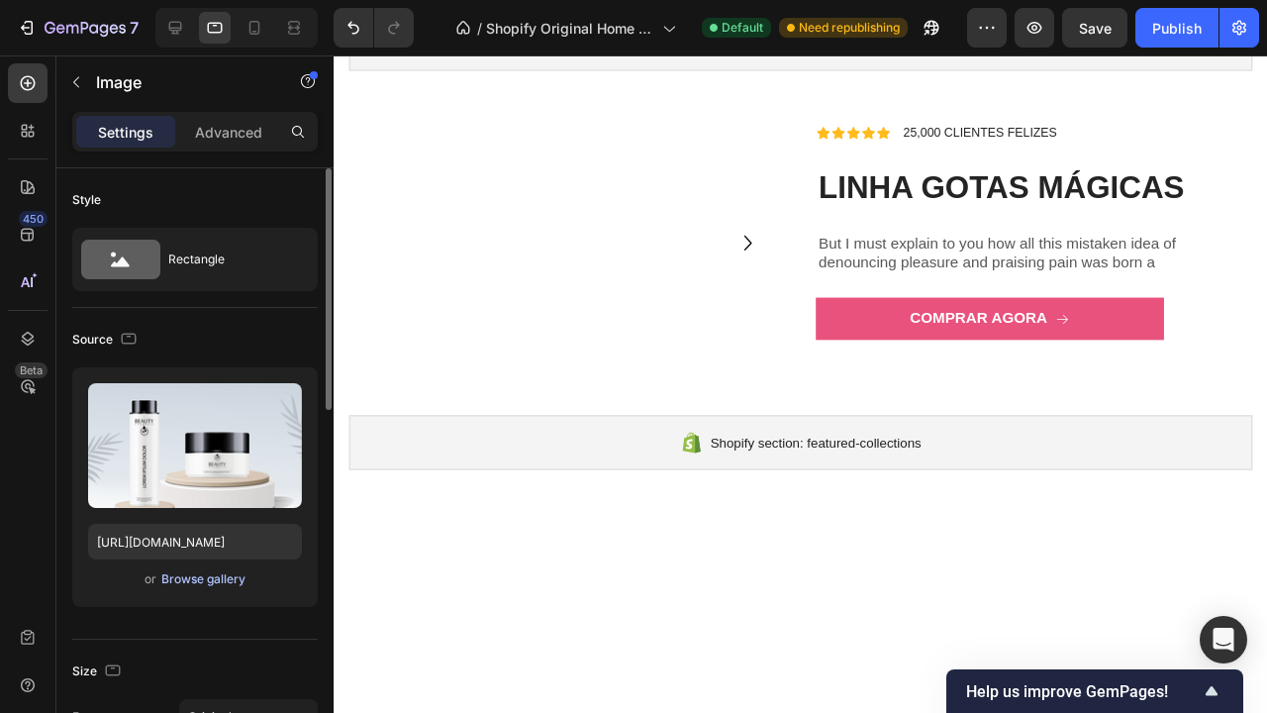
click at [211, 576] on div "Browse gallery" at bounding box center [203, 579] width 84 height 18
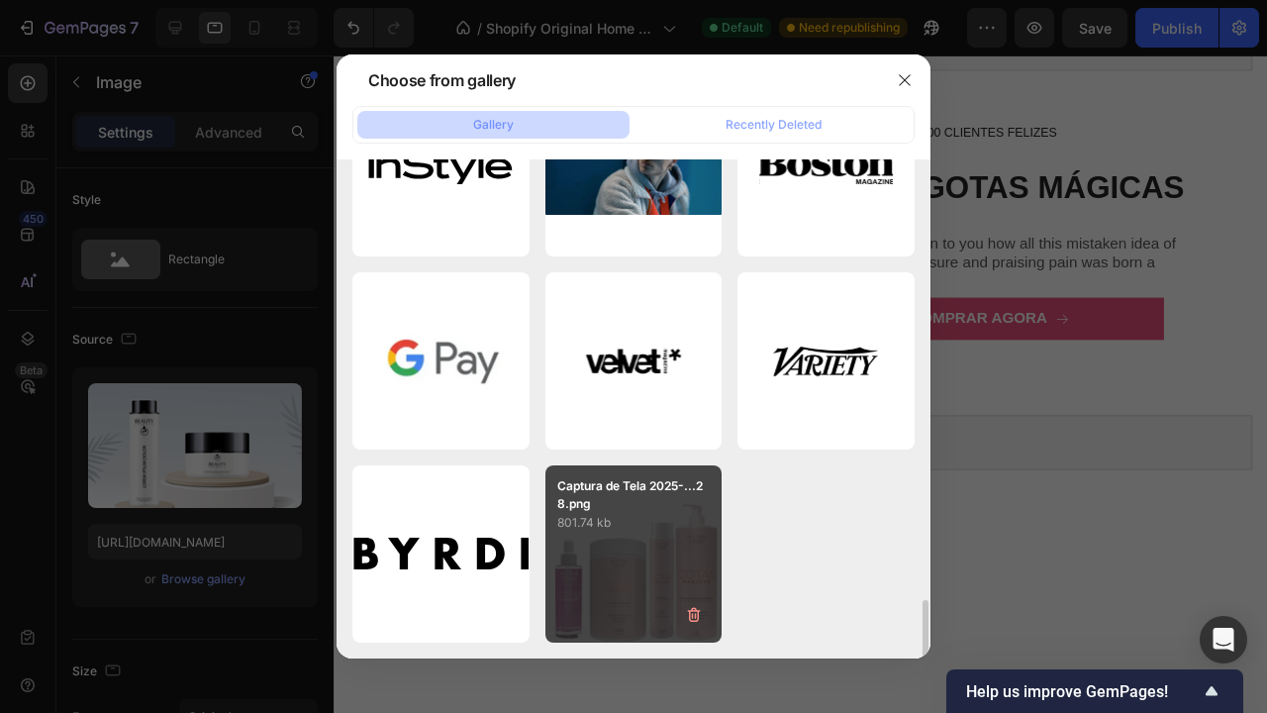
scroll to position [3752, 0]
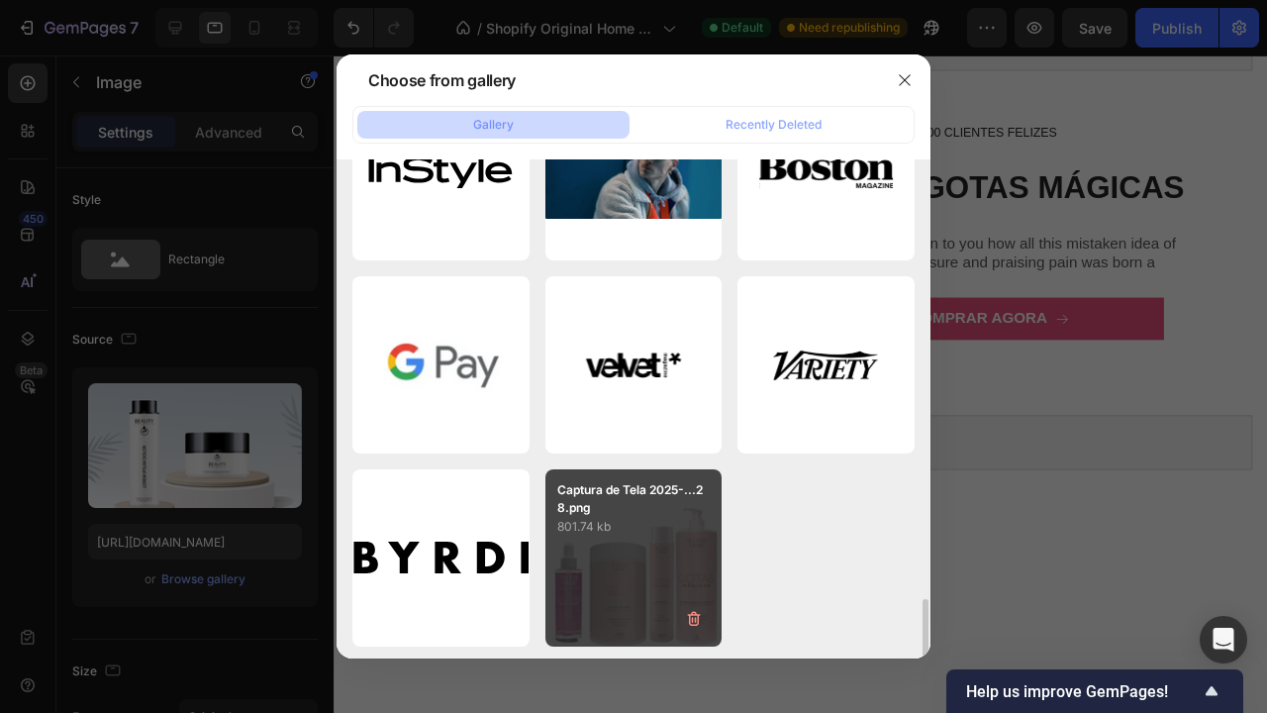
click at [629, 553] on div "Captura de Tela 2025-...28.png 801.74 kb" at bounding box center [633, 557] width 177 height 177
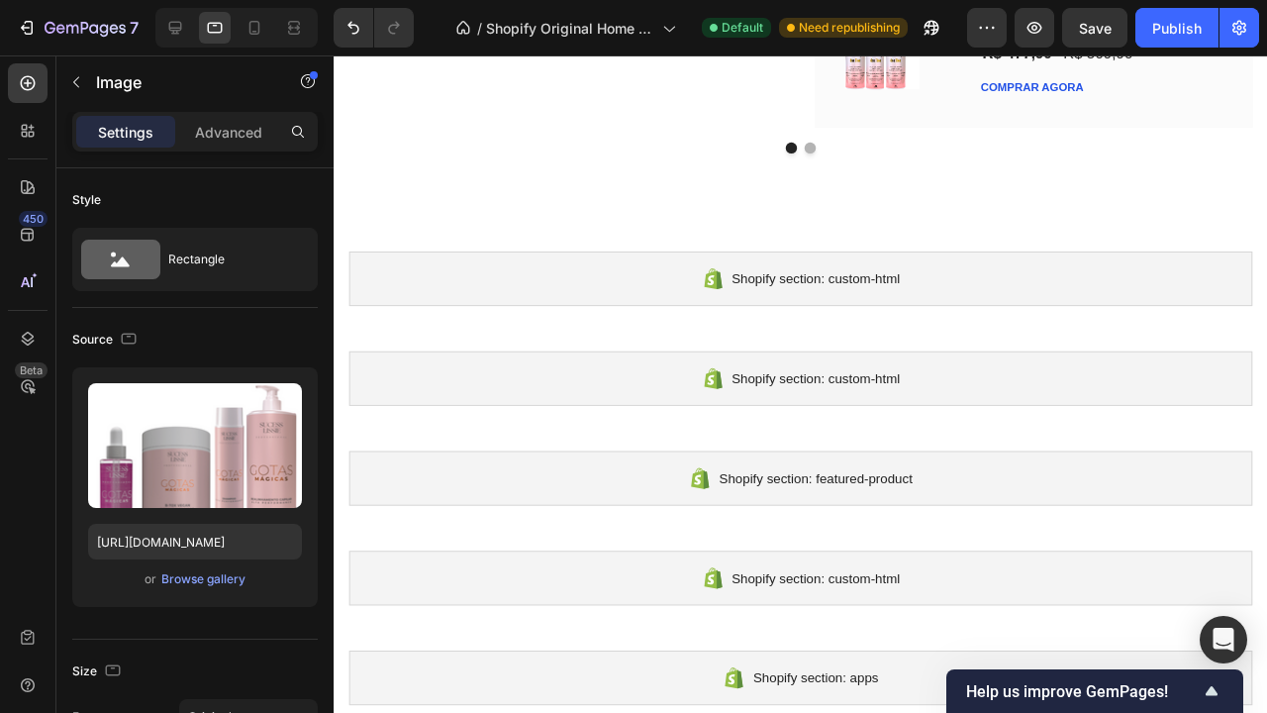
scroll to position [4965, 0]
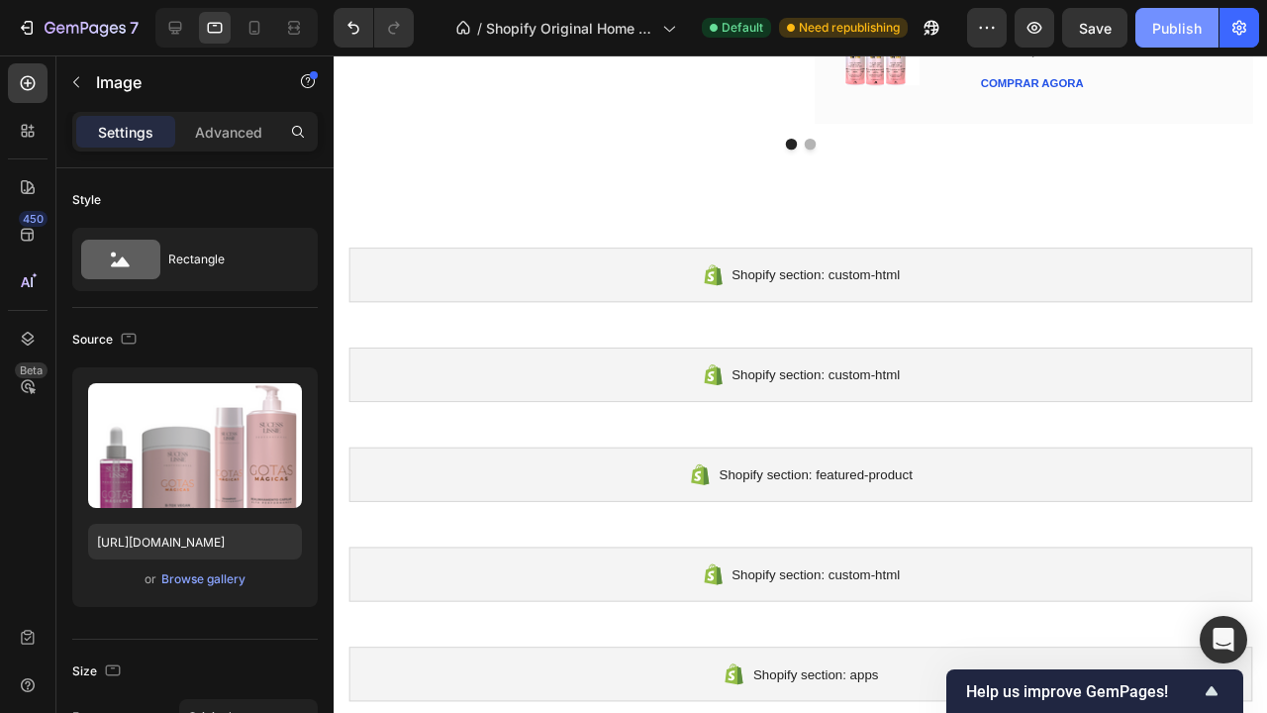
click at [1193, 20] on div "Publish" at bounding box center [1176, 28] width 49 height 21
click at [181, 35] on icon at bounding box center [175, 28] width 20 height 20
type input "[URL][DOMAIN_NAME]"
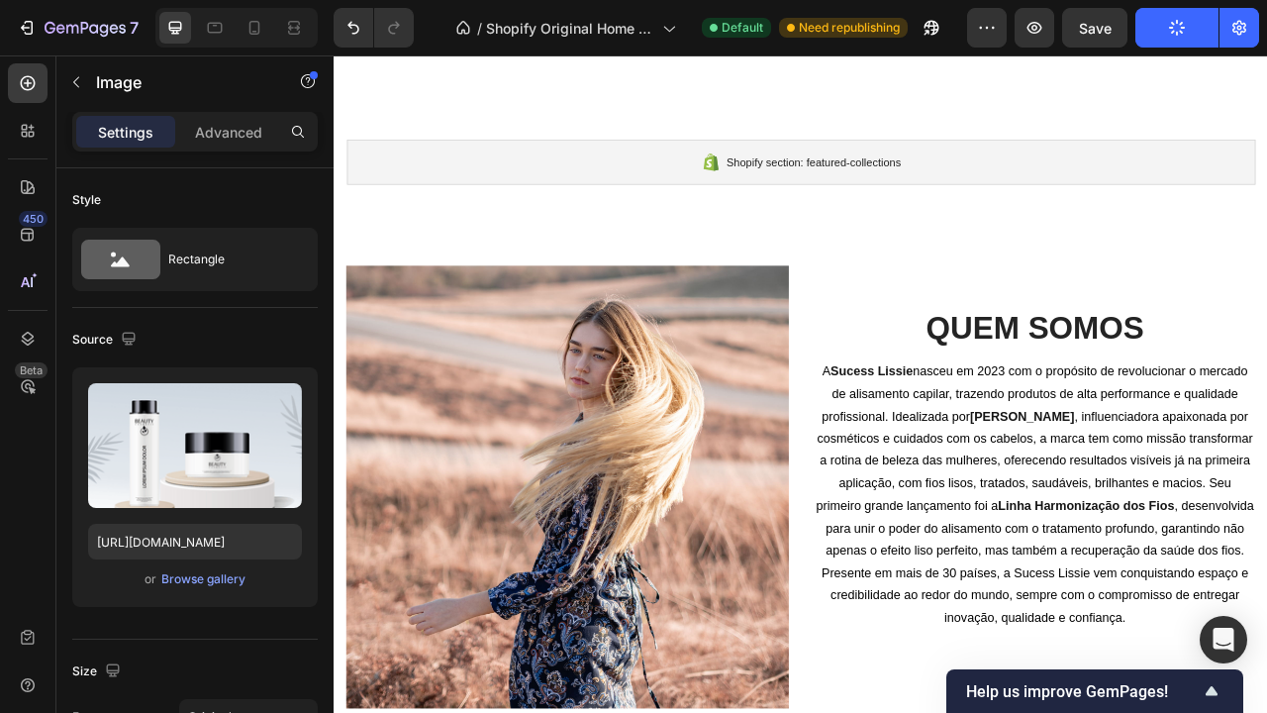
scroll to position [3004, 0]
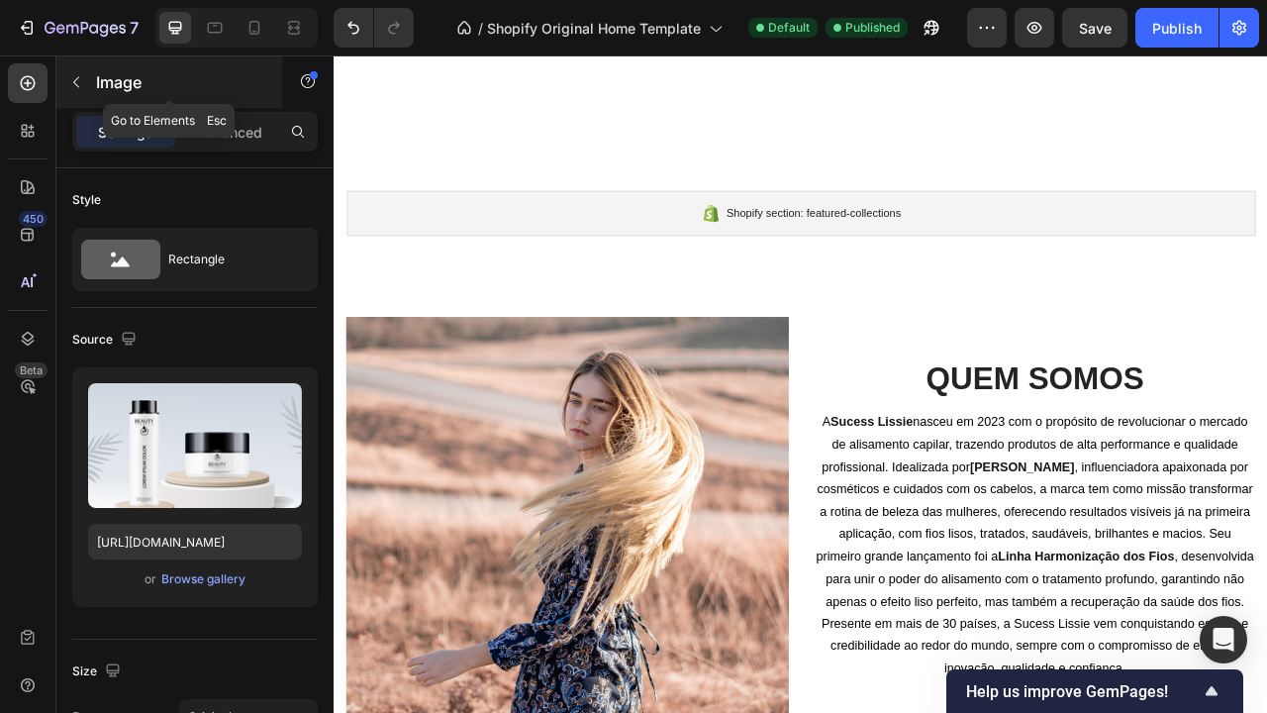
click at [80, 81] on icon "button" at bounding box center [76, 82] width 16 height 16
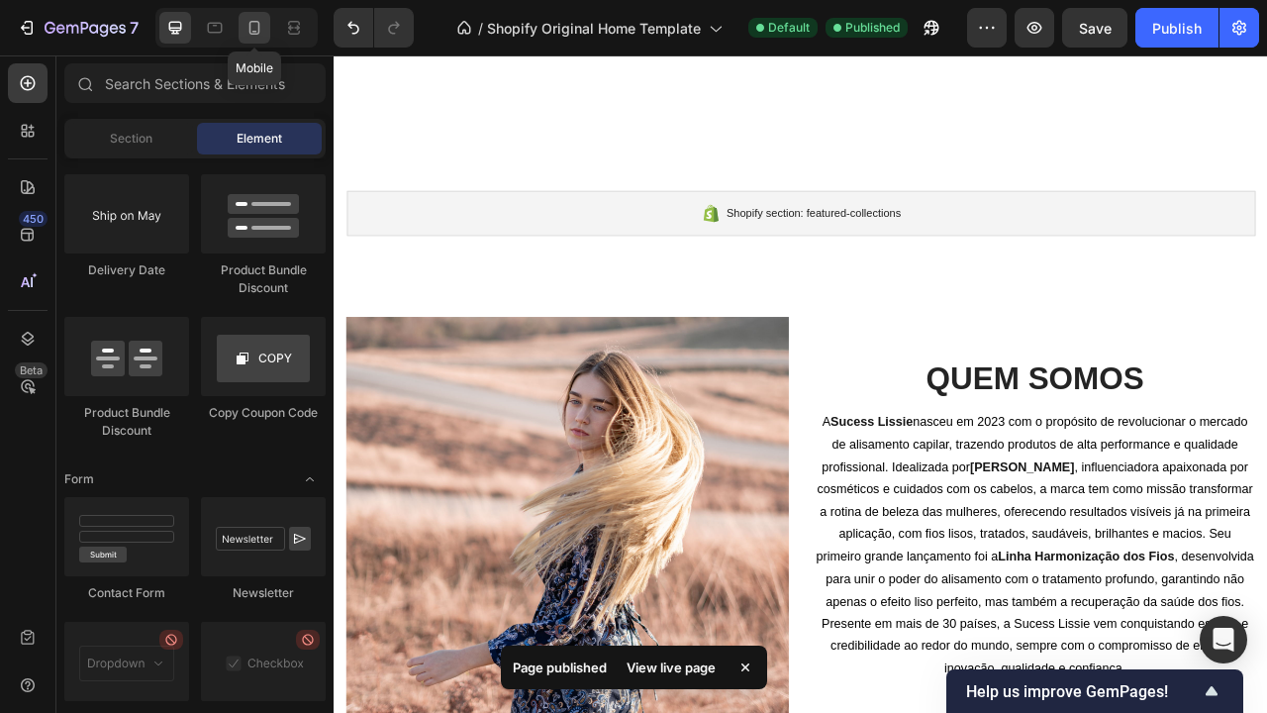
click at [252, 37] on icon at bounding box center [254, 28] width 20 height 20
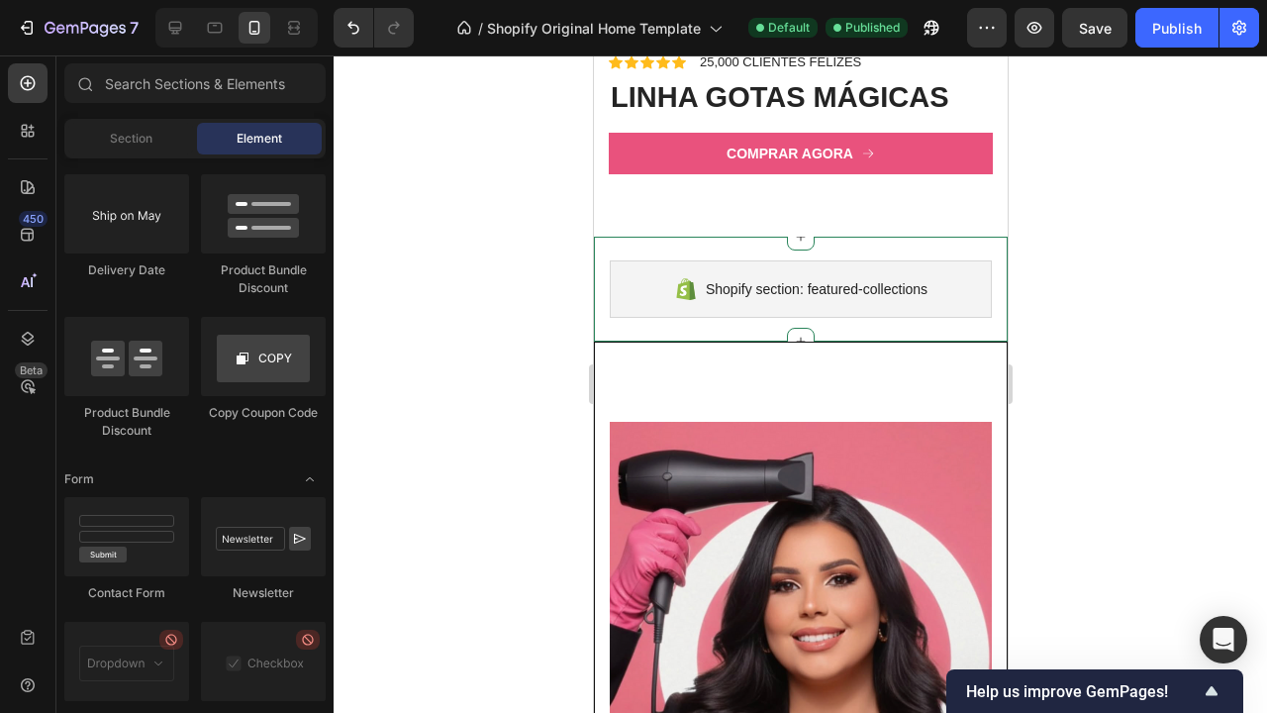
scroll to position [3169, 0]
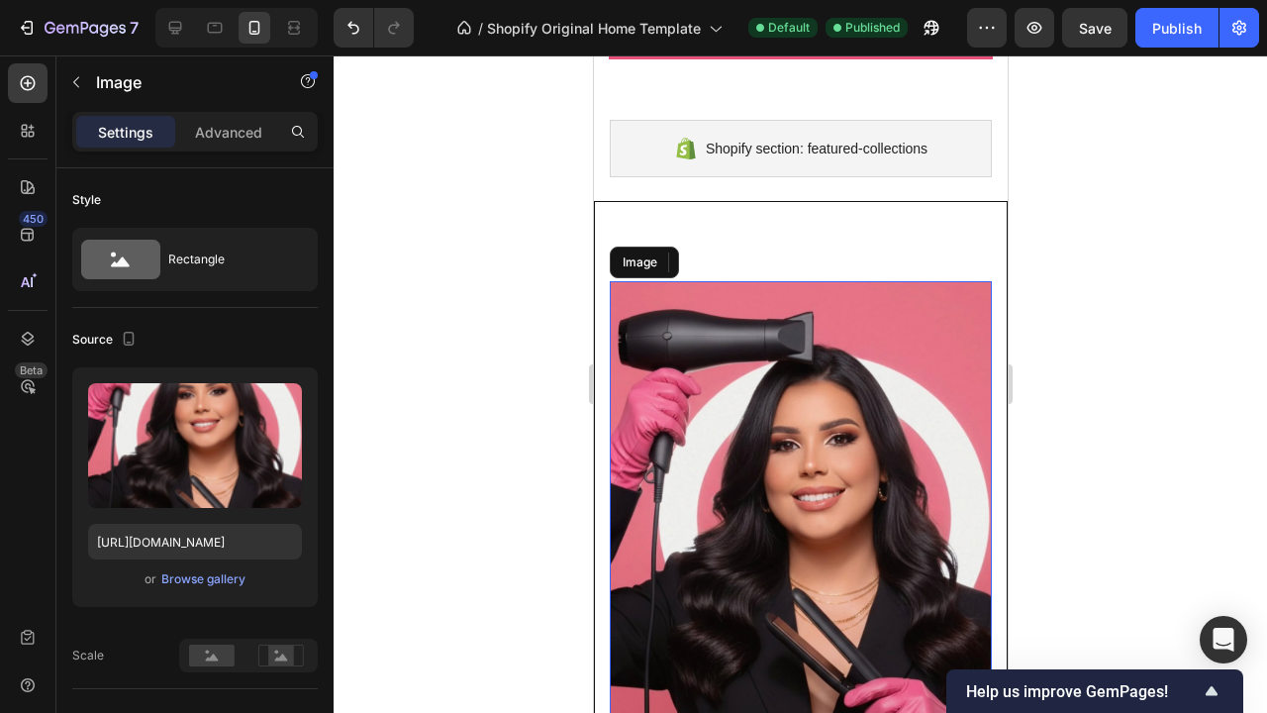
click at [809, 368] on img at bounding box center [800, 535] width 382 height 508
click at [242, 122] on p "Advanced" at bounding box center [228, 132] width 67 height 21
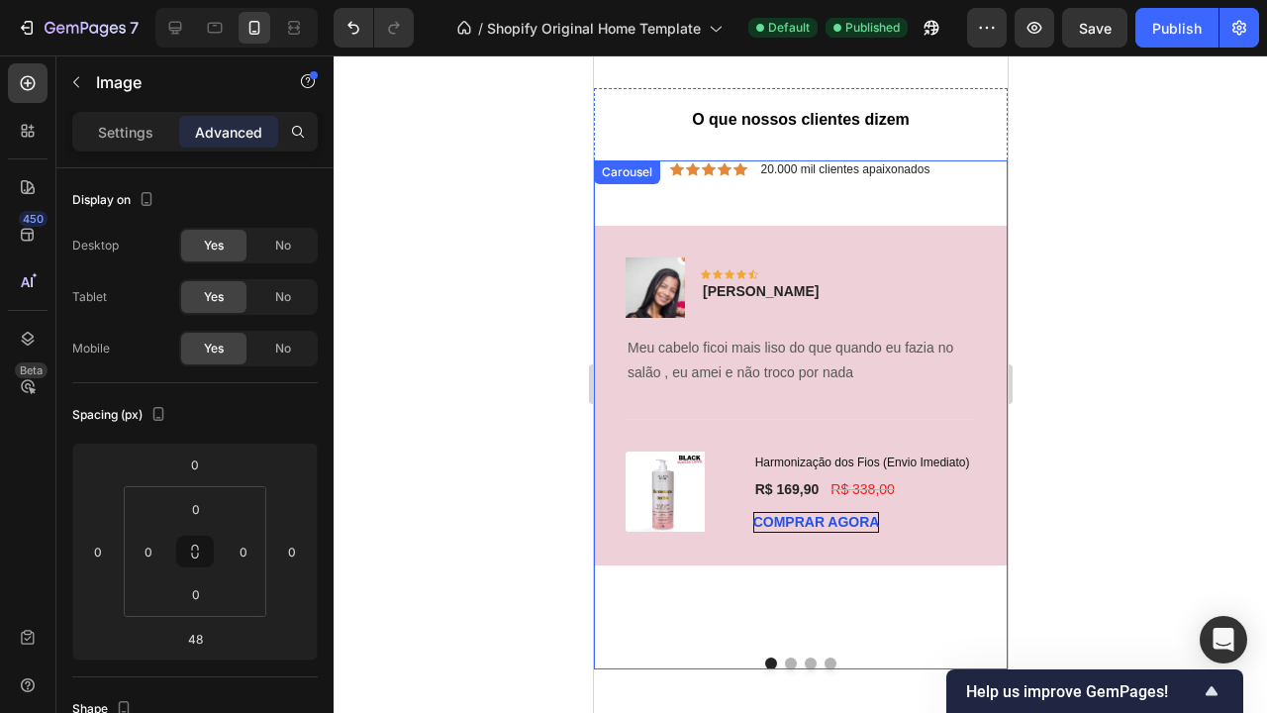
scroll to position [4945, 0]
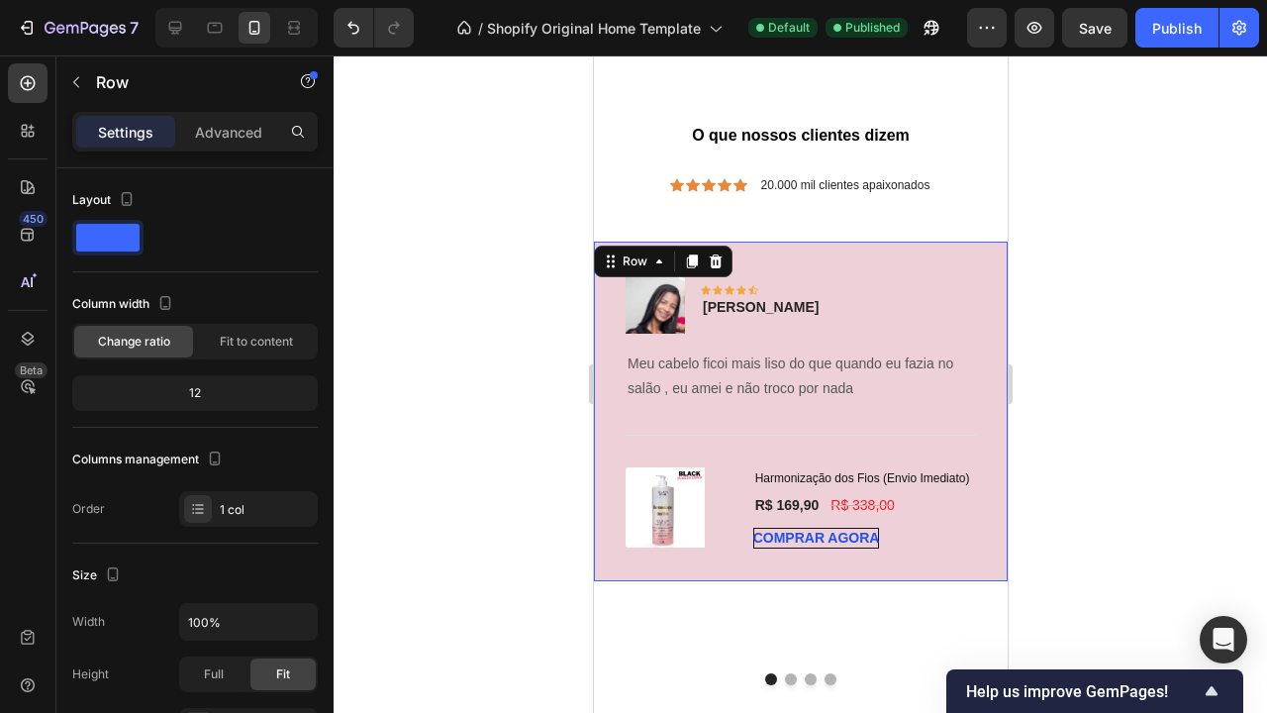
click at [896, 261] on div "Image Icon Icon Icon Icon Icon Row Emily Text block Row Meu cabelo ficoi mais l…" at bounding box center [800, 411] width 414 height 339
click at [240, 148] on div "Settings Advanced" at bounding box center [194, 132] width 245 height 40
click at [235, 138] on p "Advanced" at bounding box center [228, 132] width 67 height 21
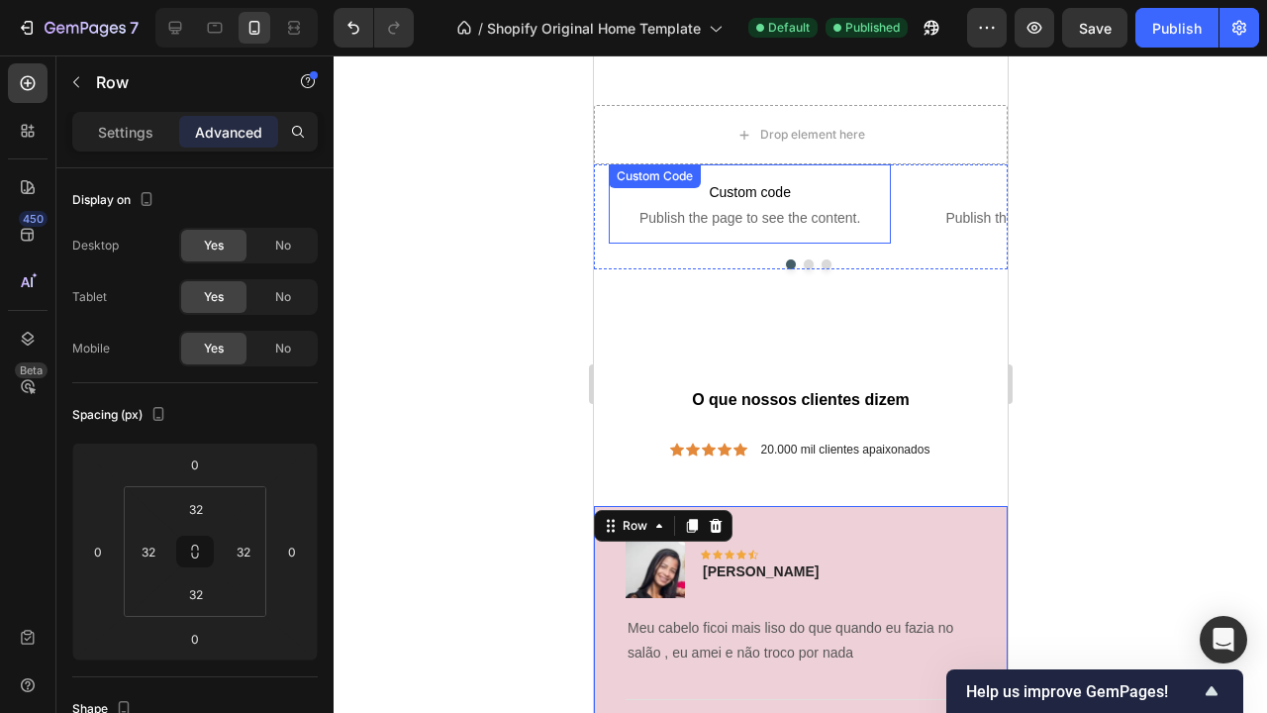
scroll to position [4680, 0]
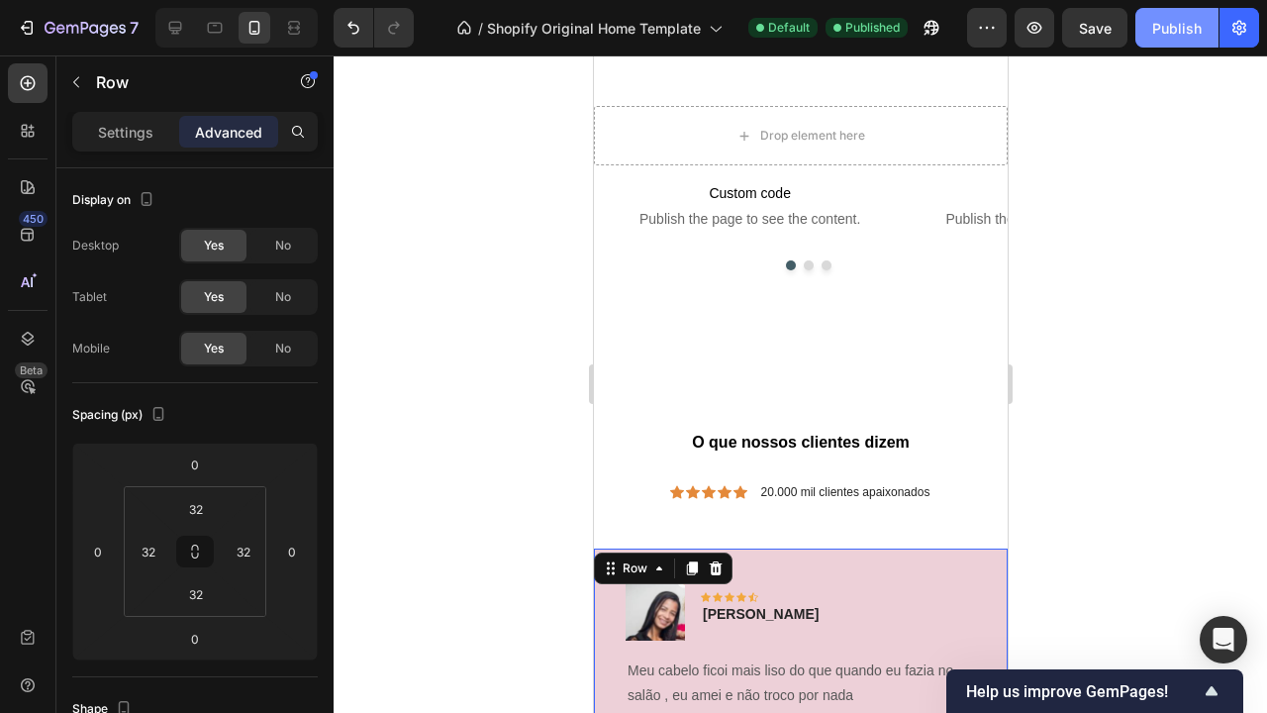
click at [1175, 29] on div "Publish" at bounding box center [1176, 28] width 49 height 21
click at [957, 218] on span "Publish the page to see the content." at bounding box center [1055, 219] width 282 height 20
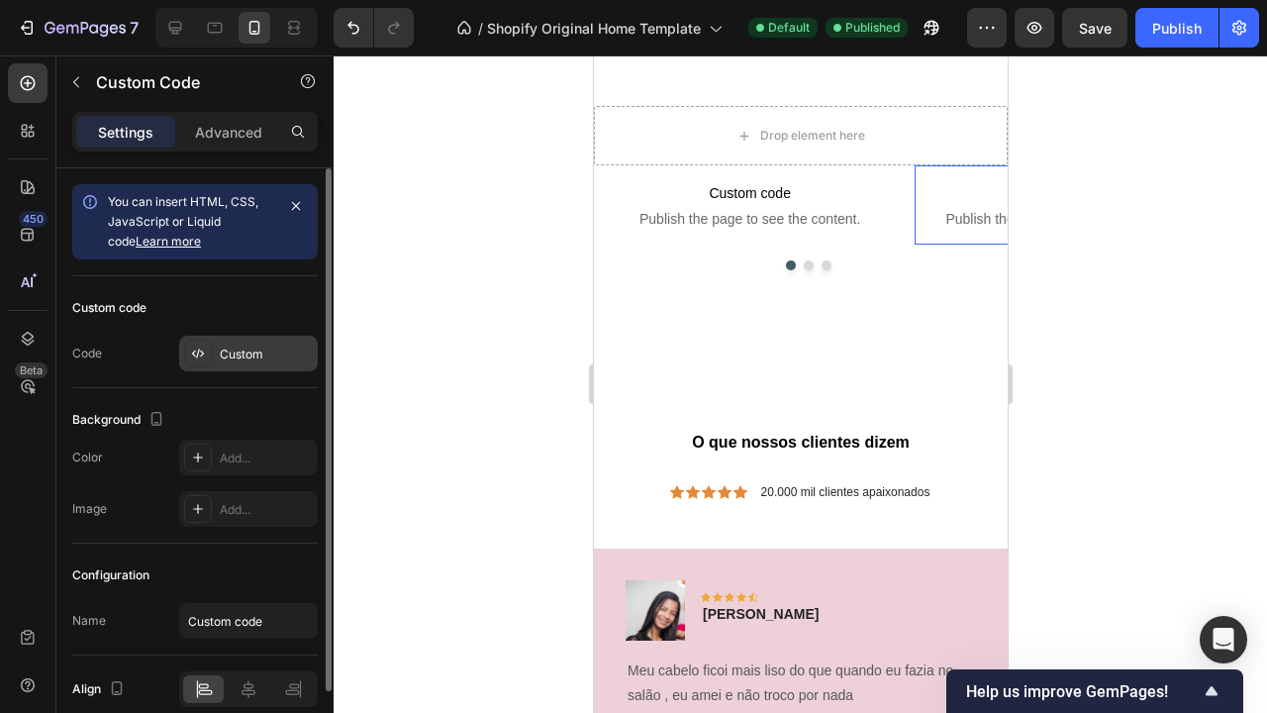
click at [242, 366] on div "Custom" at bounding box center [248, 354] width 139 height 36
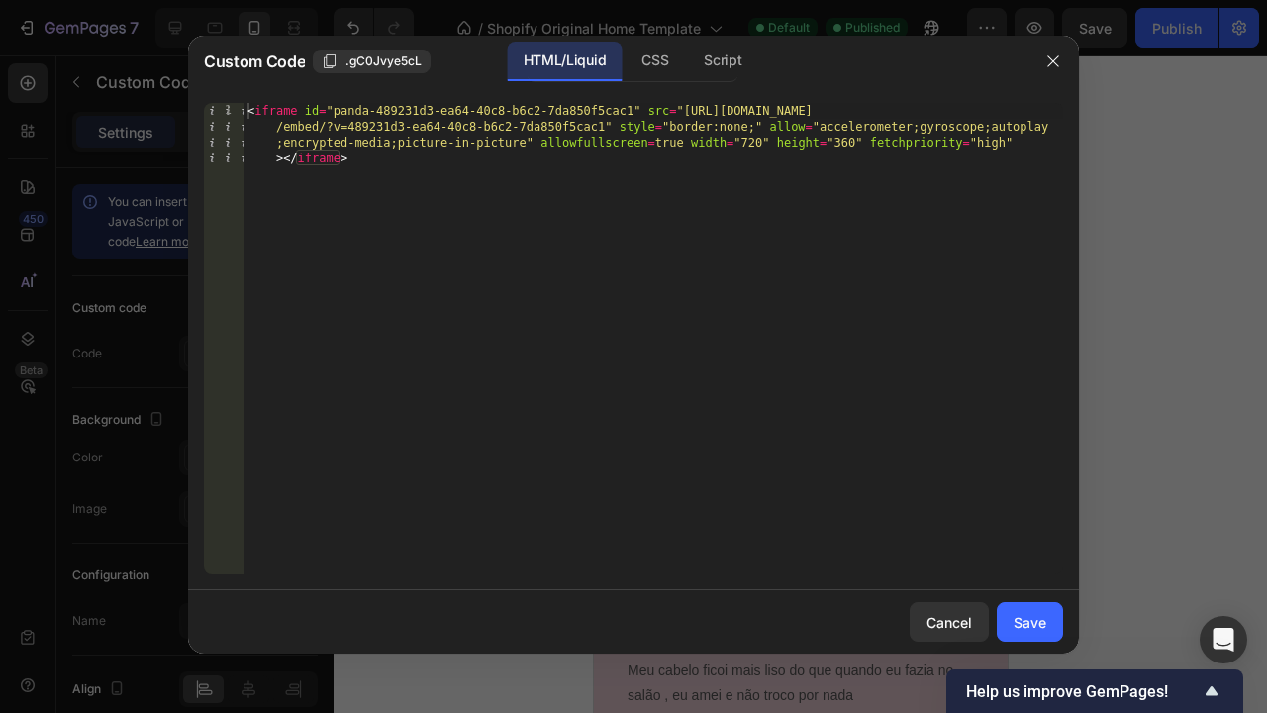
type textarea "<iframe id="panda-489231d3-ea64-40c8-b6c2-7da850f5cac1" src="[URL][DOMAIN_NAME]…"
click at [379, 151] on div "< iframe id = "panda-489231d3-ea64-40c8-b6c2-7da850f5cac1" src = "[URL][DOMAIN_…" at bounding box center [653, 402] width 820 height 598
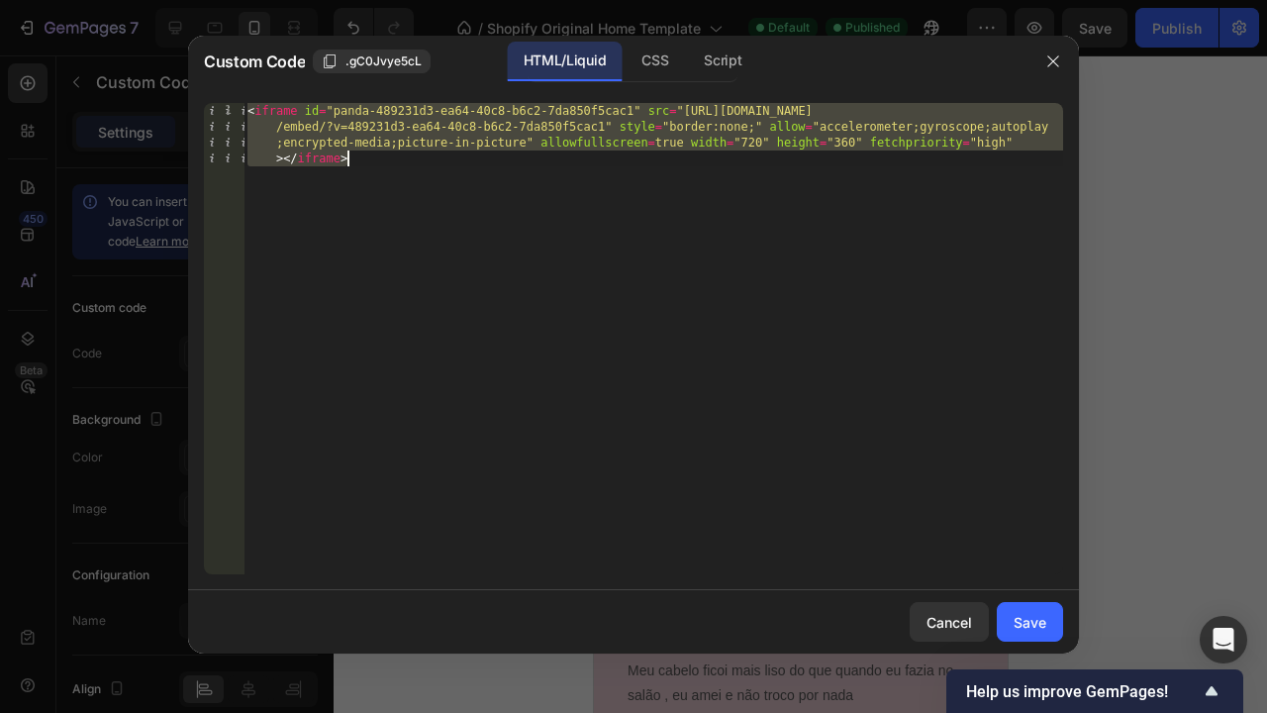
paste textarea
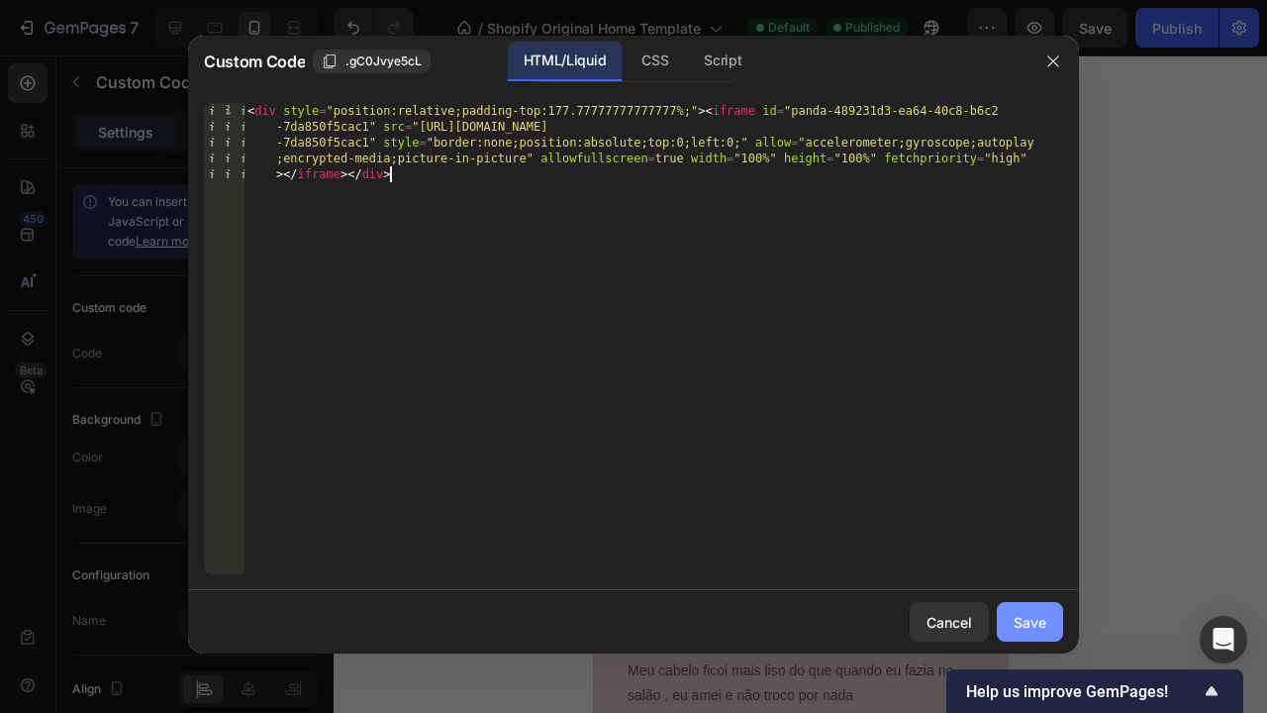
click at [1028, 609] on button "Save" at bounding box center [1030, 622] width 66 height 40
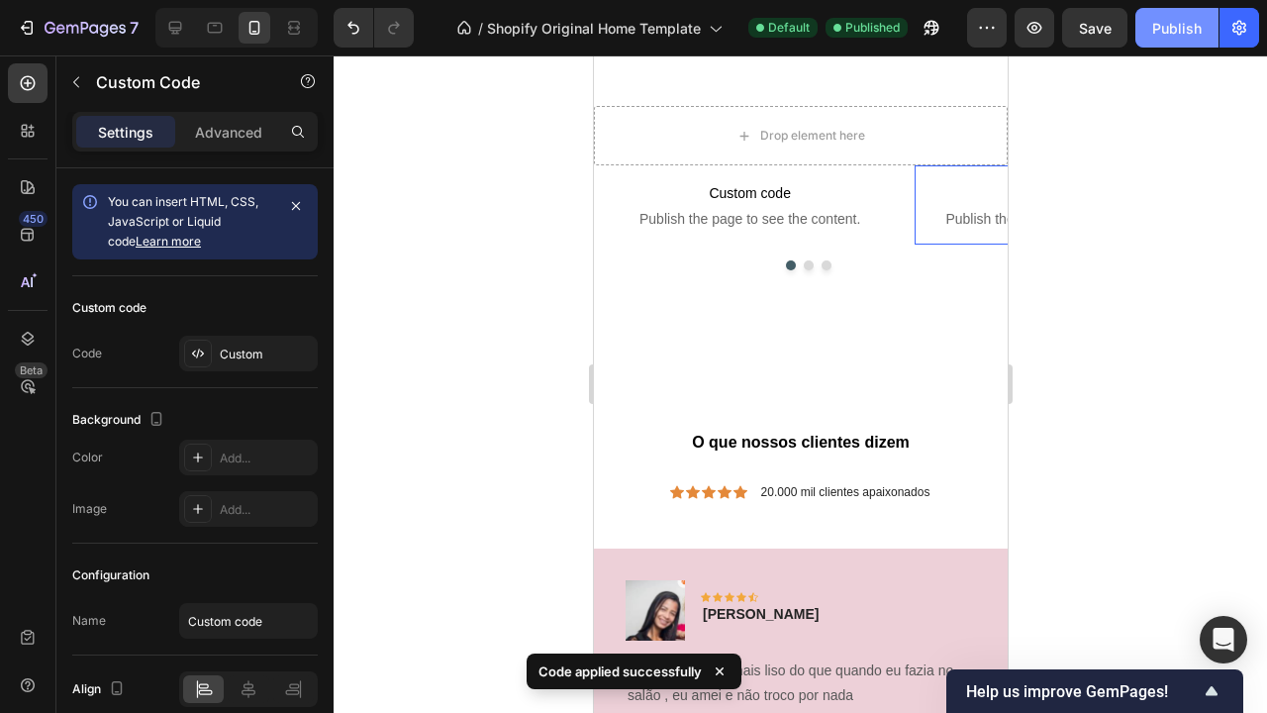
click at [1168, 26] on div "Publish" at bounding box center [1176, 28] width 49 height 21
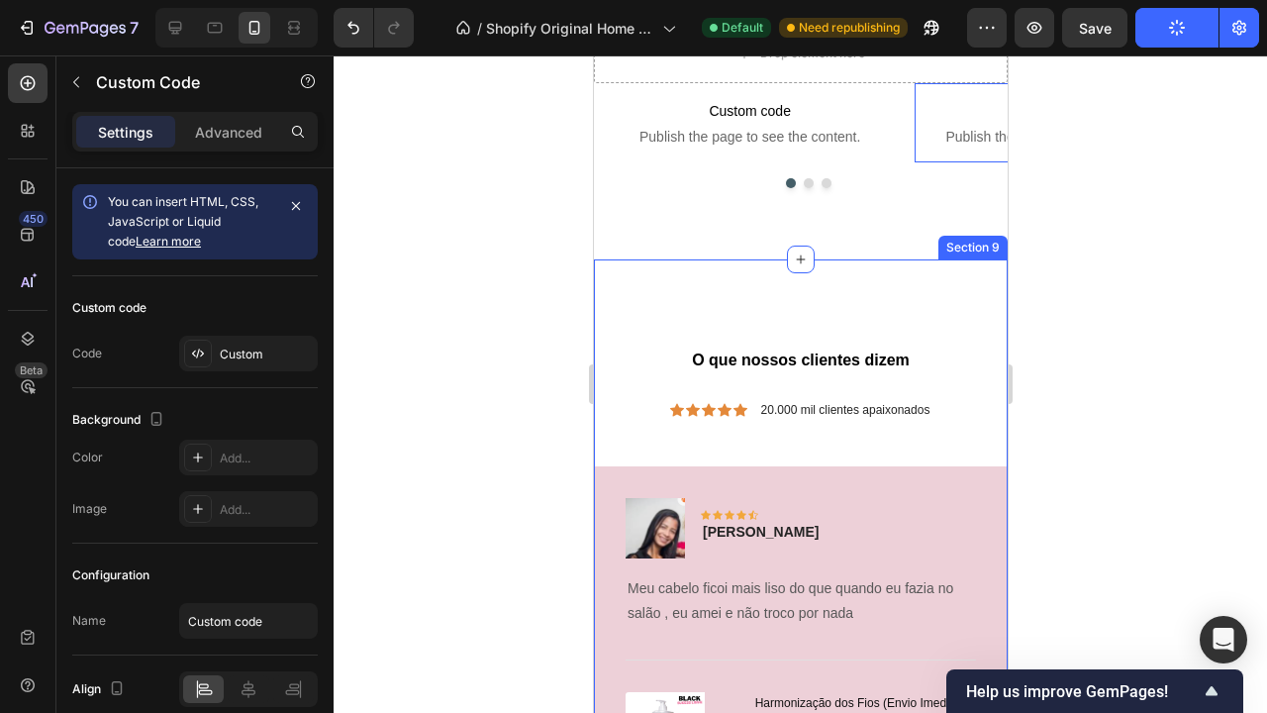
scroll to position [4778, 0]
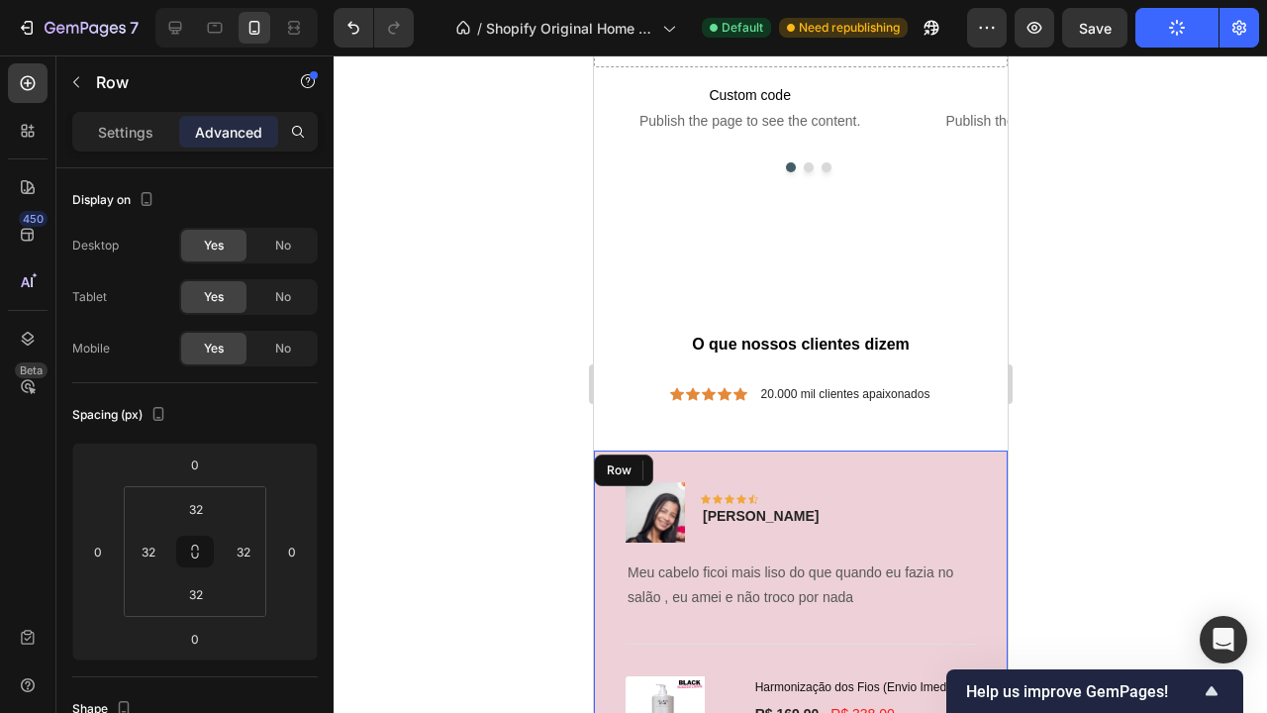
click at [954, 470] on div "Image Icon Icon Icon Icon Icon Row Emily Text block Row Meu cabelo ficoi mais l…" at bounding box center [800, 619] width 414 height 339
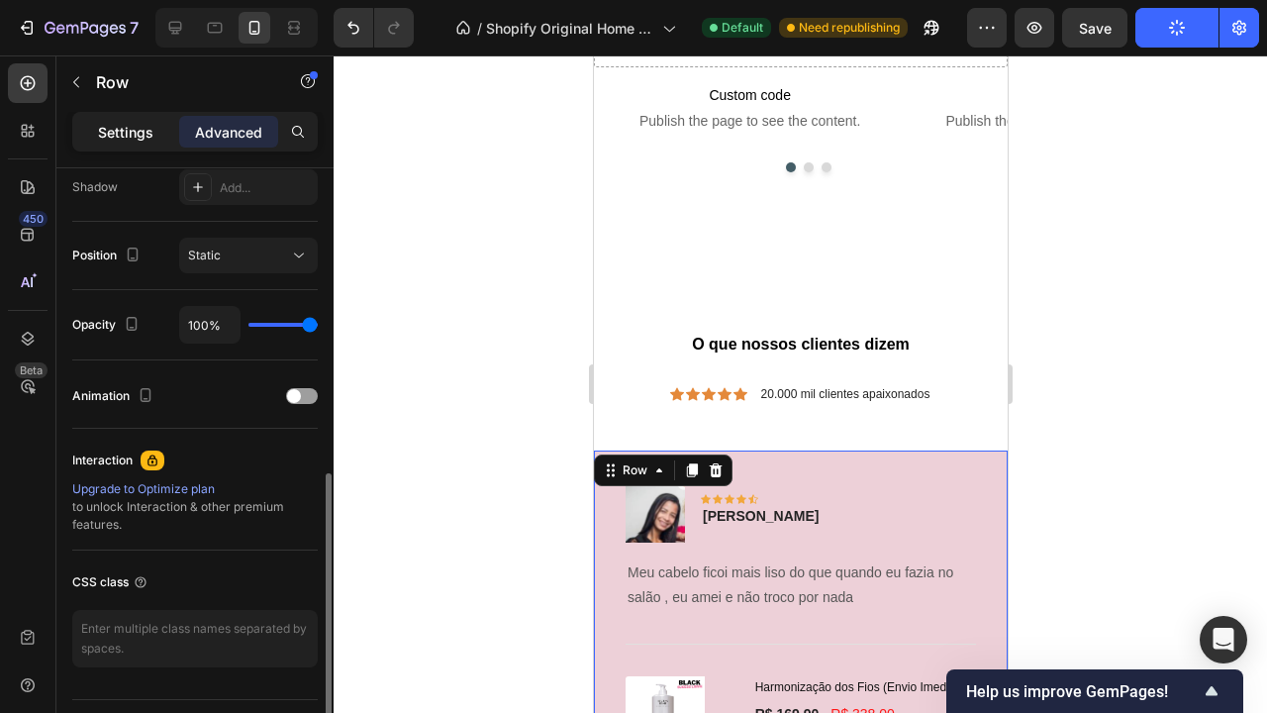
click at [153, 133] on div "Settings" at bounding box center [125, 132] width 99 height 32
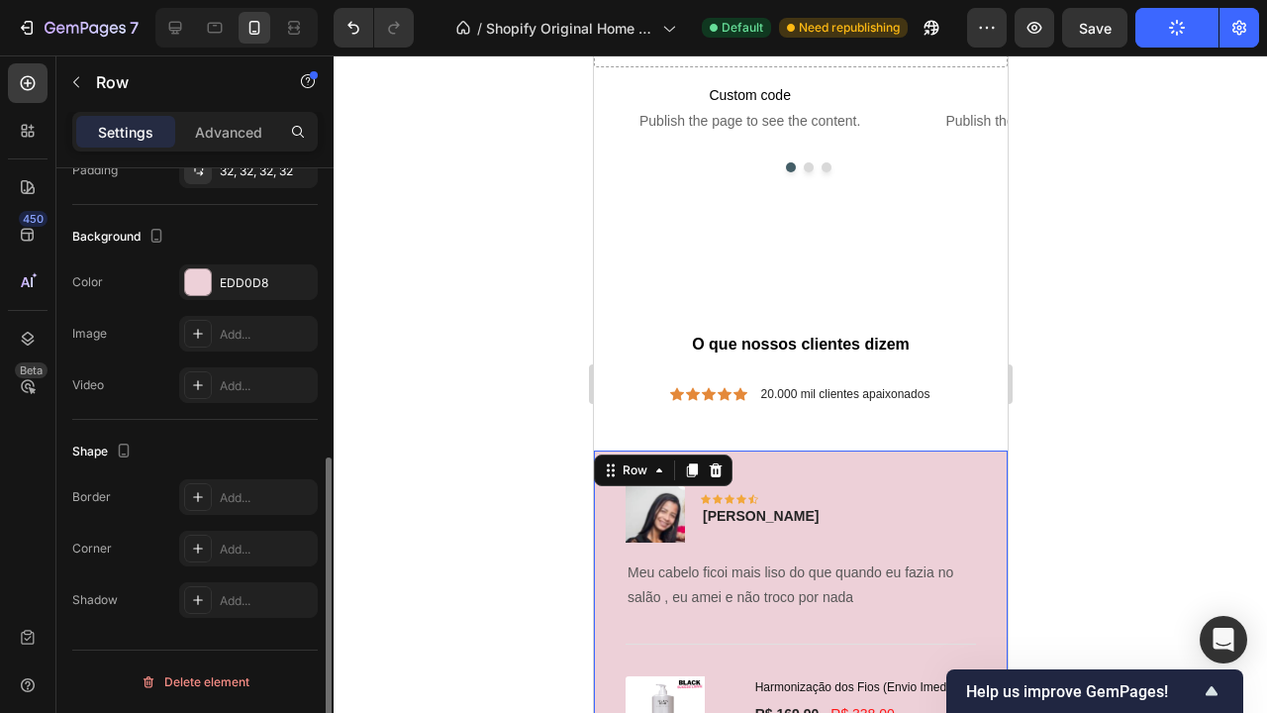
scroll to position [555, 0]
click at [236, 286] on div "EDD0D8" at bounding box center [248, 283] width 57 height 18
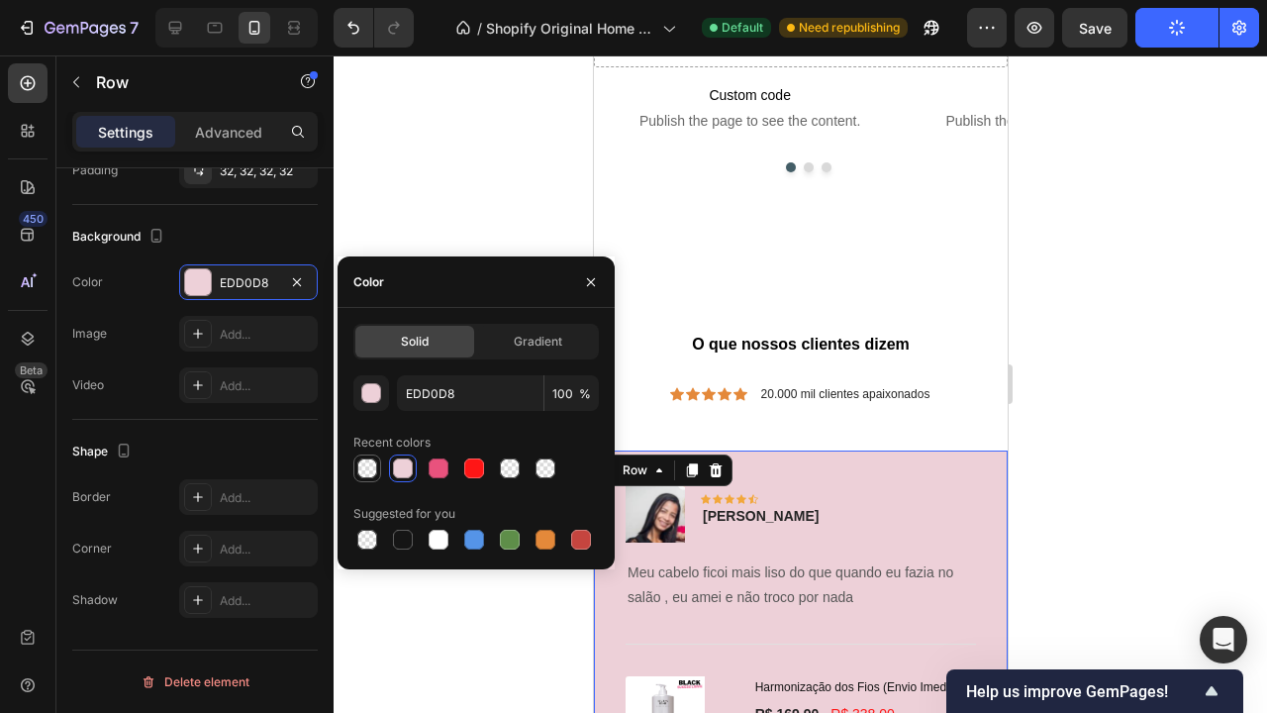
click at [367, 471] on div at bounding box center [367, 468] width 20 height 20
type input "EE6F4B"
type input "0"
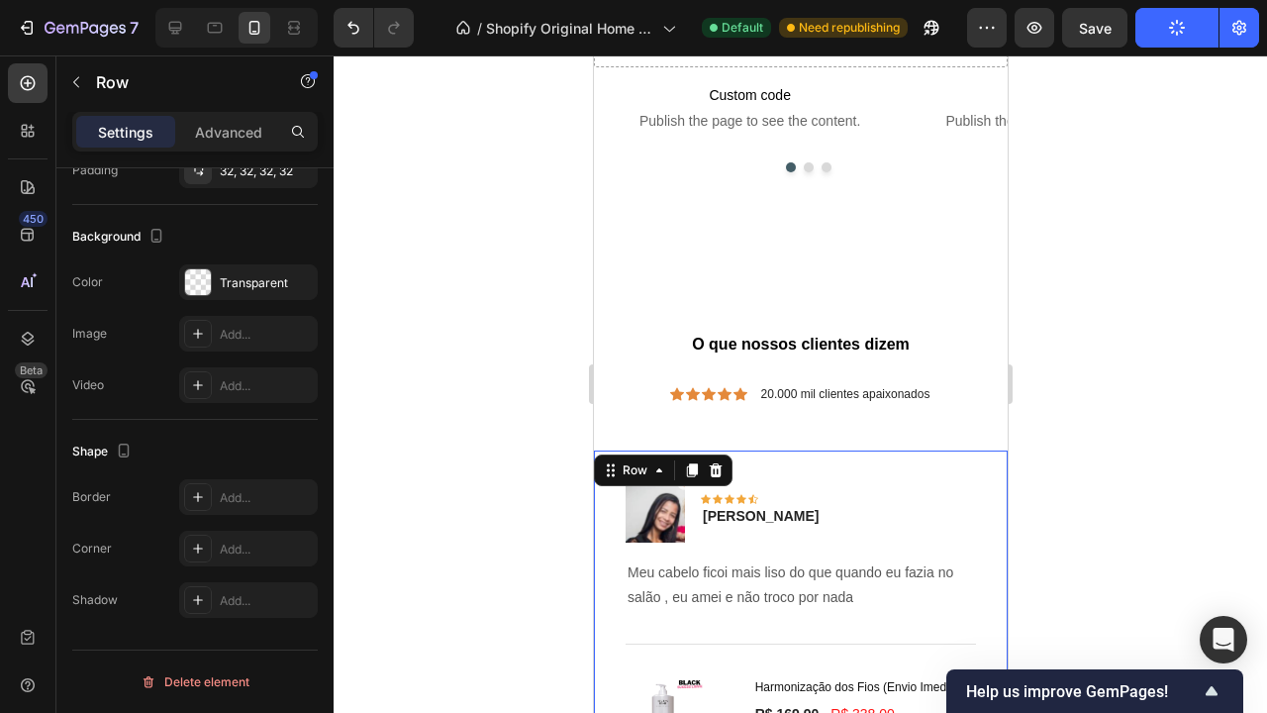
click at [1140, 498] on div at bounding box center [800, 383] width 933 height 657
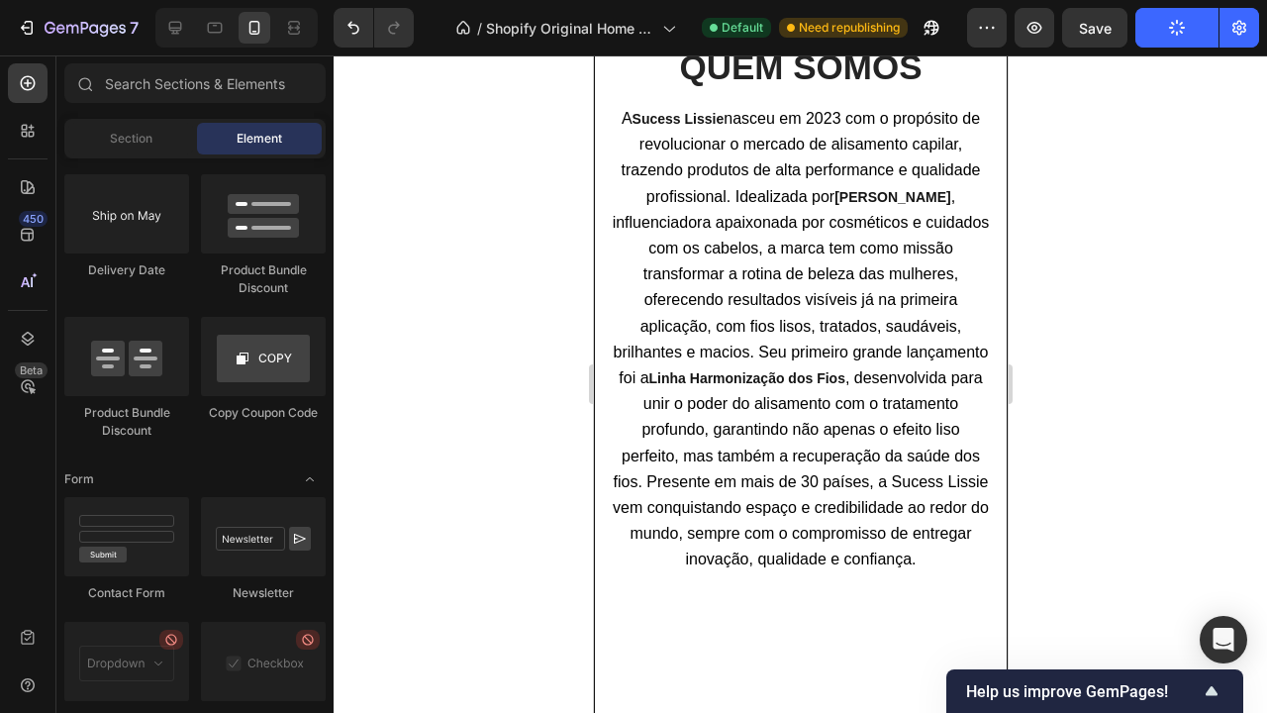
scroll to position [1840, 0]
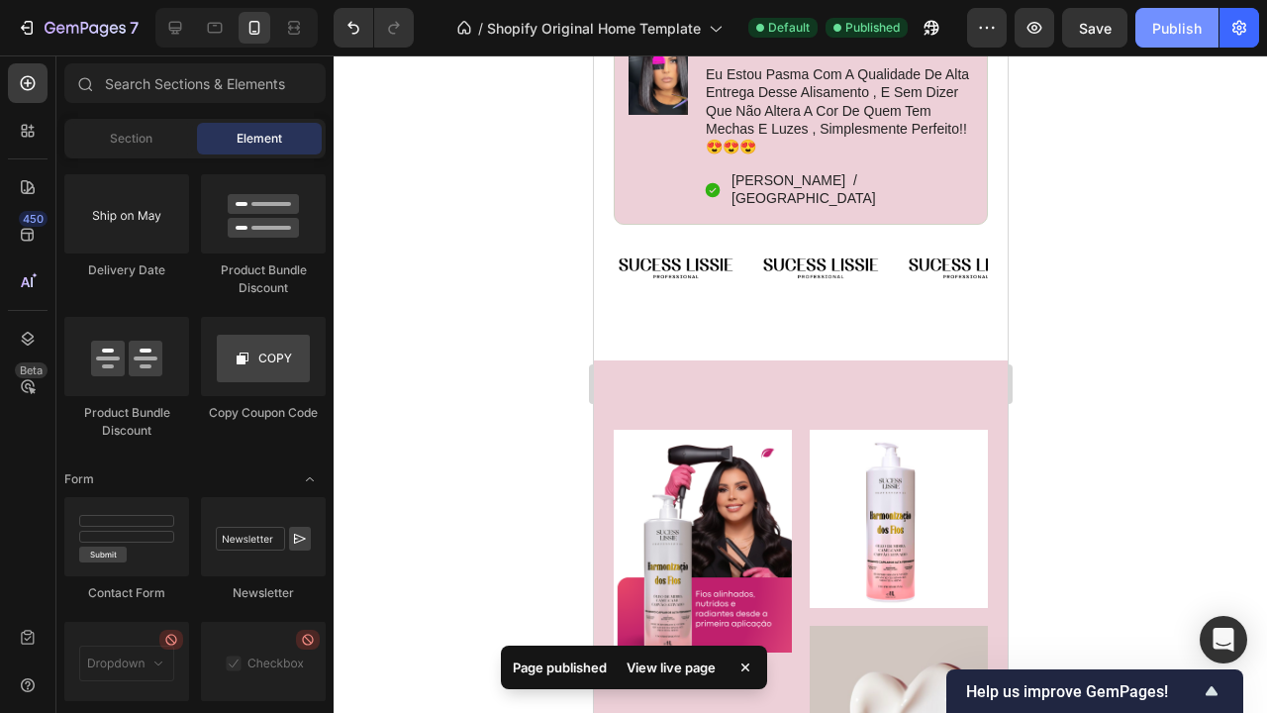
click at [1172, 25] on div "Publish" at bounding box center [1176, 28] width 49 height 21
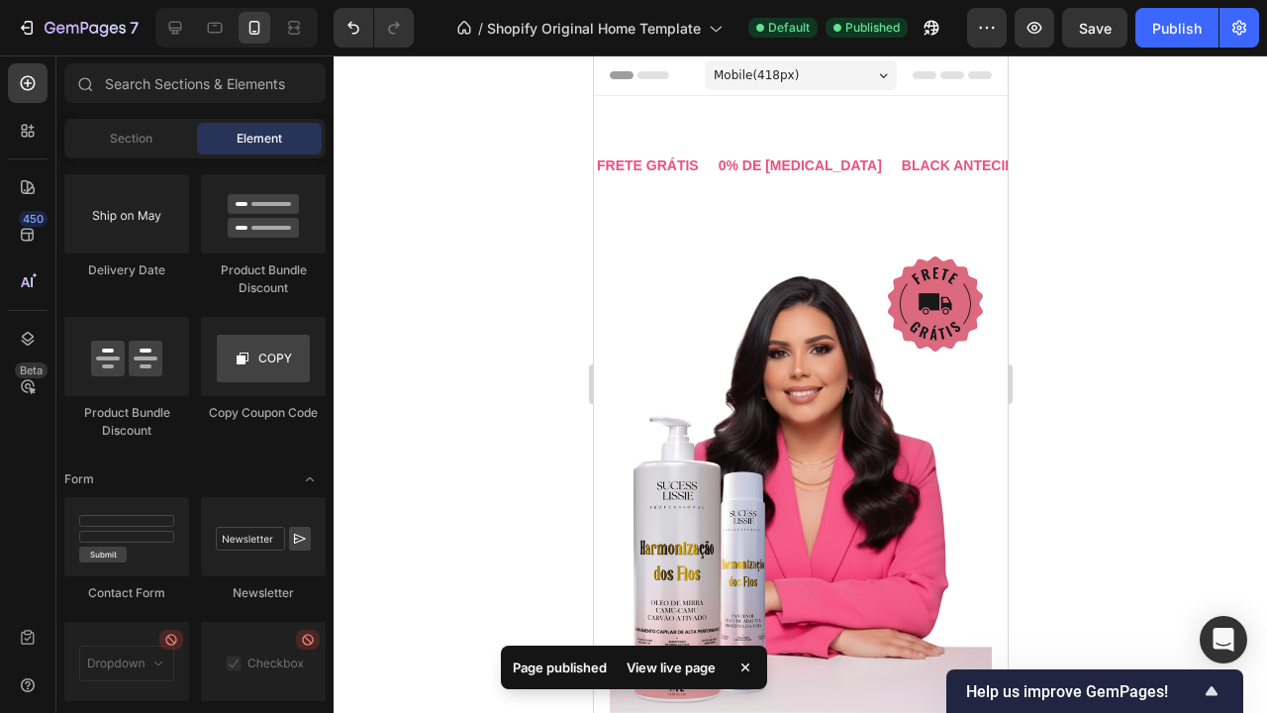
scroll to position [0, 0]
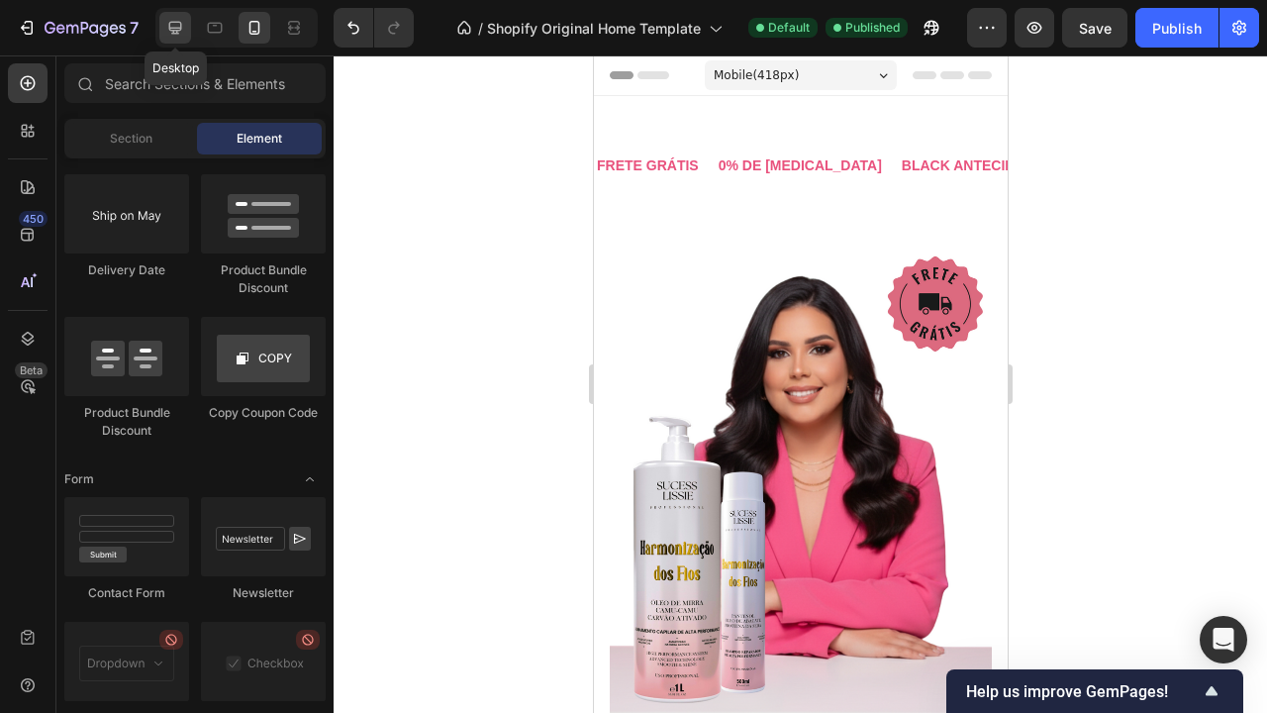
click at [181, 26] on icon at bounding box center [175, 28] width 13 height 13
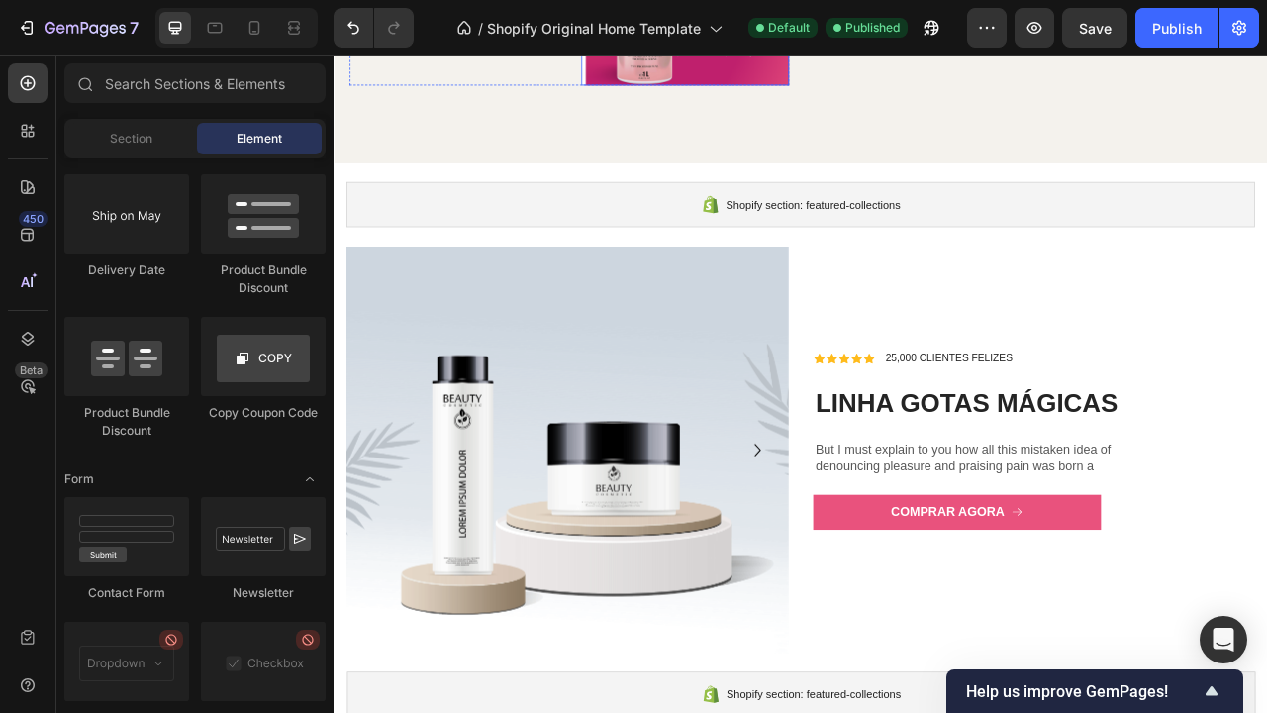
scroll to position [2780, 0]
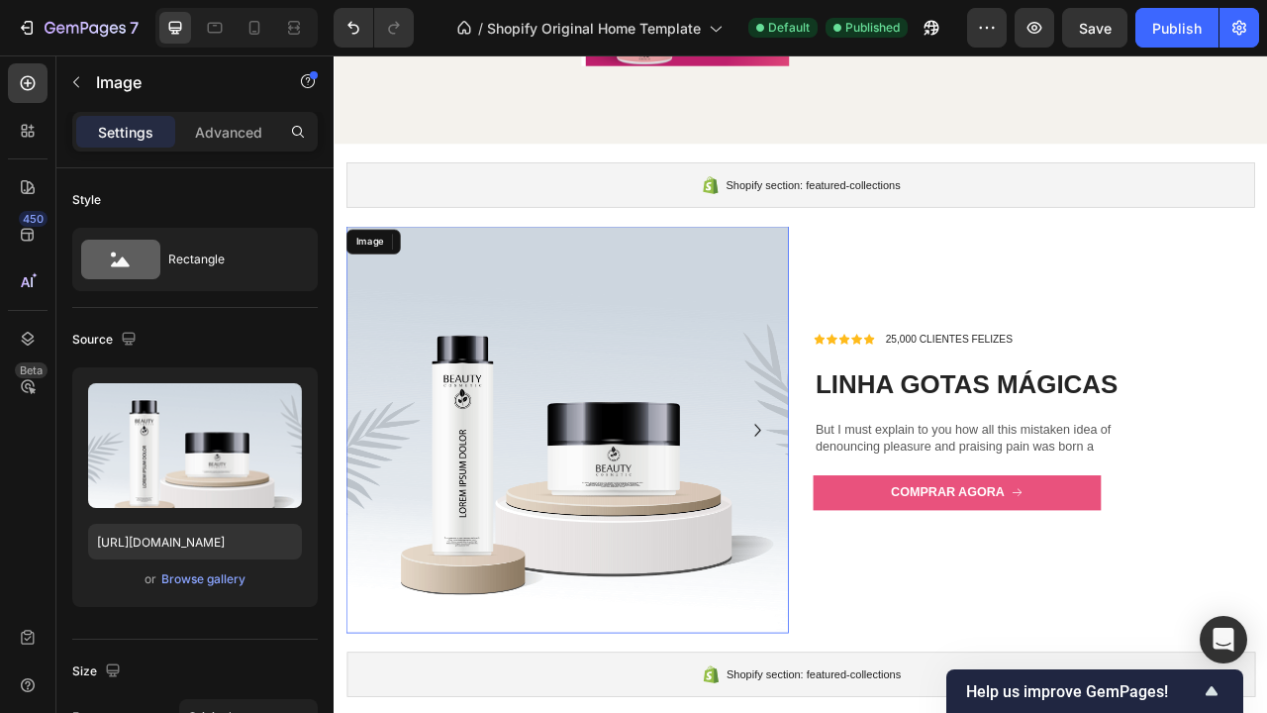
click at [746, 421] on img at bounding box center [629, 531] width 563 height 518
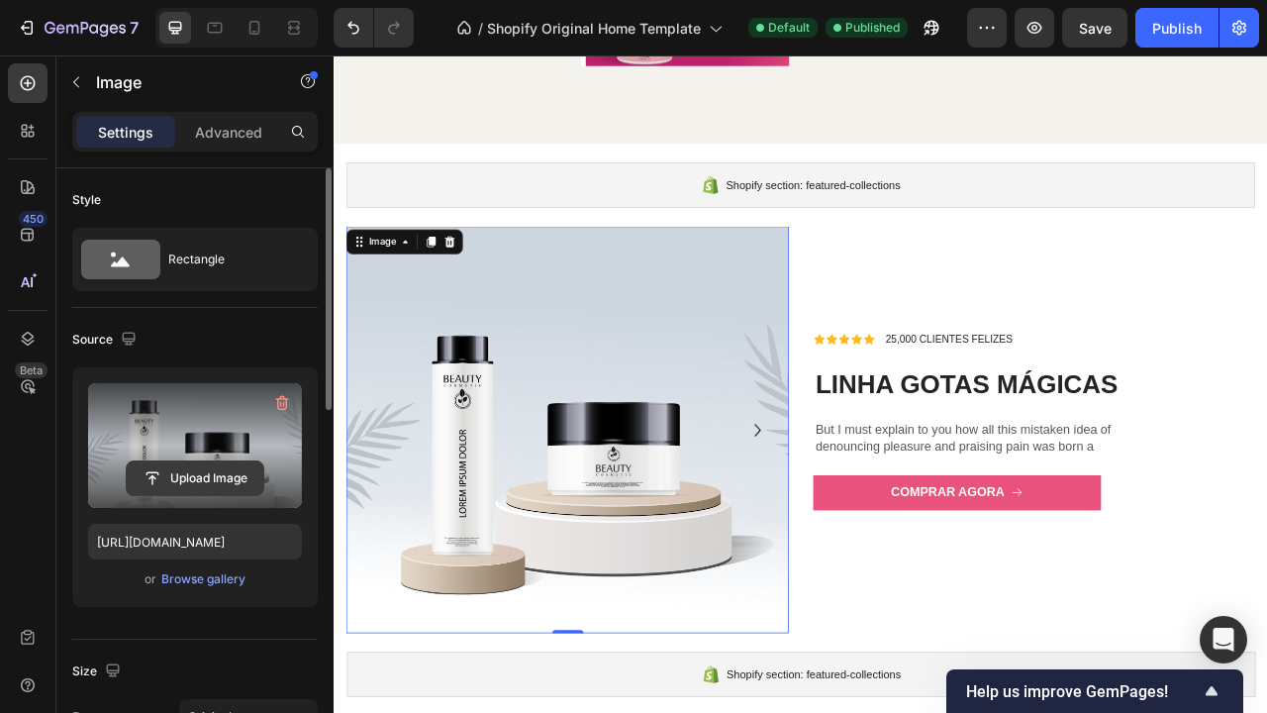
click at [217, 485] on input "file" at bounding box center [195, 478] width 137 height 34
click at [223, 476] on input "file" at bounding box center [195, 478] width 137 height 34
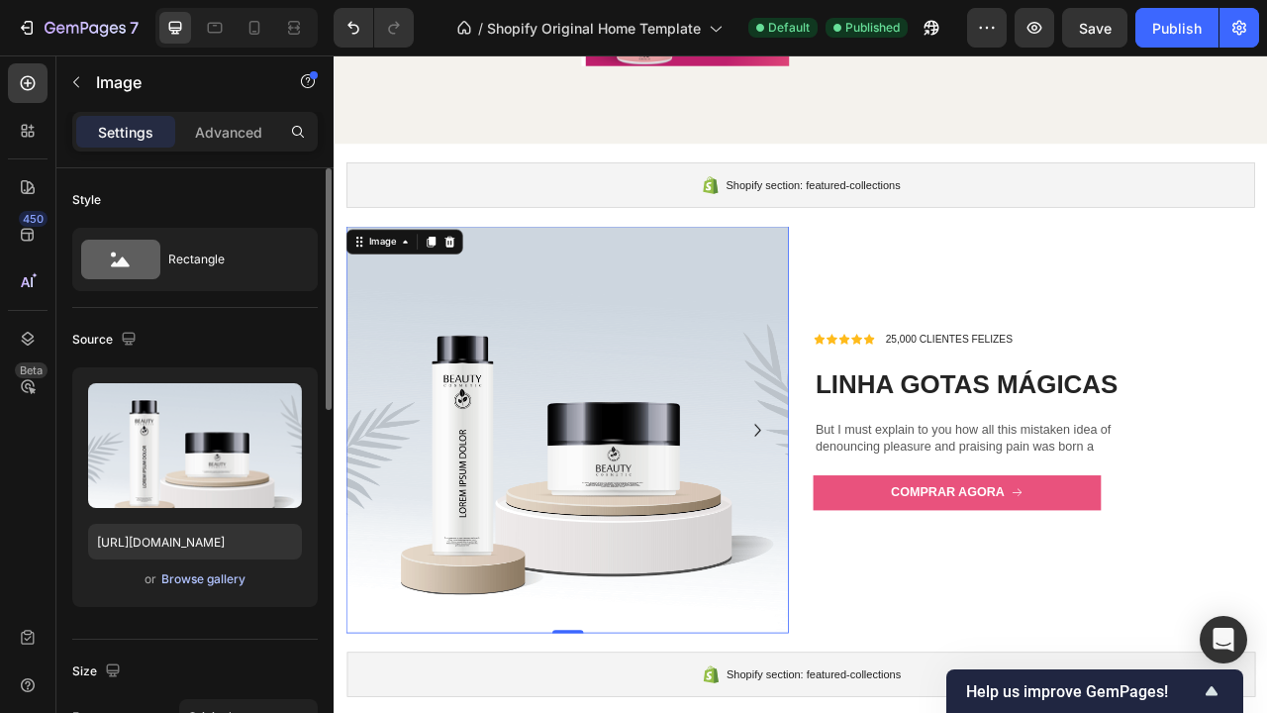
click at [226, 579] on div "Browse gallery" at bounding box center [203, 579] width 84 height 18
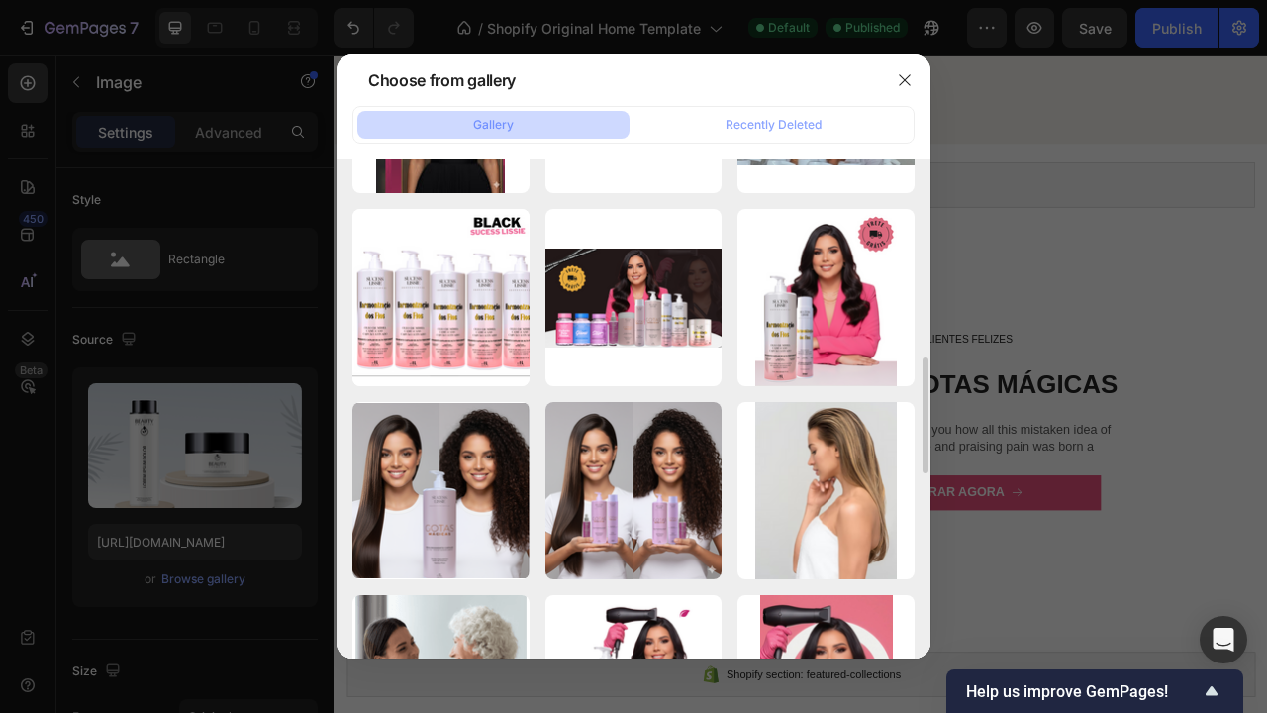
scroll to position [986, 0]
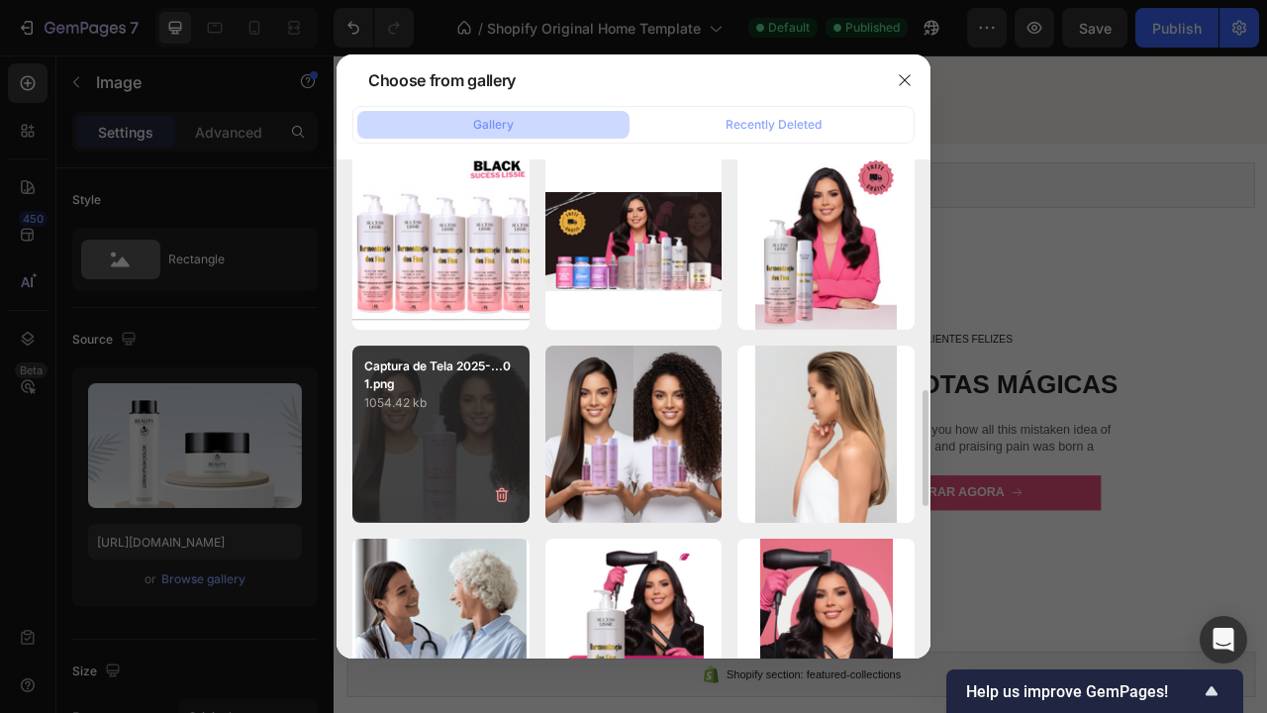
click at [465, 457] on div "Captura de Tela 2025-...01.png 1054.42 kb" at bounding box center [440, 433] width 177 height 177
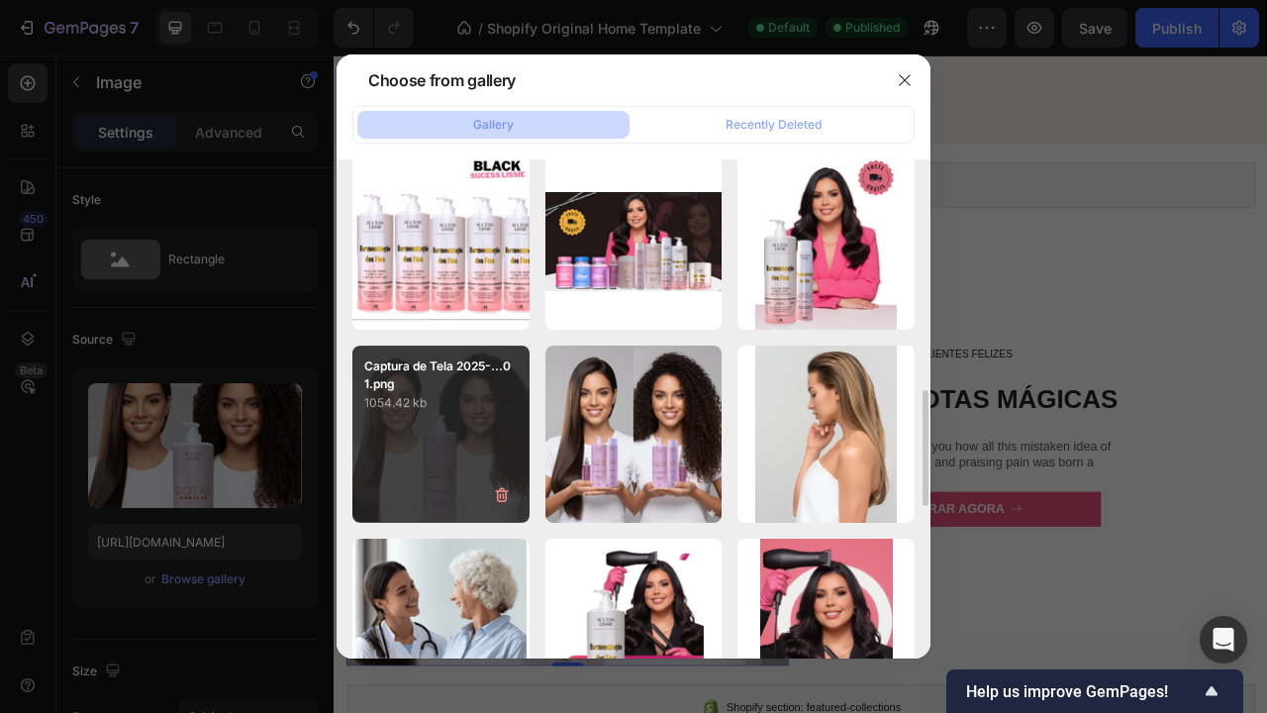
type input "[URL][DOMAIN_NAME]"
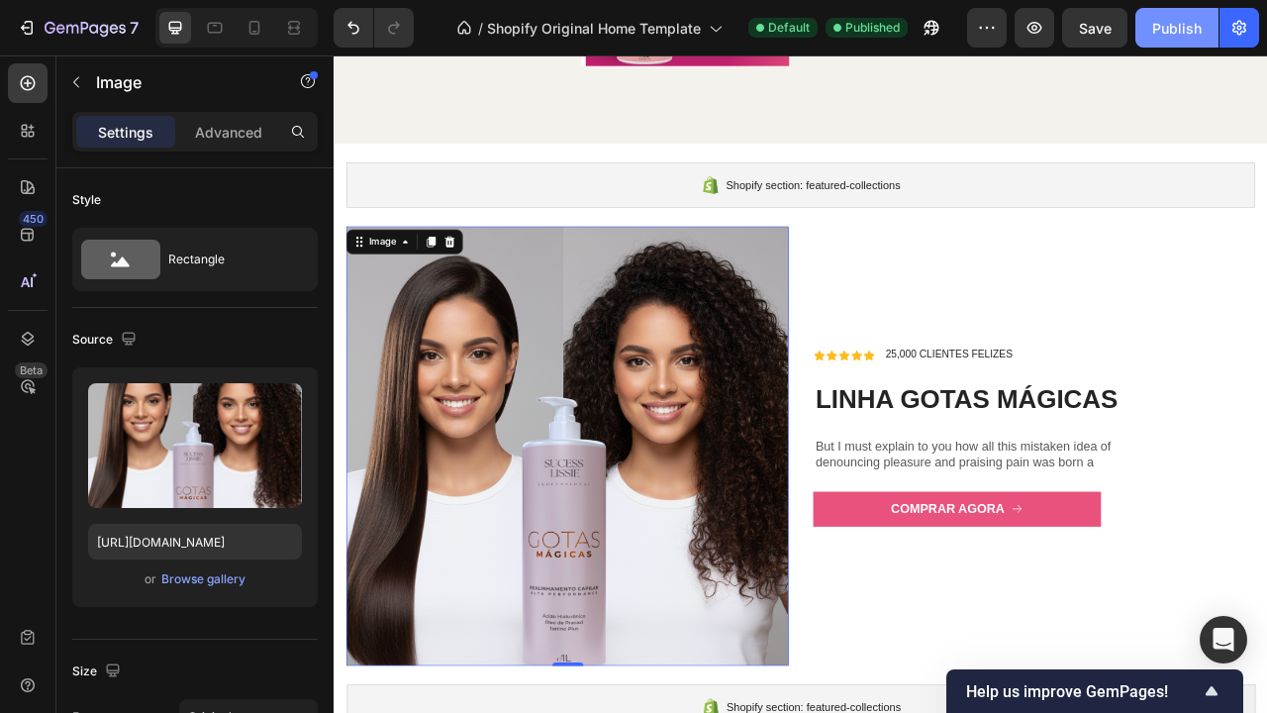
click at [1181, 34] on div "Publish" at bounding box center [1176, 28] width 49 height 21
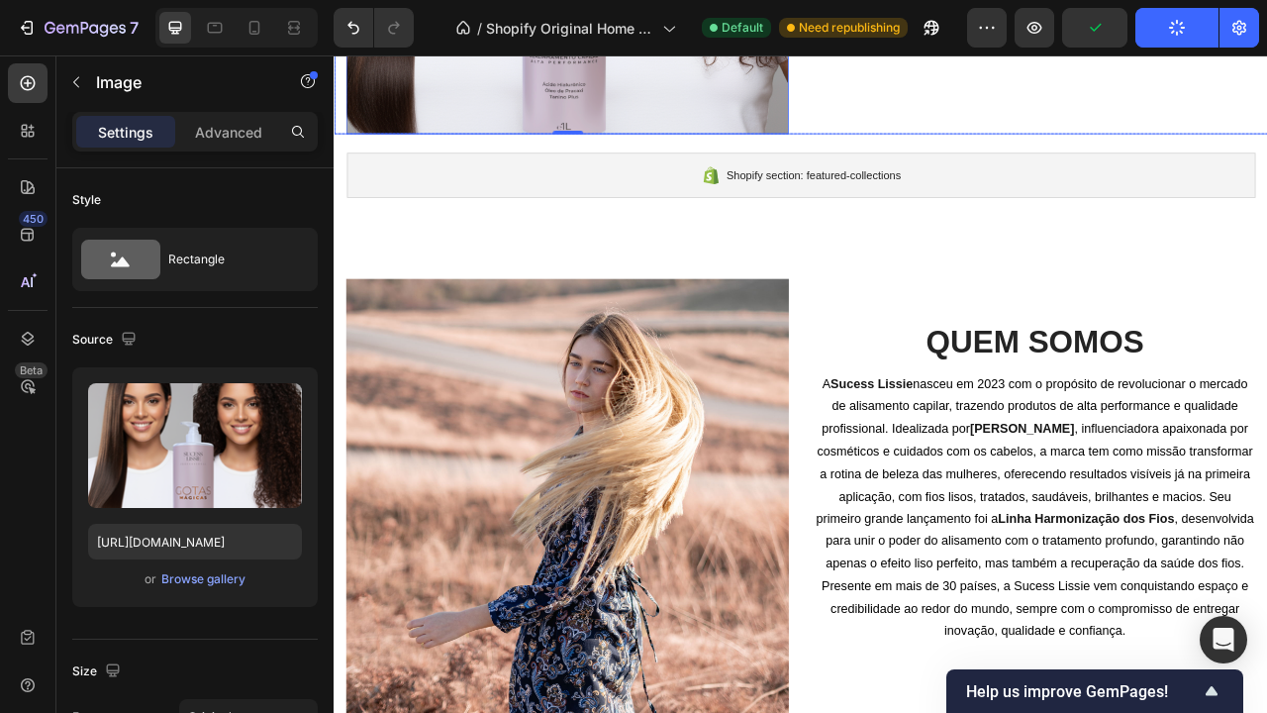
scroll to position [3584, 0]
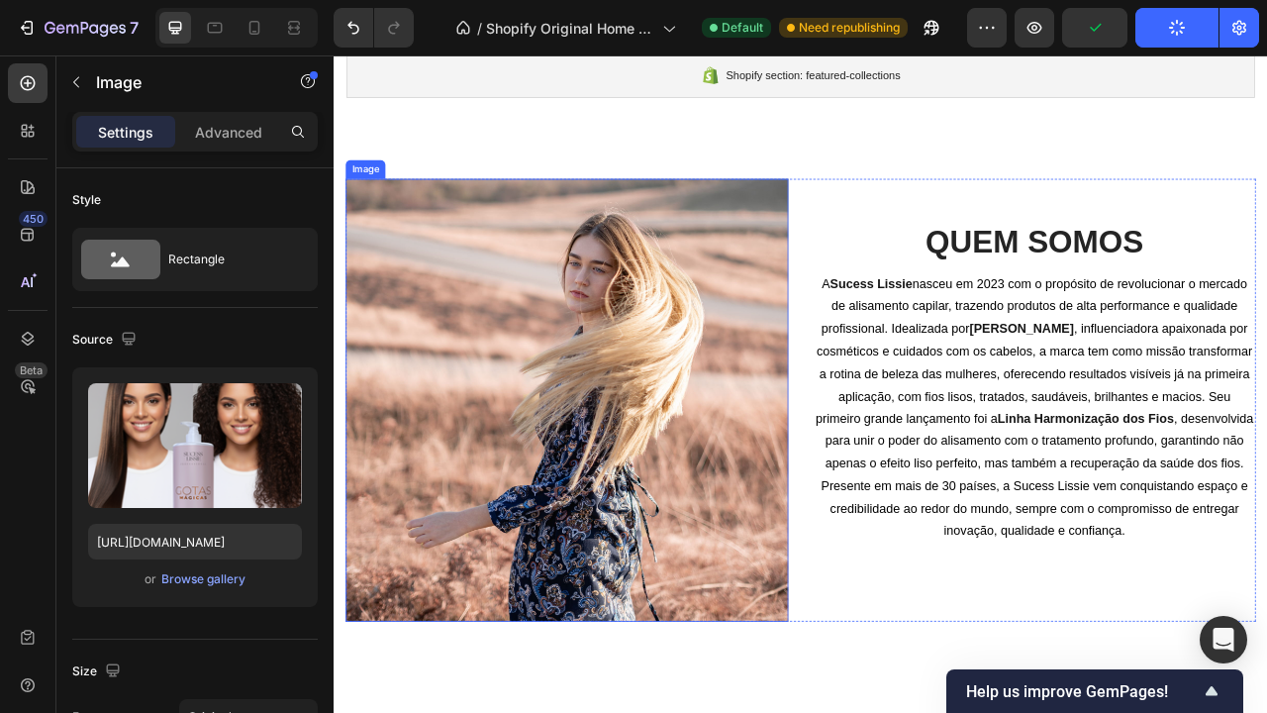
click at [781, 345] on img at bounding box center [629, 493] width 563 height 563
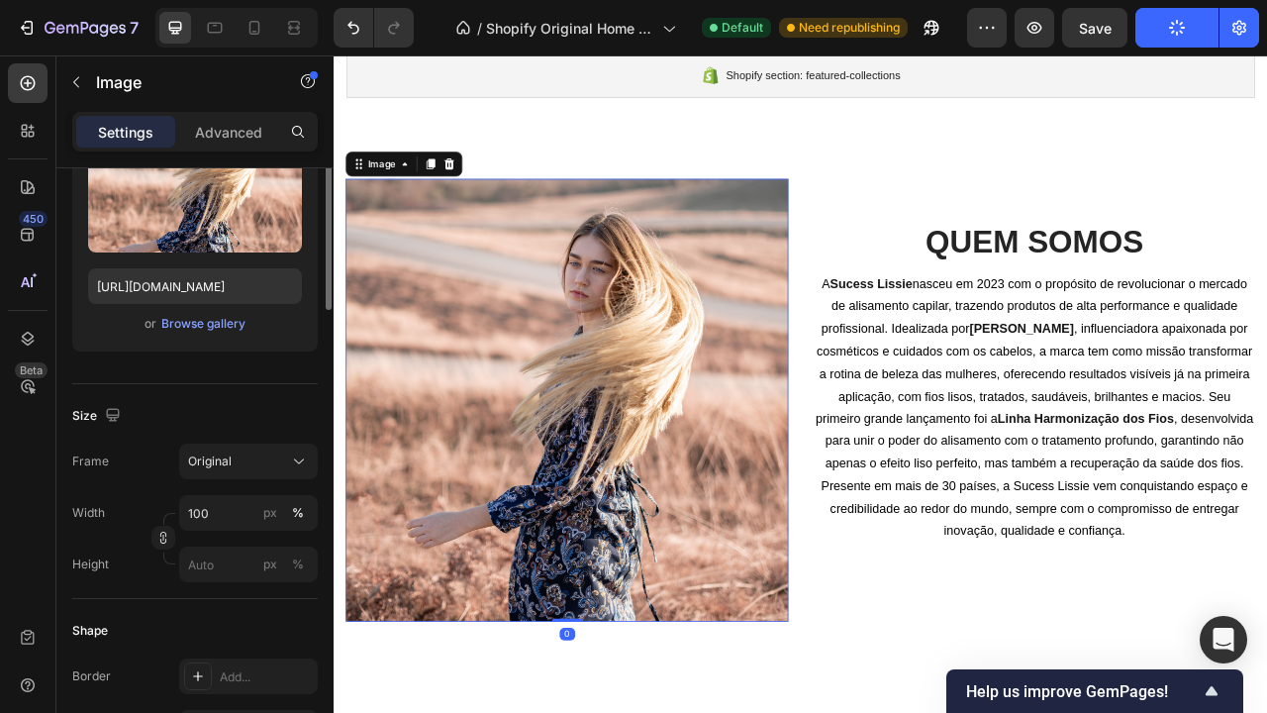
scroll to position [111, 0]
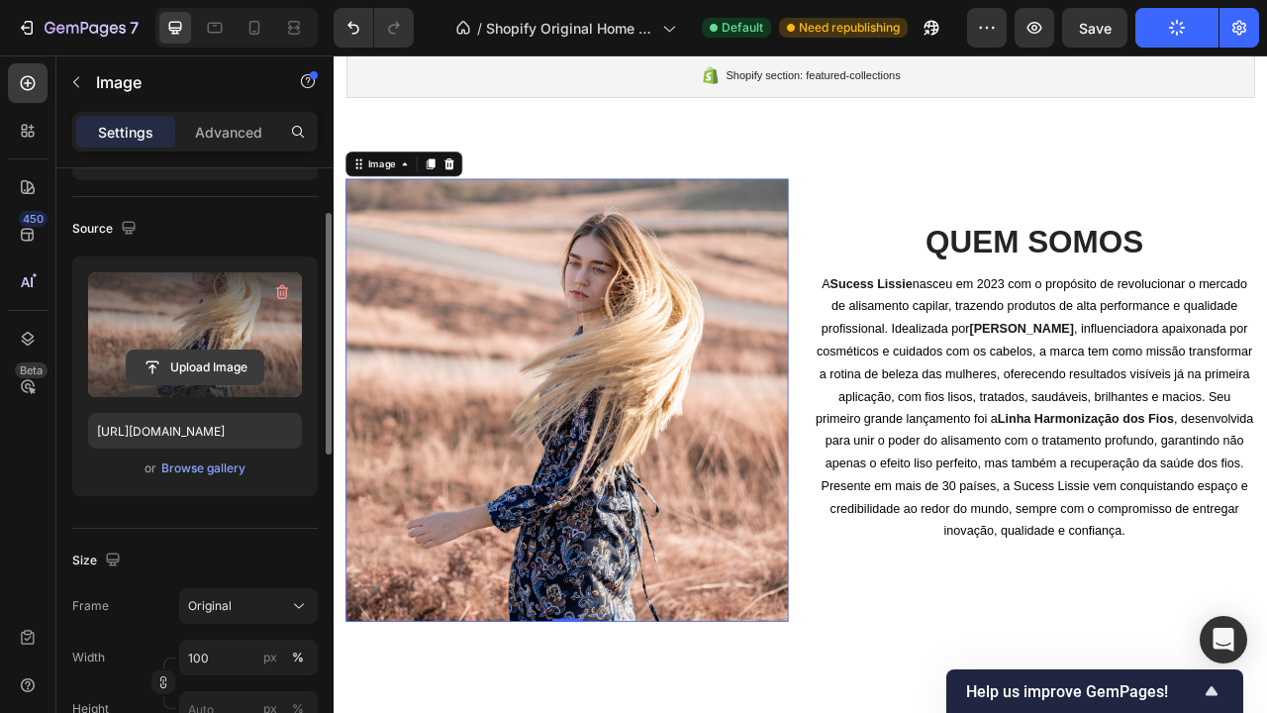
click at [225, 358] on input "file" at bounding box center [195, 367] width 137 height 34
click at [194, 373] on input "file" at bounding box center [195, 367] width 137 height 34
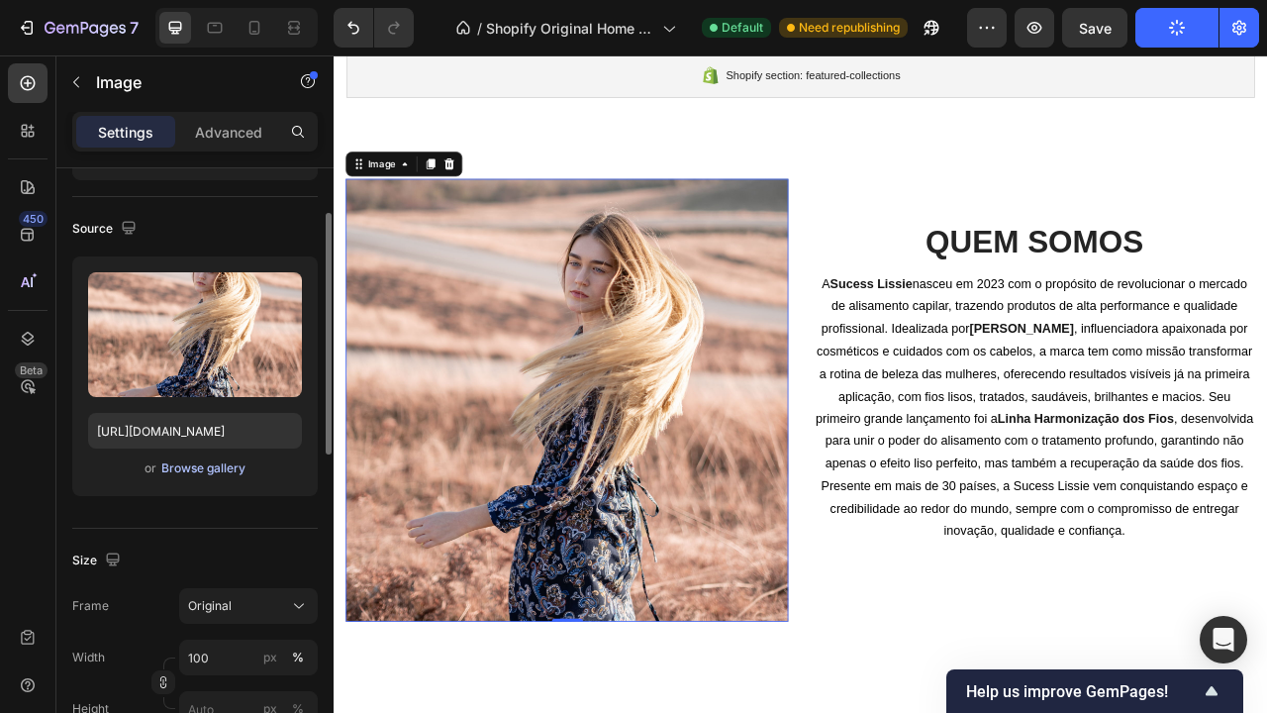
click at [217, 462] on div "Browse gallery" at bounding box center [203, 468] width 84 height 18
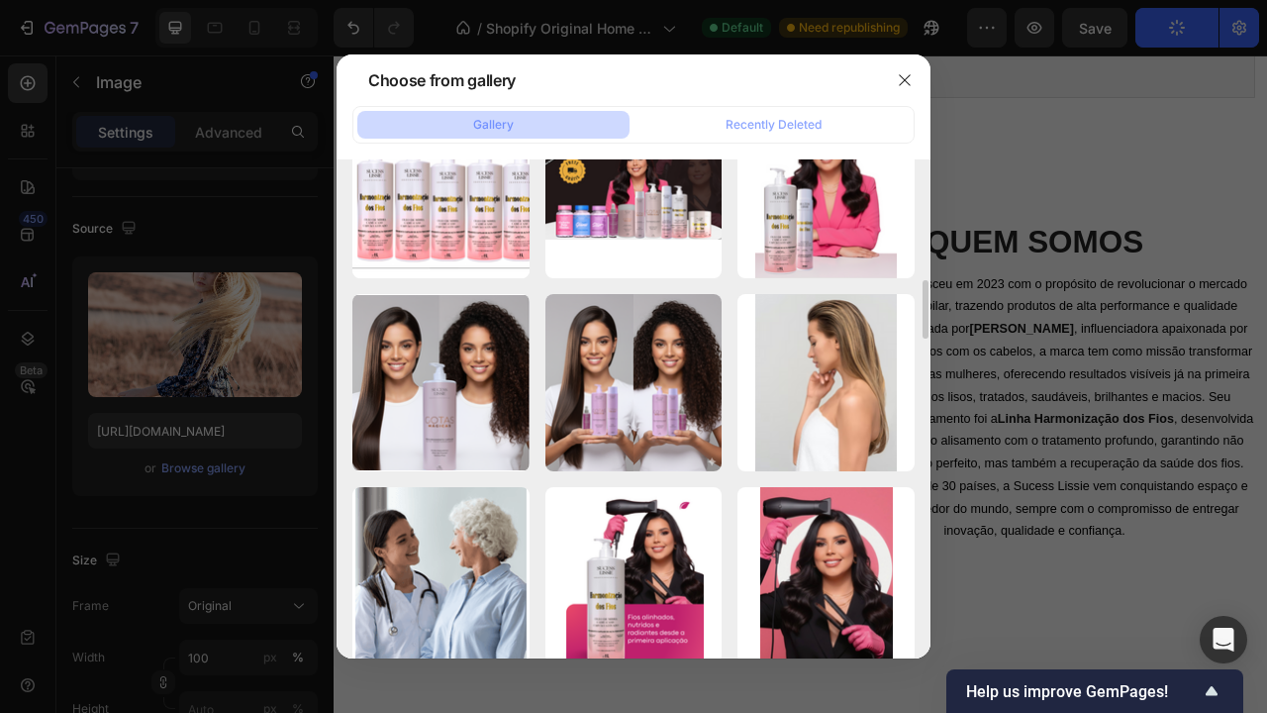
scroll to position [1036, 0]
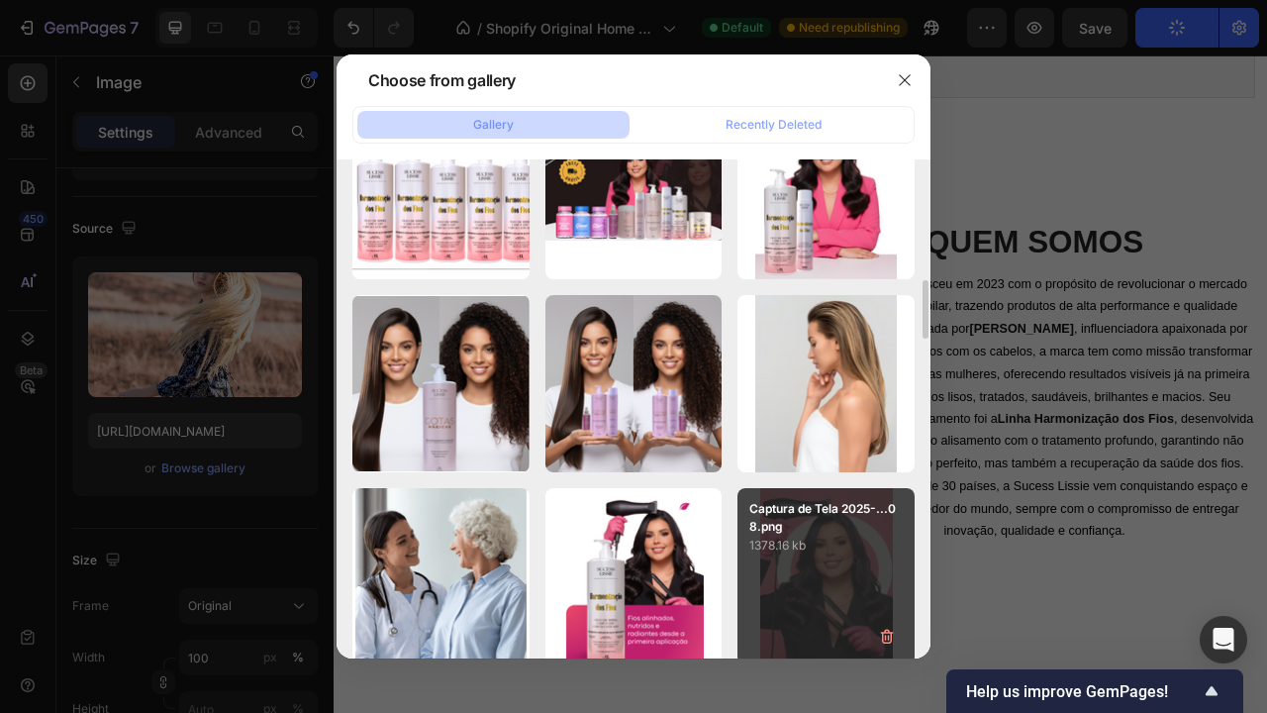
click at [889, 577] on div "Captura de Tela 2025-...08.png 1378.16 kb" at bounding box center [825, 576] width 177 height 177
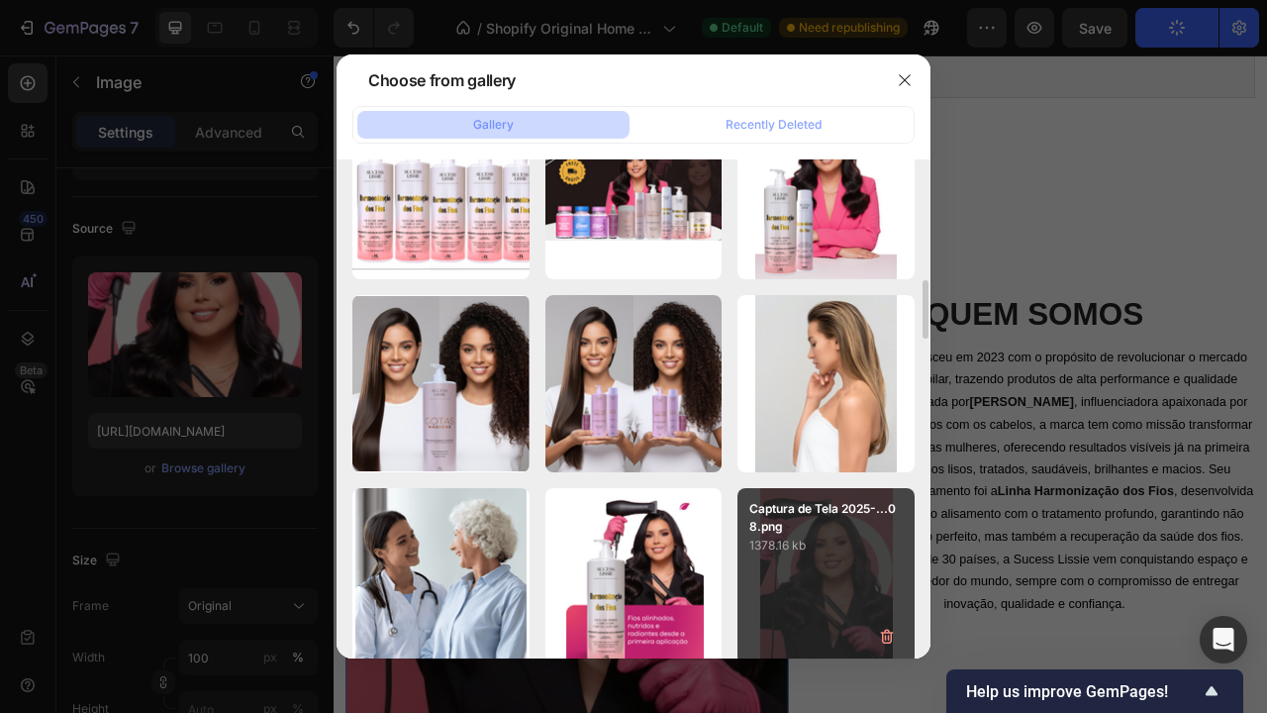
type input "[URL][DOMAIN_NAME]"
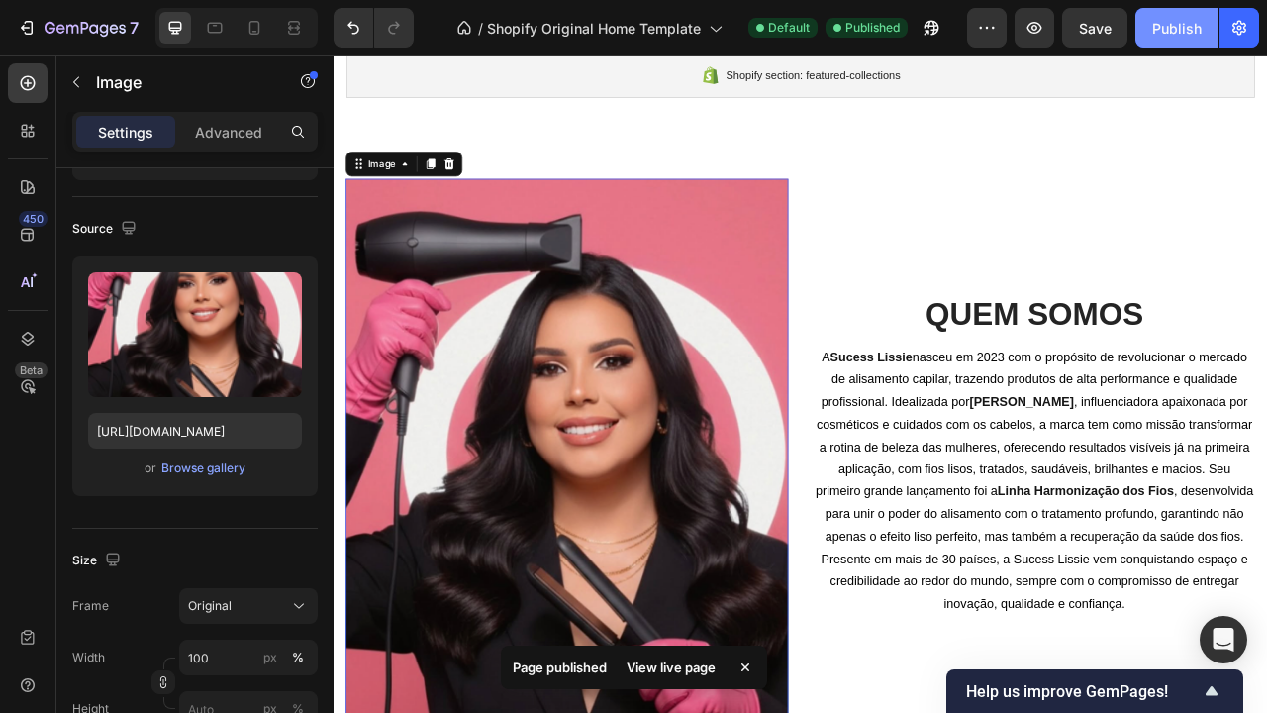
click at [1191, 26] on div "Publish" at bounding box center [1176, 28] width 49 height 21
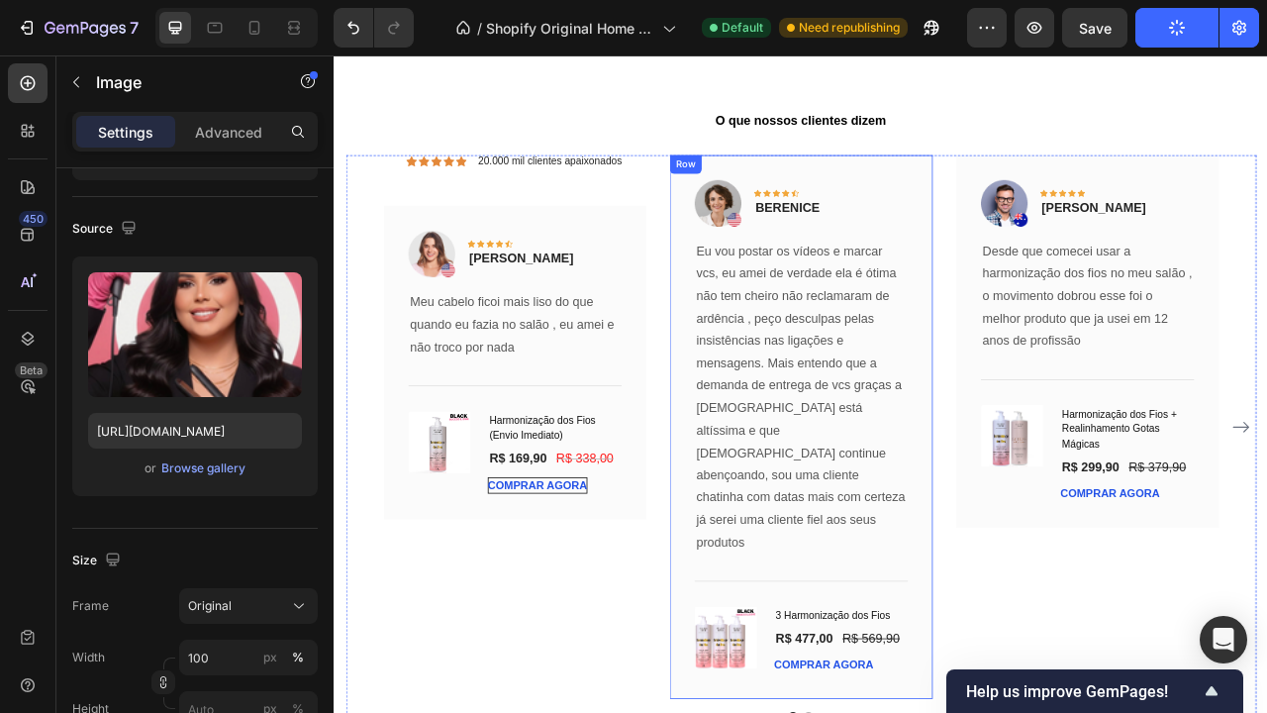
scroll to position [4913, 0]
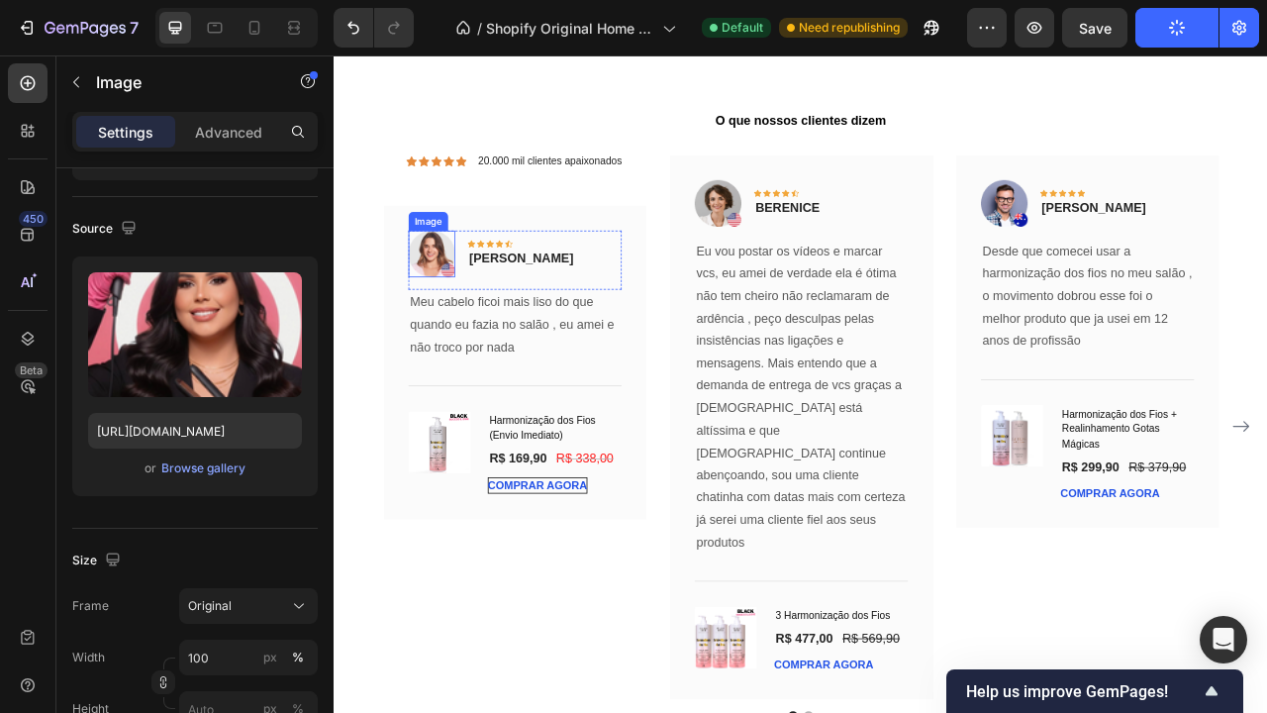
click at [461, 314] on img at bounding box center [457, 306] width 59 height 59
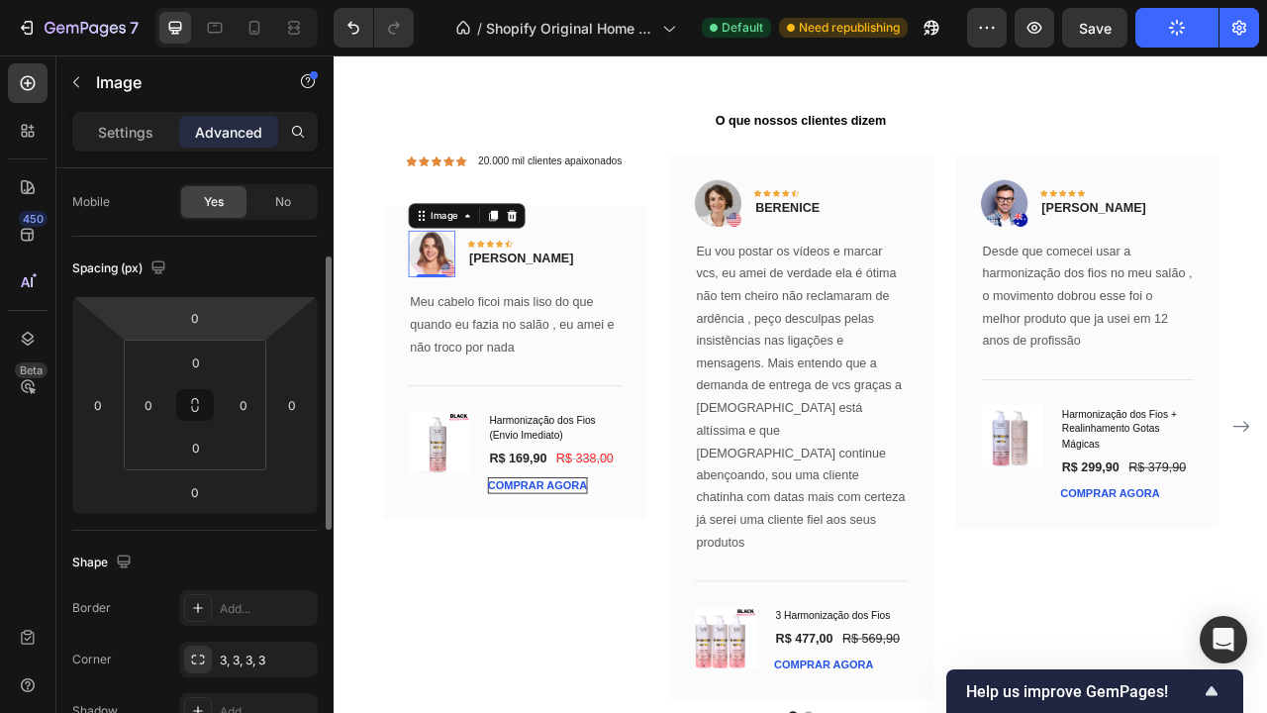
scroll to position [161, 0]
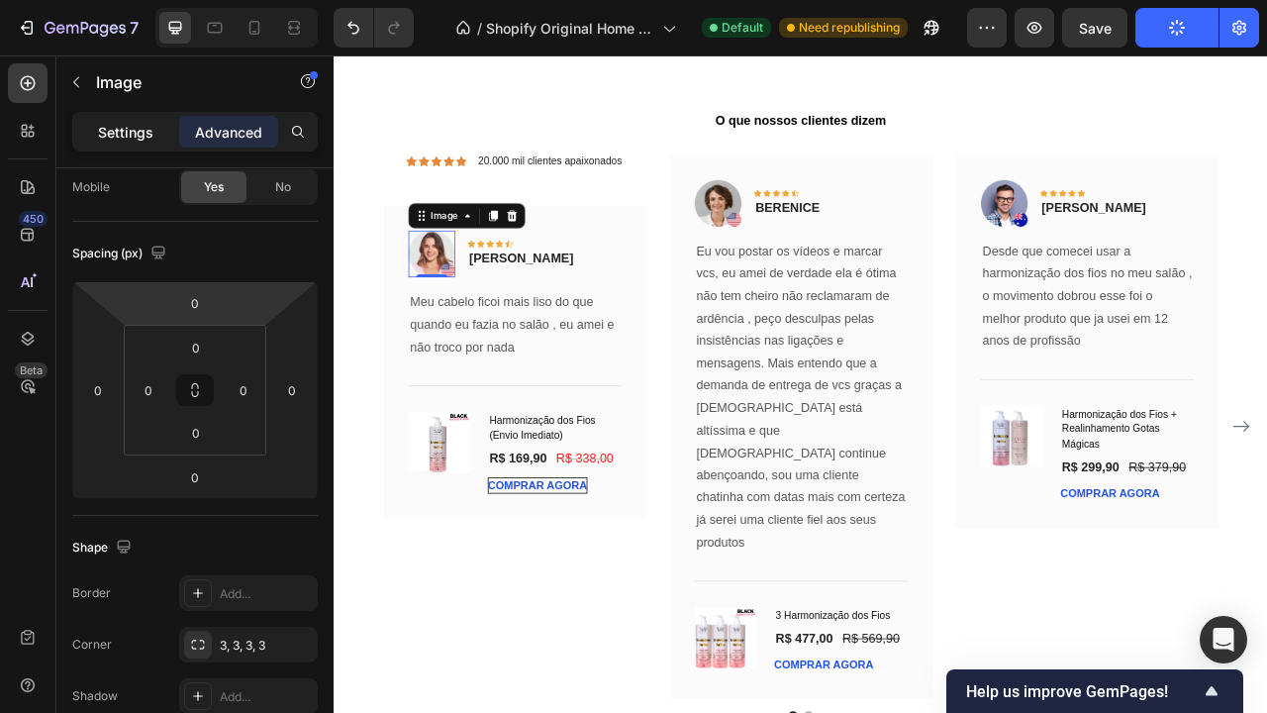
click at [114, 136] on p "Settings" at bounding box center [125, 132] width 55 height 21
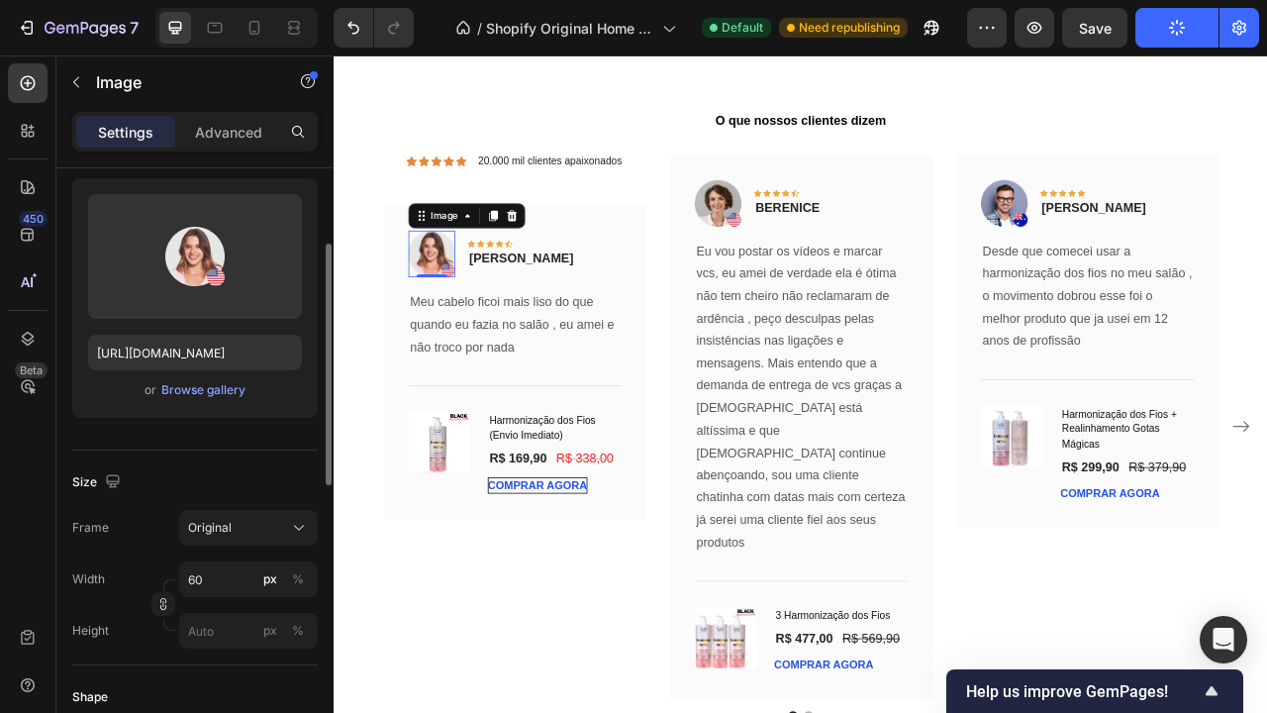
scroll to position [186, 0]
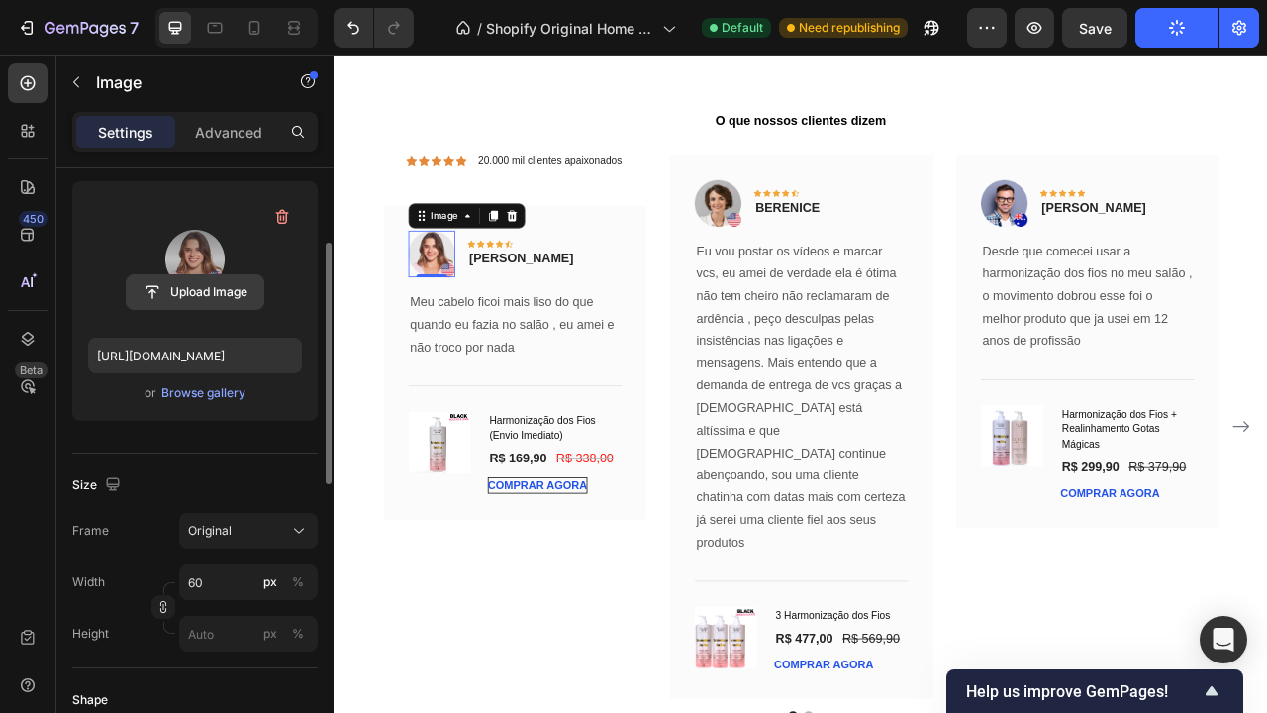
click at [197, 282] on input "file" at bounding box center [195, 292] width 137 height 34
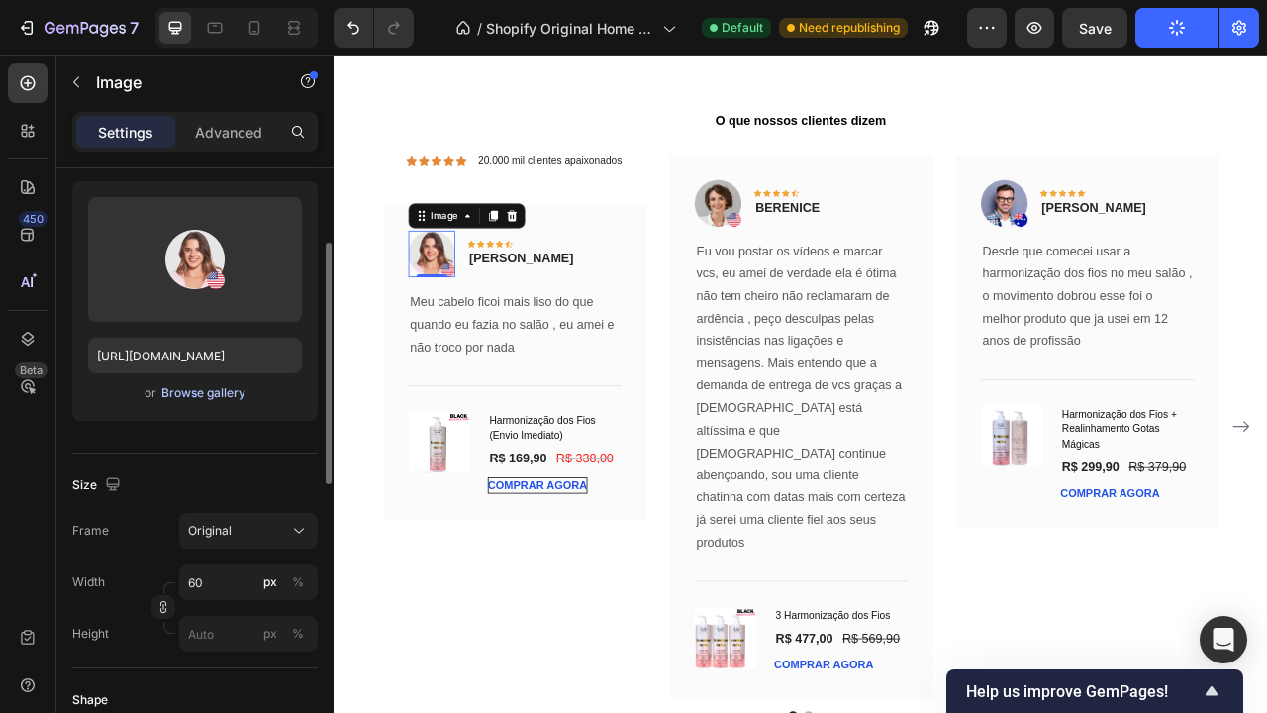
click at [225, 392] on div "Browse gallery" at bounding box center [203, 393] width 84 height 18
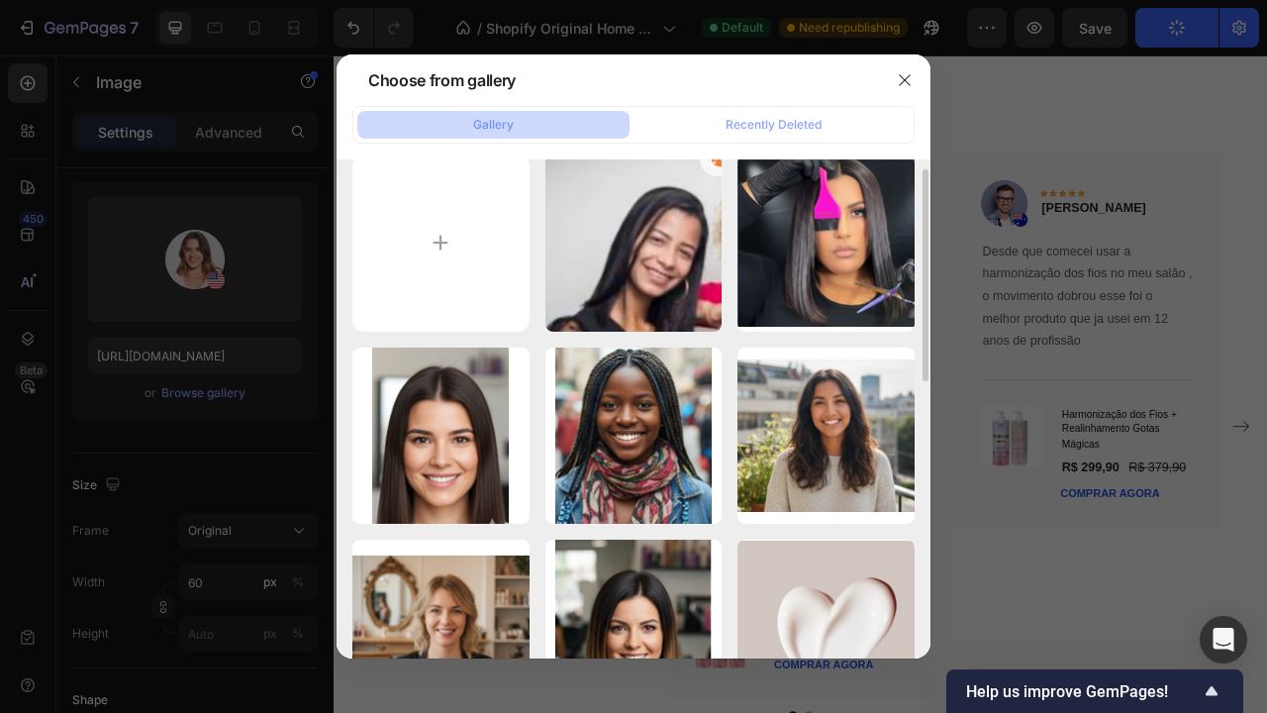
scroll to position [22, 0]
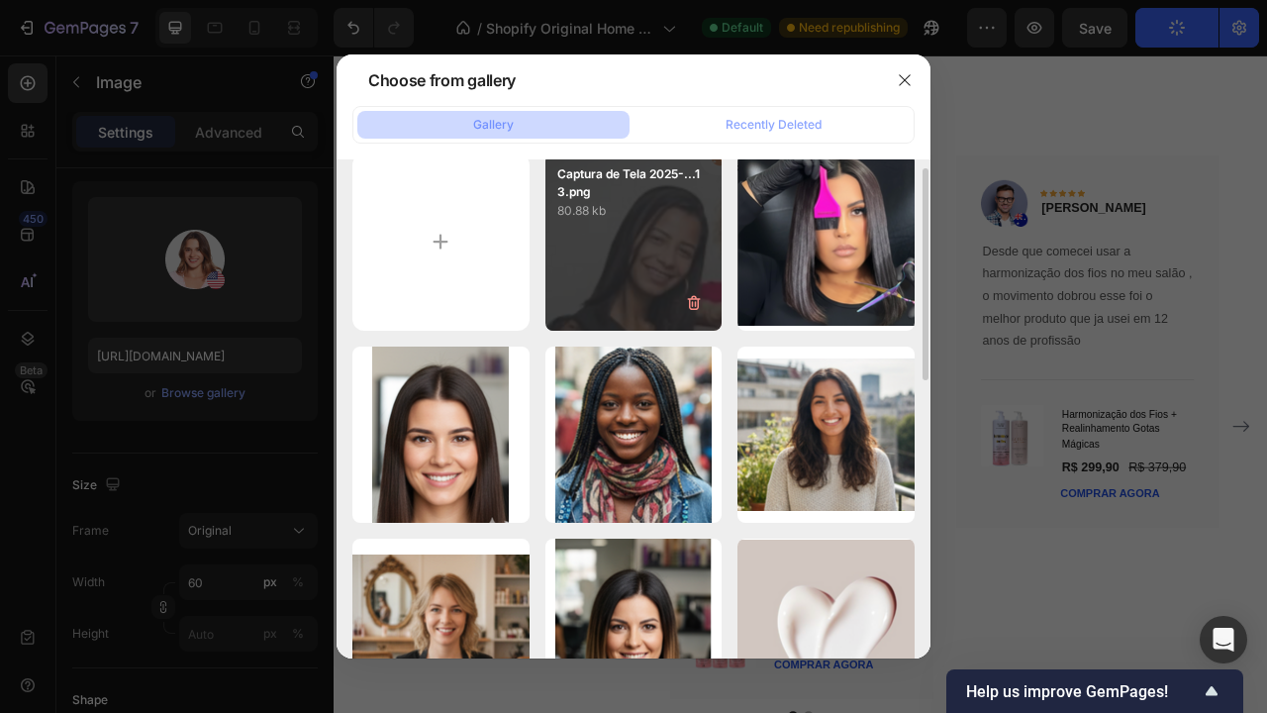
click at [673, 297] on div "Captura de Tela 2025-...13.png 80.88 kb" at bounding box center [633, 241] width 177 height 177
type input "[URL][DOMAIN_NAME]"
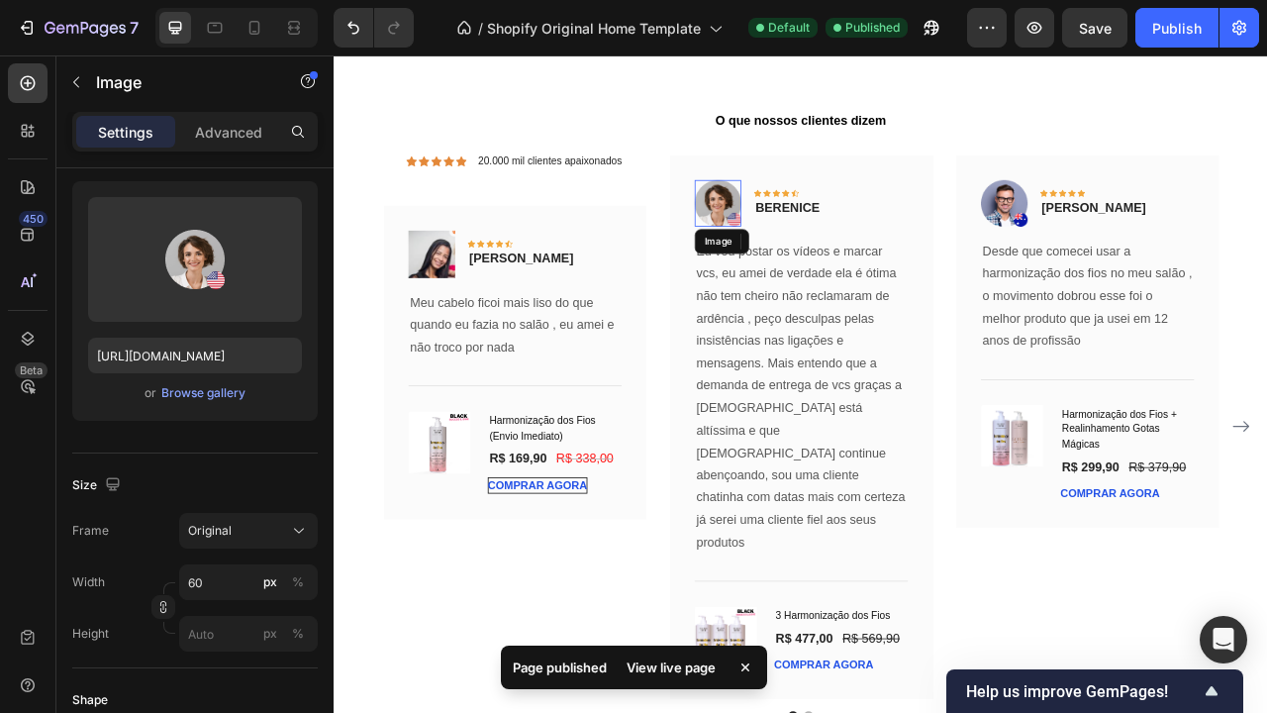
click at [833, 251] on img at bounding box center [821, 242] width 59 height 59
click at [228, 398] on div "Browse gallery" at bounding box center [203, 393] width 84 height 18
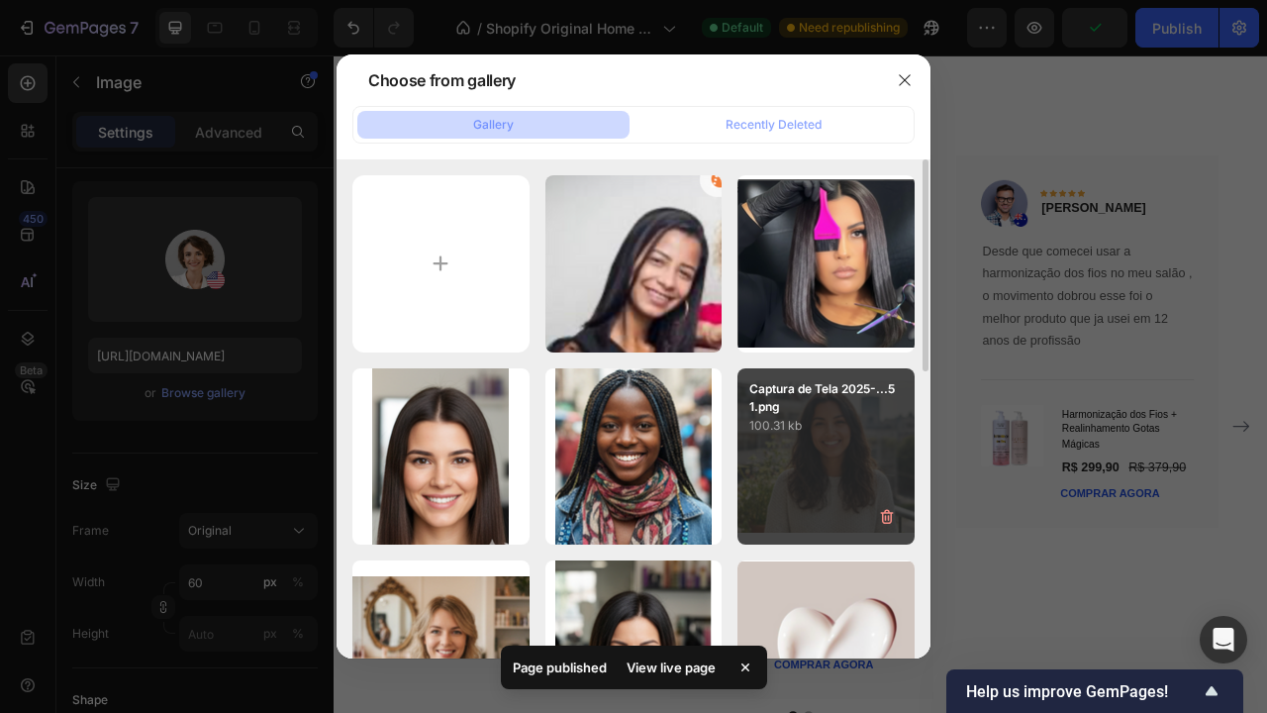
click at [822, 410] on p "Captura de Tela 2025-...51.png" at bounding box center [825, 398] width 153 height 36
type input "[URL][DOMAIN_NAME]"
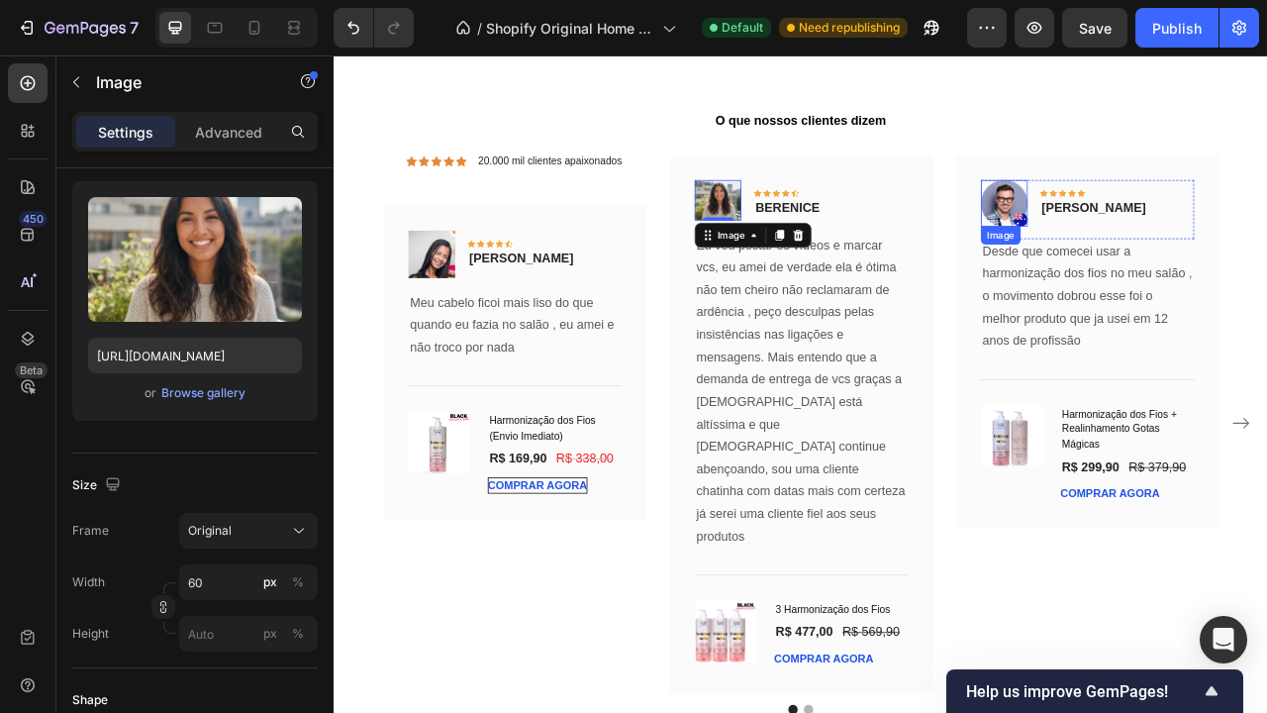
click at [1202, 248] on img at bounding box center [1185, 242] width 59 height 59
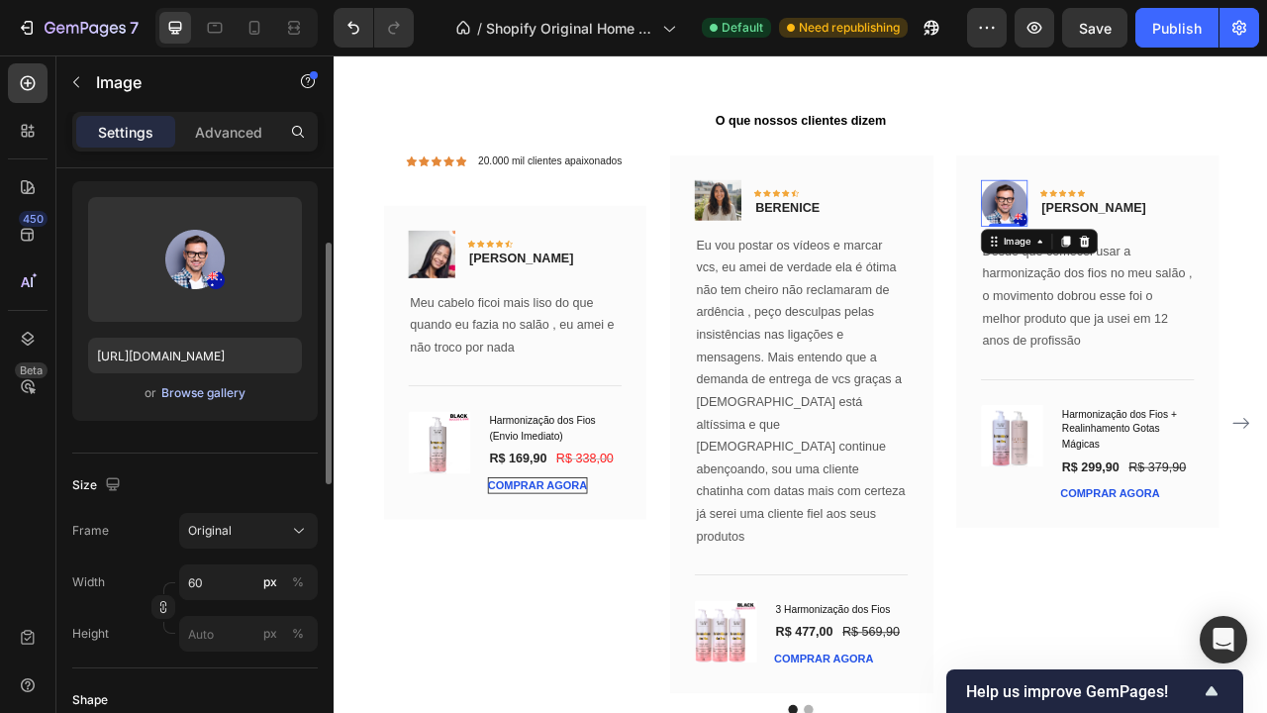
click at [199, 395] on div "Browse gallery" at bounding box center [203, 393] width 84 height 18
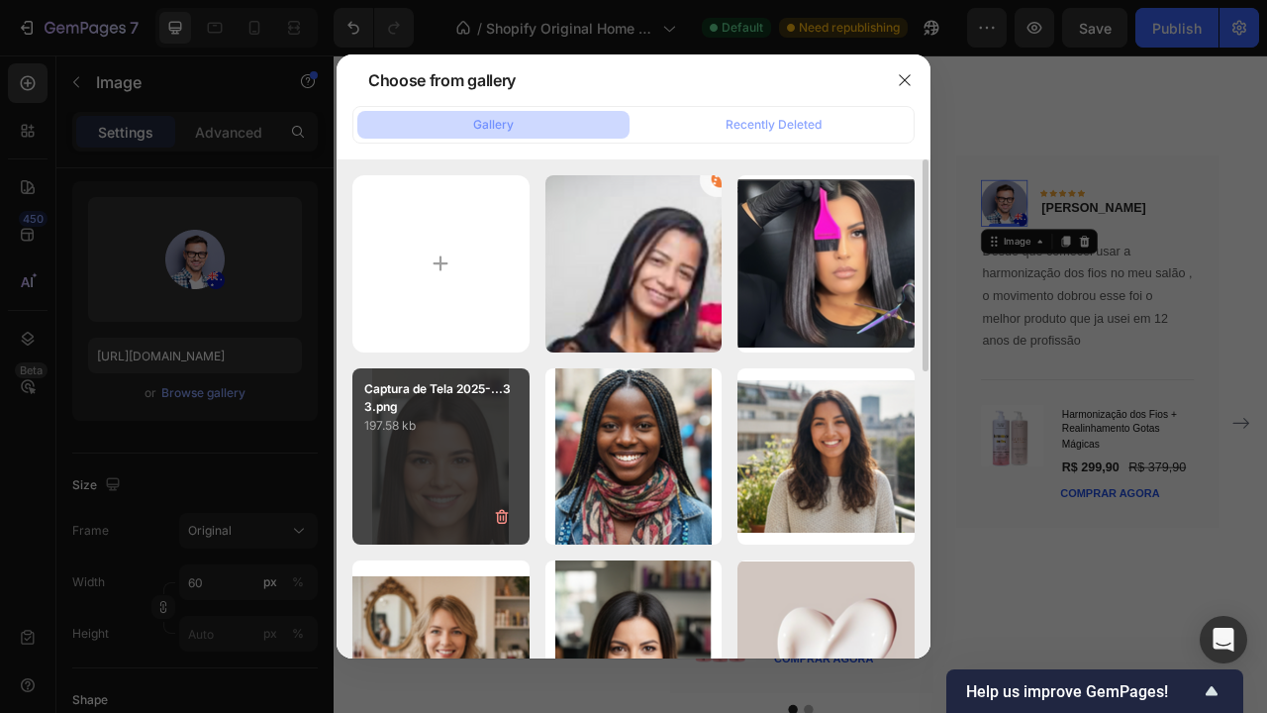
click at [480, 504] on div "Captura de Tela 2025-...33.png 197.58 kb" at bounding box center [440, 456] width 177 height 177
type input "[URL][DOMAIN_NAME]"
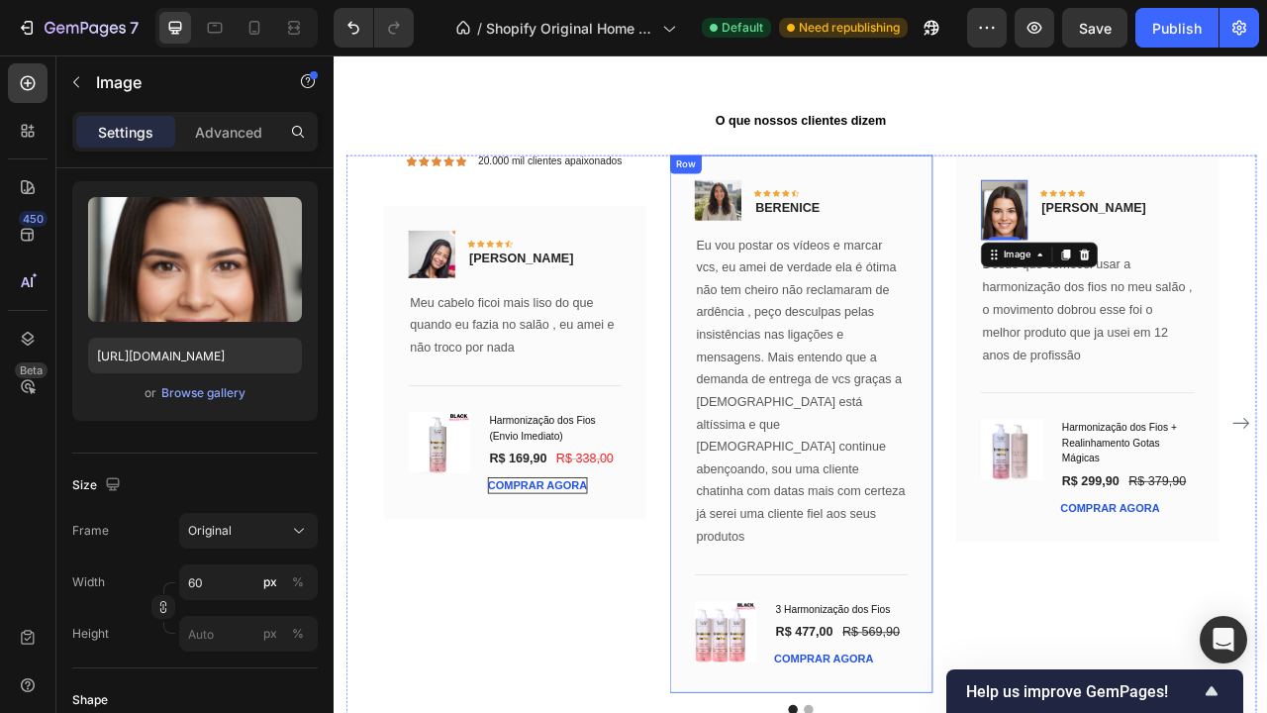
scroll to position [5047, 0]
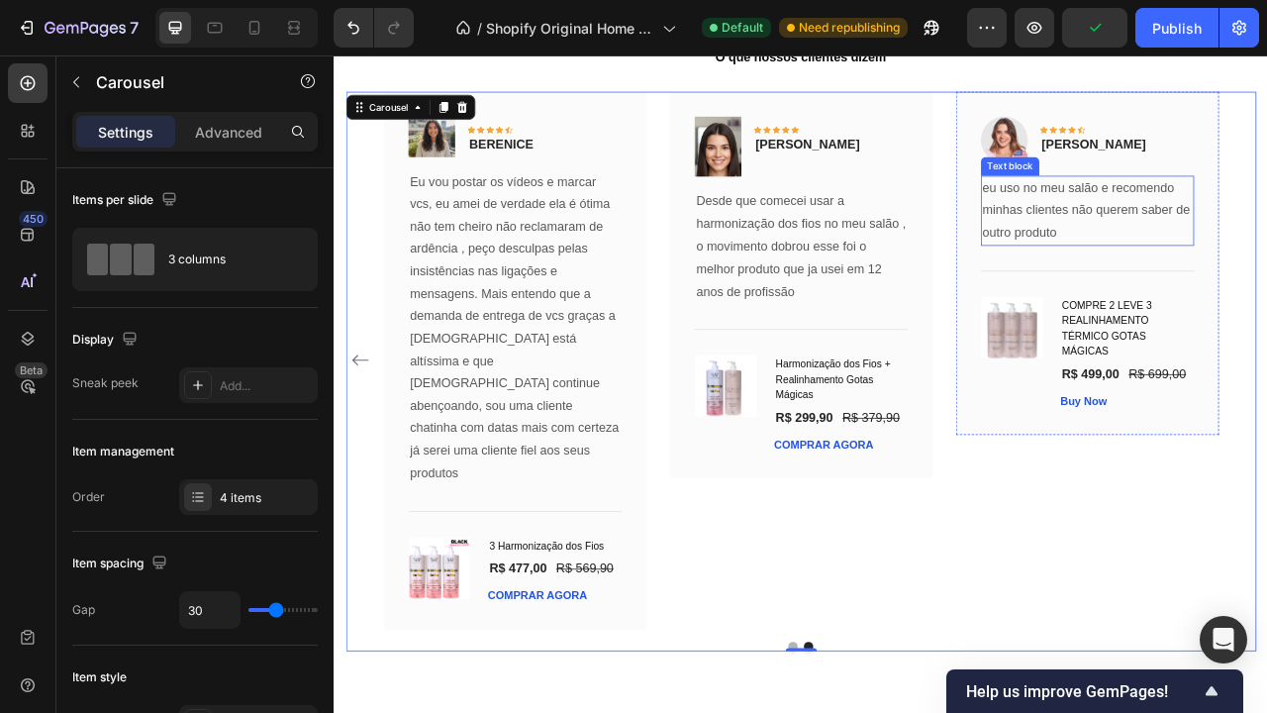
scroll to position [4980, 0]
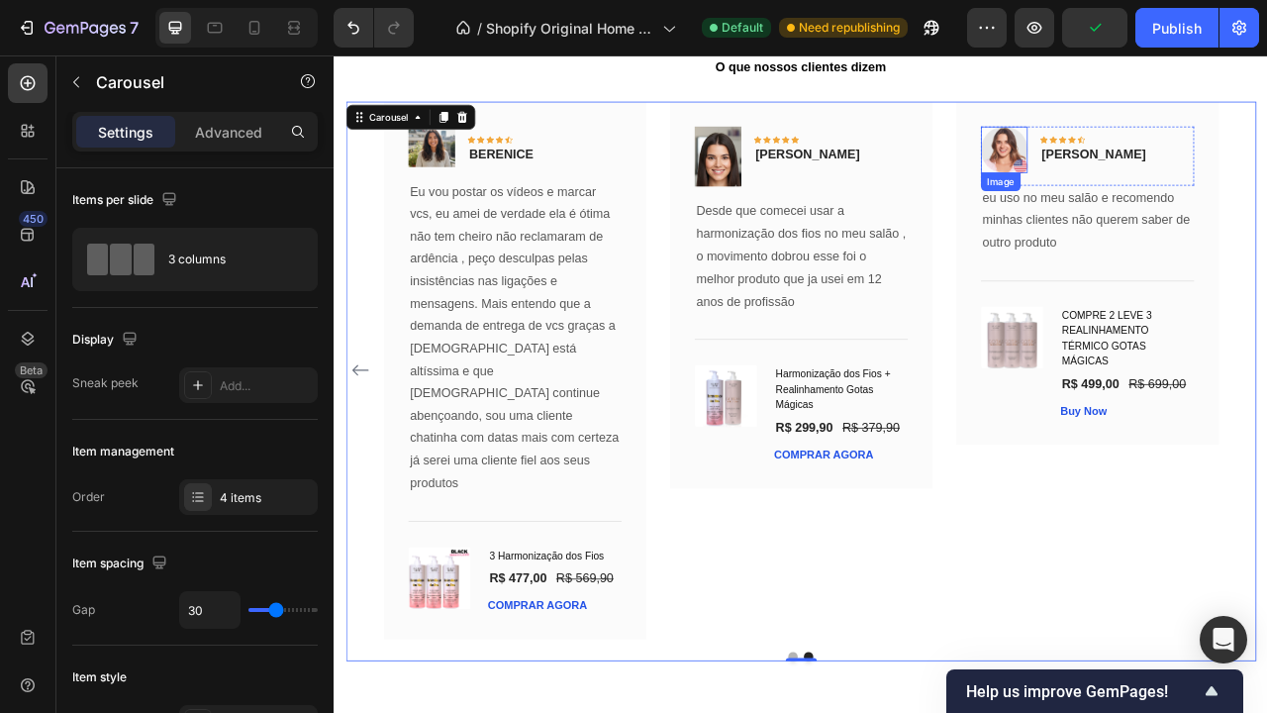
click at [1203, 163] on img at bounding box center [1185, 174] width 59 height 59
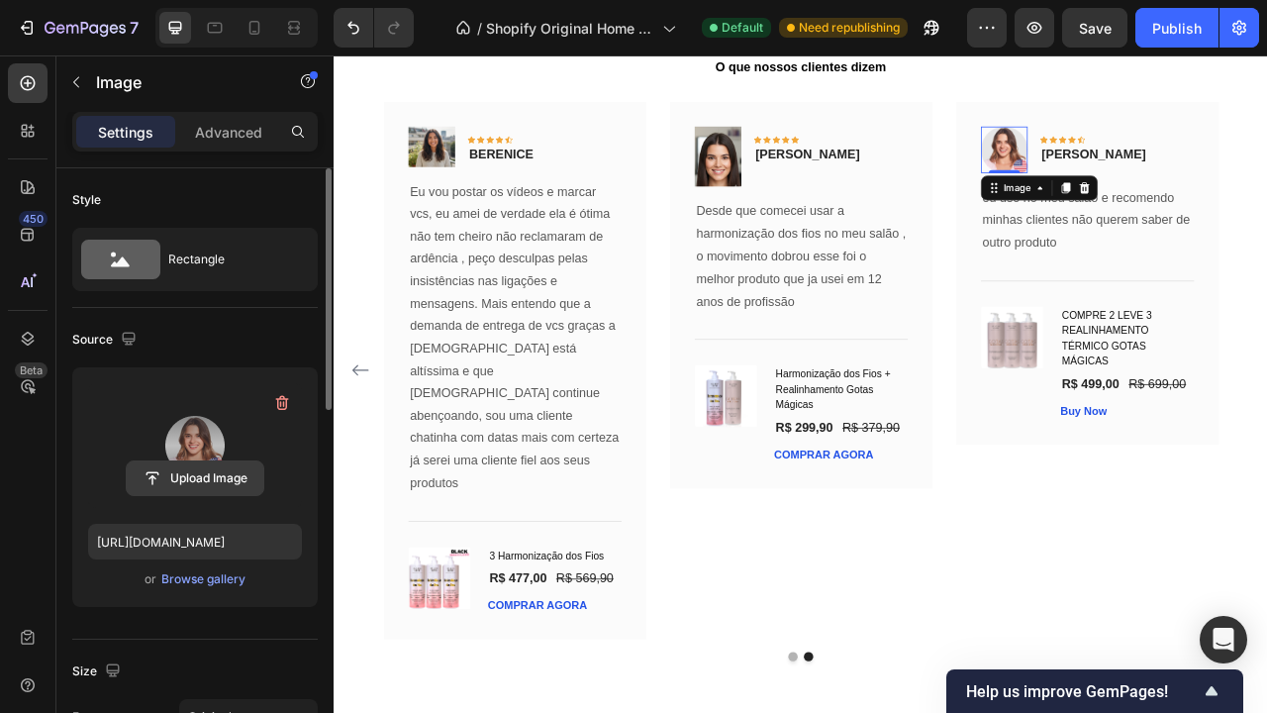
click at [209, 467] on input "file" at bounding box center [195, 478] width 137 height 34
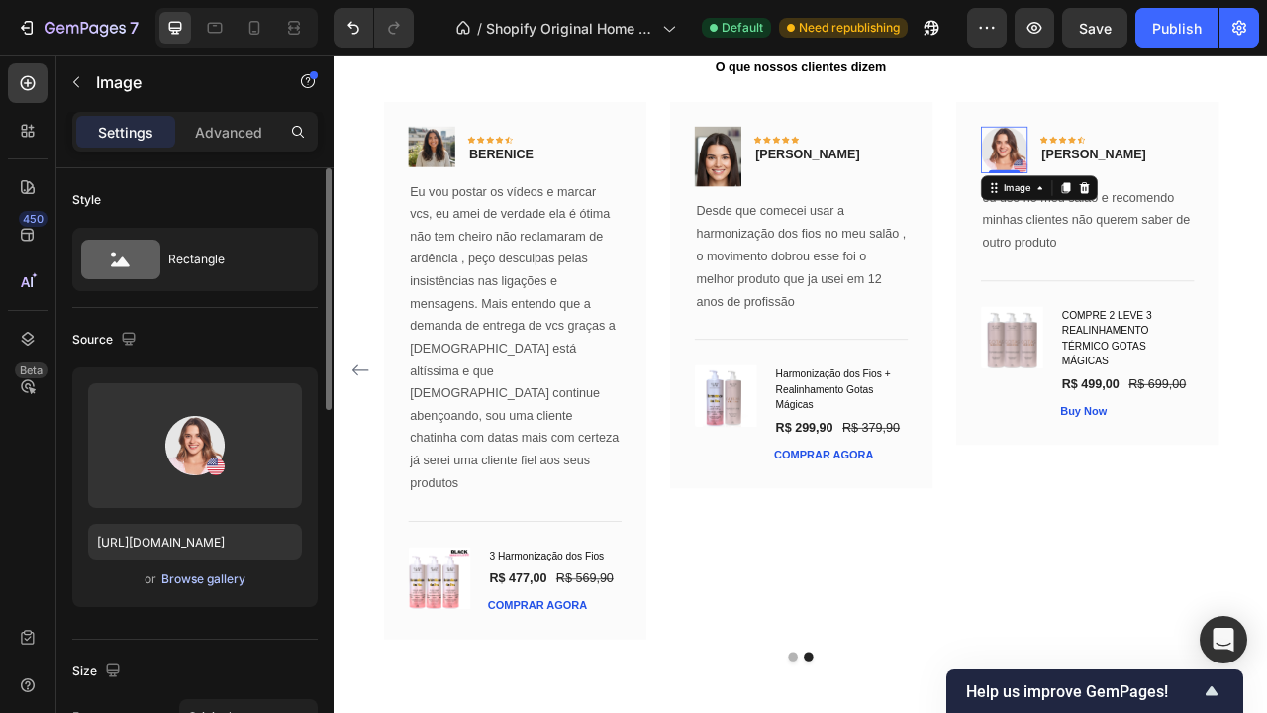
click at [222, 574] on div "Browse gallery" at bounding box center [203, 579] width 84 height 18
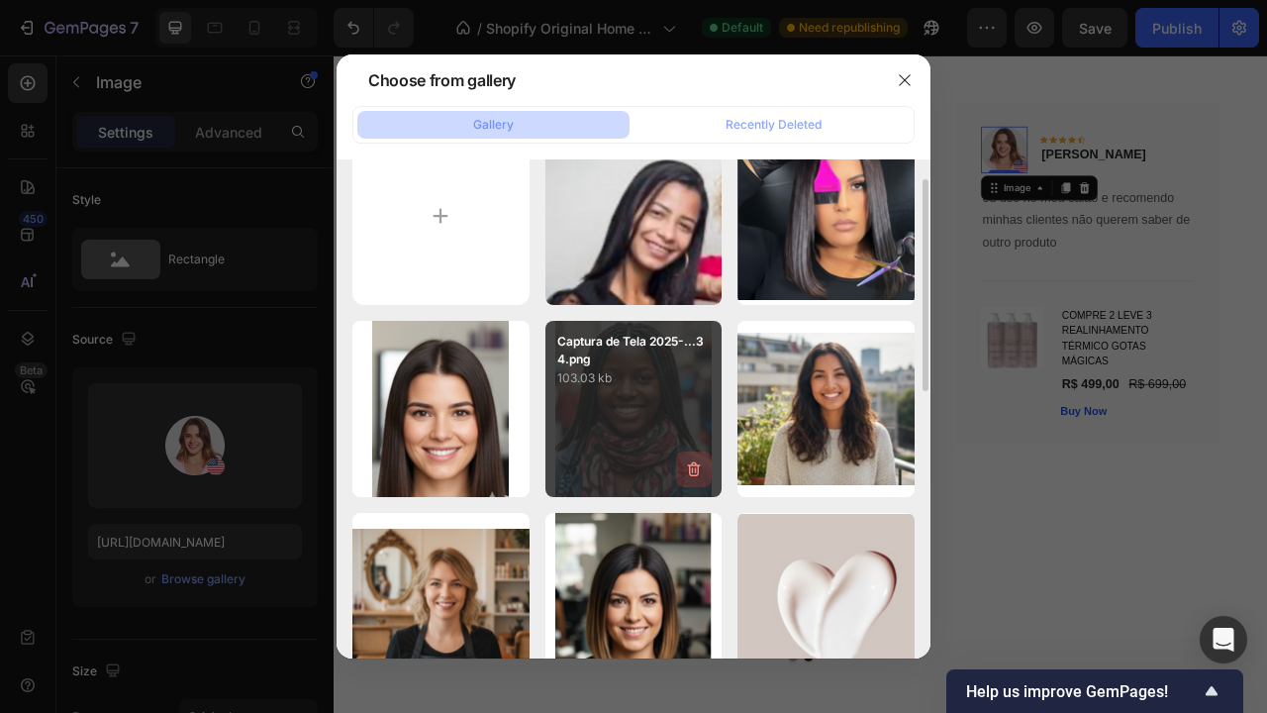
scroll to position [70, 0]
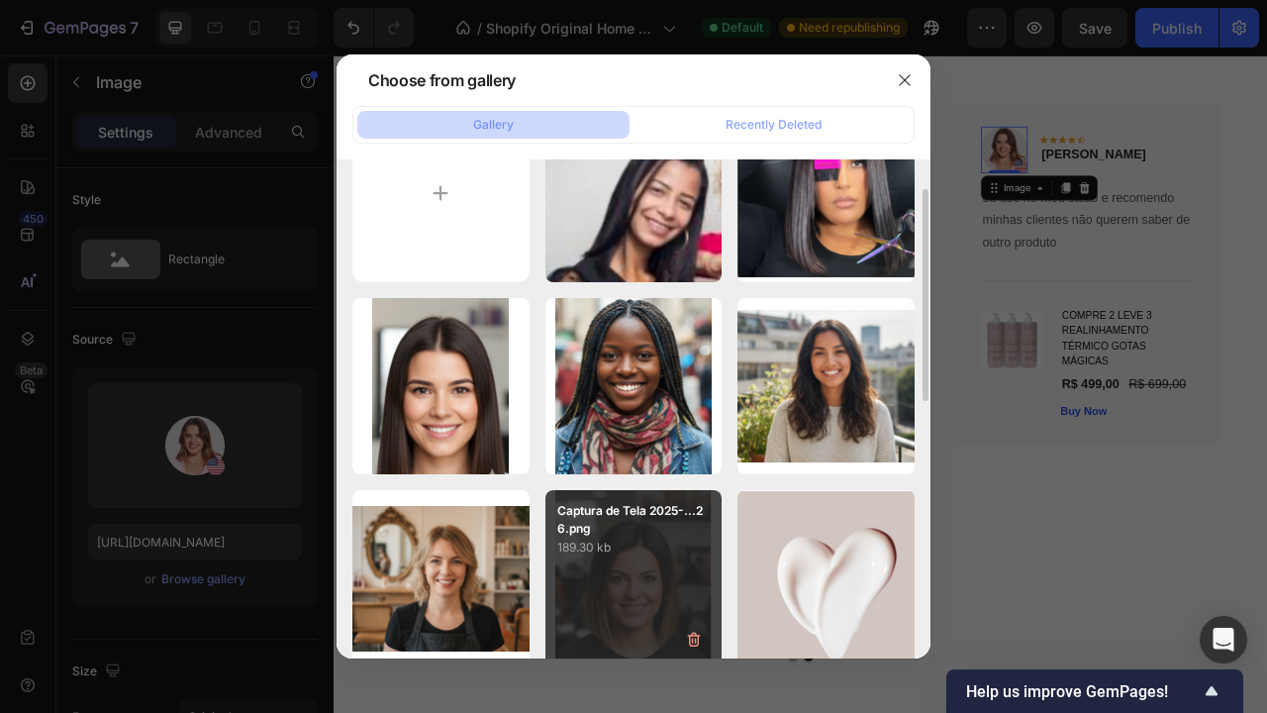
click at [653, 581] on div "Captura de Tela 2025-...26.png 189.30 kb" at bounding box center [633, 578] width 177 height 177
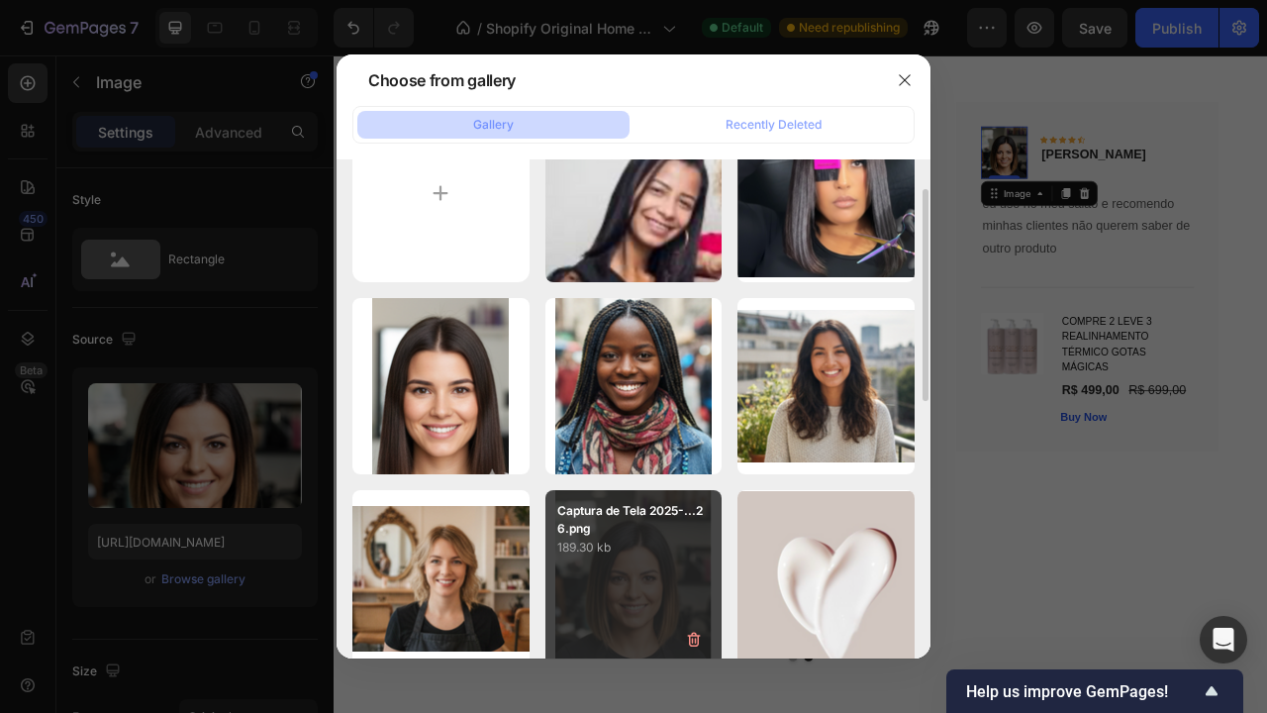
type input "[URL][DOMAIN_NAME]"
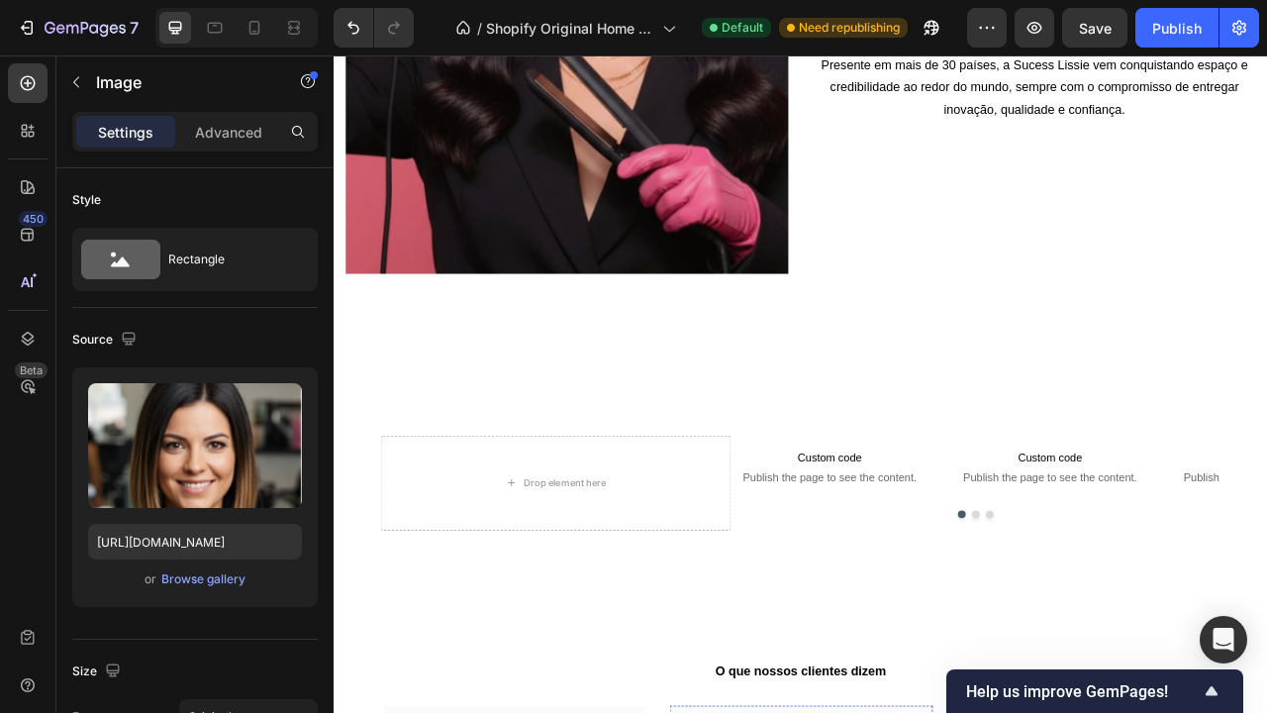
scroll to position [4183, 0]
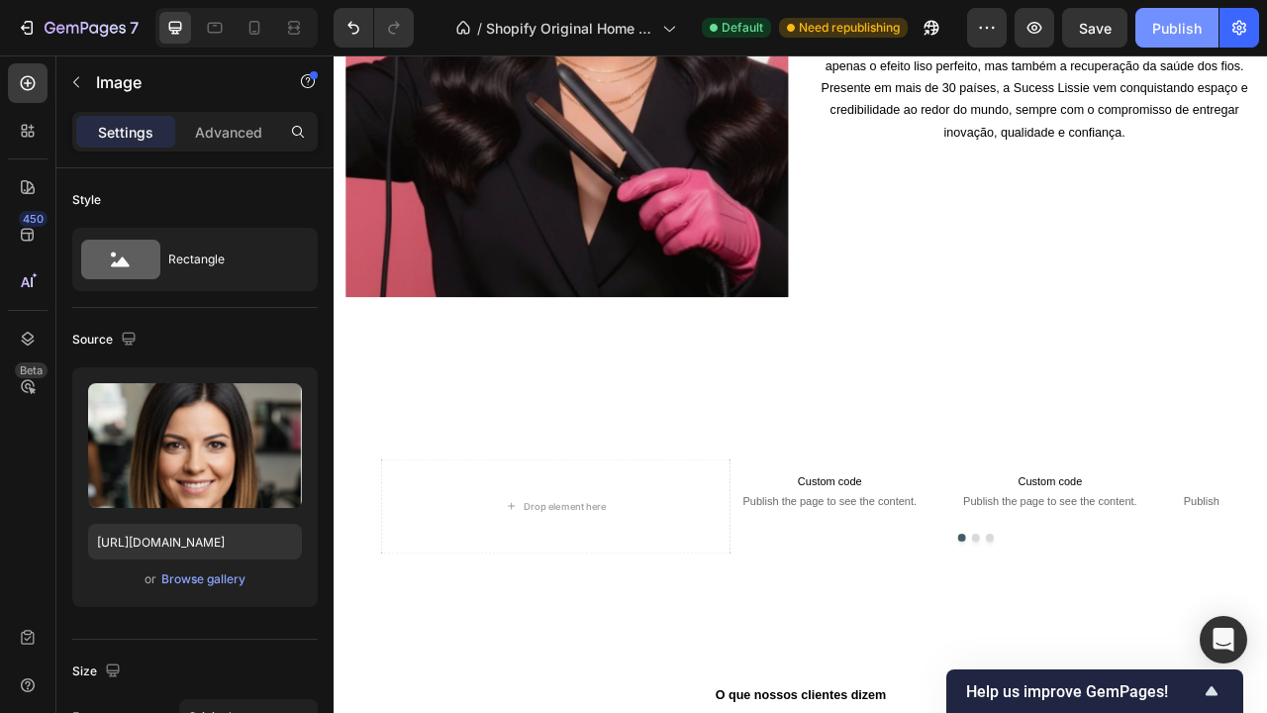
click at [1157, 29] on div "Publish" at bounding box center [1176, 28] width 49 height 21
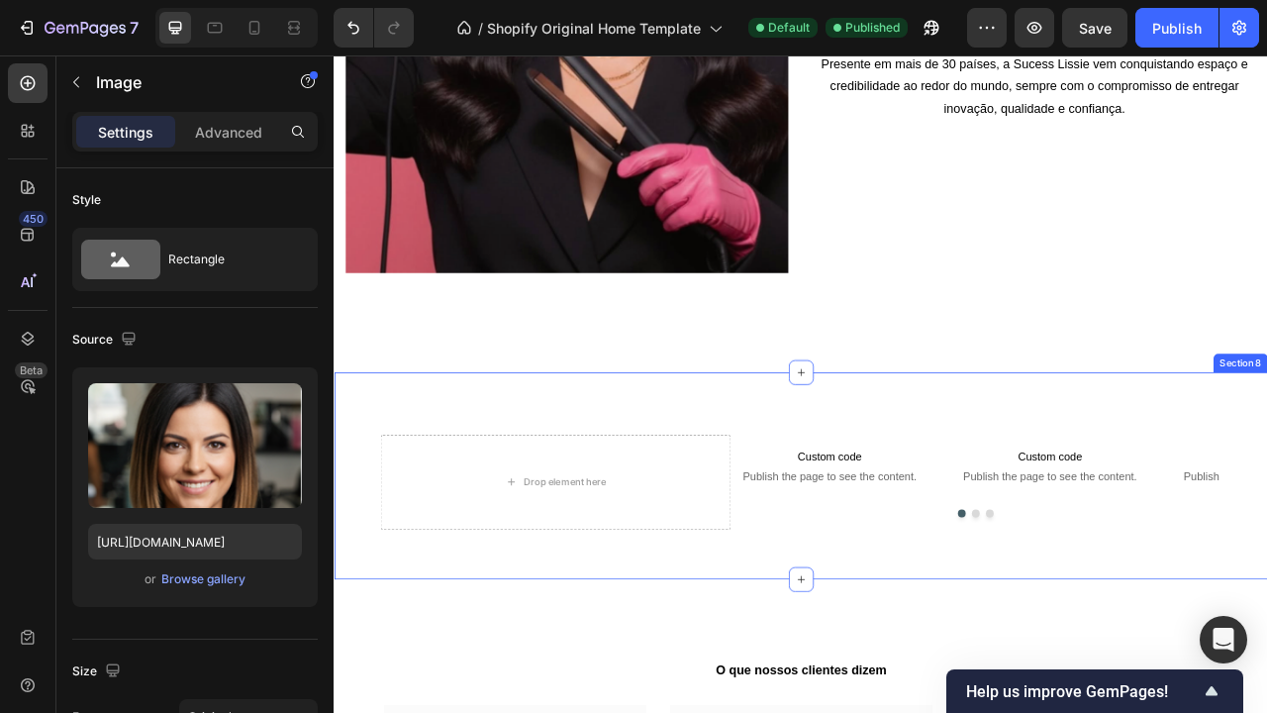
scroll to position [4220, 0]
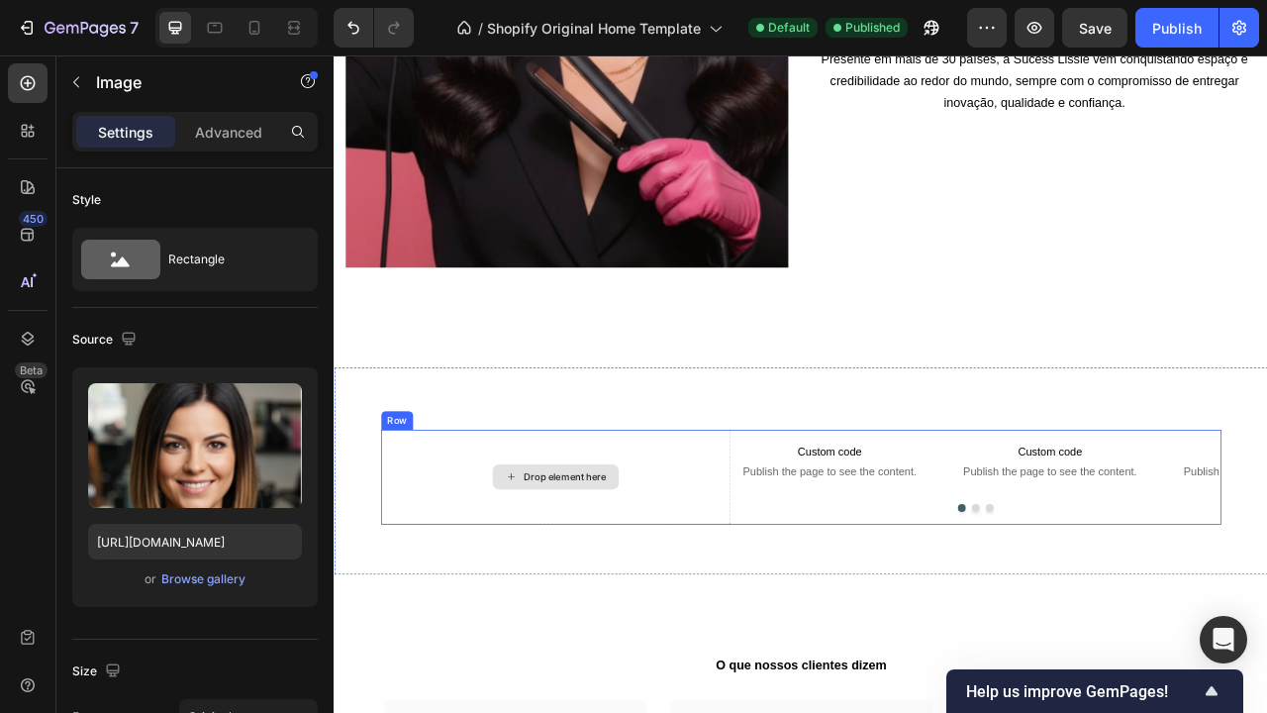
click at [727, 581] on div "Drop element here" at bounding box center [615, 591] width 445 height 121
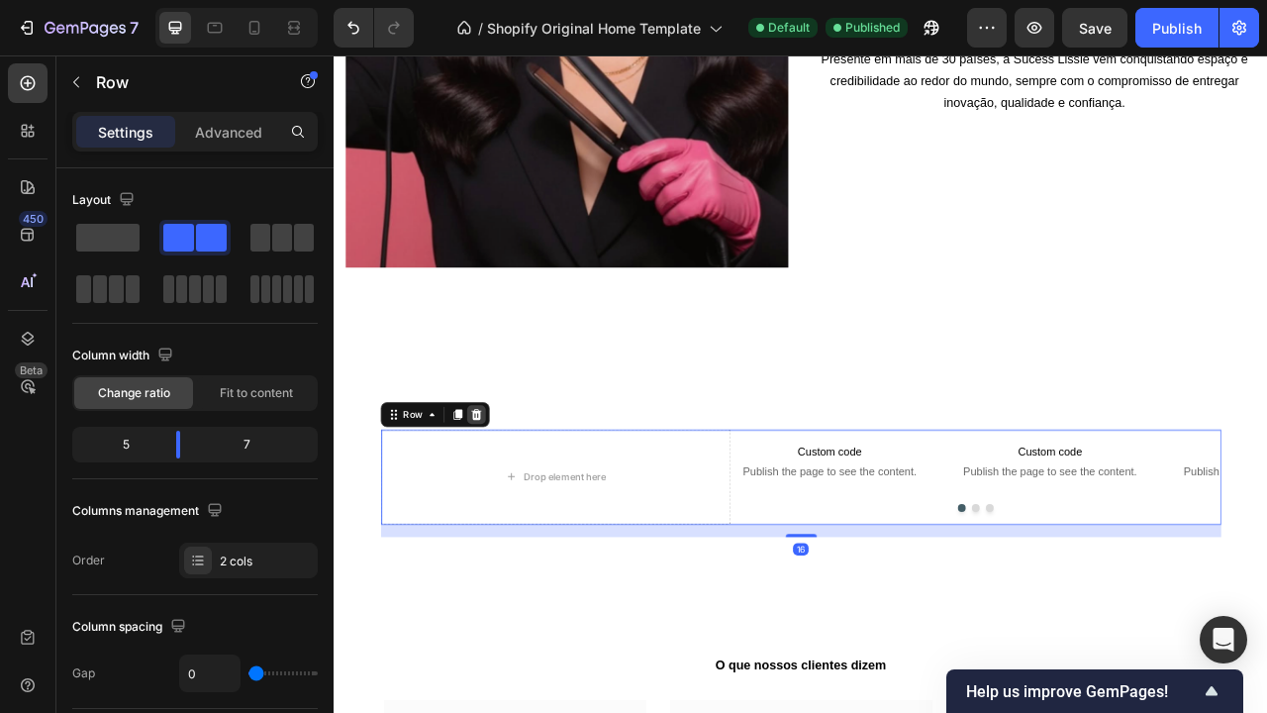
click at [522, 508] on icon at bounding box center [515, 512] width 16 height 16
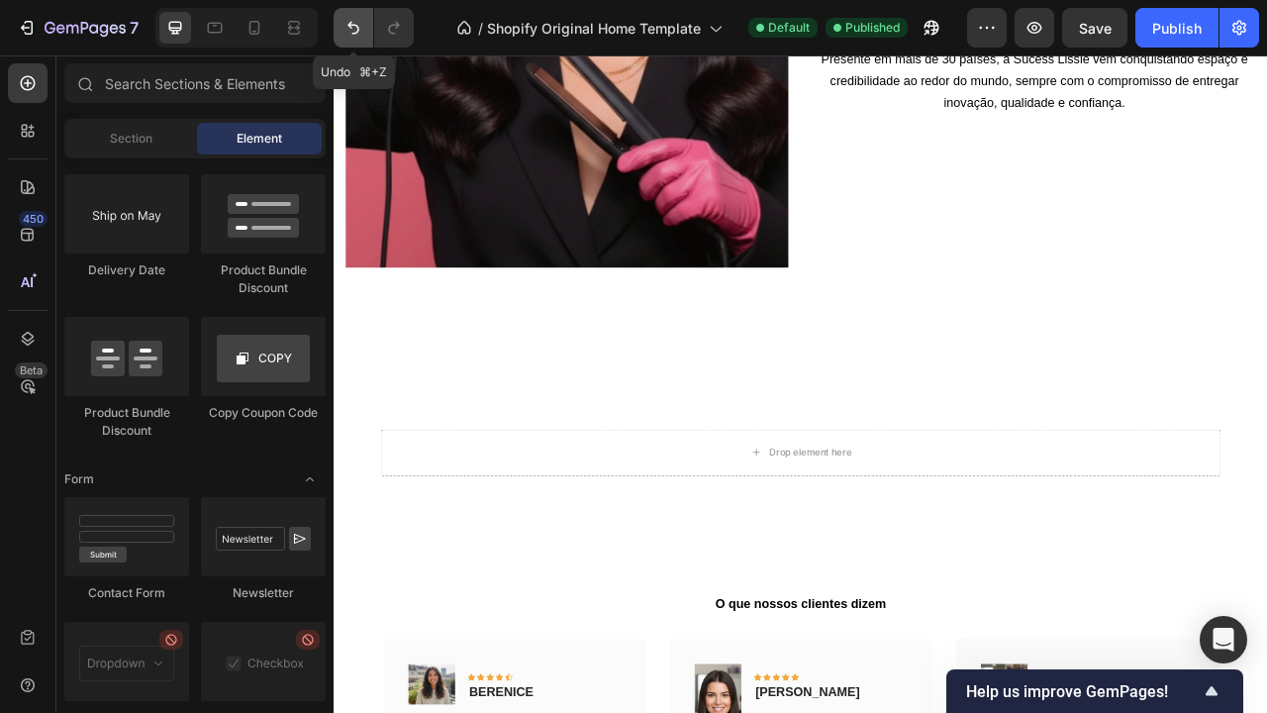
click at [343, 34] on icon "Undo/Redo" at bounding box center [353, 28] width 20 height 20
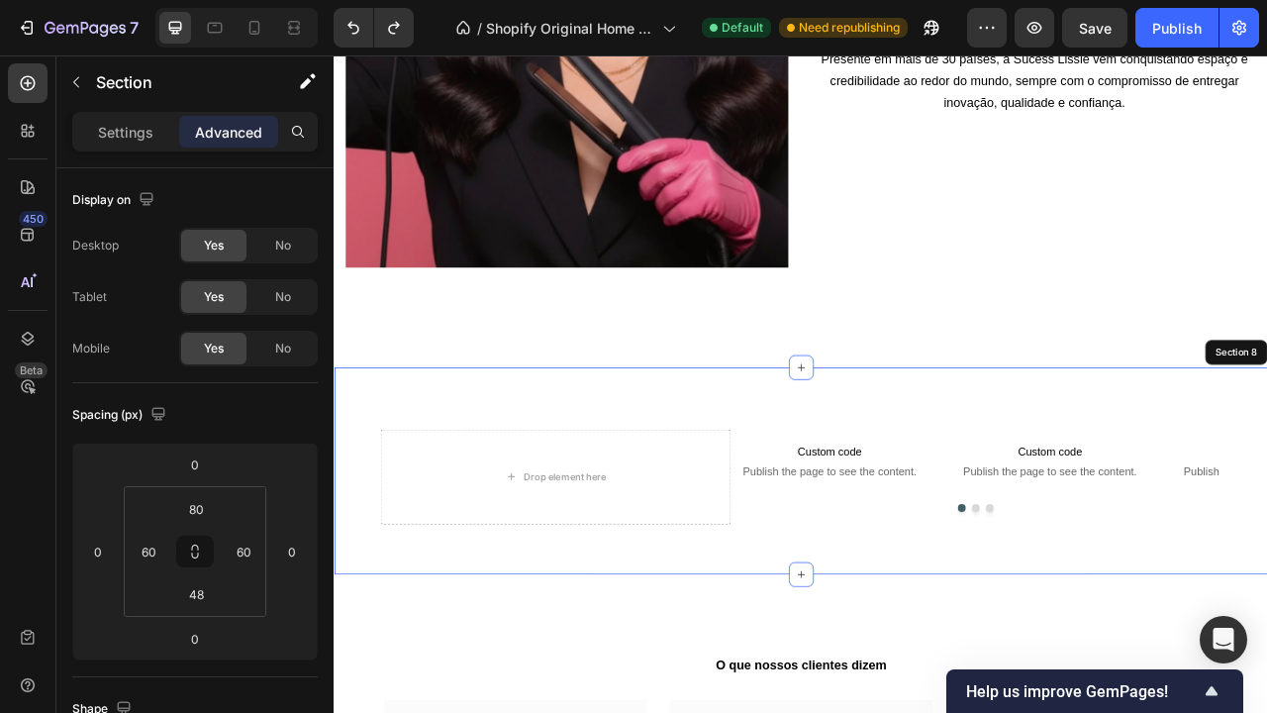
click at [690, 508] on div "Drop element here Custom code Publish the page to see the content. Custom Code …" at bounding box center [928, 582] width 1188 height 263
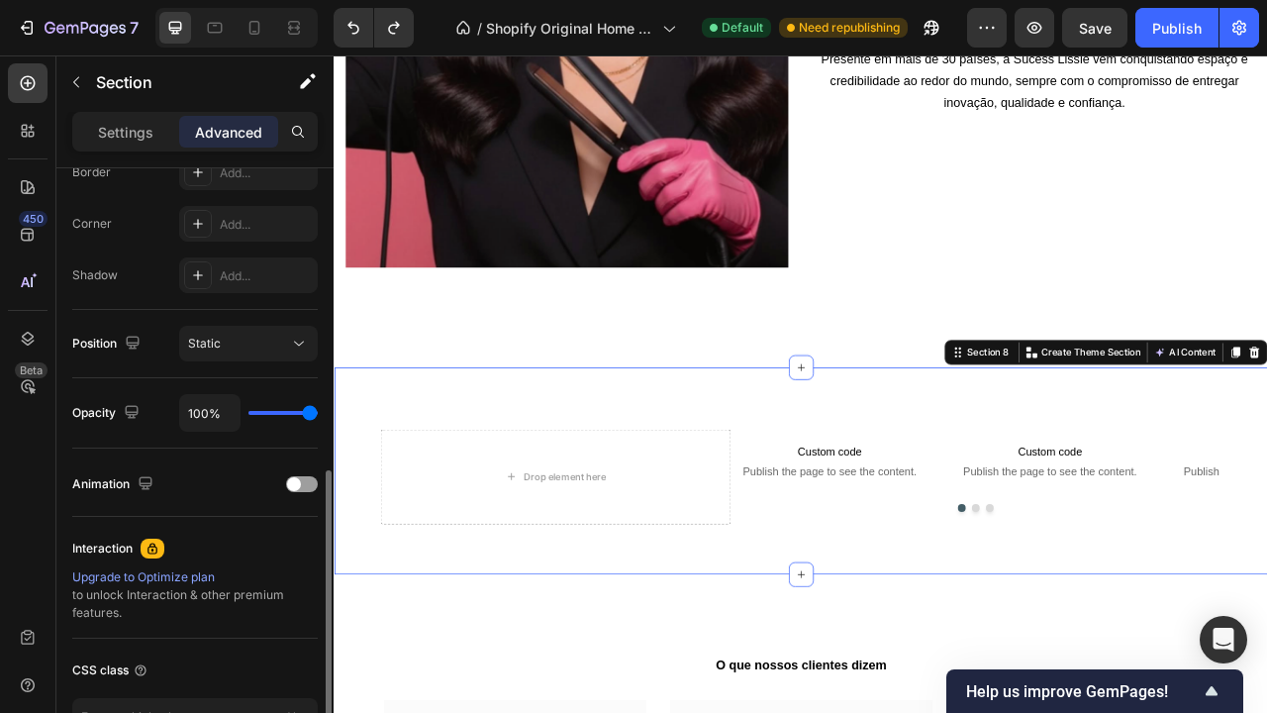
scroll to position [612, 0]
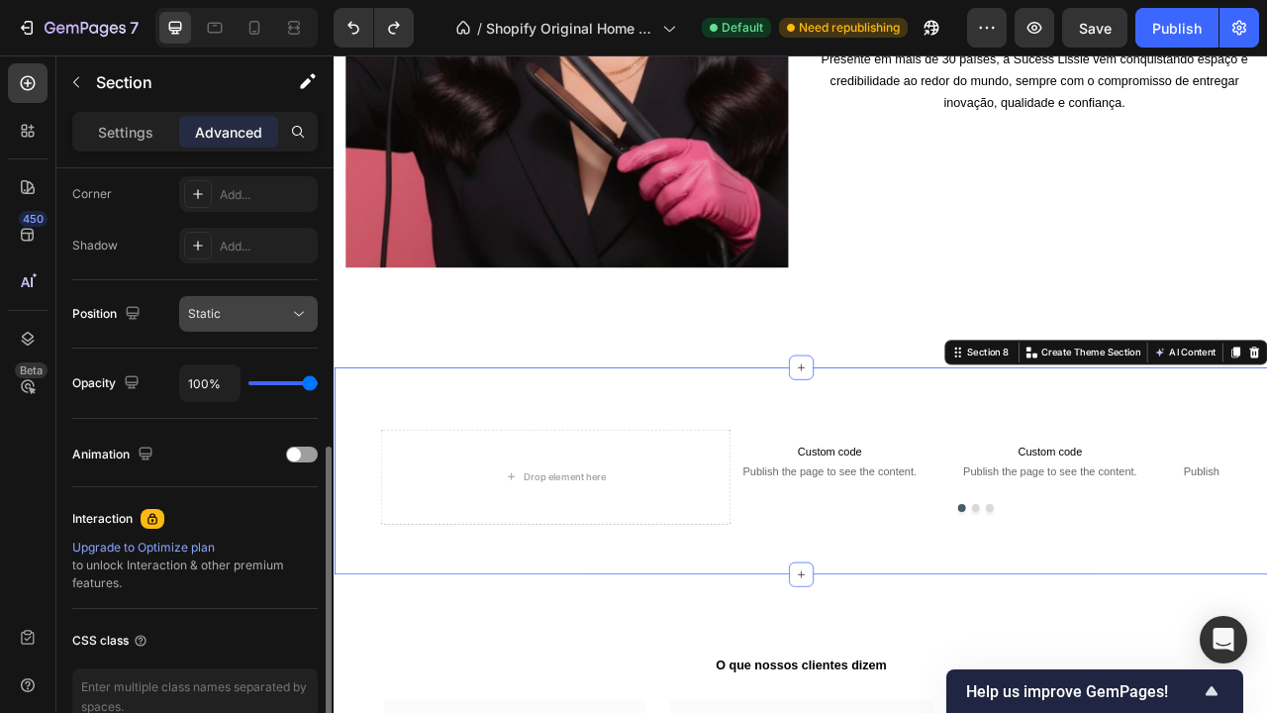
click at [240, 331] on button "Static" at bounding box center [248, 314] width 139 height 36
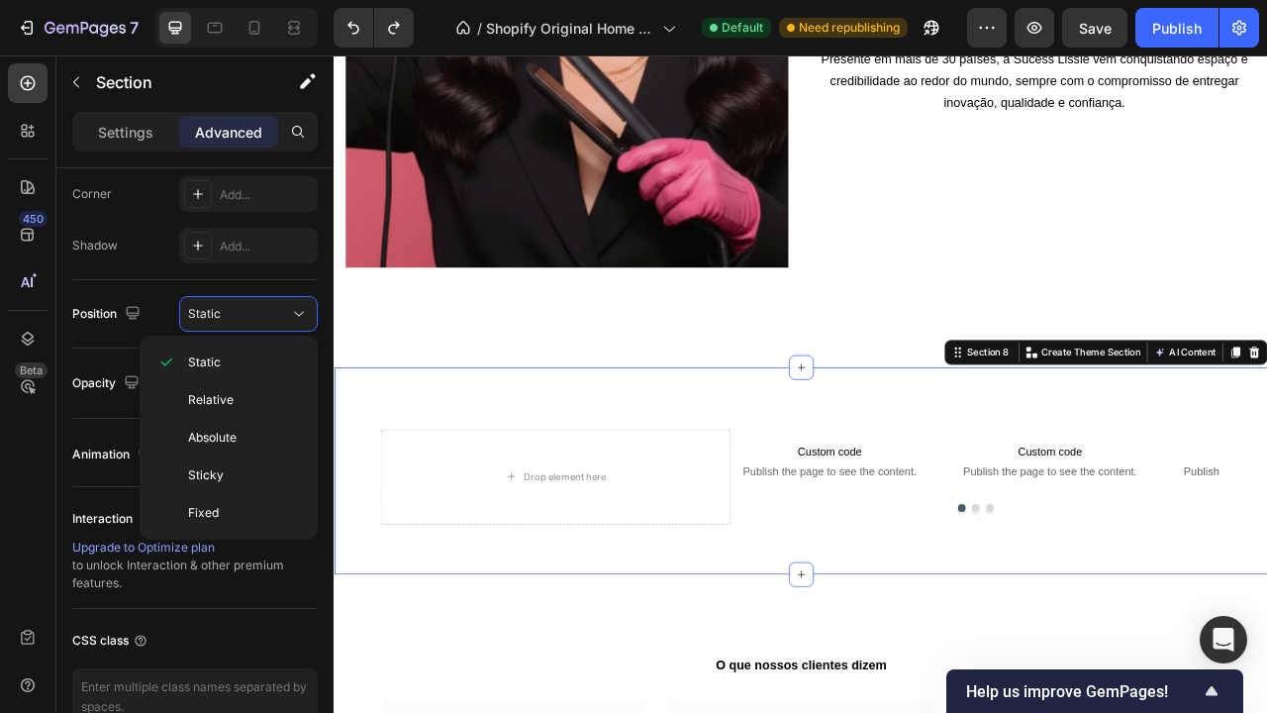
click at [730, 487] on div "Drop element here Custom code Publish the page to see the content. Custom Code …" at bounding box center [928, 582] width 1188 height 263
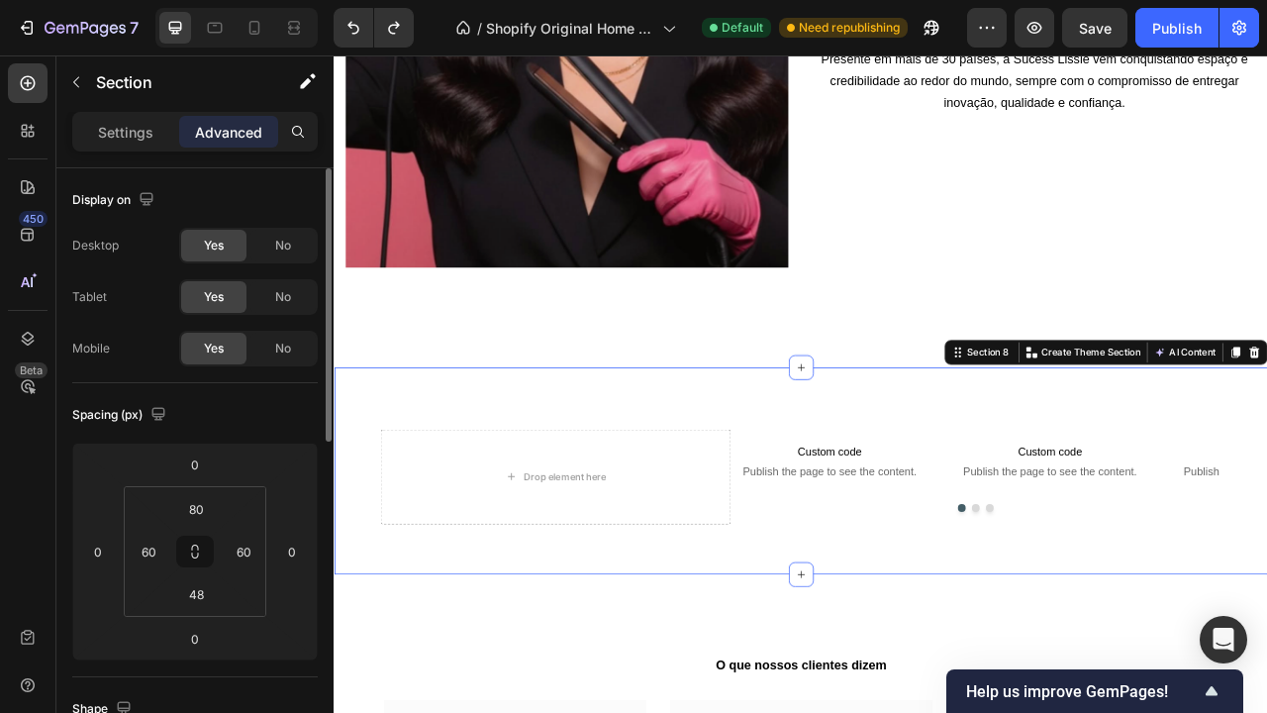
scroll to position [0, 0]
click at [140, 130] on p "Settings" at bounding box center [125, 132] width 55 height 21
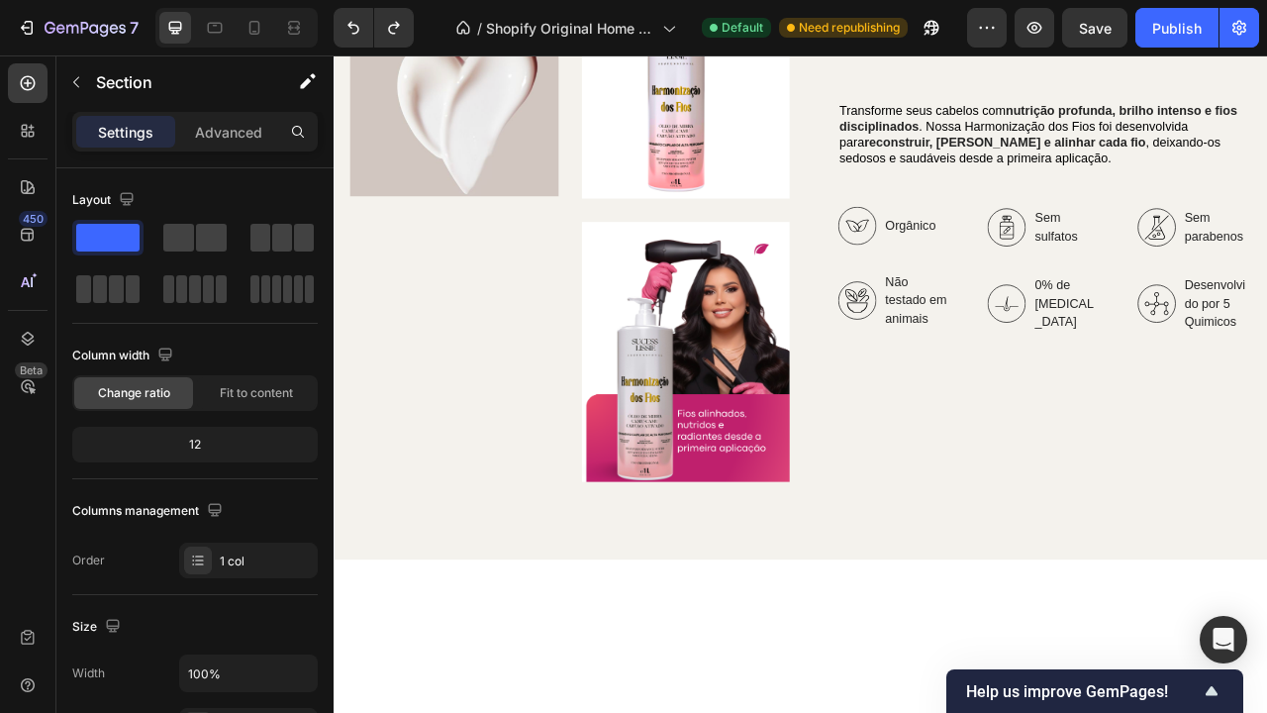
scroll to position [1101, 0]
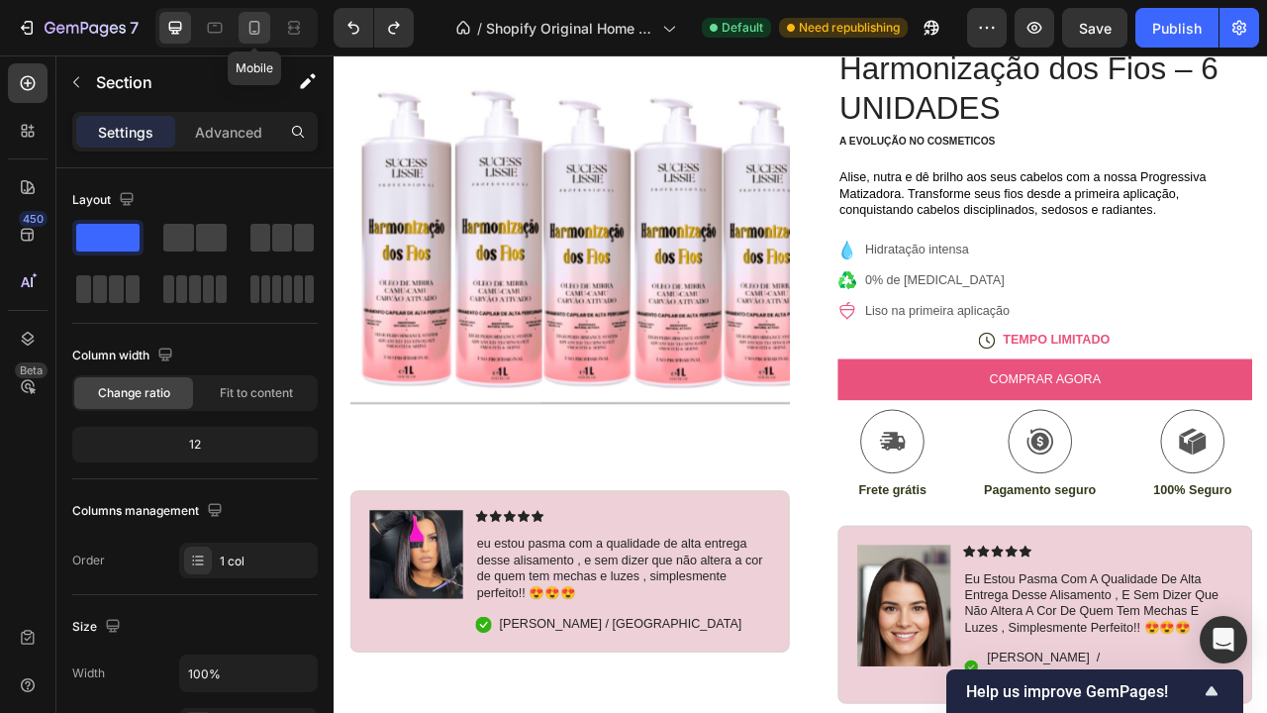
click at [264, 33] on icon at bounding box center [254, 28] width 20 height 20
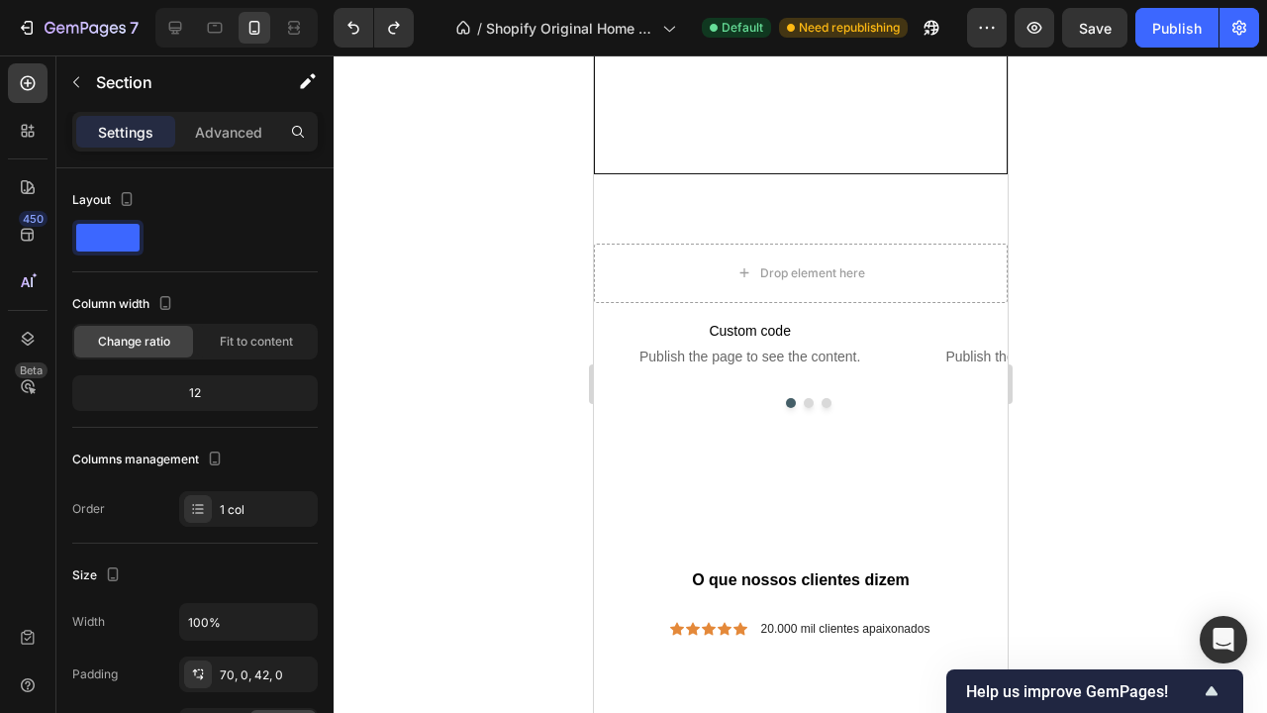
scroll to position [4986, 0]
